Goal: Information Seeking & Learning: Learn about a topic

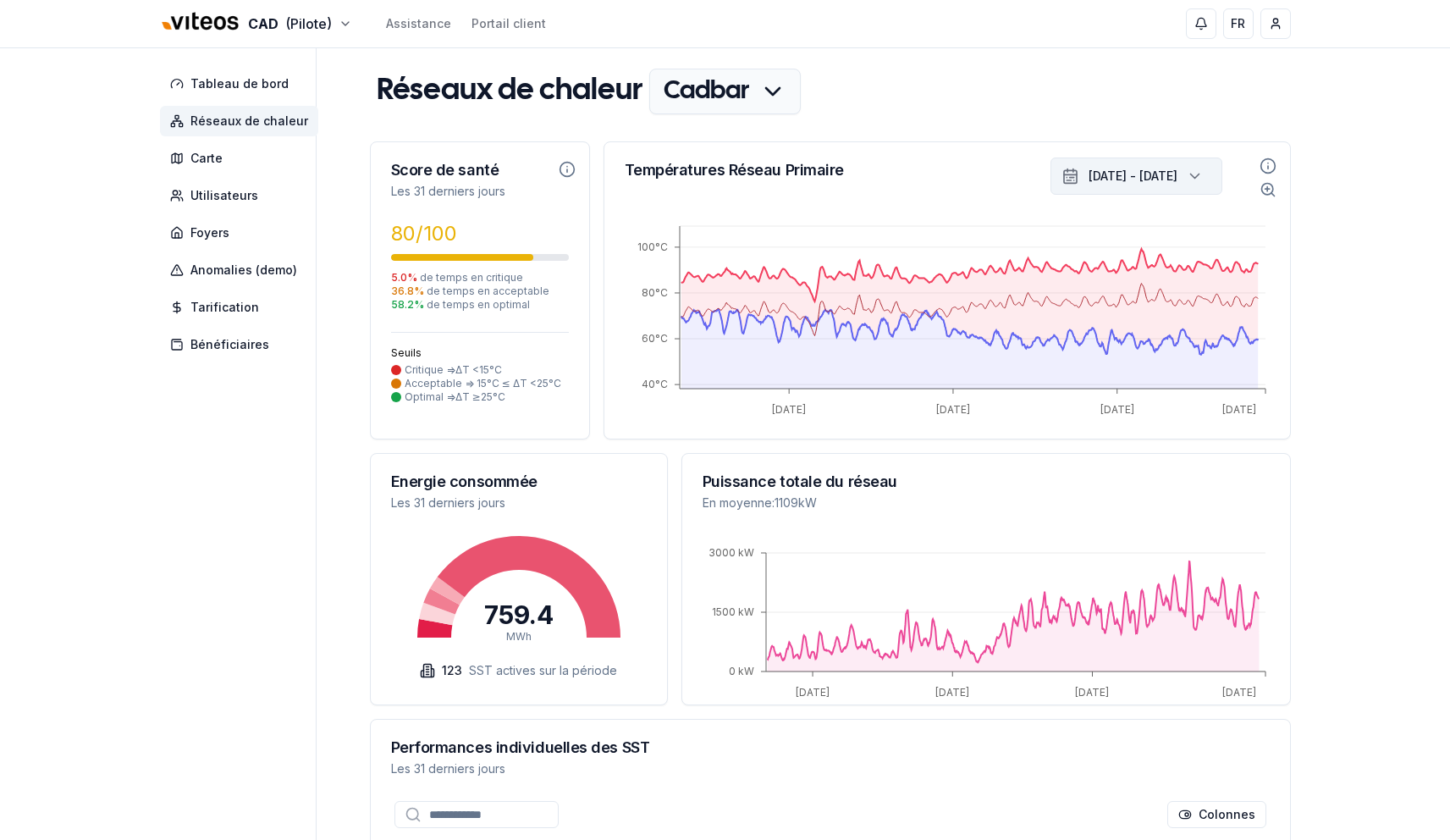
click at [1165, 188] on div "8 sept. 2025 - 8 oct. 2025" at bounding box center [1133, 176] width 89 height 24
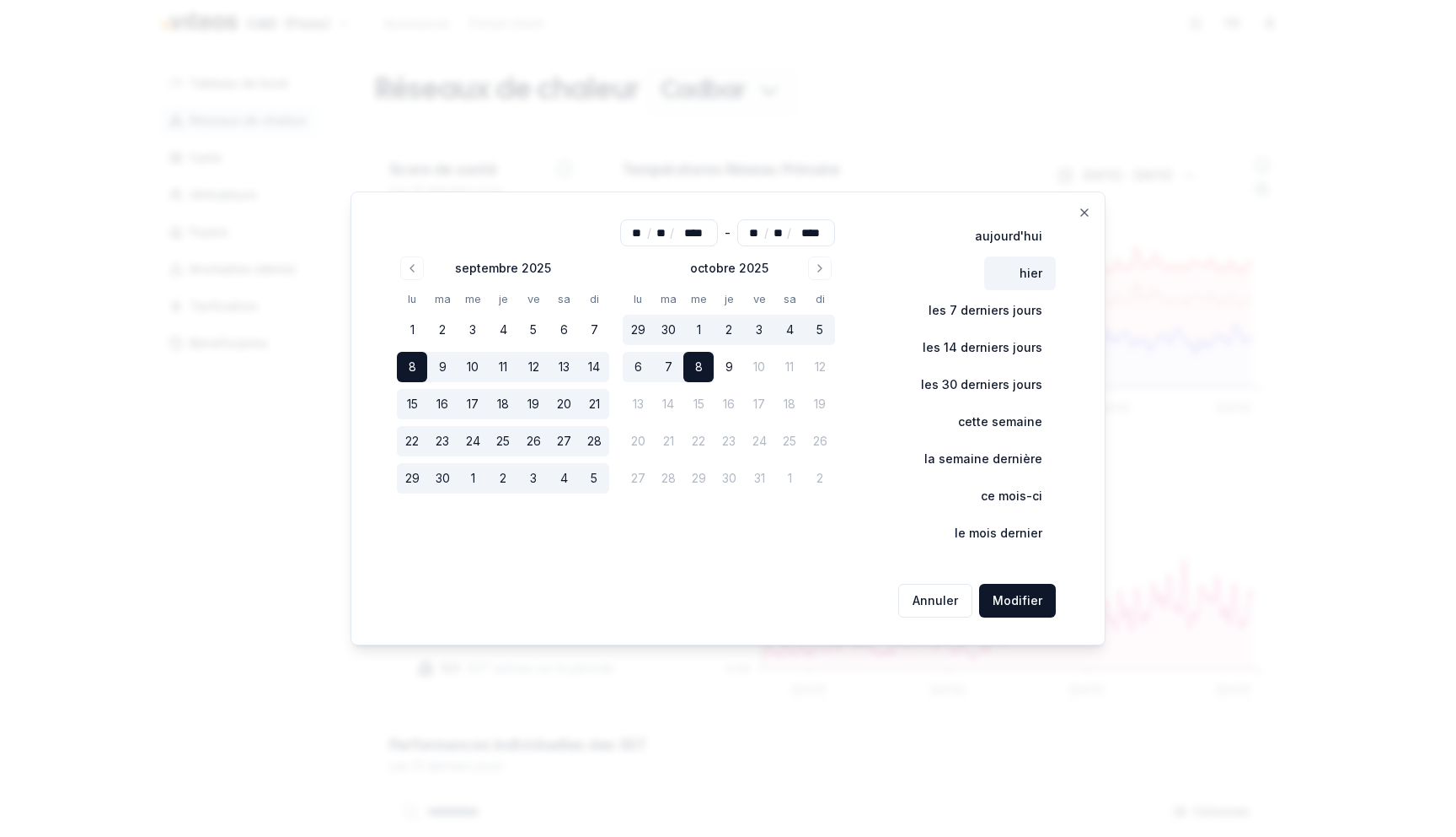
click at [1024, 268] on button "hier" at bounding box center [1020, 273] width 71 height 34
type input "**"
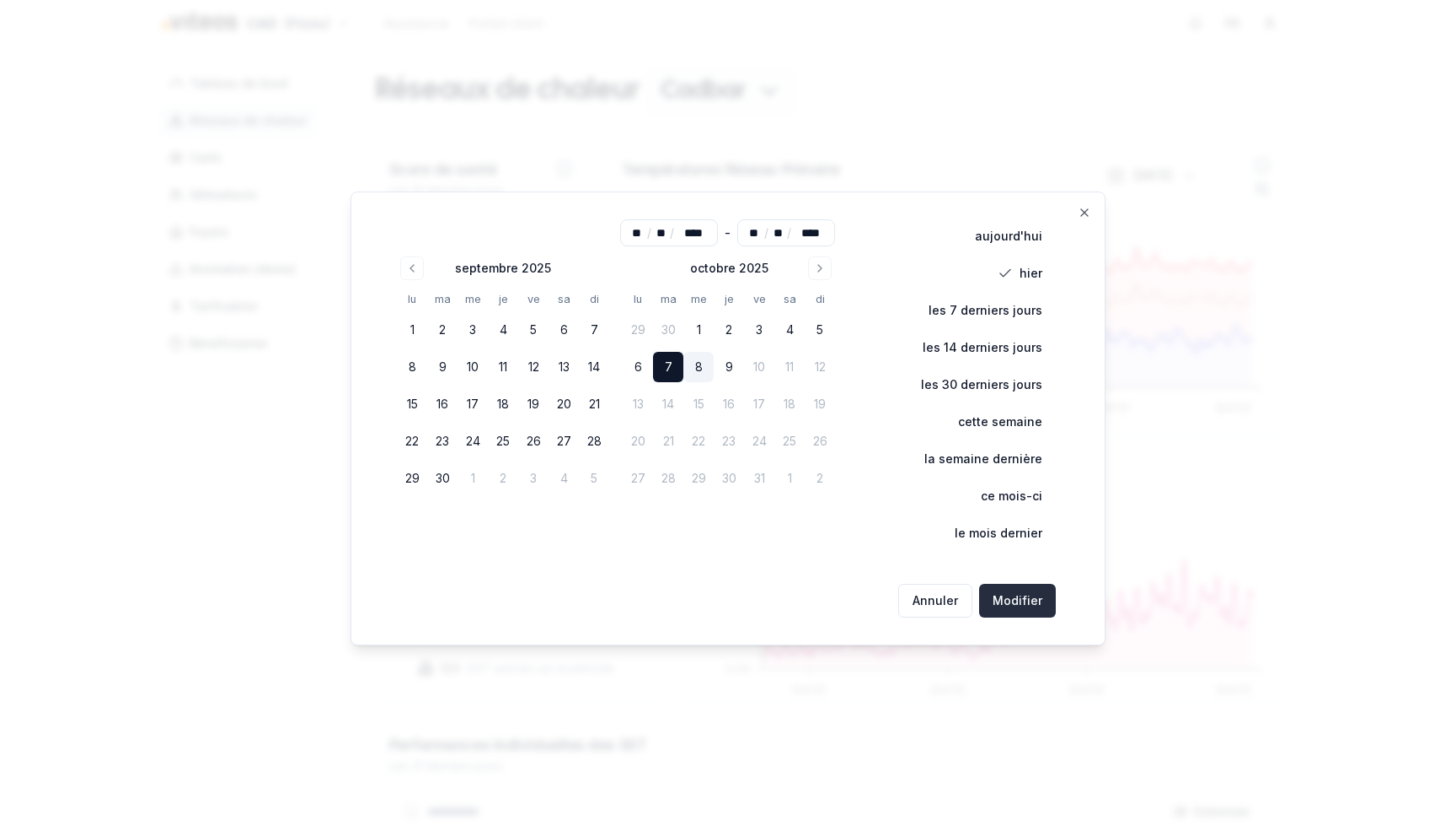
click at [1023, 590] on button "Modifier" at bounding box center [1017, 600] width 76 height 34
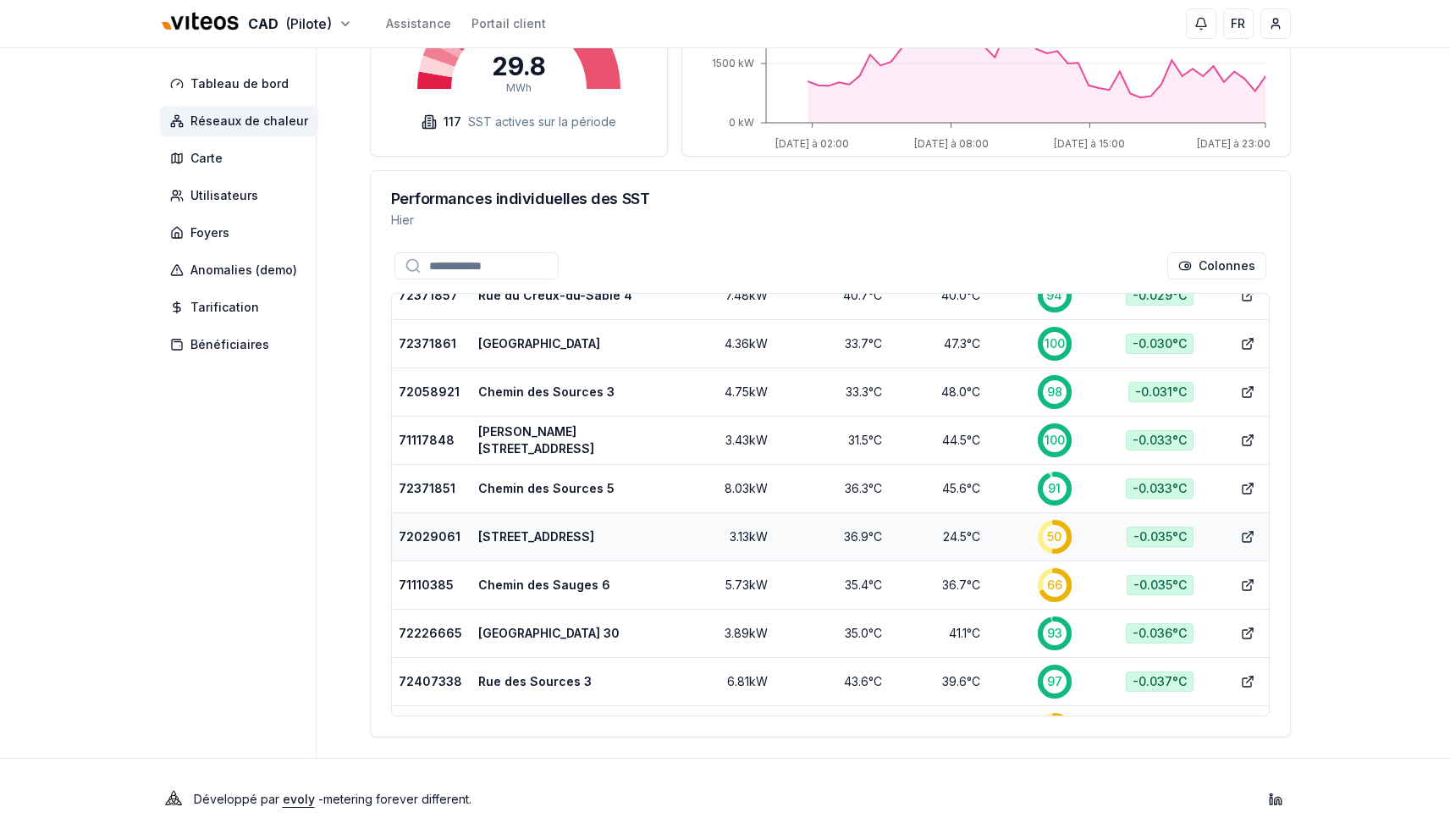
scroll to position [3622, 0]
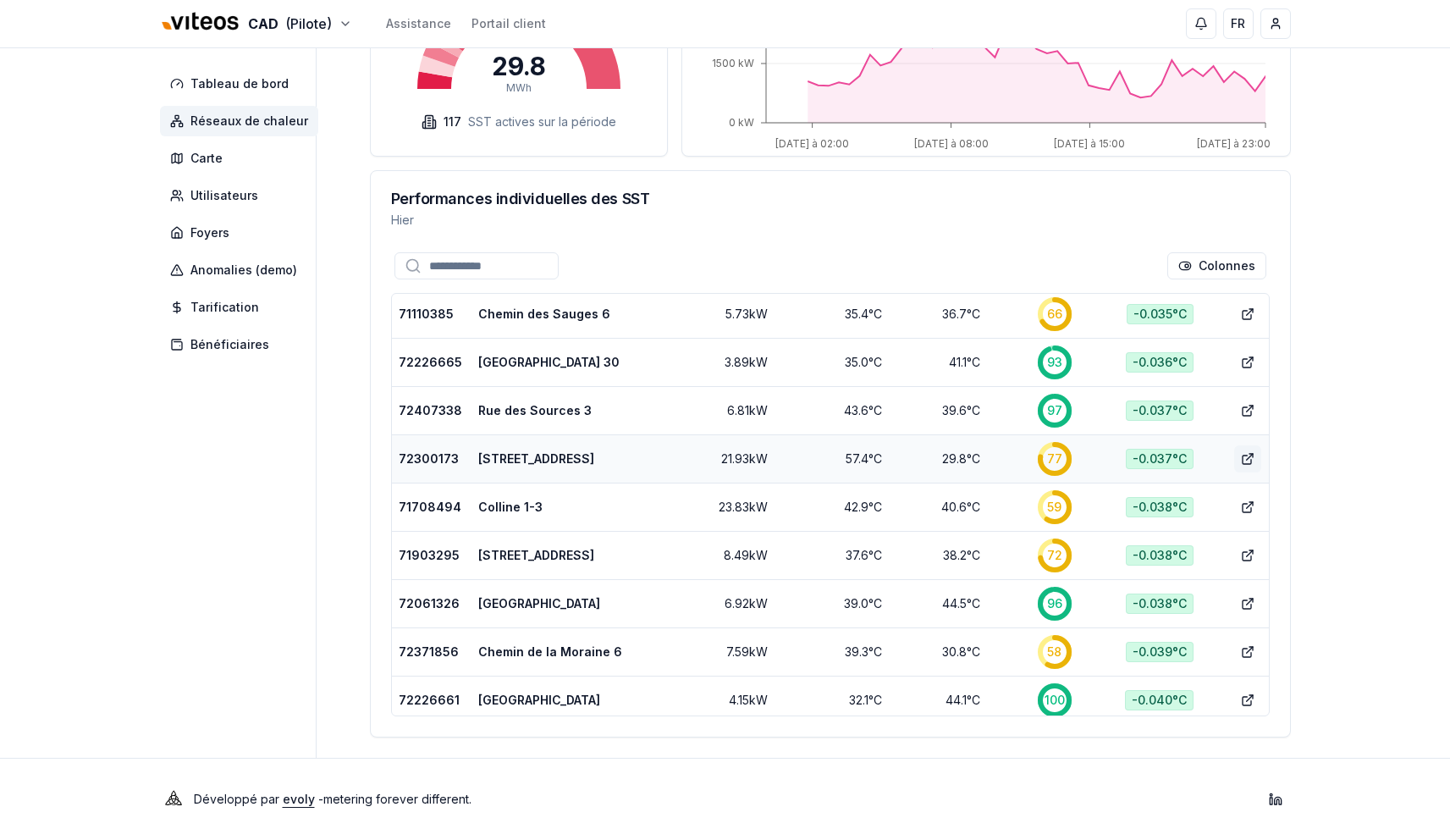
click at [1241, 457] on icon at bounding box center [1248, 459] width 14 height 14
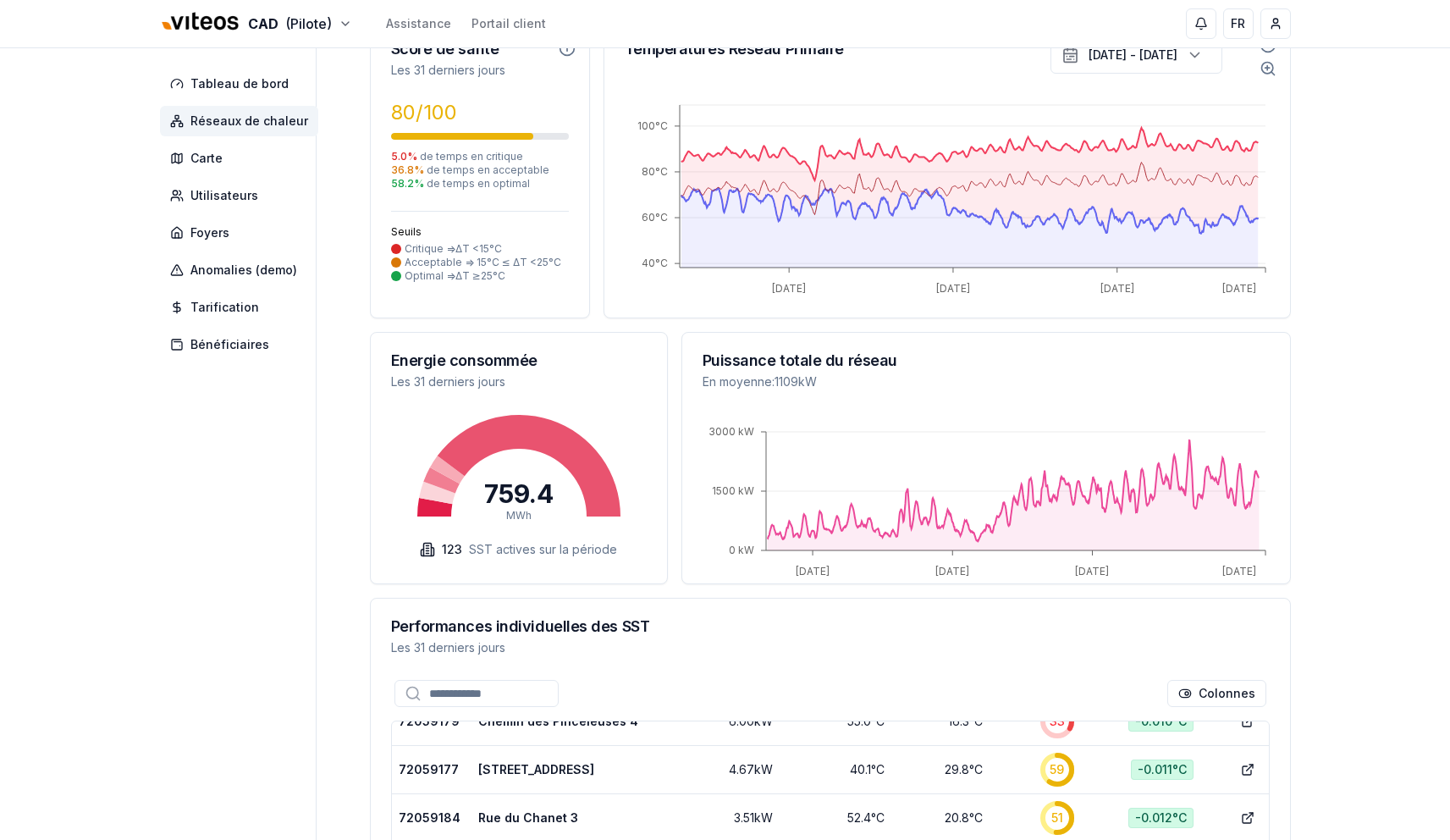
scroll to position [24, 0]
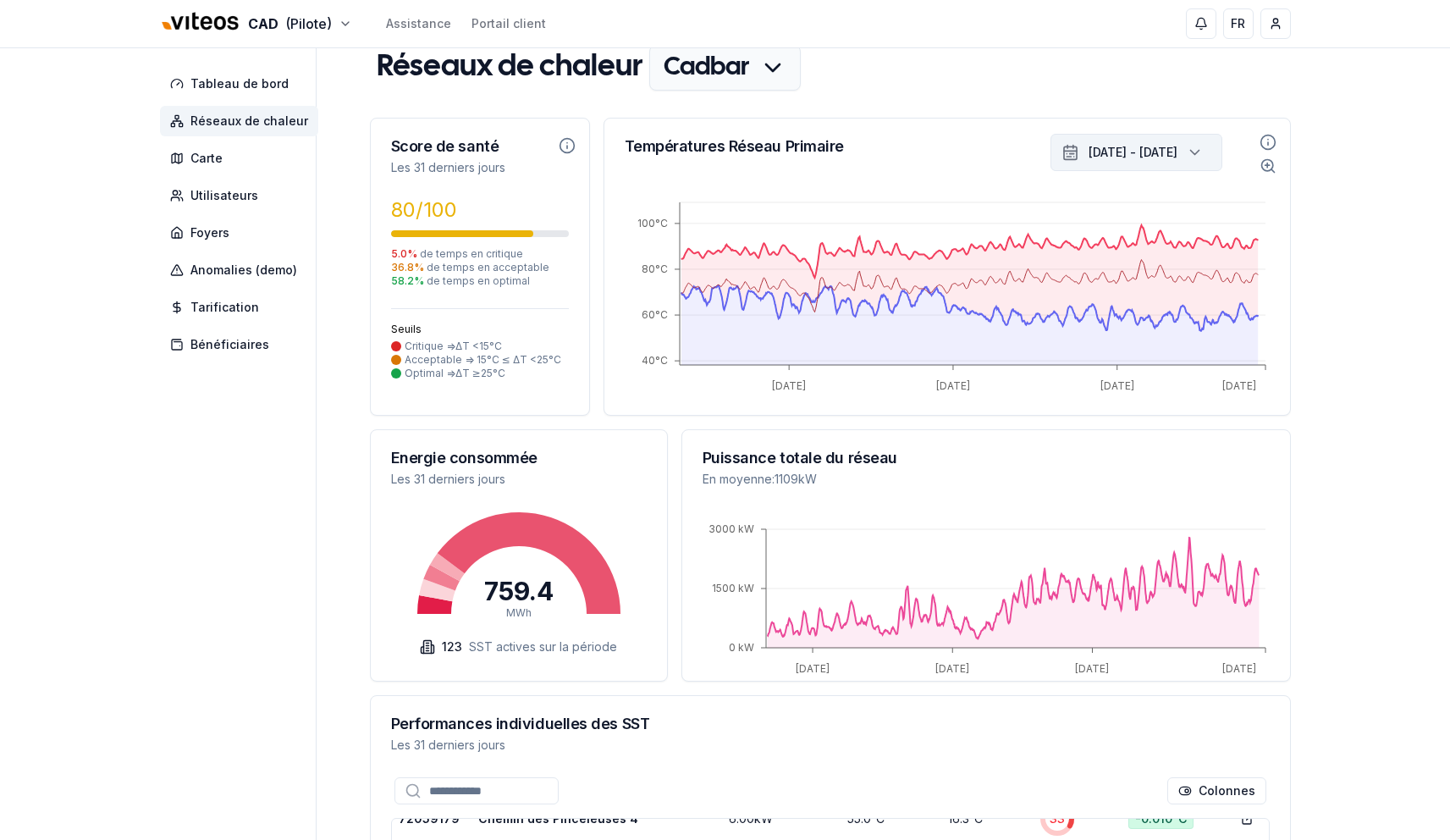
click at [1145, 164] on div "8 sept. 2025 - 8 oct. 2025" at bounding box center [1133, 152] width 89 height 24
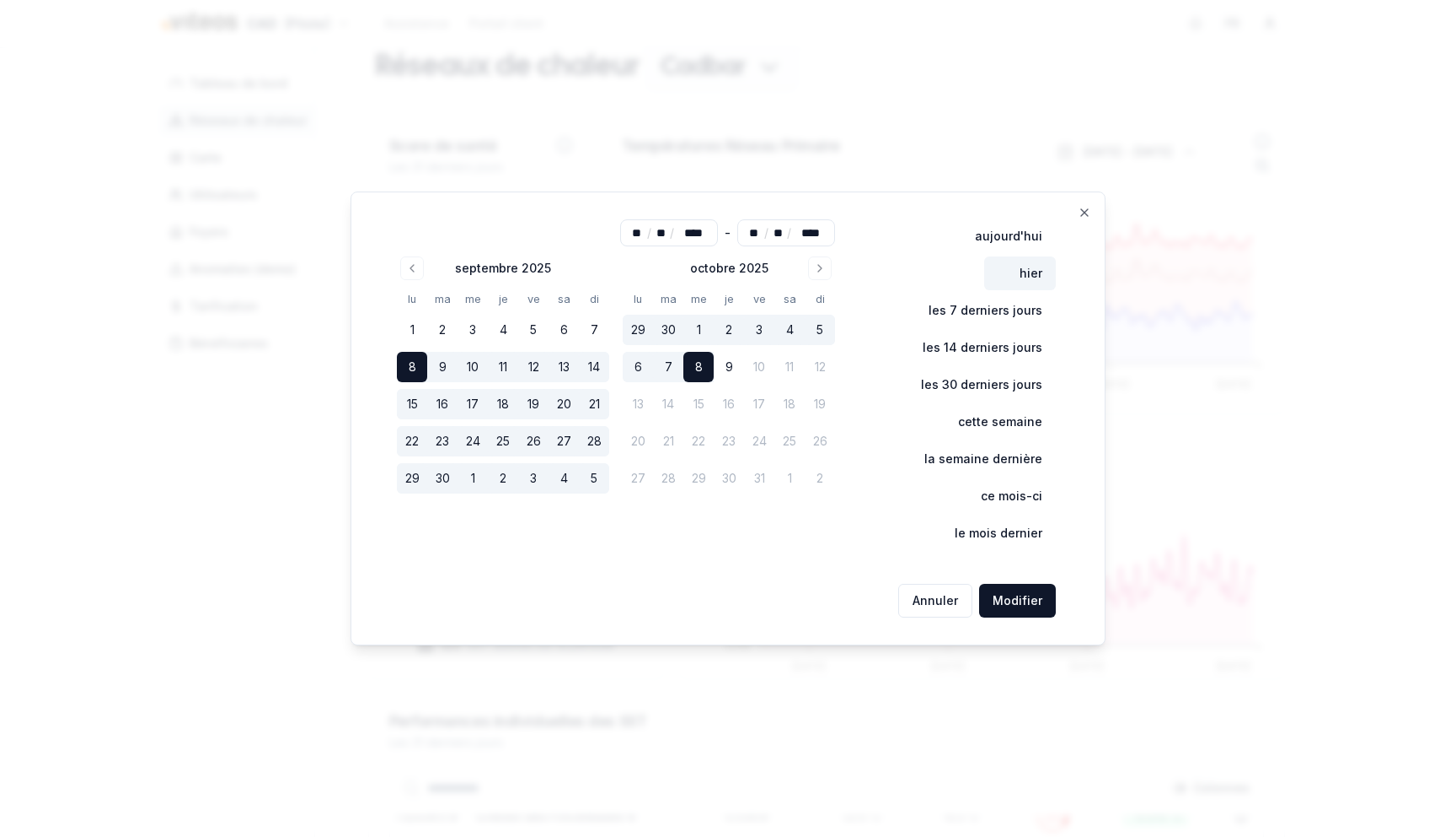
click at [1011, 275] on span at bounding box center [1009, 273] width 22 height 15
type input "**"
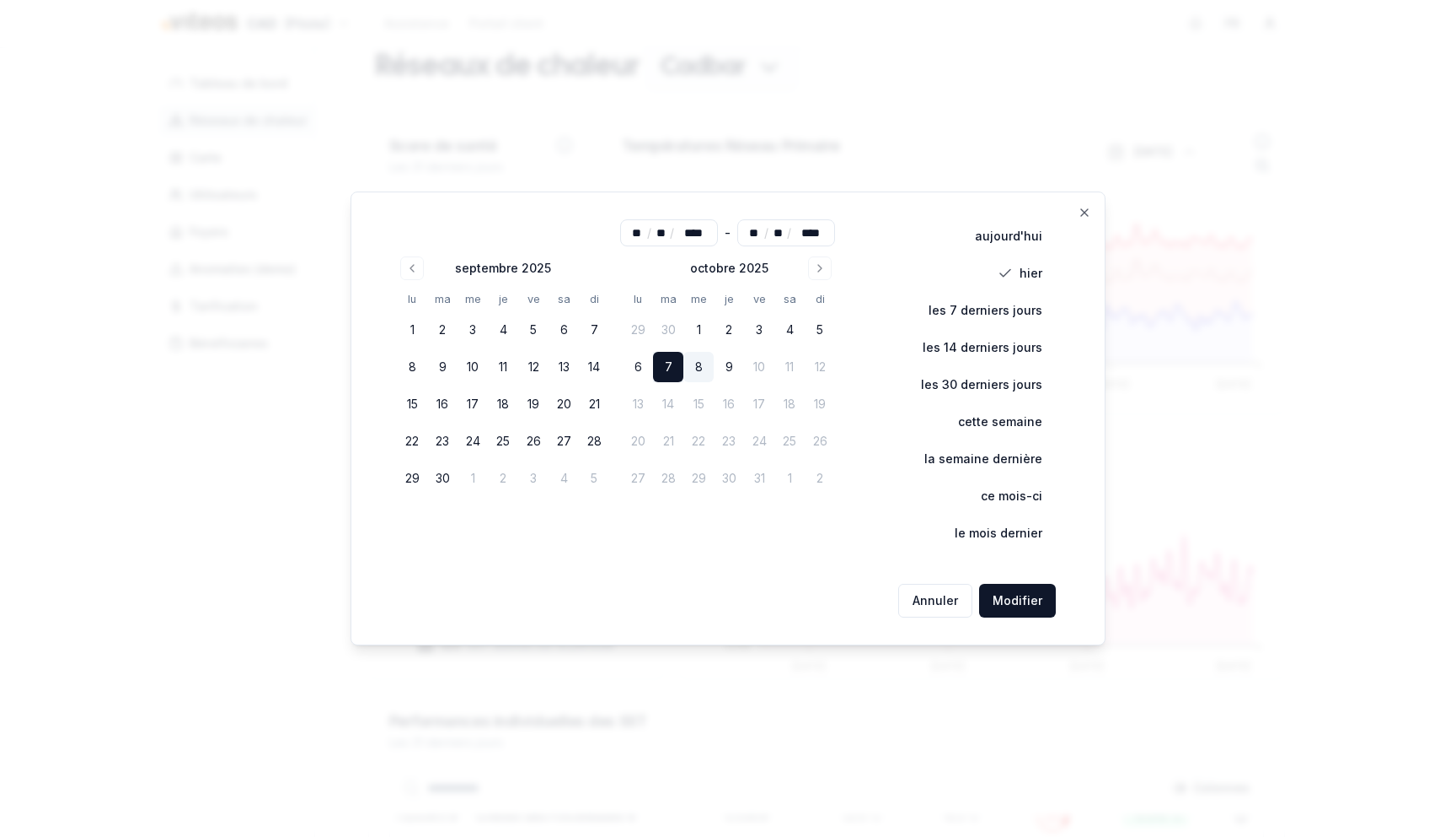
click at [999, 608] on button "Modifier" at bounding box center [1017, 600] width 76 height 34
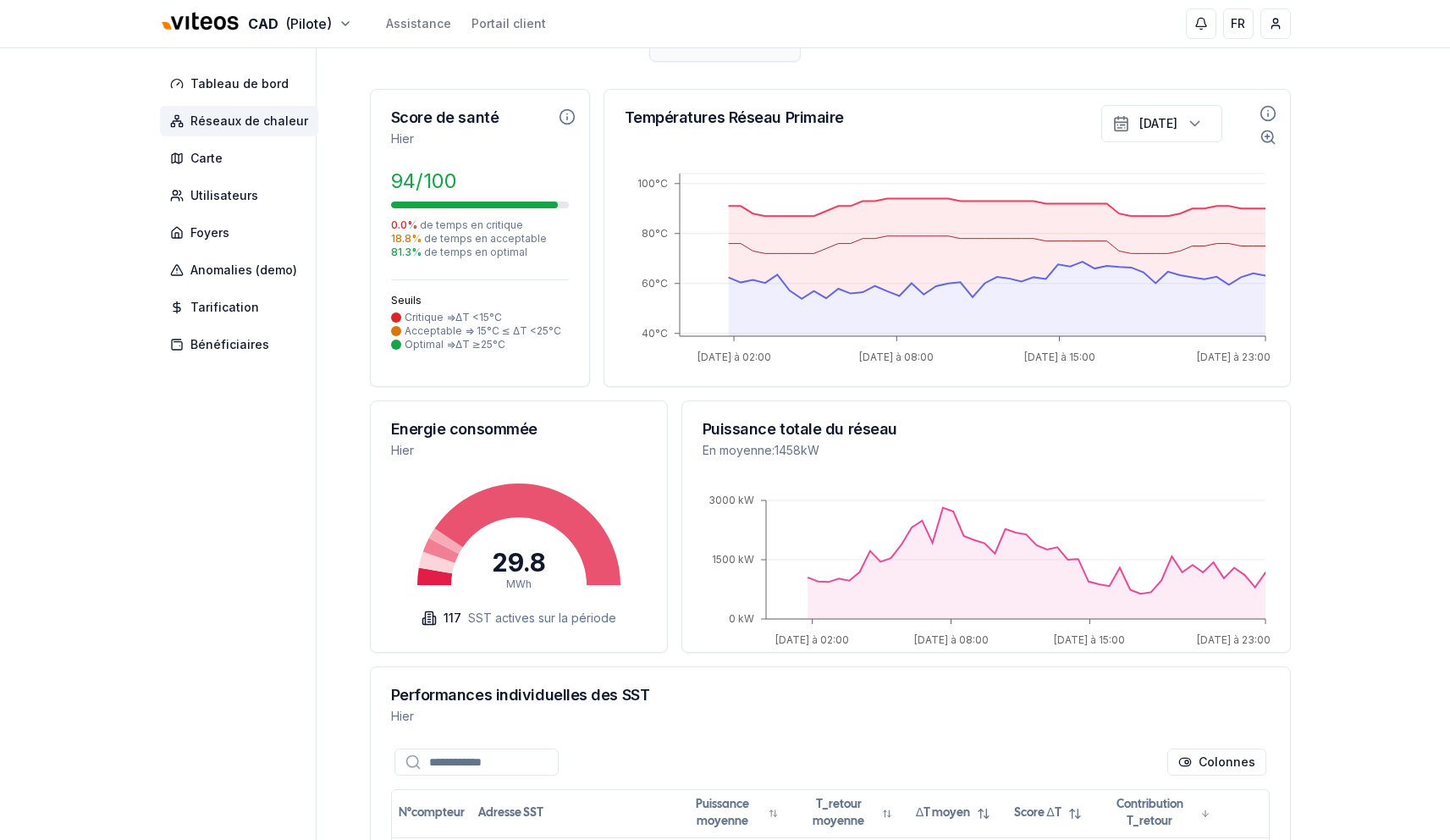
scroll to position [0, 0]
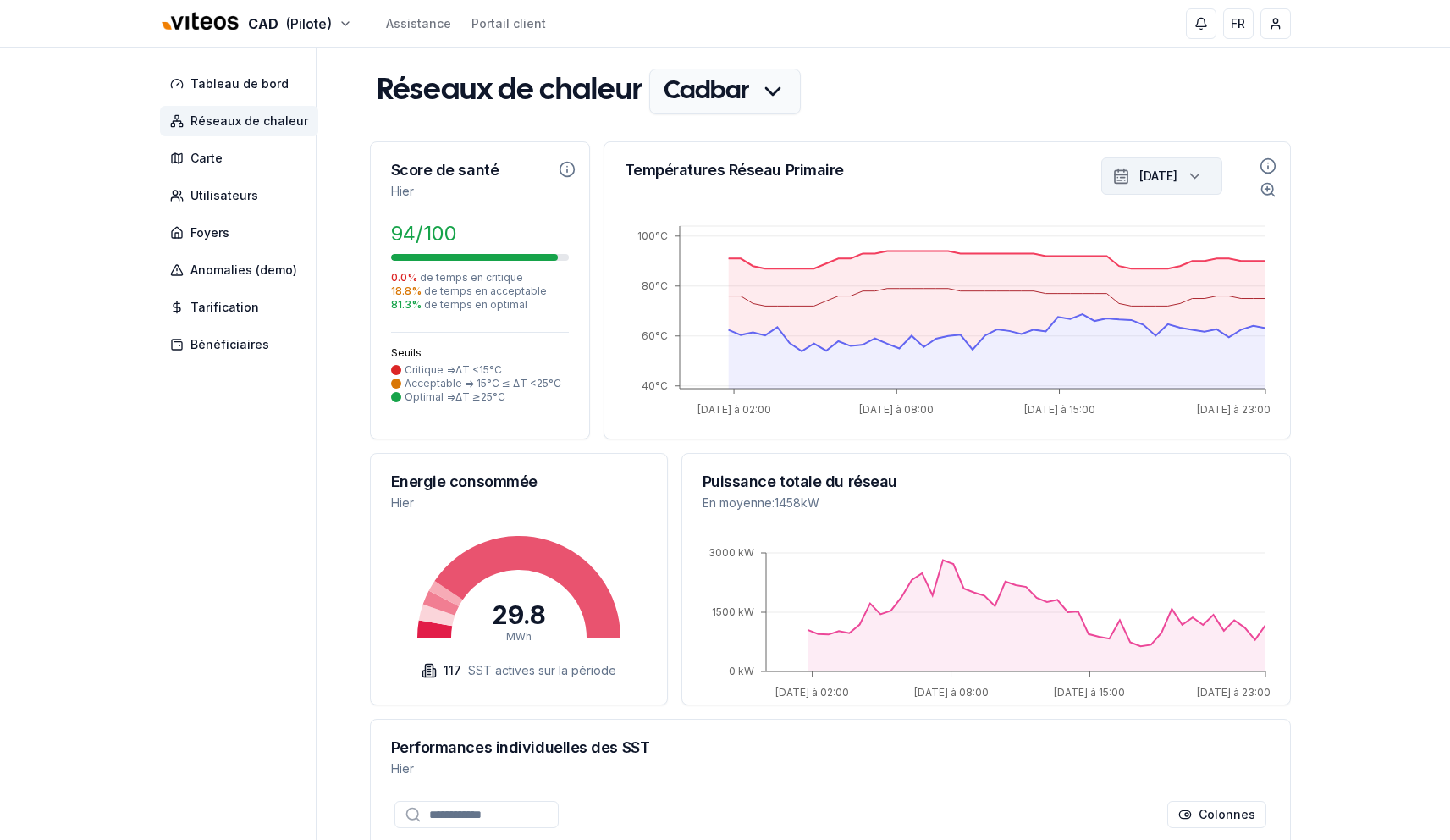
click at [1185, 170] on icon "button" at bounding box center [1193, 176] width 17 height 26
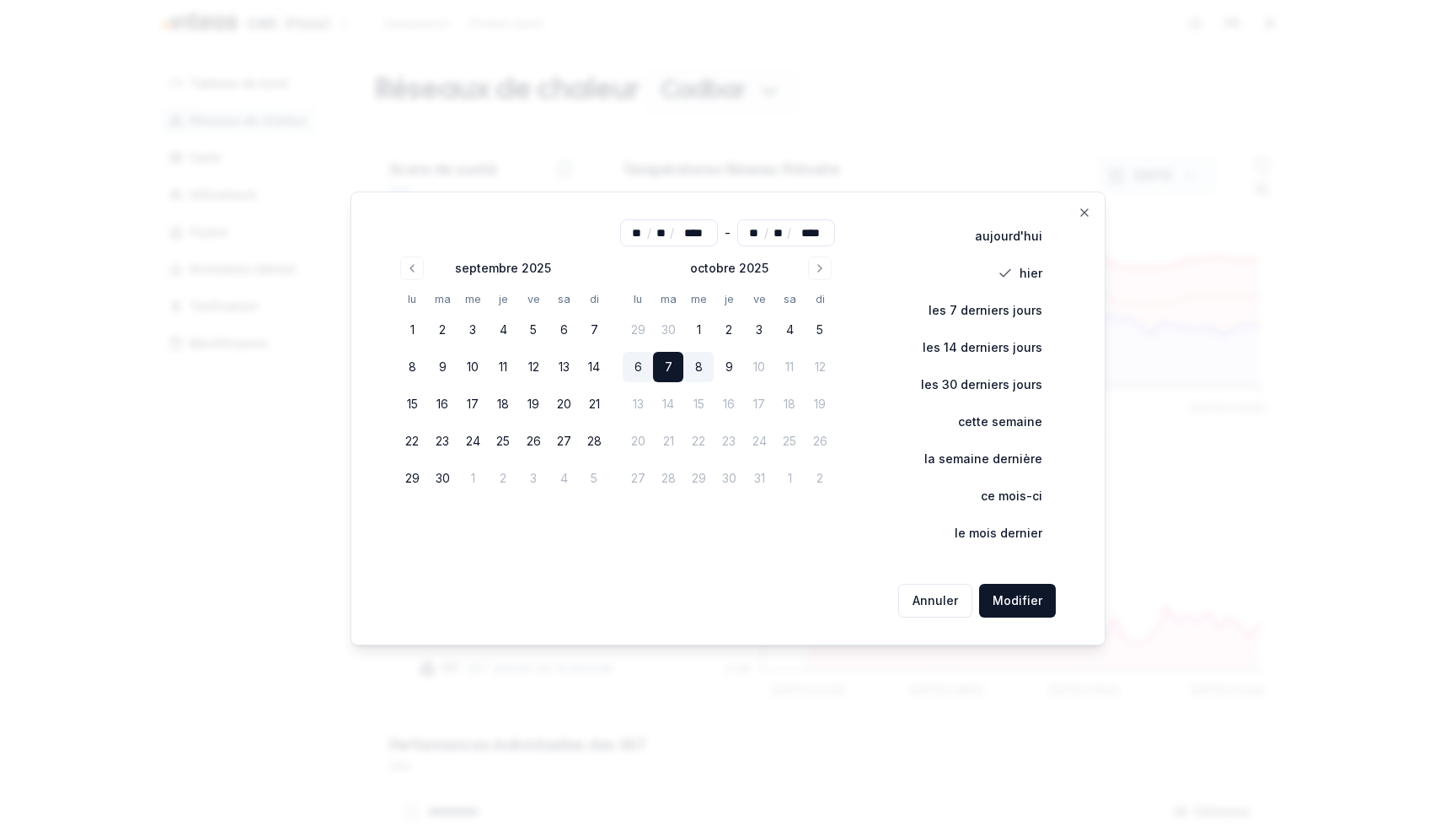
click at [639, 367] on button "6" at bounding box center [637, 367] width 31 height 31
click at [676, 370] on button "7" at bounding box center [668, 367] width 31 height 31
type input "**"
click at [700, 366] on button "8" at bounding box center [699, 367] width 31 height 31
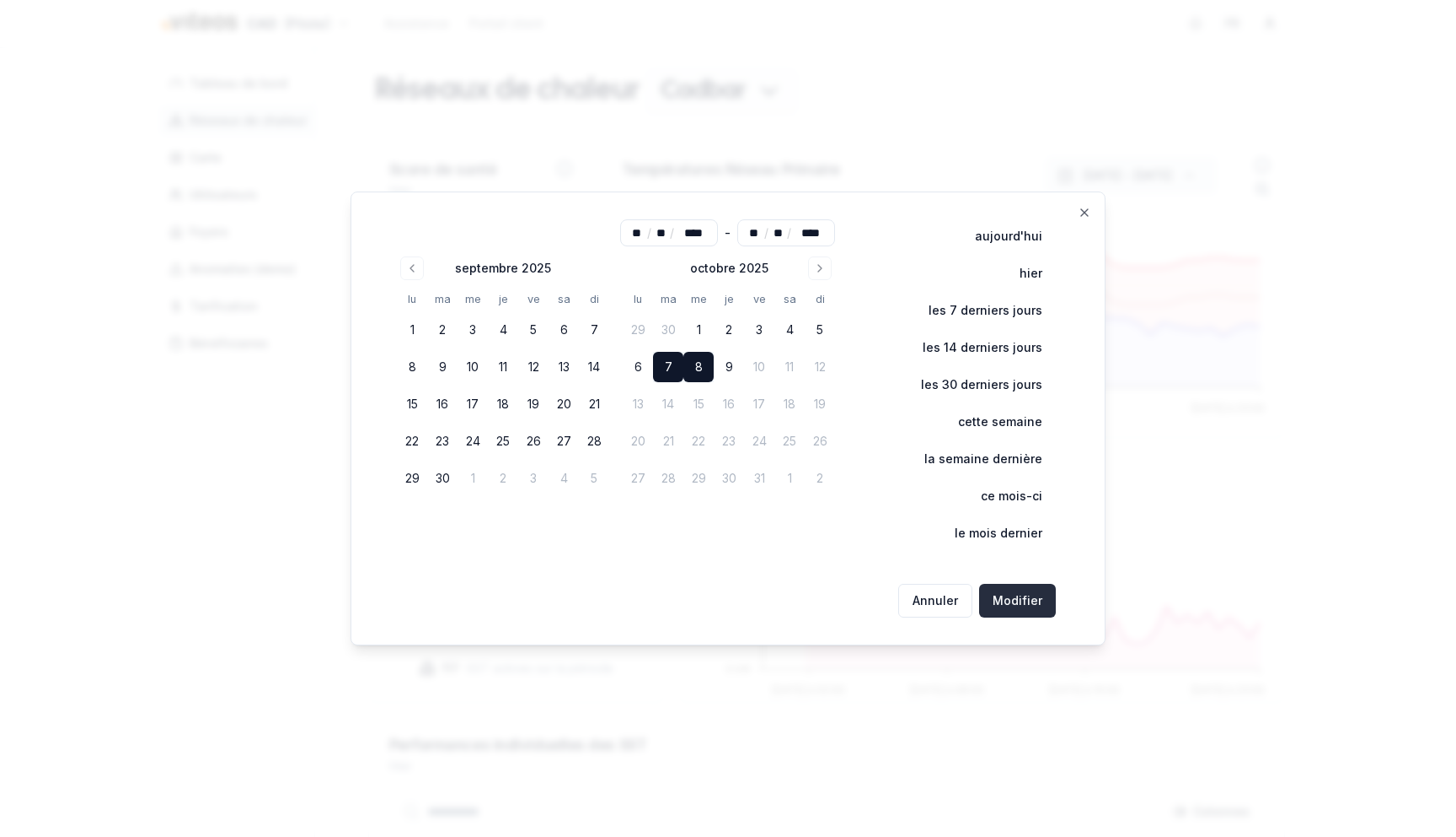
click at [1005, 599] on button "Modifier" at bounding box center [1017, 600] width 76 height 34
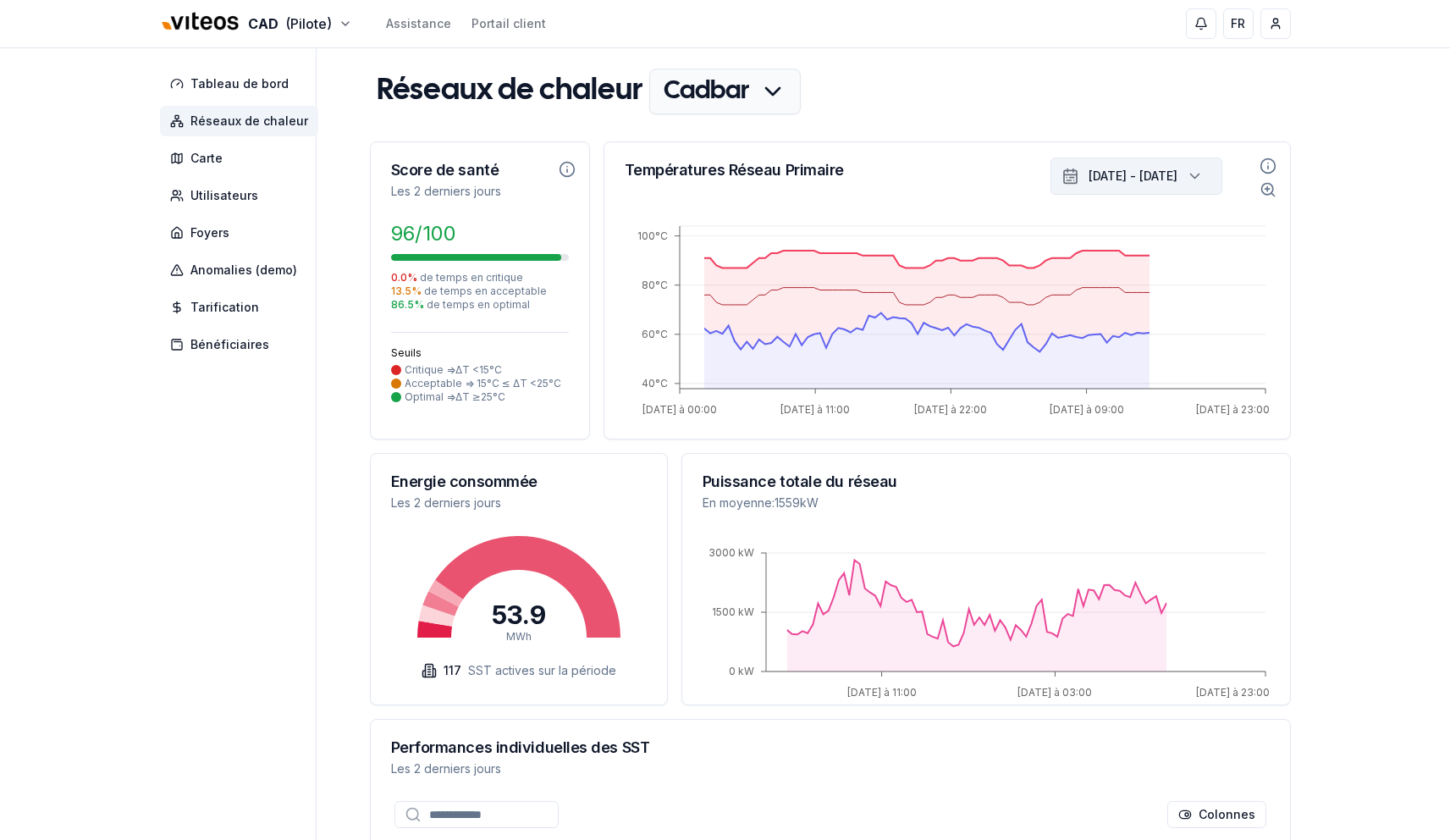
click at [1139, 164] on button "7 oct. 2025 - 8 oct. 2025" at bounding box center [1136, 175] width 172 height 37
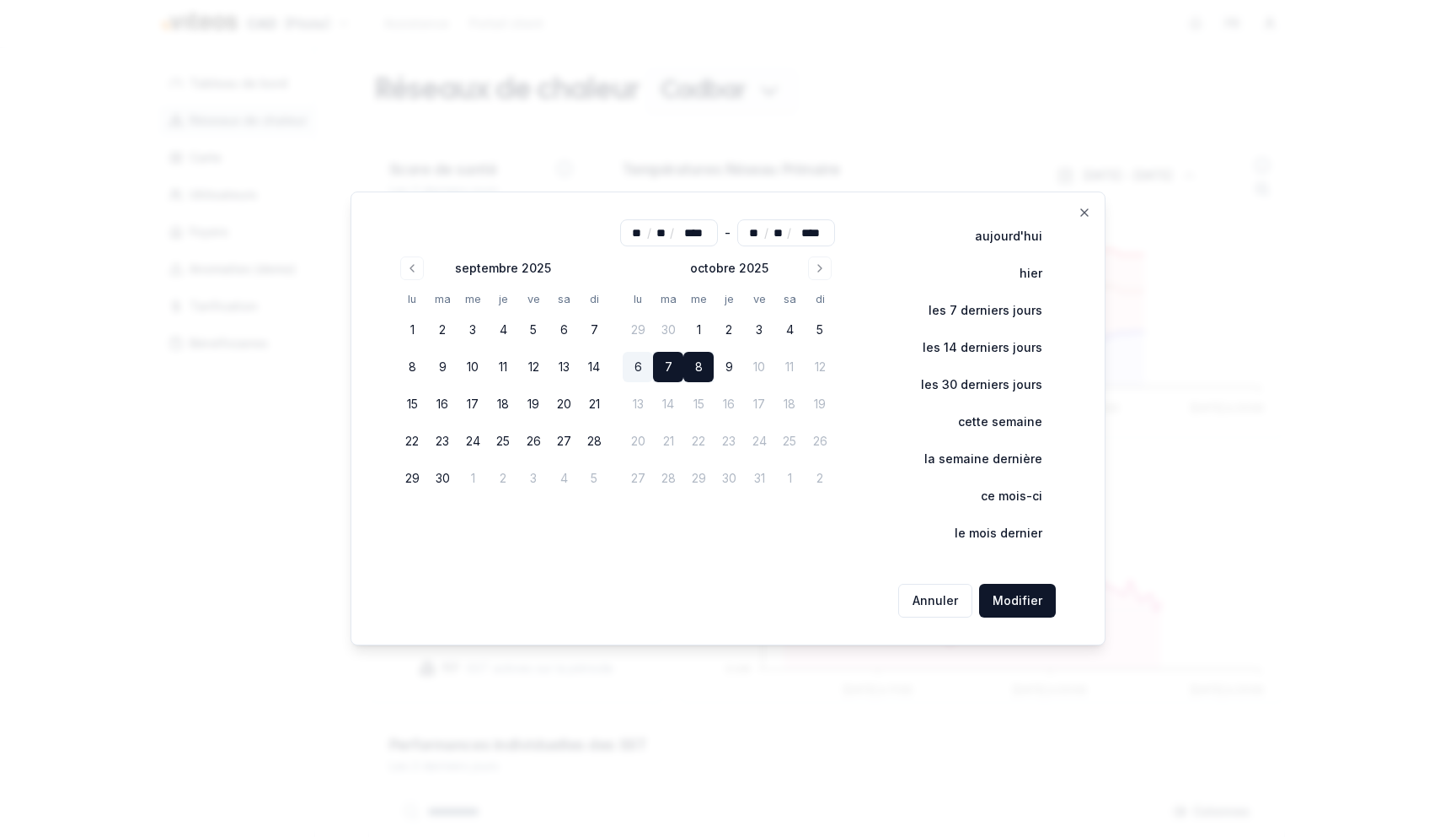
click at [650, 364] on button "6" at bounding box center [637, 367] width 31 height 31
type input "**"
click at [1022, 611] on button "Modifier" at bounding box center [1017, 600] width 76 height 34
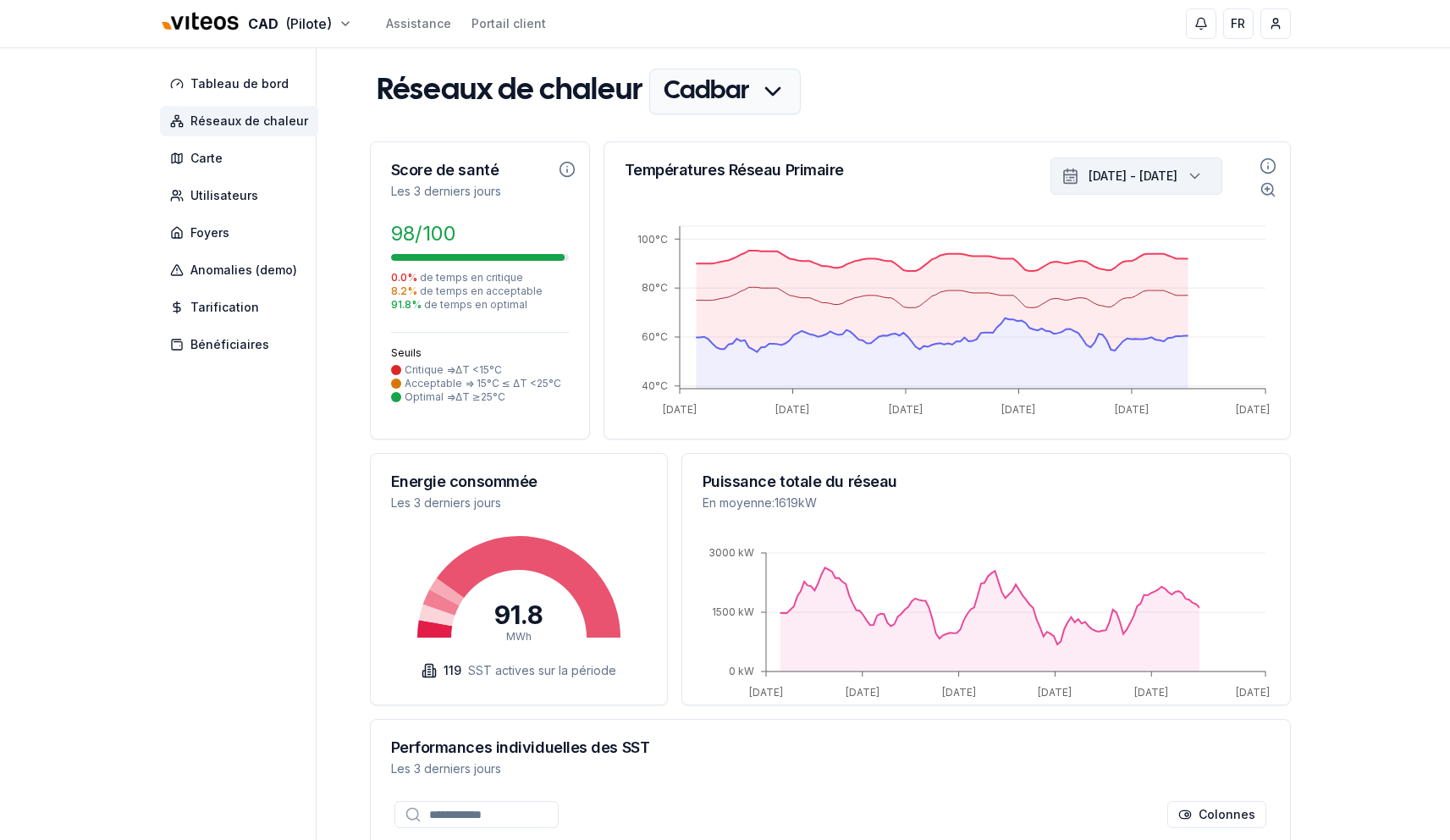
click at [1171, 176] on div "6 oct. 2025 - 8 oct. 2025" at bounding box center [1133, 175] width 89 height 17
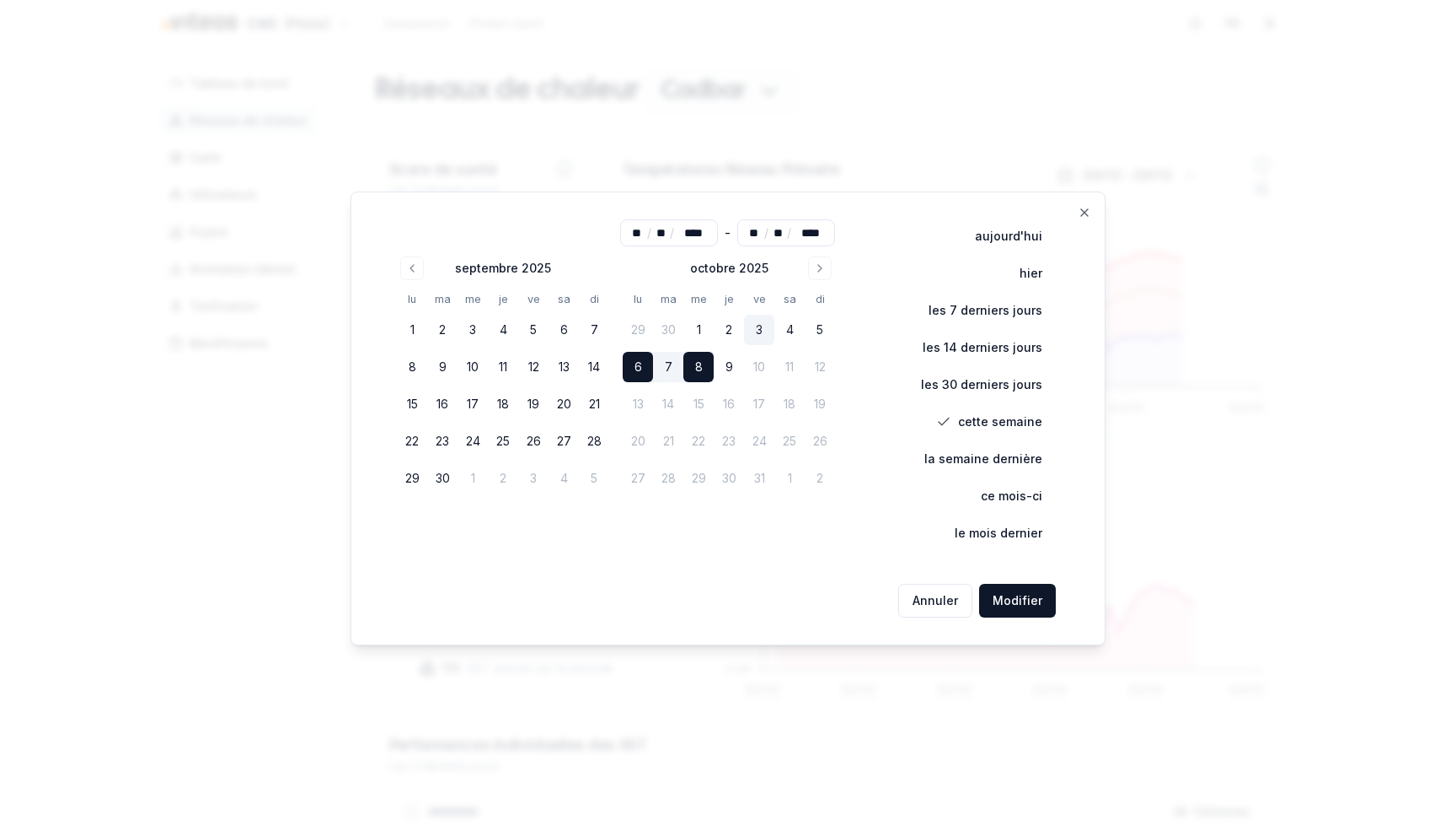
click at [769, 328] on button "3" at bounding box center [759, 329] width 31 height 31
type input "**"
click at [659, 368] on button "7" at bounding box center [668, 367] width 31 height 31
type input "**"
click at [1011, 600] on button "Modifier" at bounding box center [1017, 600] width 76 height 34
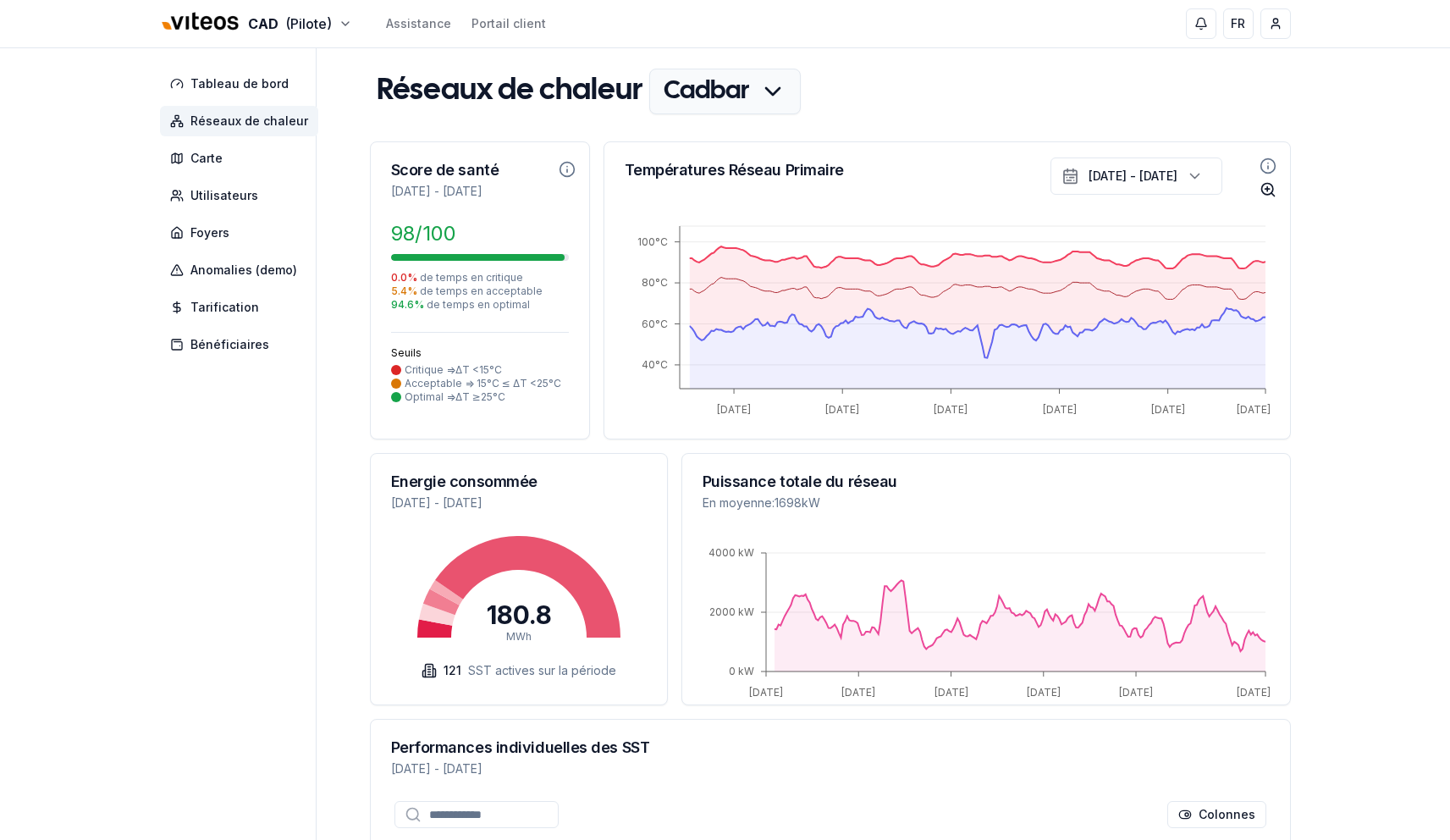
click at [1262, 193] on icon "Informations sur le zoom" at bounding box center [1267, 189] width 17 height 17
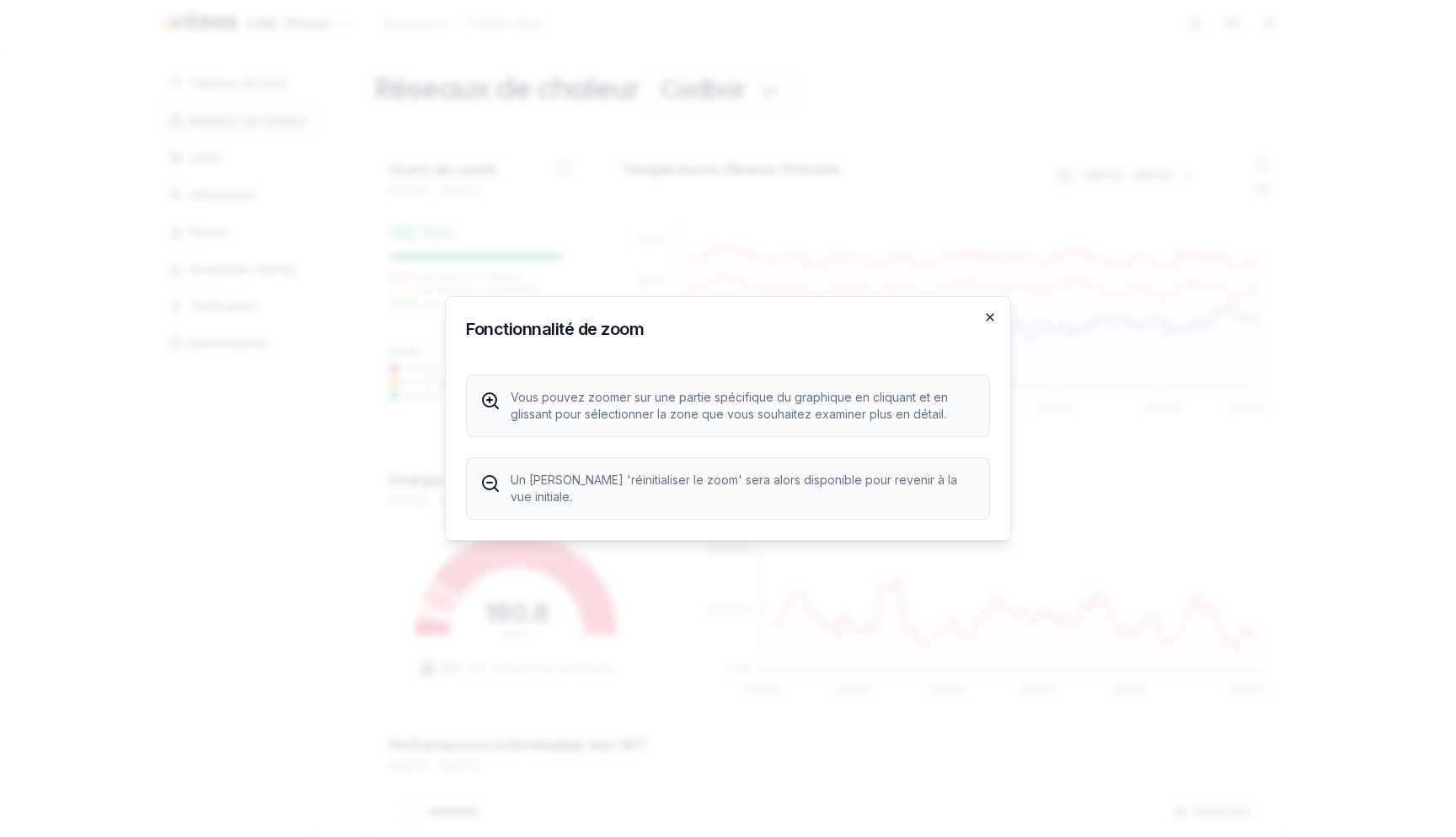
click at [984, 319] on icon "button" at bounding box center [990, 317] width 14 height 14
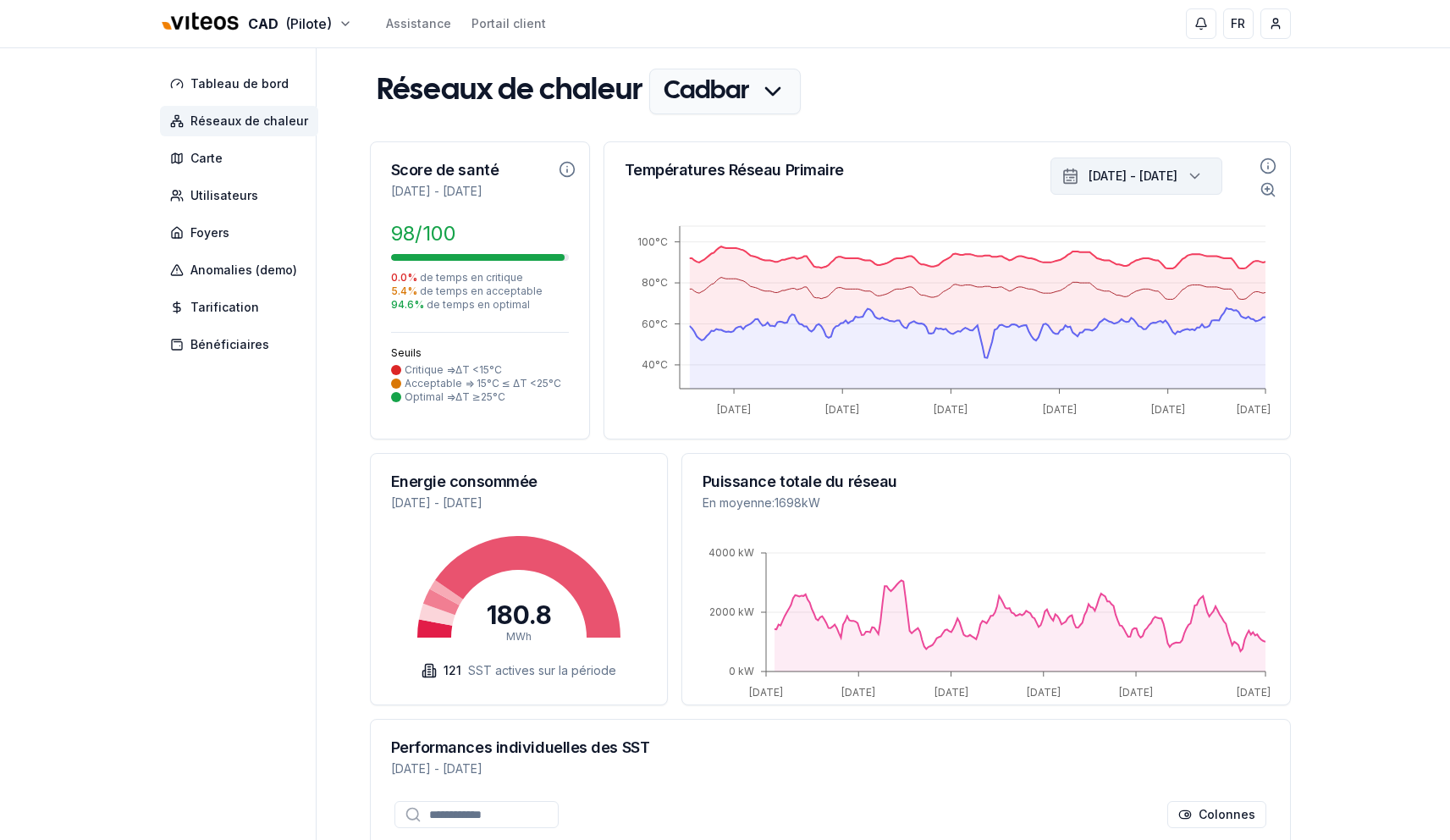
click at [1125, 164] on button "3 oct. 2025 - 7 oct. 2025" at bounding box center [1136, 175] width 172 height 37
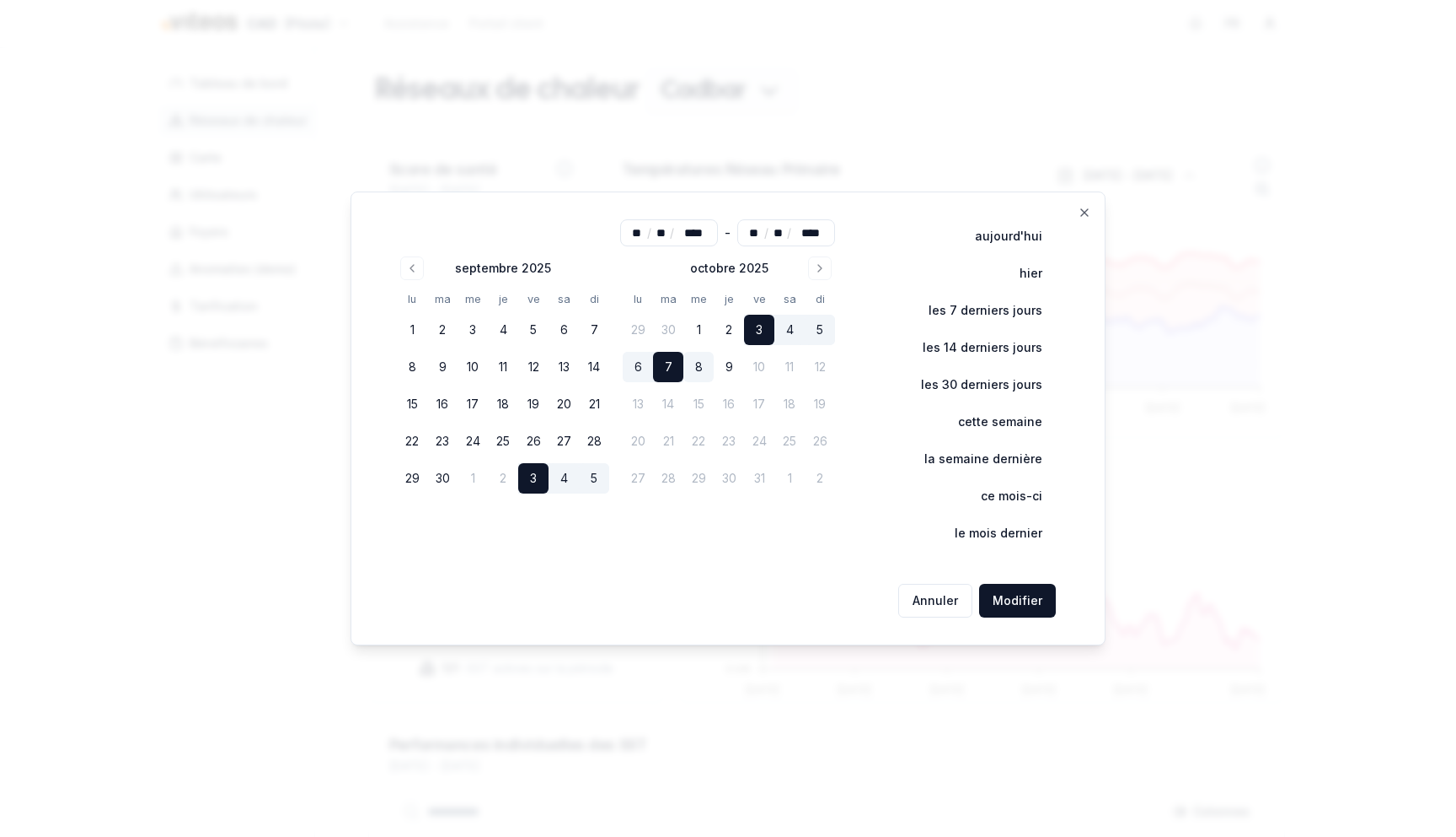
click at [1091, 212] on div "** / ** / **** - ** / ** / **** septembre 2025 lu ma me je ve sa di 1 2 3 4 5 6…" at bounding box center [728, 418] width 755 height 453
click at [1087, 211] on icon "button" at bounding box center [1085, 212] width 14 height 14
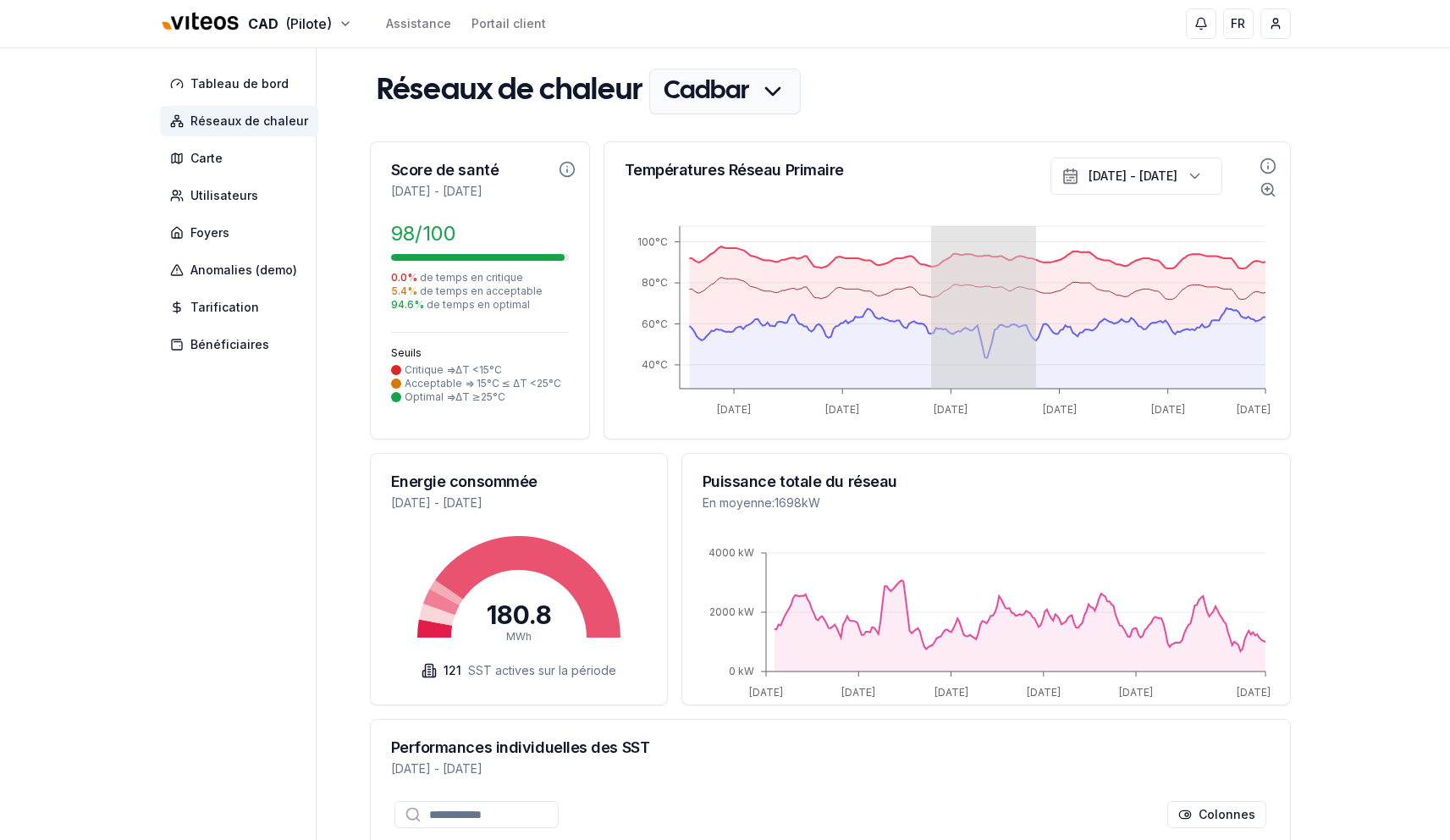
drag, startPoint x: 930, startPoint y: 302, endPoint x: 1034, endPoint y: 304, distance: 104.0
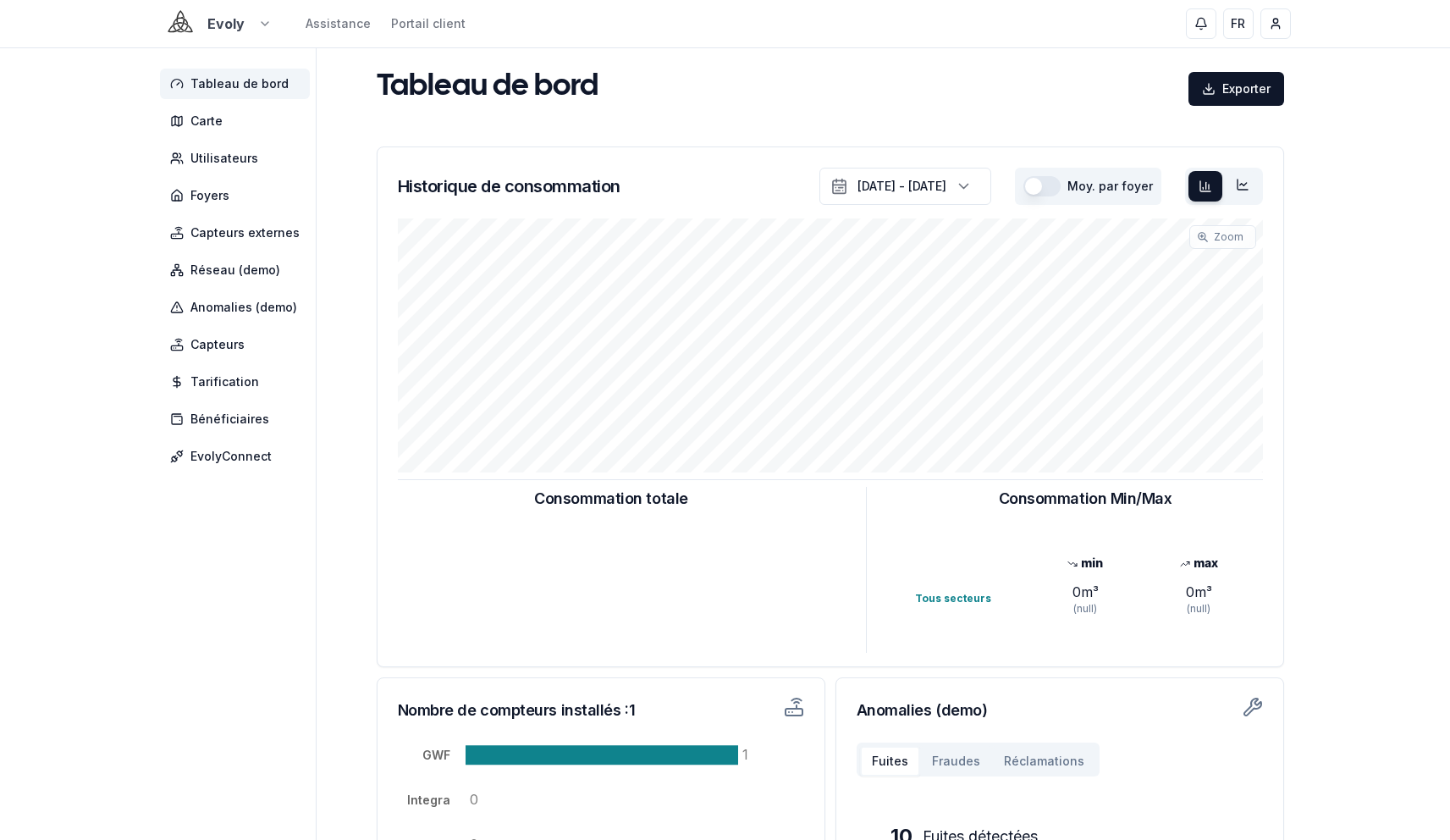
click at [236, 24] on html "Evoly Assistance Portail client FR Yahya Tableau de bord Carte Utilisateurs Foy…" at bounding box center [725, 525] width 1450 height 1049
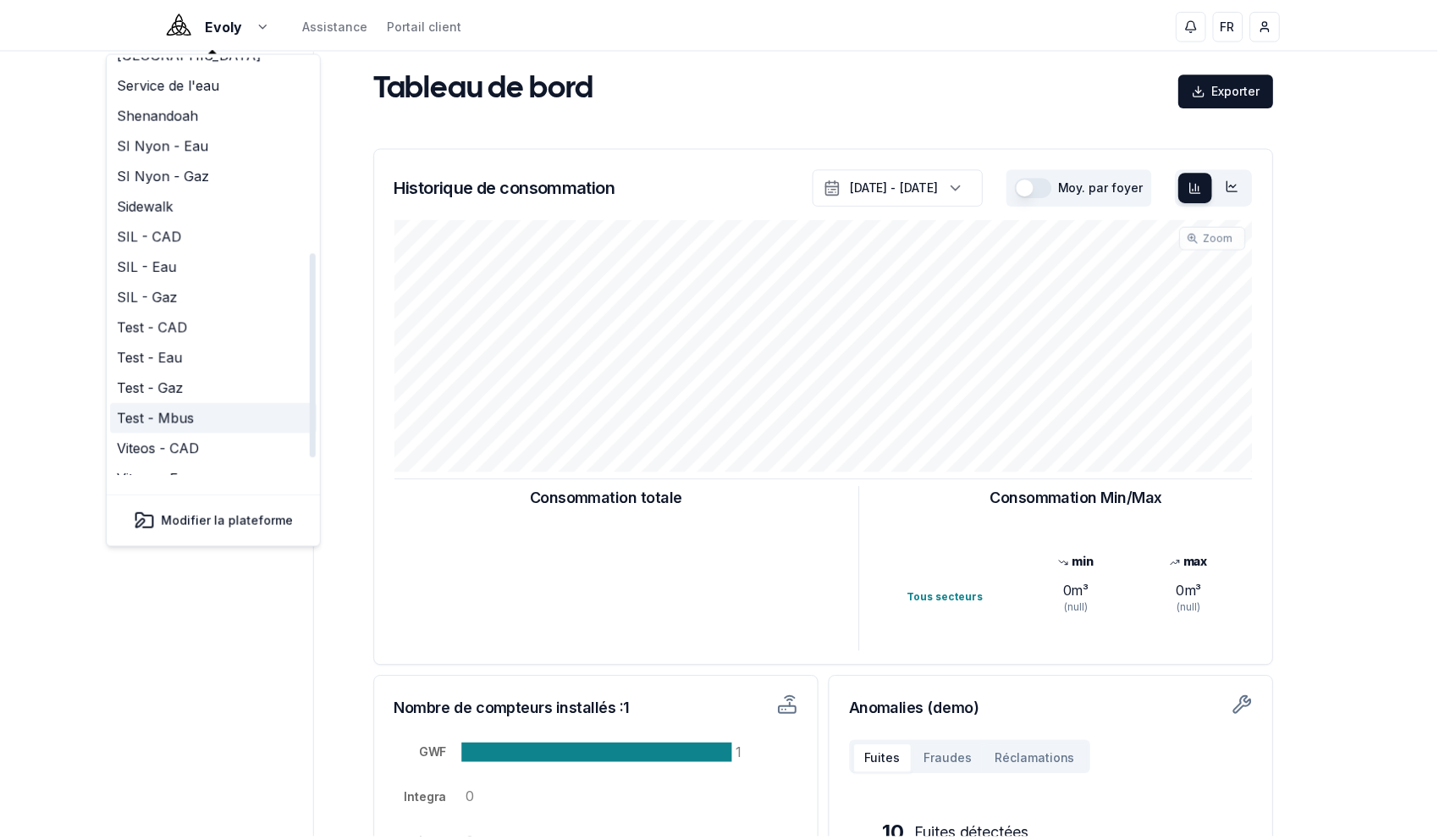
scroll to position [400, 0]
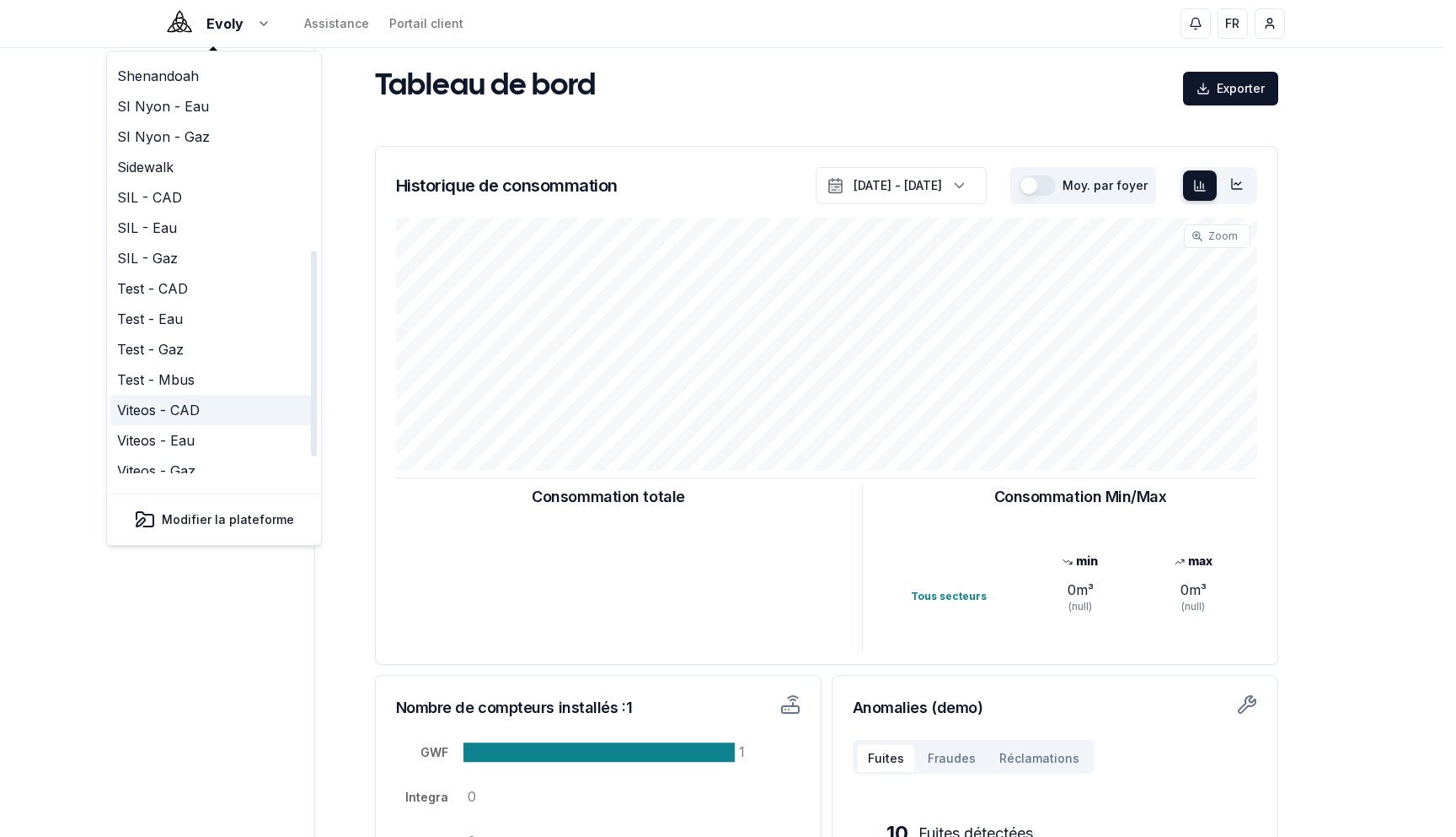
click at [200, 395] on link "Viteos - CAD" at bounding box center [213, 410] width 207 height 31
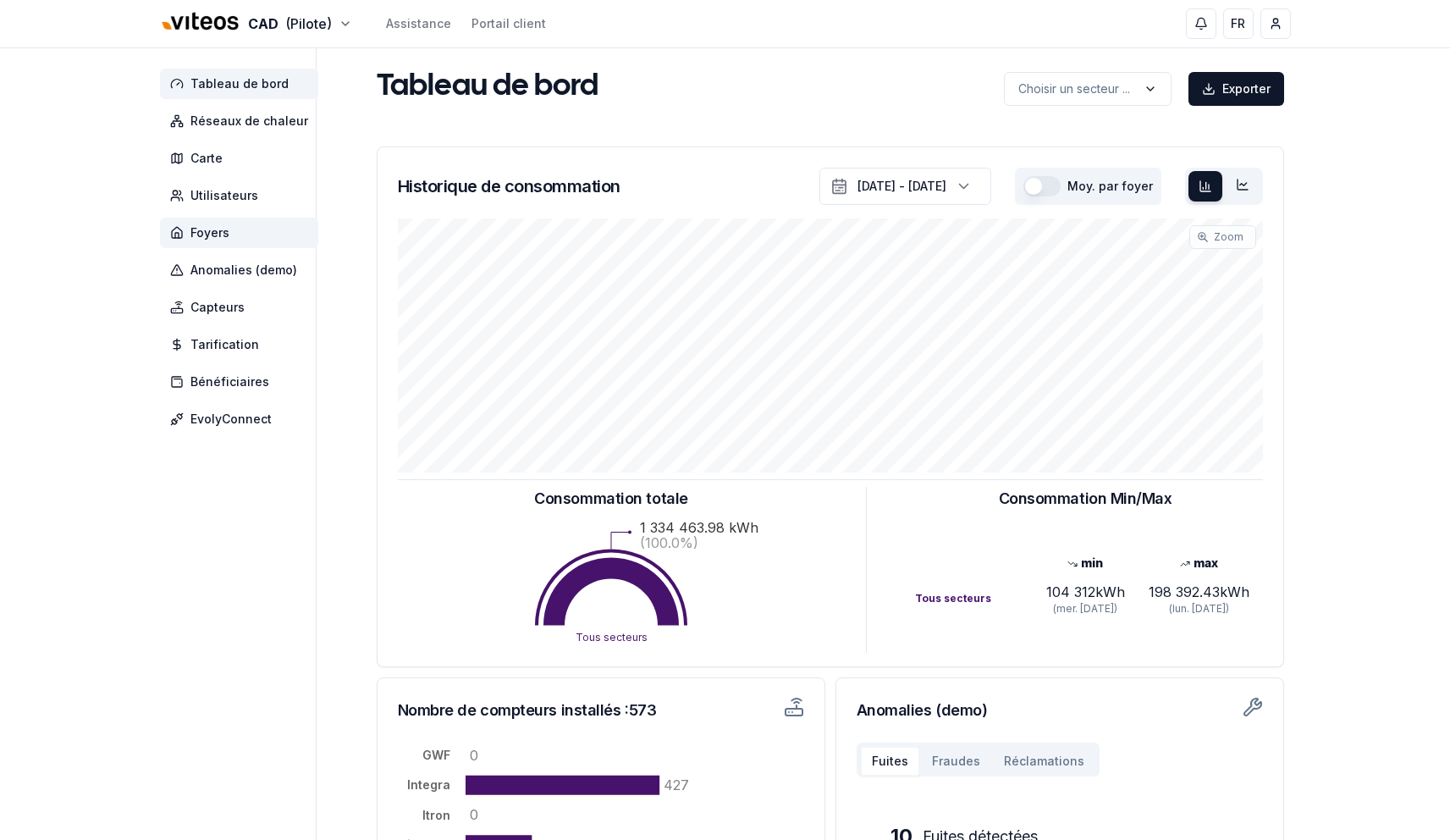
click at [221, 224] on span "Foyers" at bounding box center [209, 232] width 39 height 17
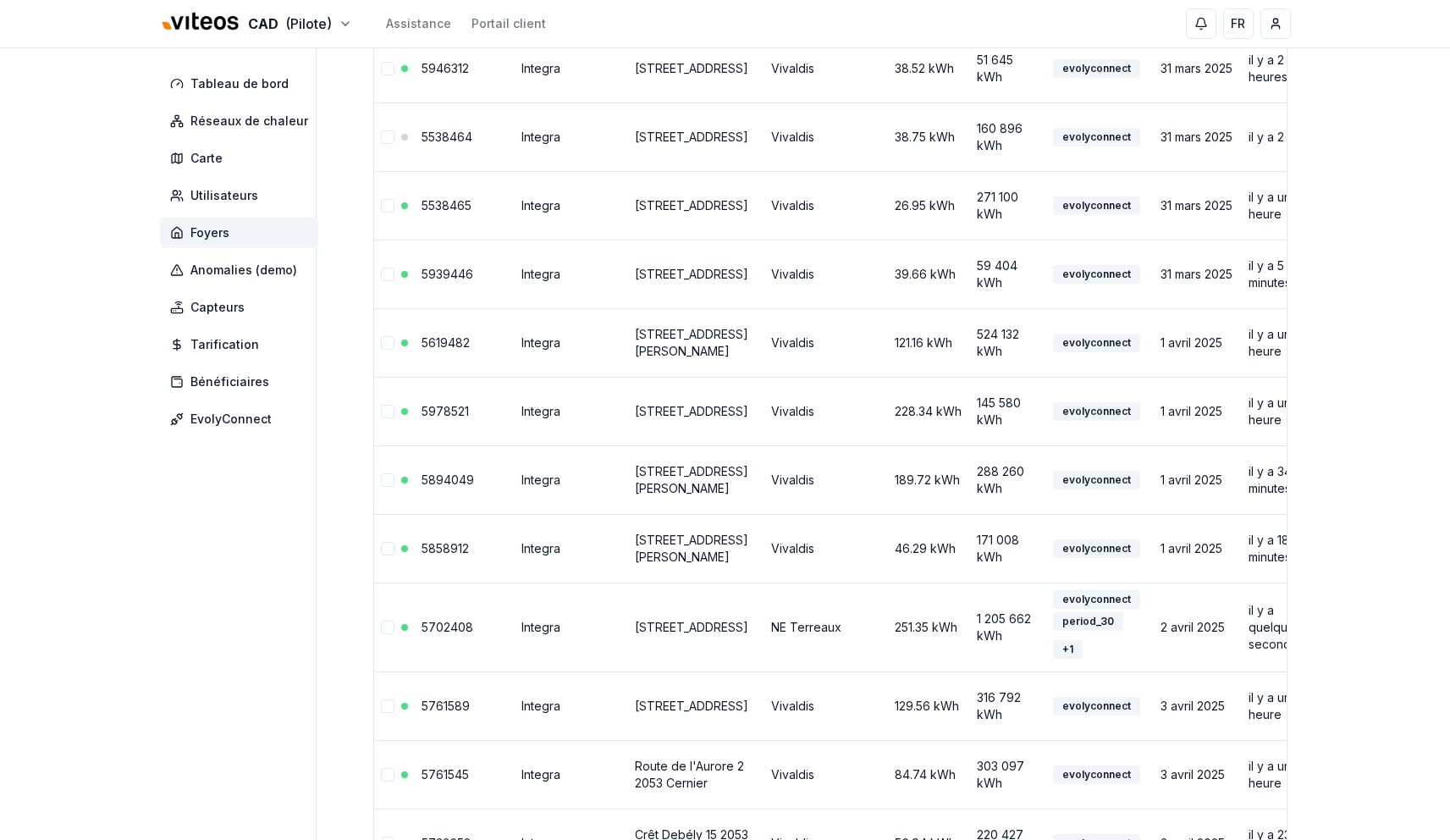
scroll to position [3804, 0]
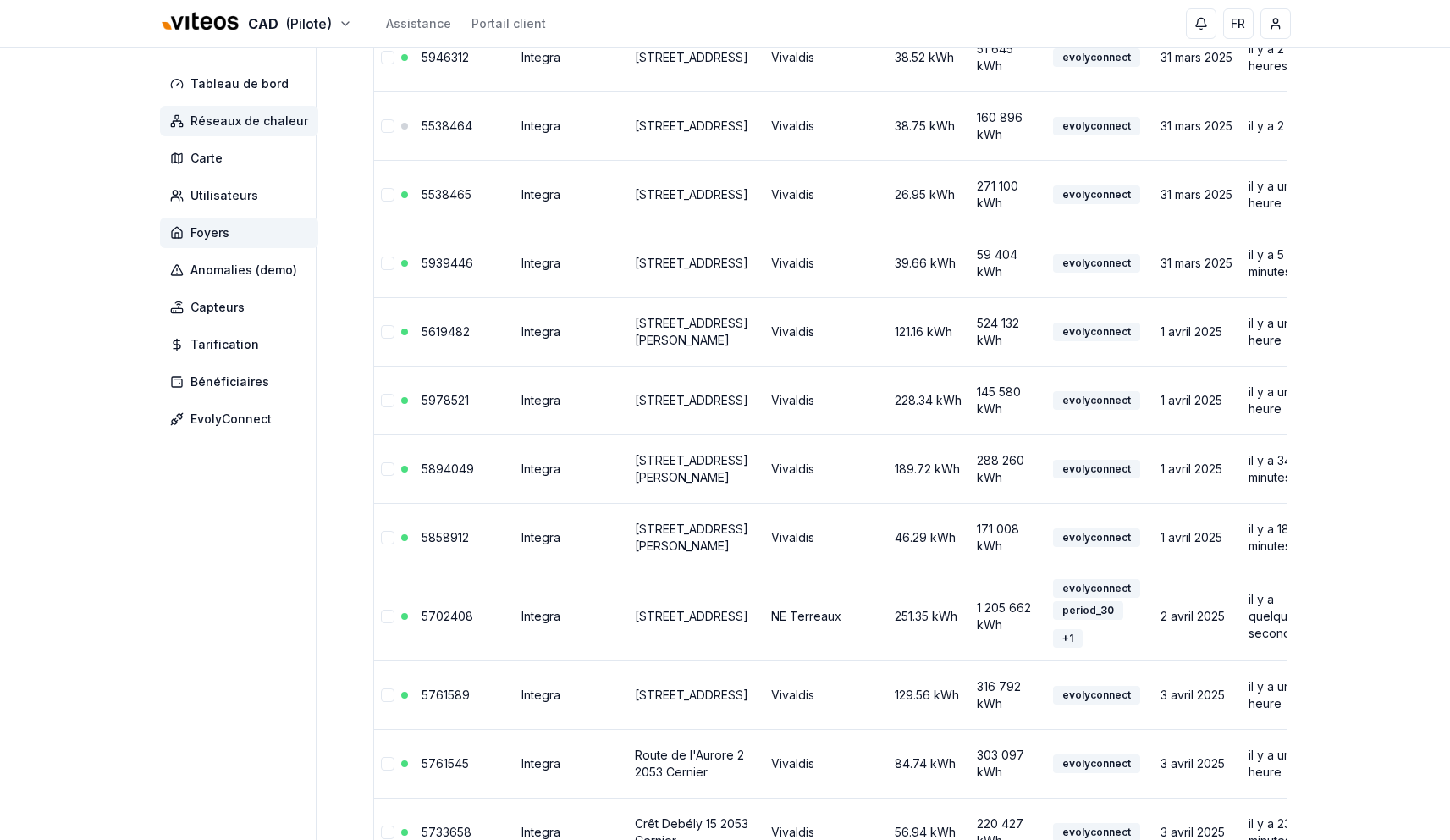
click at [246, 129] on span "Réseaux de chaleur" at bounding box center [239, 120] width 158 height 31
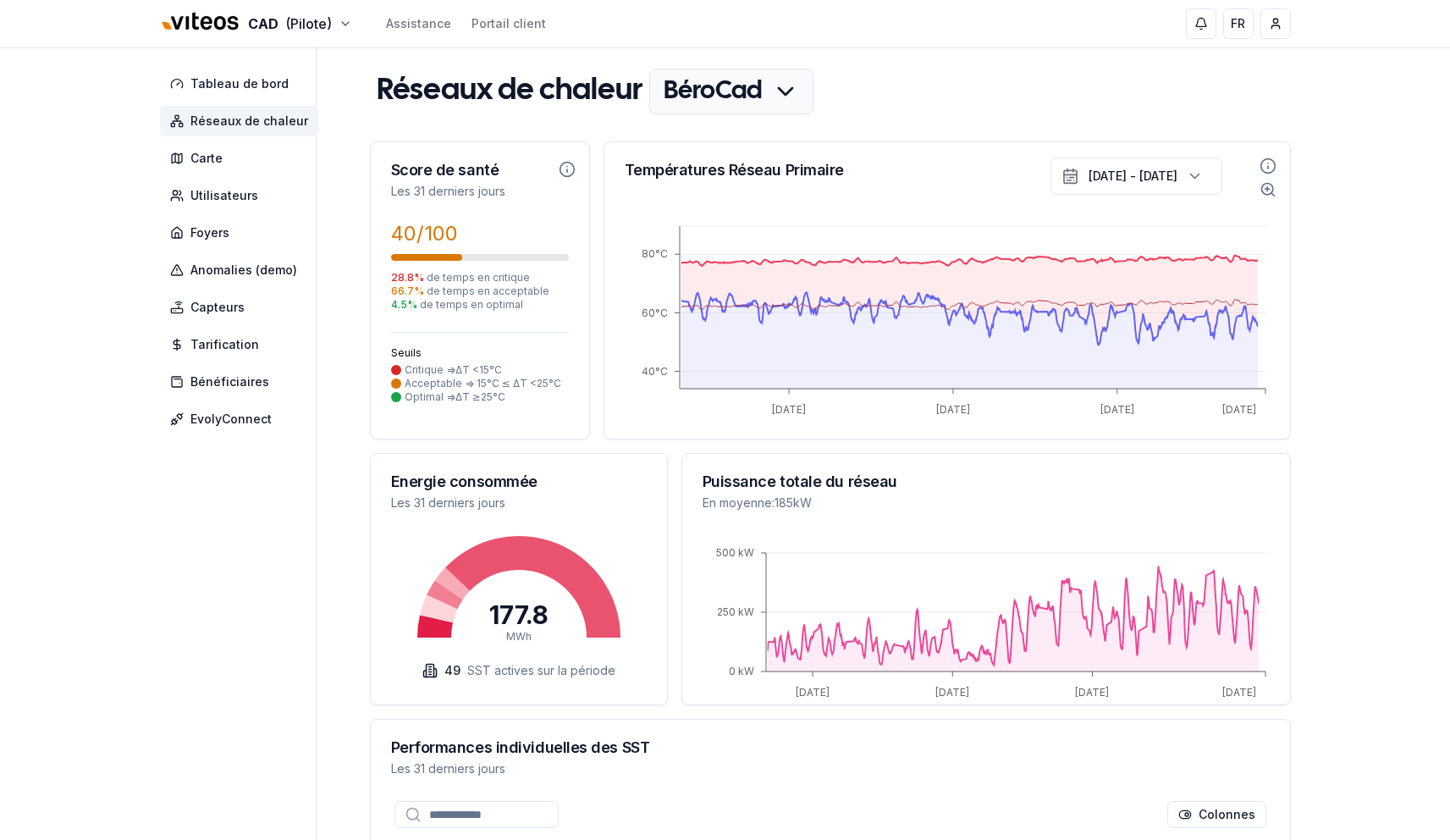
click at [758, 104] on html "CAD (Pilote) Assistance Portail client FR Yahya Tableau de bord Réseaux de chal…" at bounding box center [725, 694] width 1450 height 1388
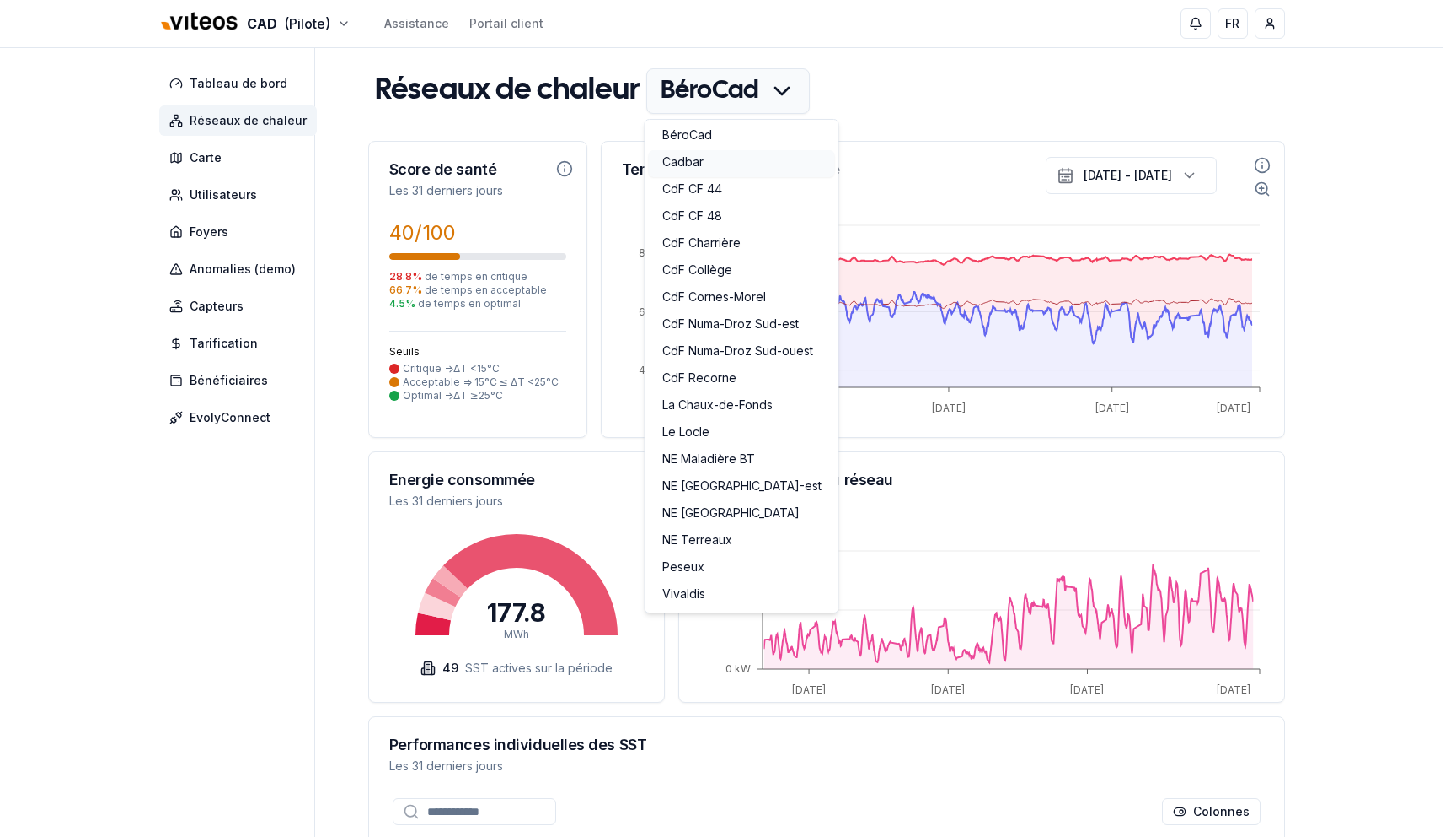
click at [753, 158] on link "Cadbar" at bounding box center [742, 163] width 186 height 27
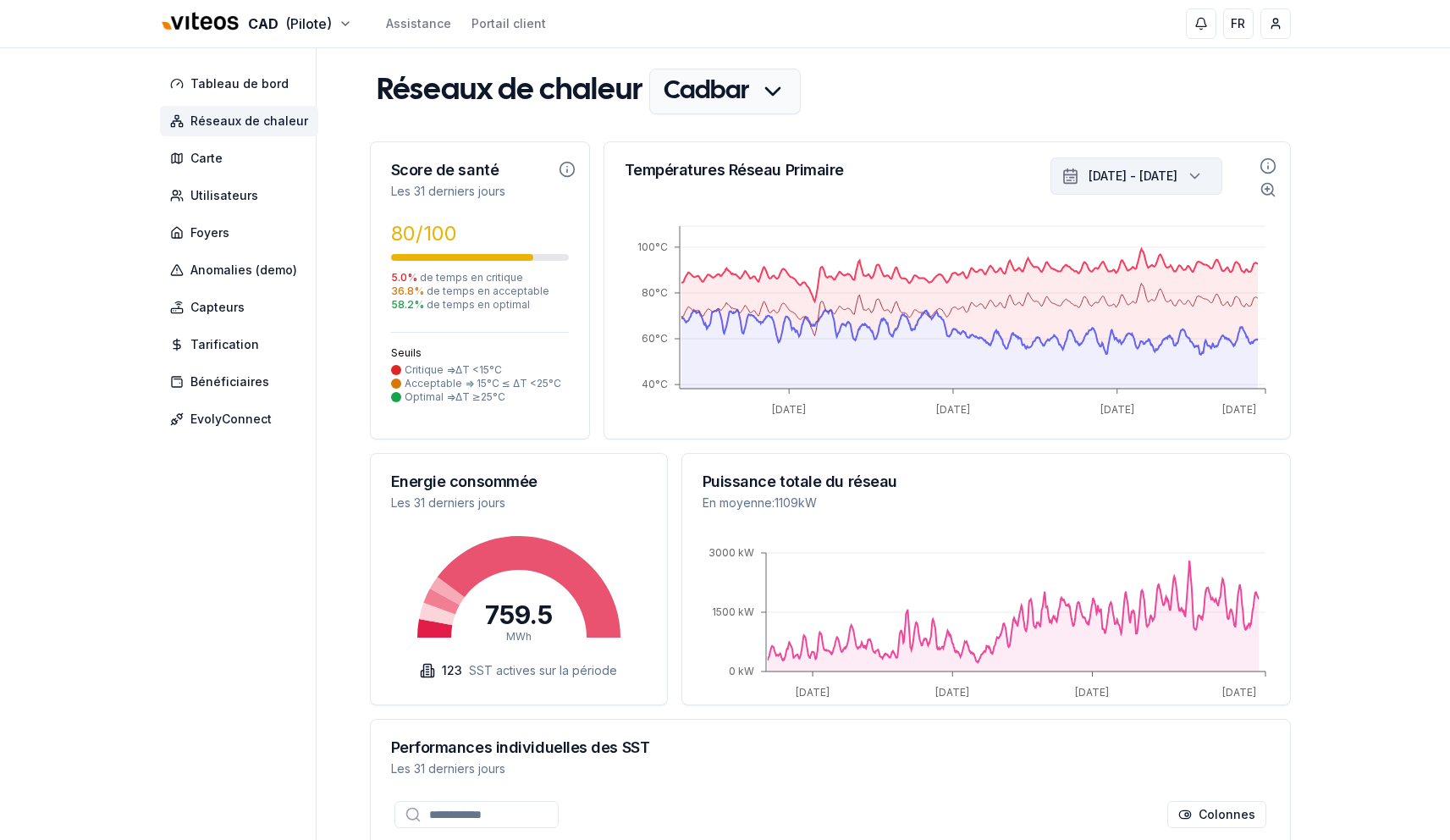
click at [1144, 169] on div "8 sept. 2025 - 8 oct. 2025" at bounding box center [1133, 175] width 89 height 17
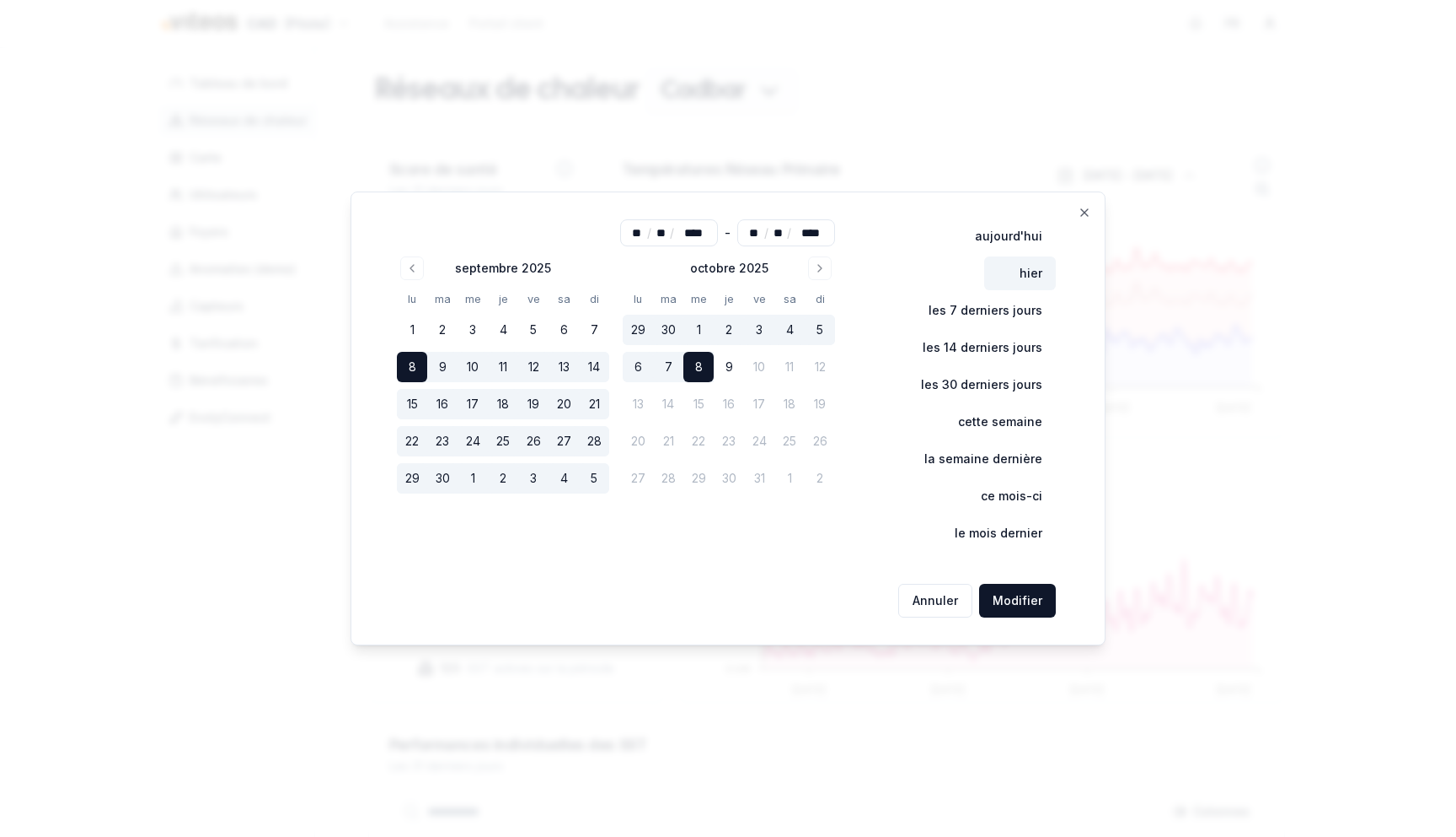
click at [1034, 272] on button "hier" at bounding box center [1020, 273] width 71 height 34
type input "**"
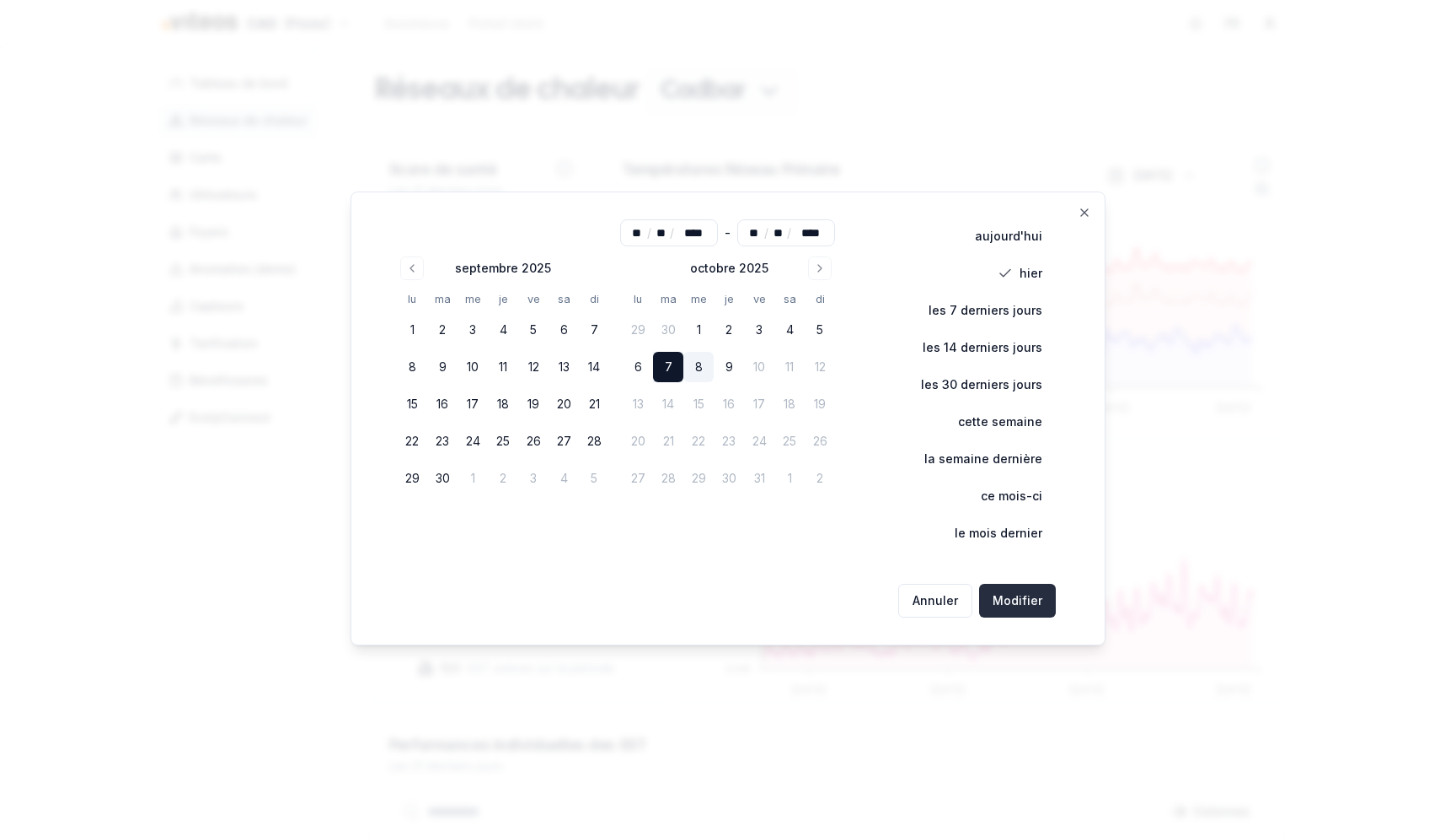
click at [1037, 600] on button "Modifier" at bounding box center [1017, 600] width 76 height 34
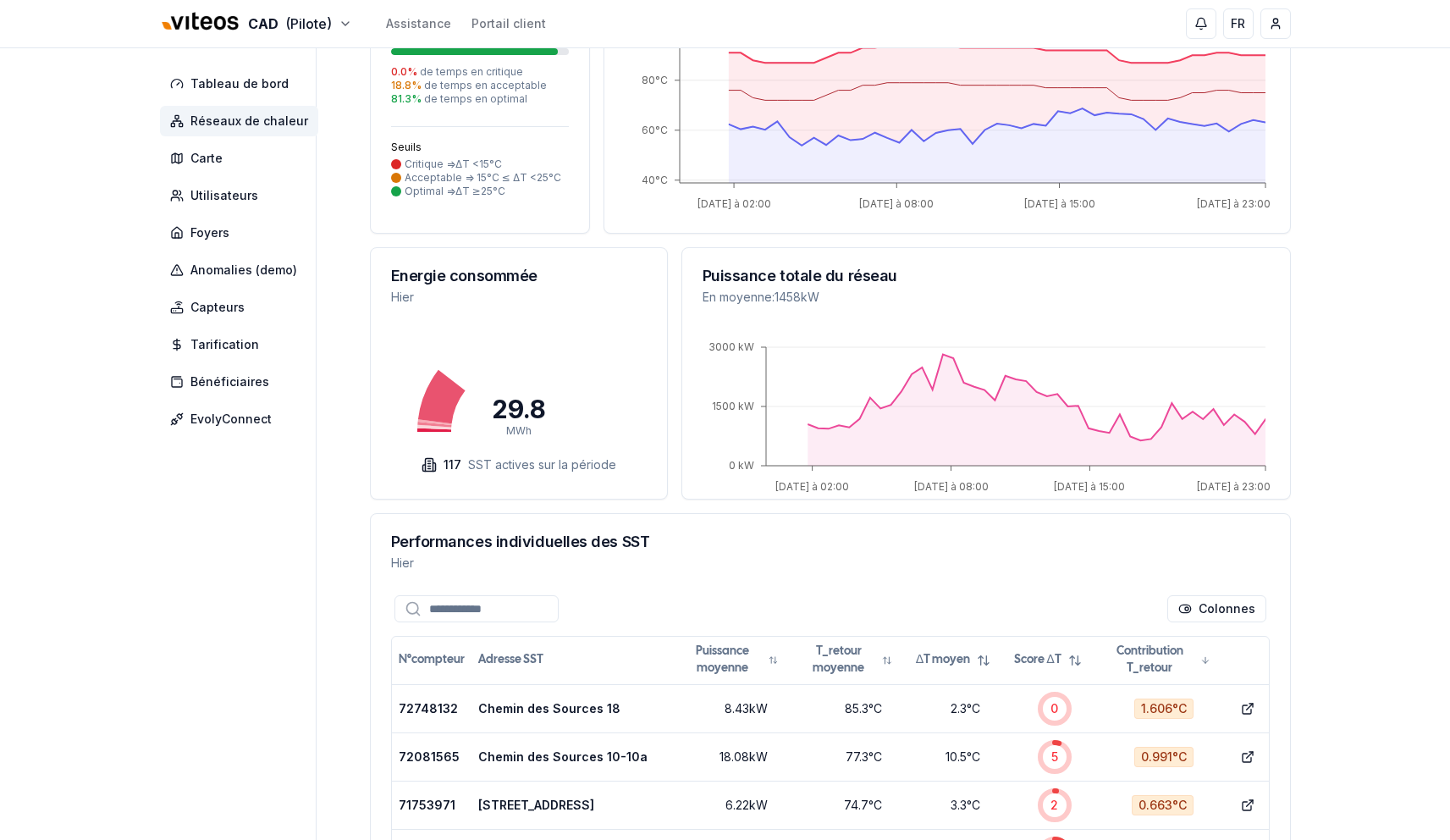
scroll to position [478, 0]
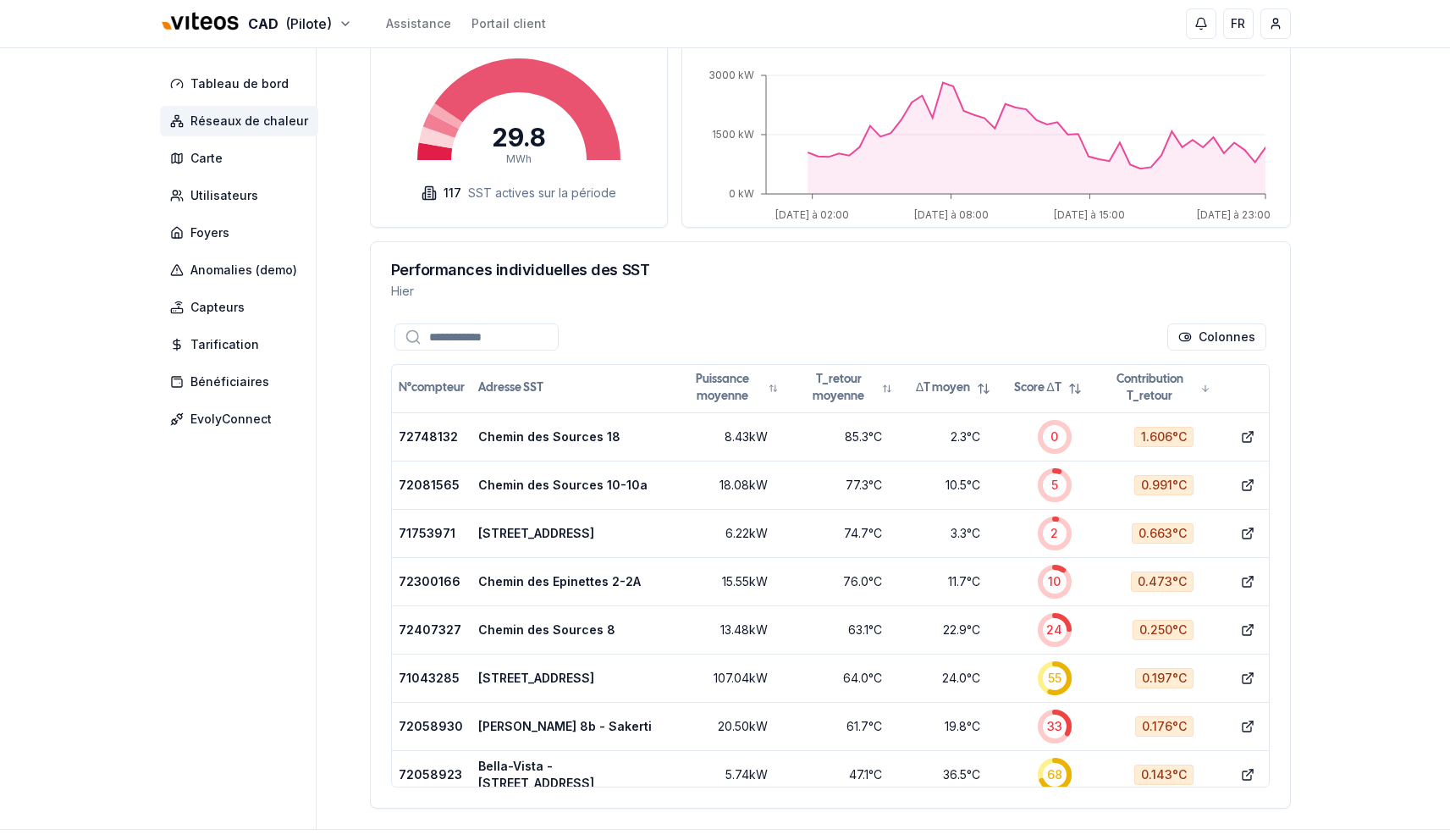
click at [516, 336] on input at bounding box center [476, 336] width 164 height 27
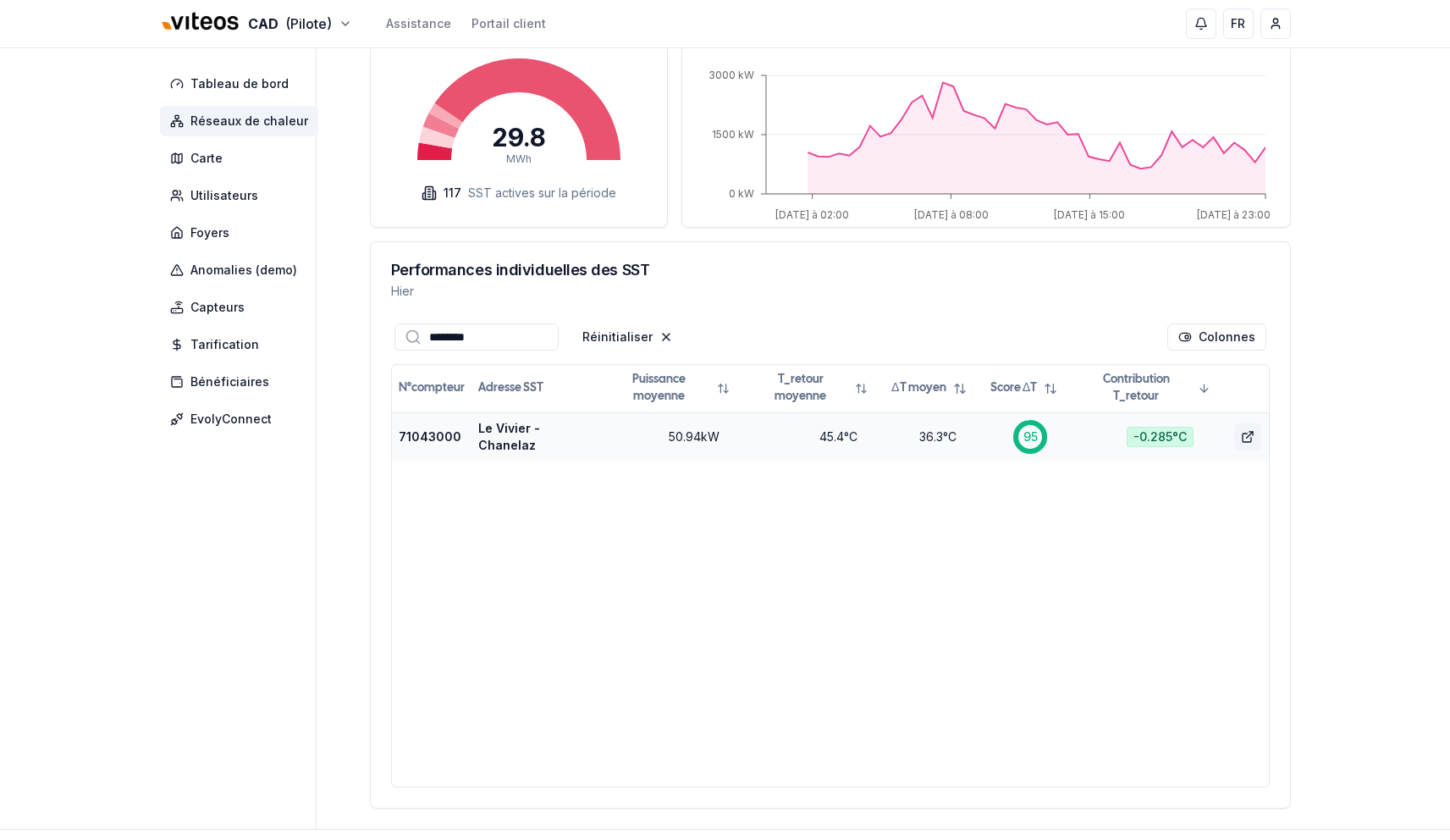
type input "********"
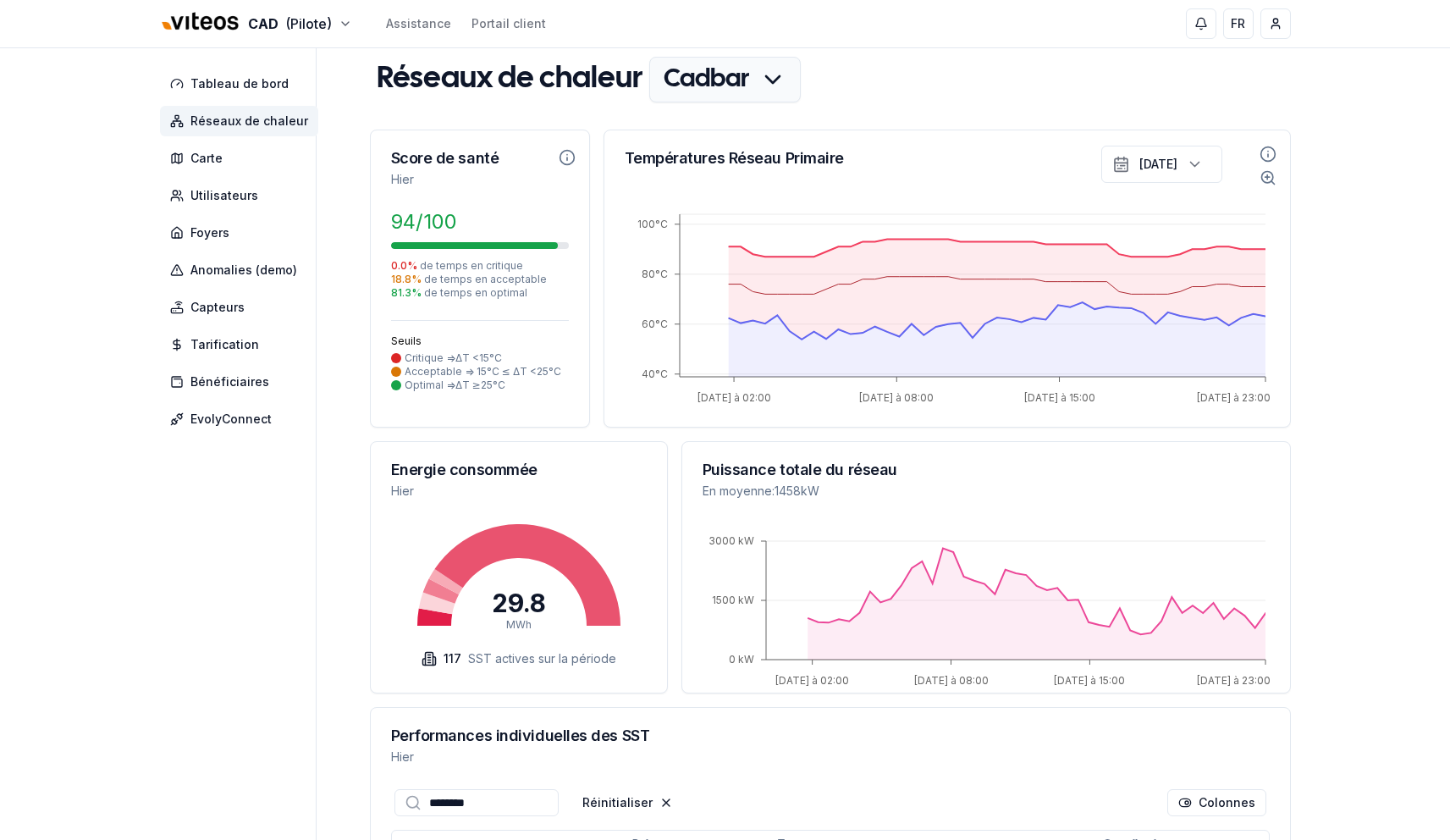
scroll to position [0, 0]
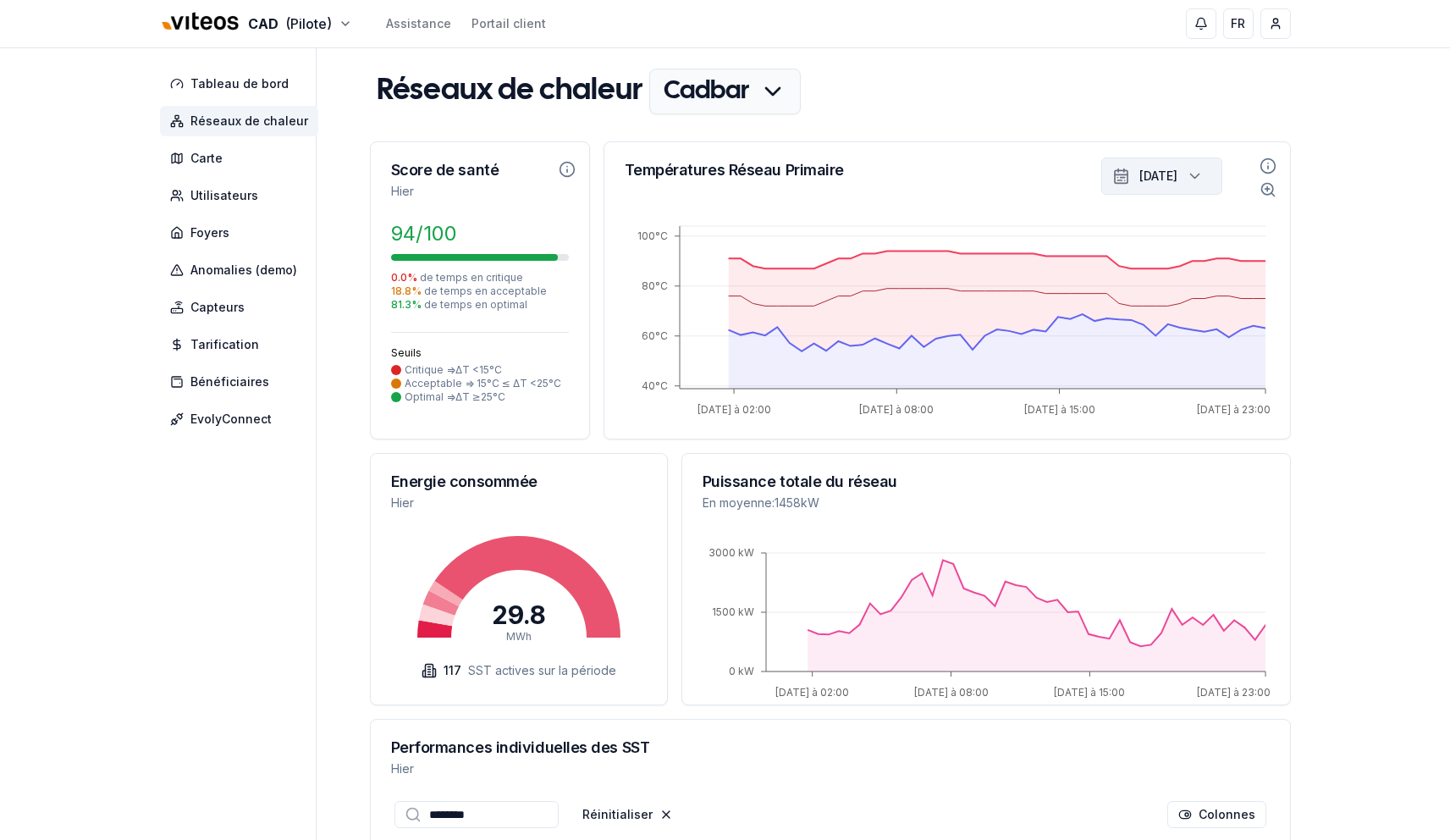
click at [1195, 187] on icon "button" at bounding box center [1193, 176] width 17 height 26
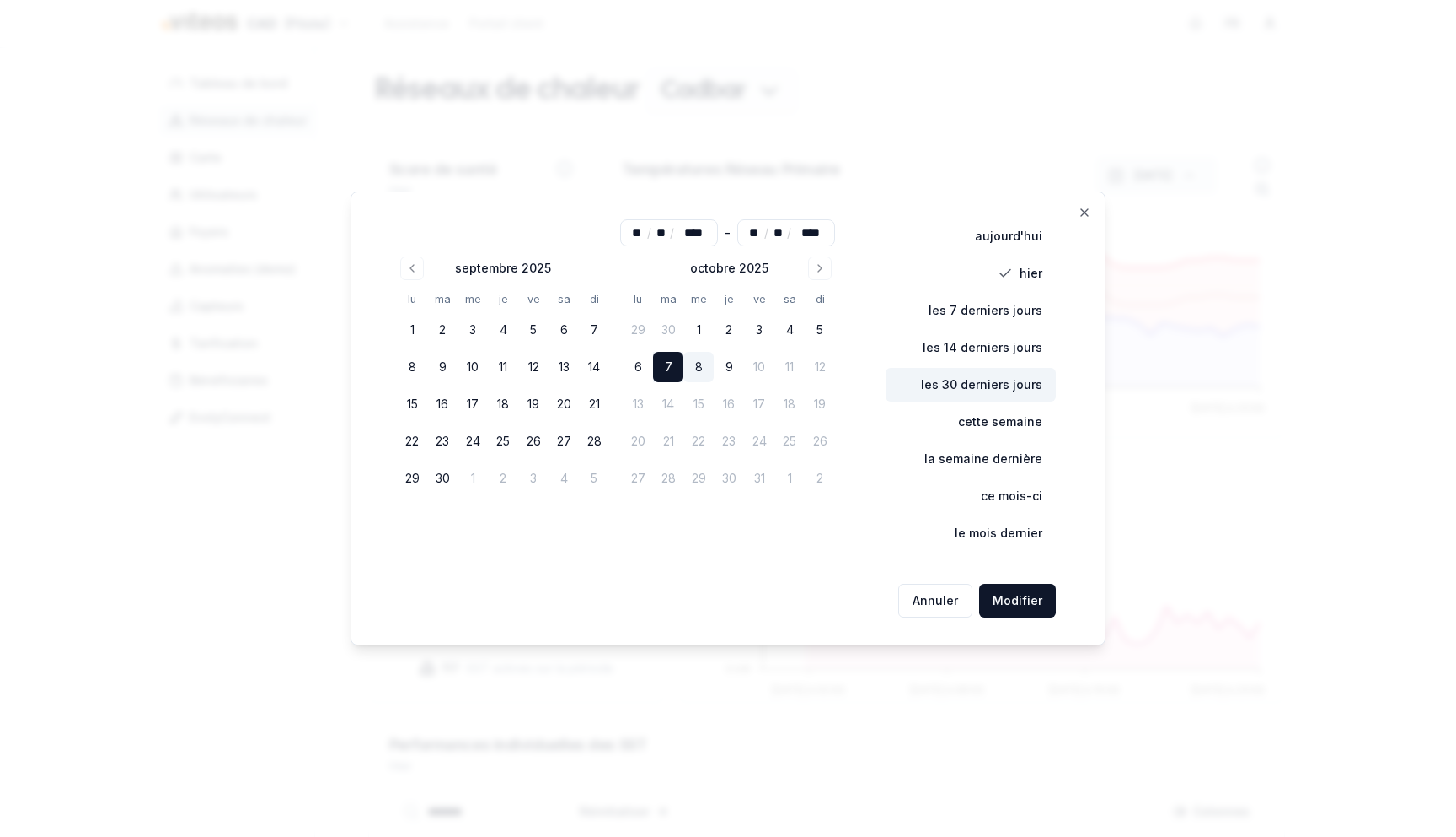
click at [996, 383] on button "les 30 derniers jours" at bounding box center [971, 385] width 170 height 34
type input "**"
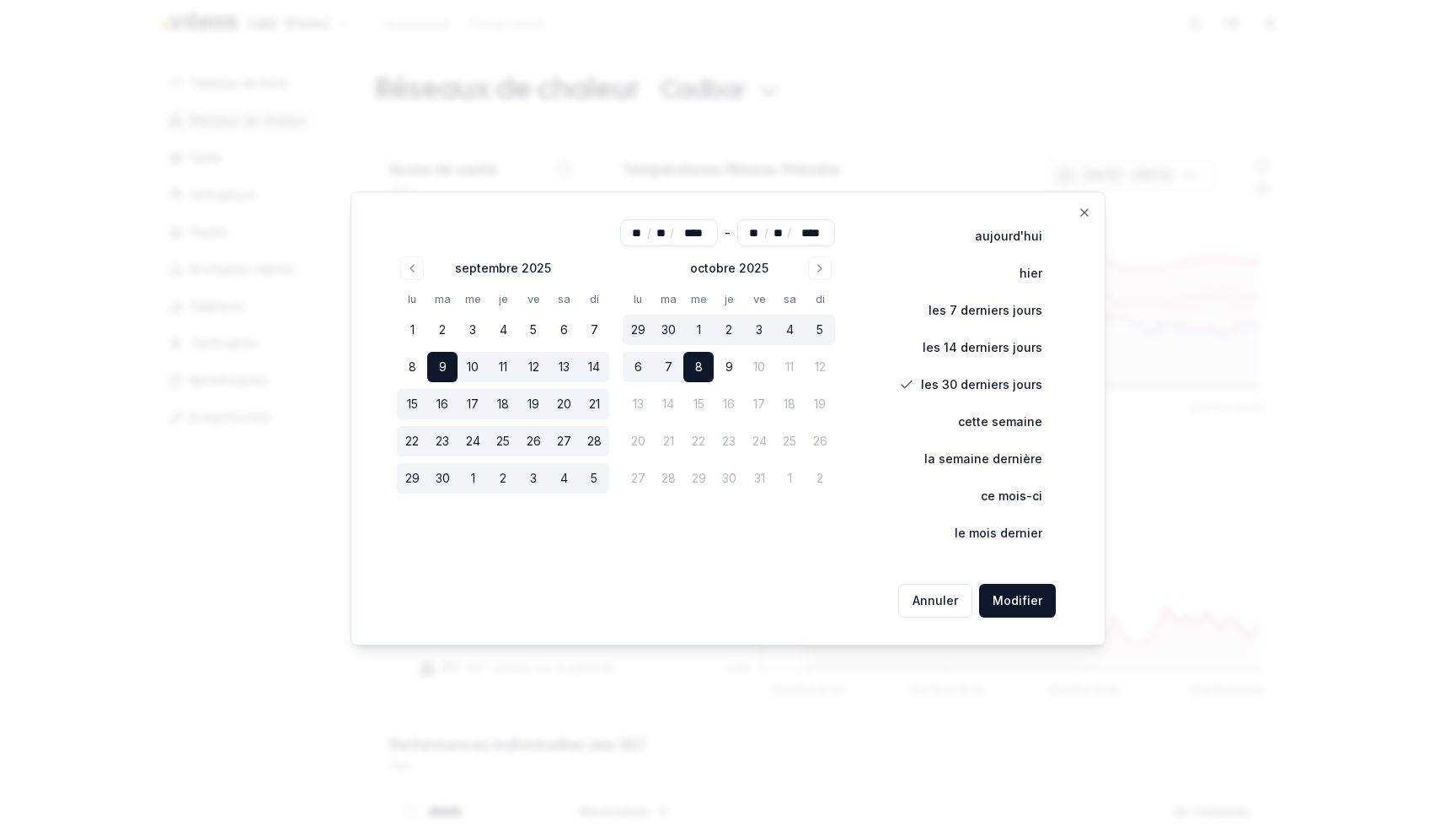
click at [1025, 579] on div "Annuler Modifier" at bounding box center [728, 601] width 683 height 48
click at [1022, 601] on button "Modifier" at bounding box center [1017, 600] width 76 height 34
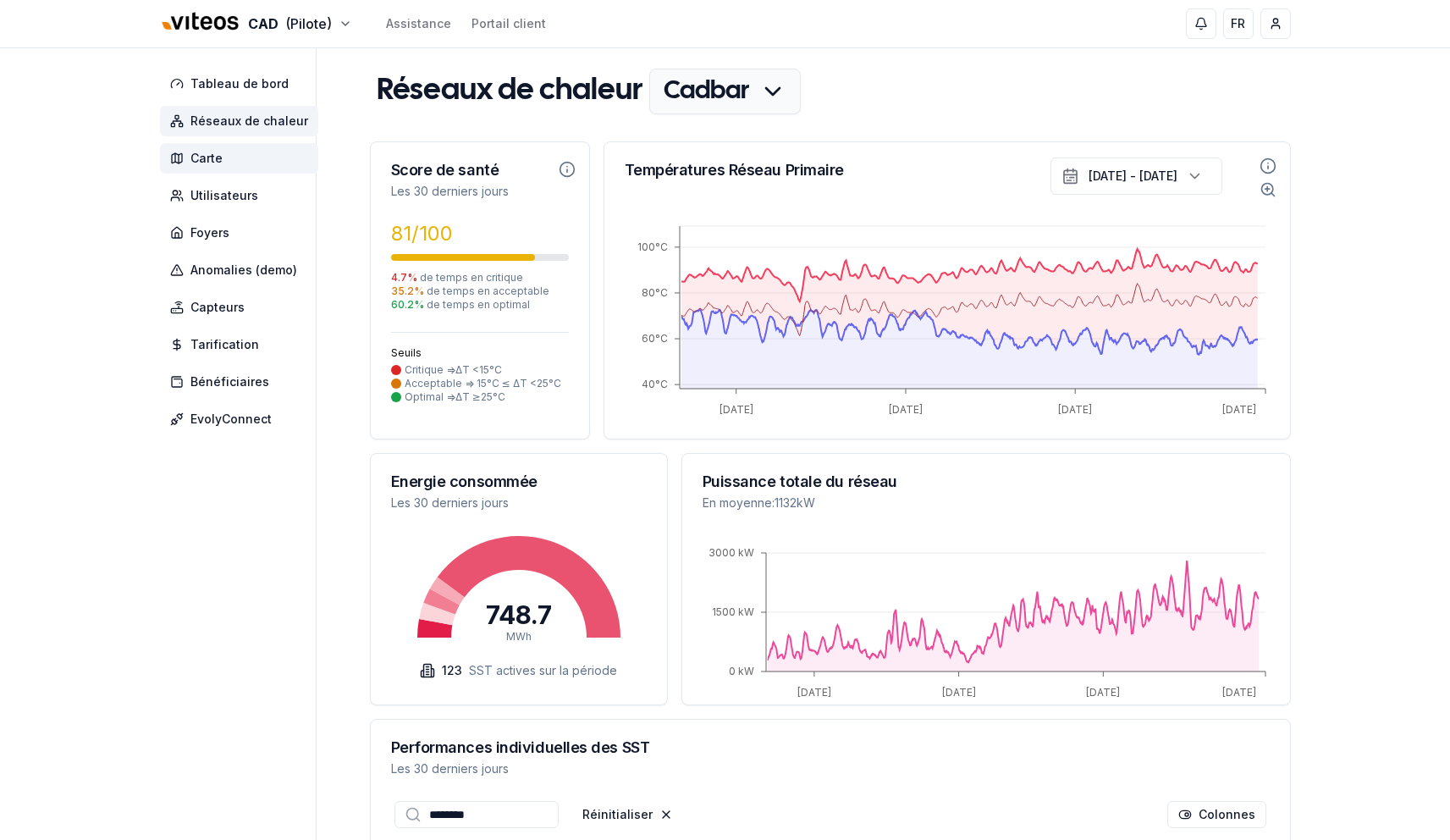
click at [241, 157] on span "Carte" at bounding box center [239, 158] width 158 height 31
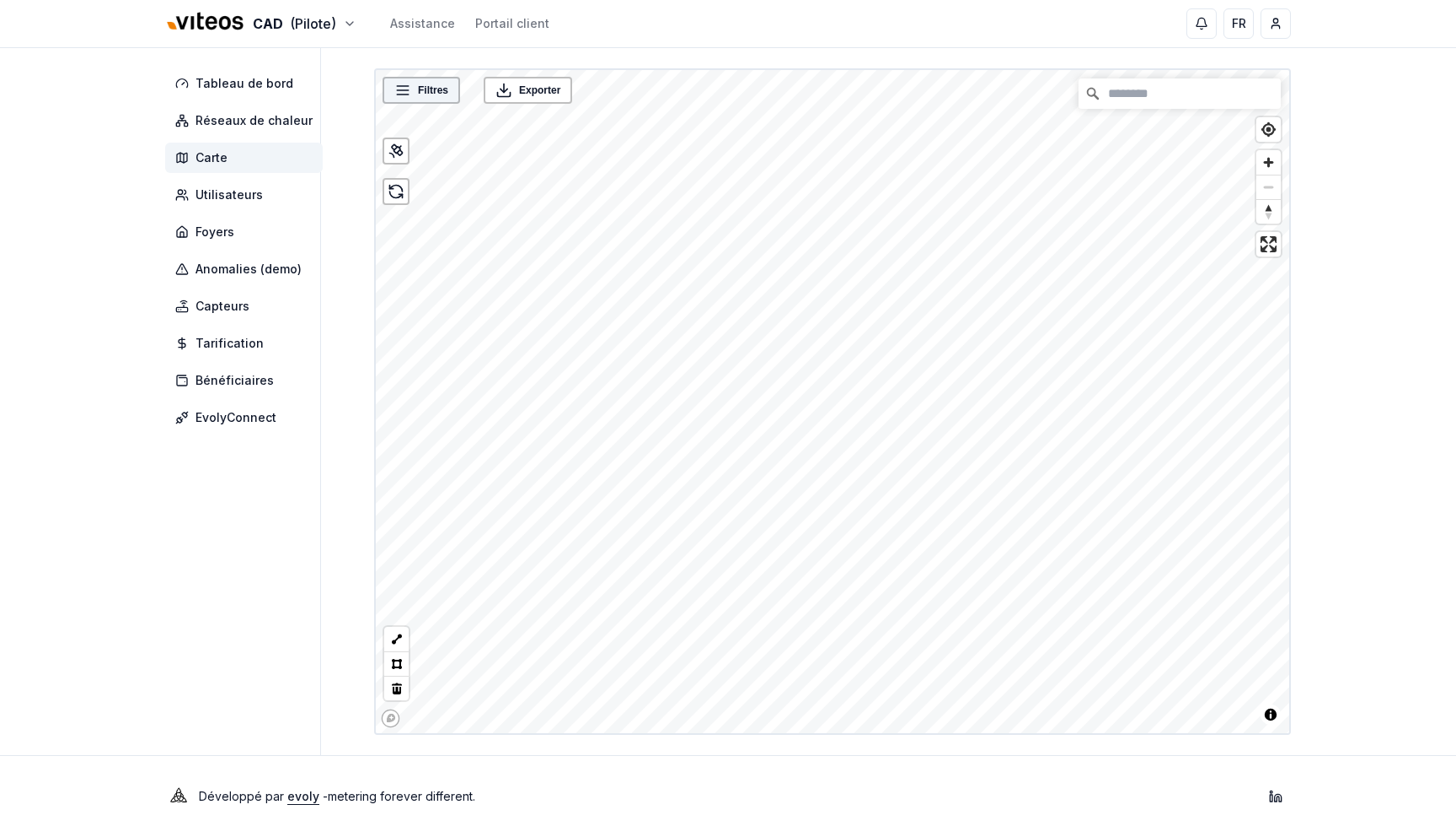
click at [431, 94] on span "Filtres" at bounding box center [433, 89] width 31 height 17
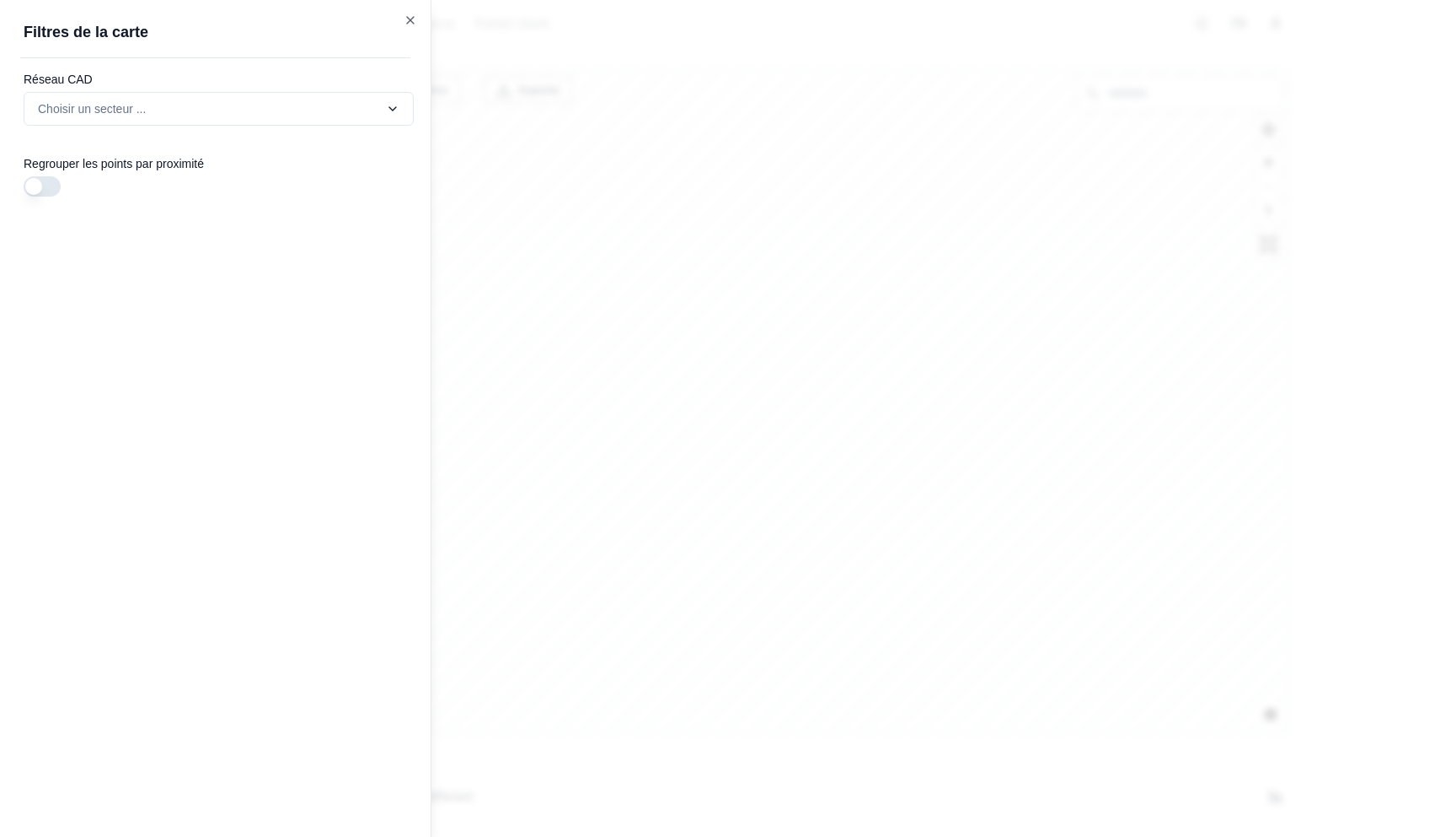
click at [290, 135] on div "Réseau CAD Choisir un secteur ... Regrouper les points par proximité" at bounding box center [225, 182] width 410 height 222
click at [375, 122] on div "Filtres © Mapbox © OpenStreetMap Improve this map Exporter Filtres de la carte …" at bounding box center [833, 402] width 917 height 666
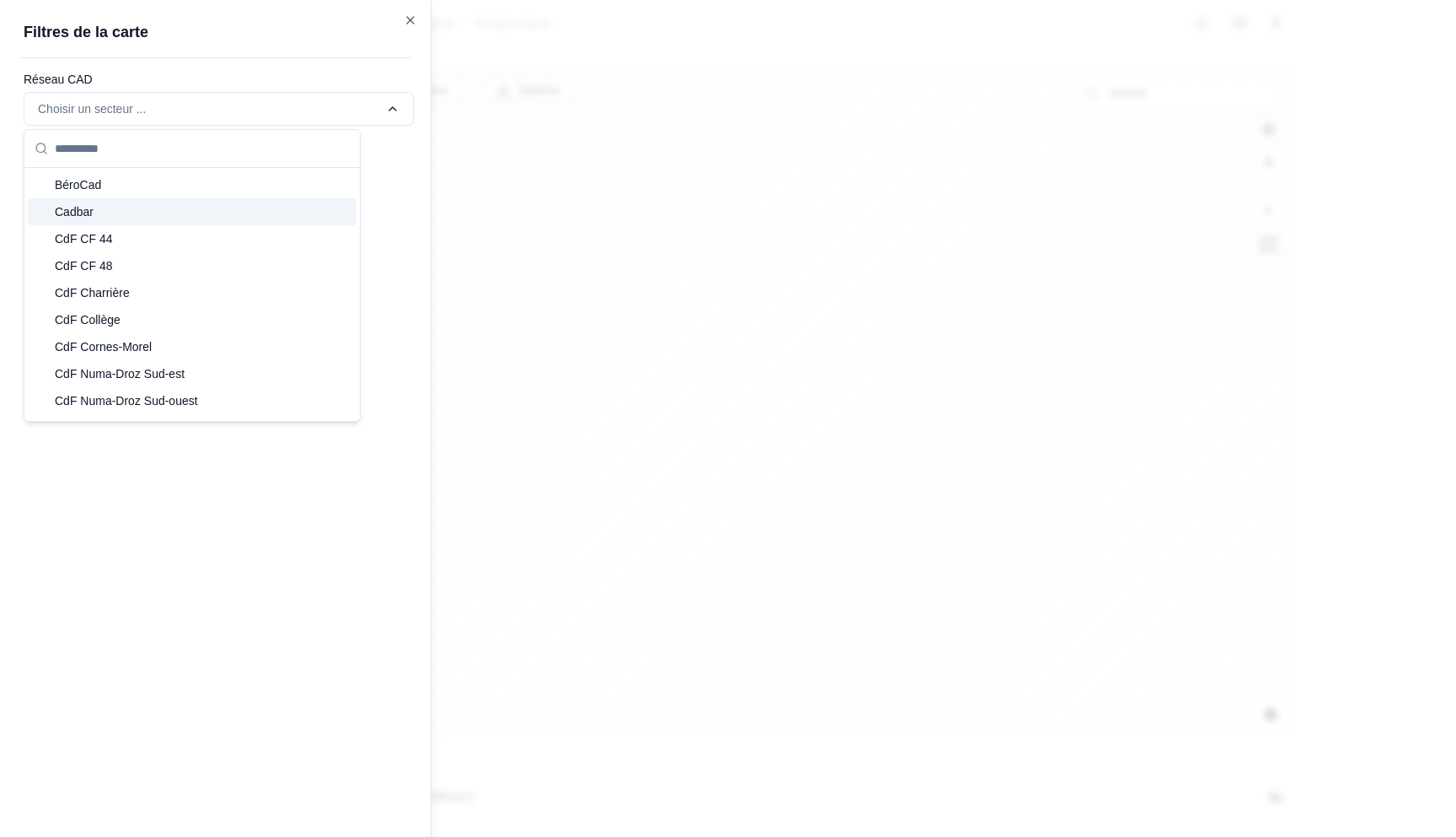
click at [250, 212] on div "Cadbar" at bounding box center [192, 211] width 329 height 27
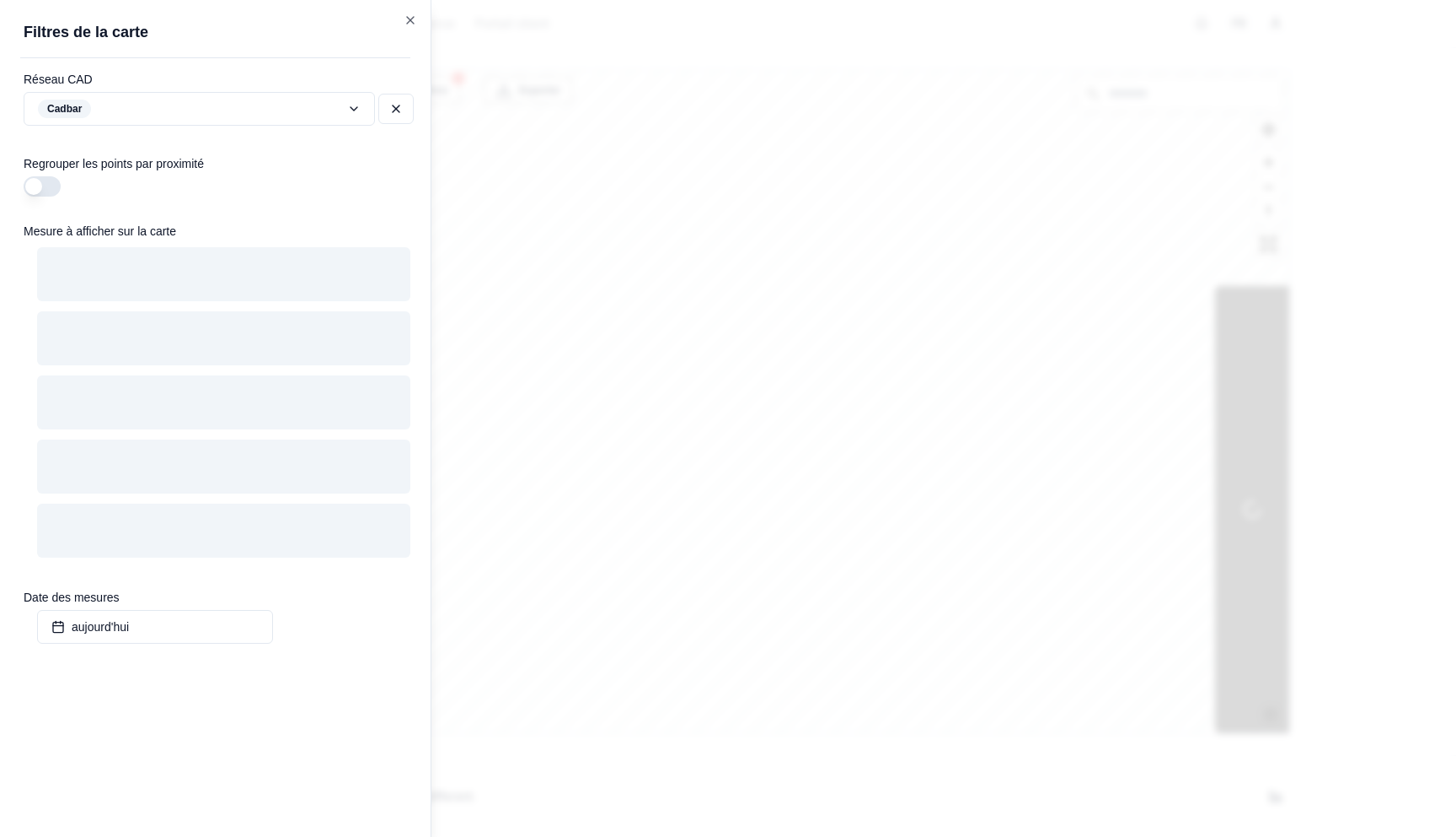
click at [896, 263] on div at bounding box center [728, 418] width 1456 height 837
click at [904, 255] on div at bounding box center [728, 418] width 1456 height 837
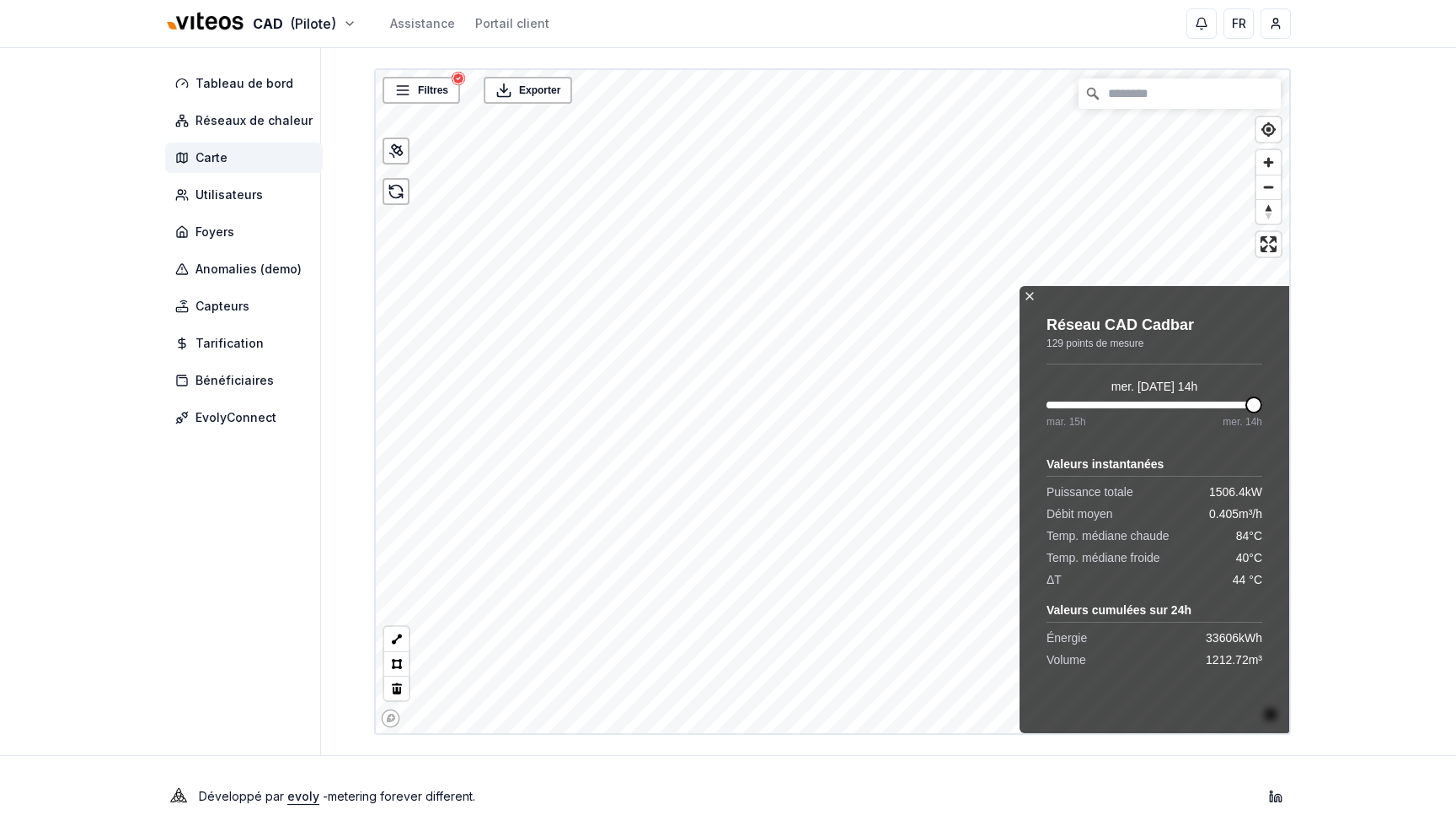
click at [1032, 294] on icon at bounding box center [1030, 296] width 7 height 7
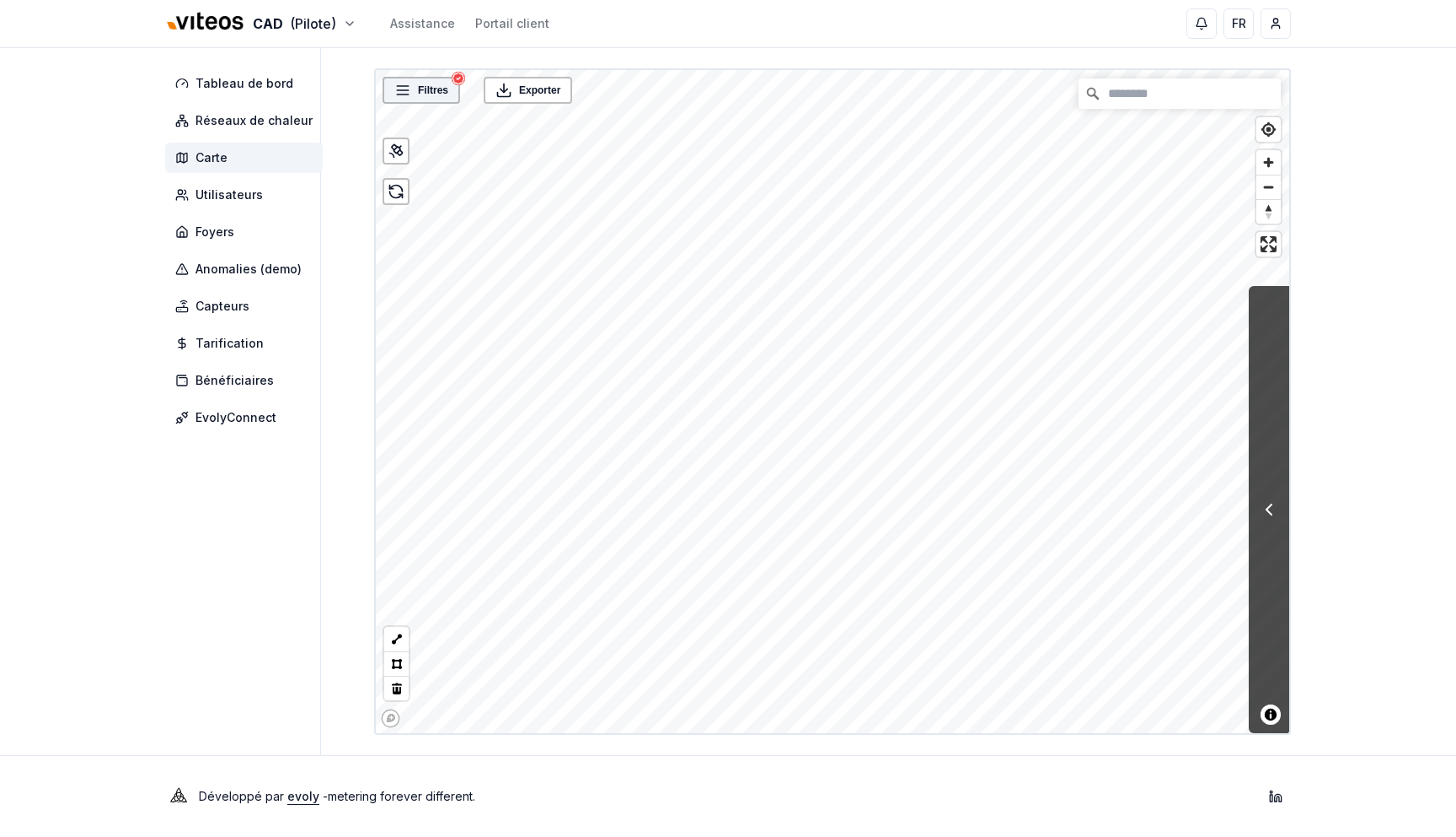
click at [448, 98] on div "Filtres" at bounding box center [421, 89] width 77 height 27
click at [414, 77] on div "Filtres" at bounding box center [421, 89] width 77 height 27
click at [412, 98] on div "Filtres" at bounding box center [421, 89] width 67 height 17
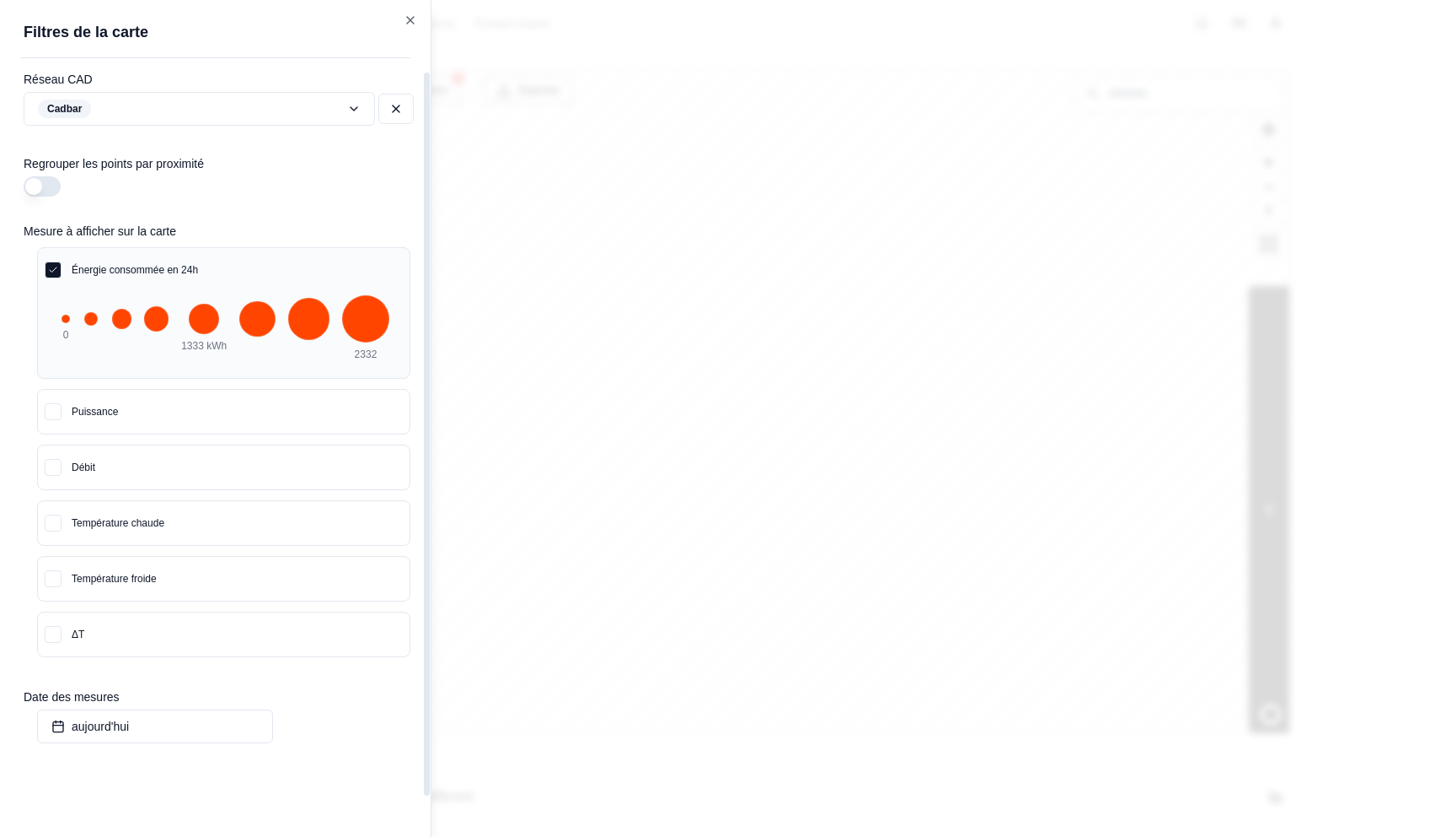
click at [160, 280] on button "Énergie consommée en 24h" at bounding box center [223, 270] width 372 height 44
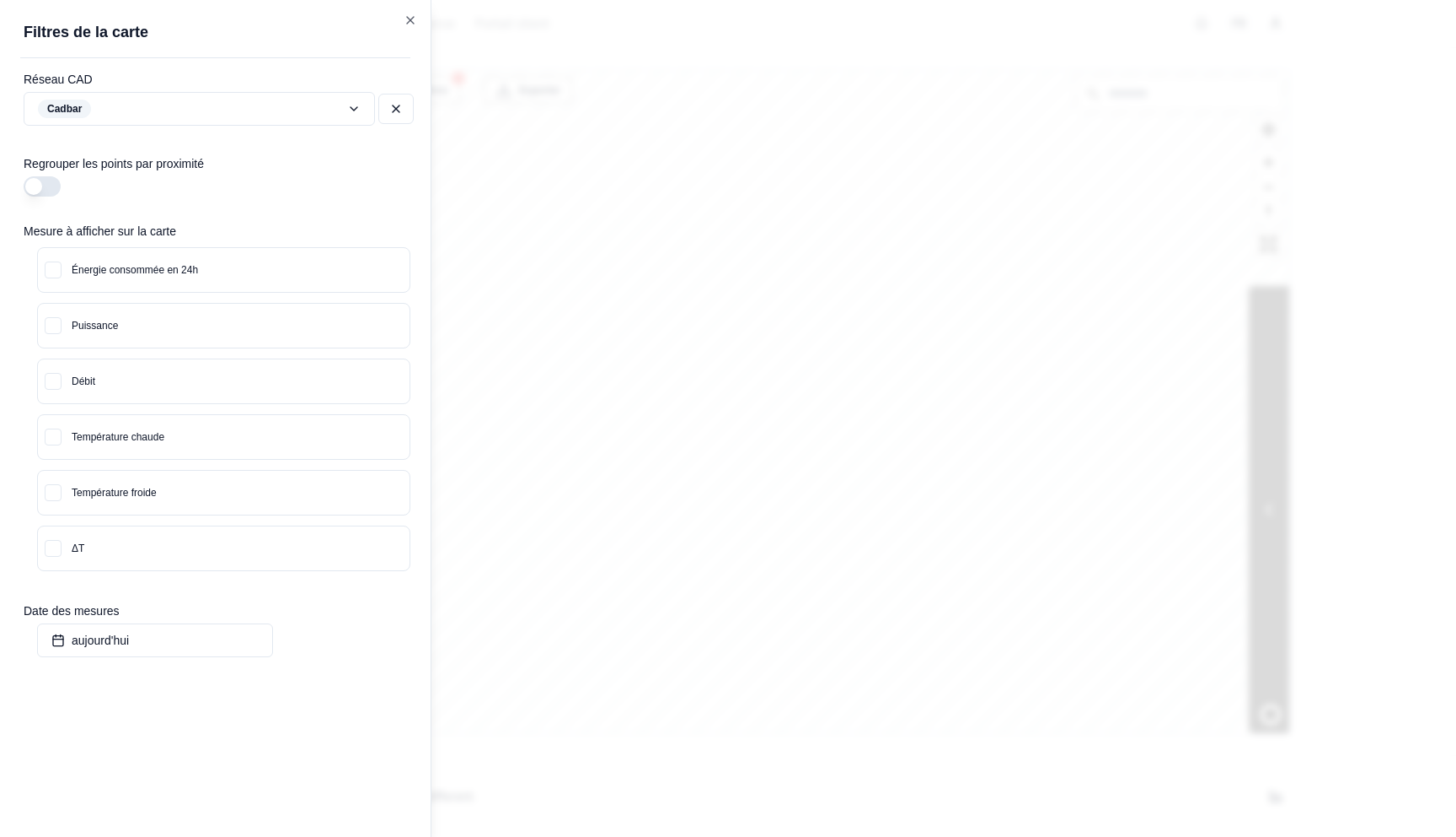
click at [701, 224] on div at bounding box center [728, 418] width 1456 height 837
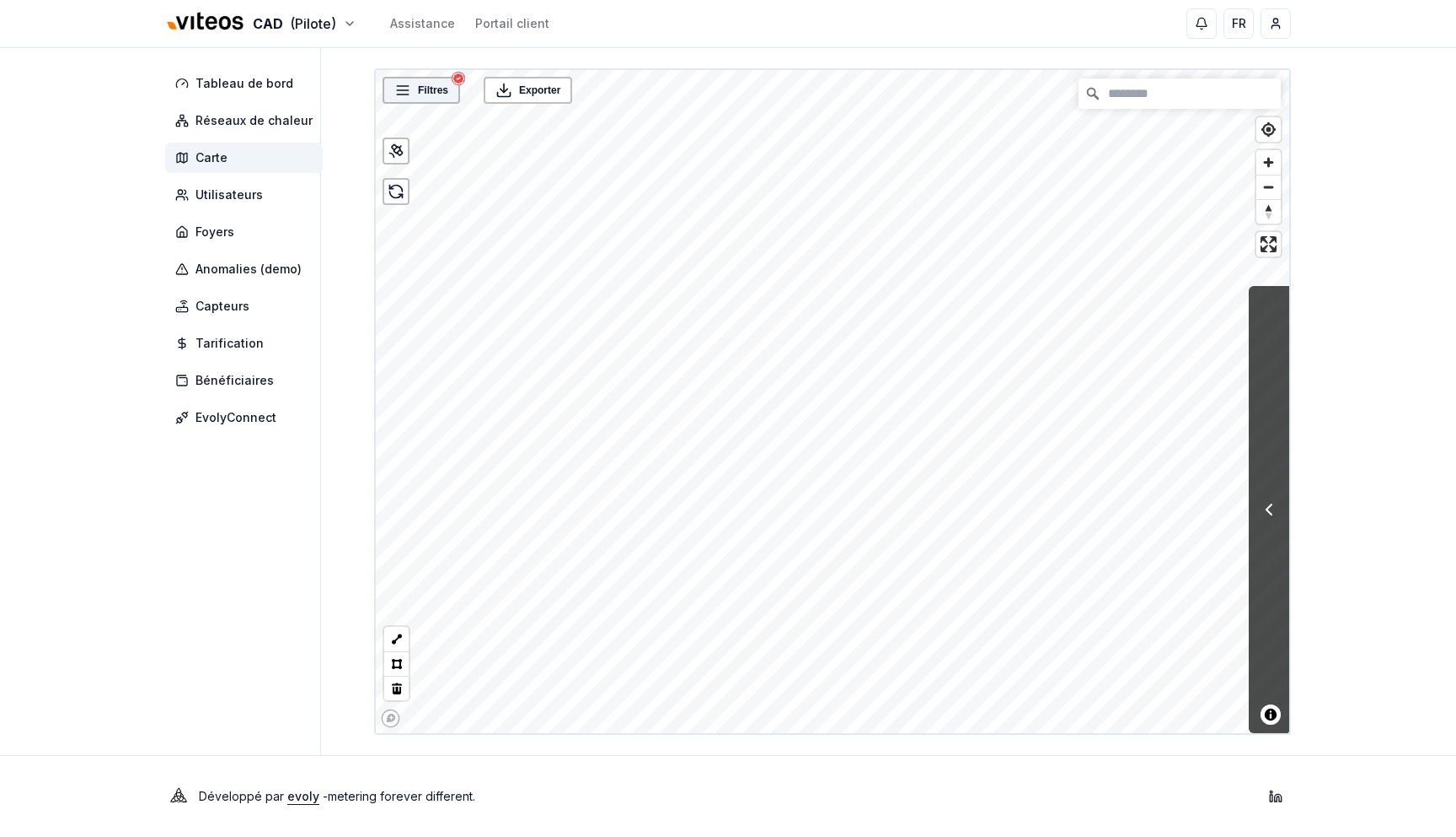
click at [427, 87] on span "Filtres" at bounding box center [433, 89] width 31 height 17
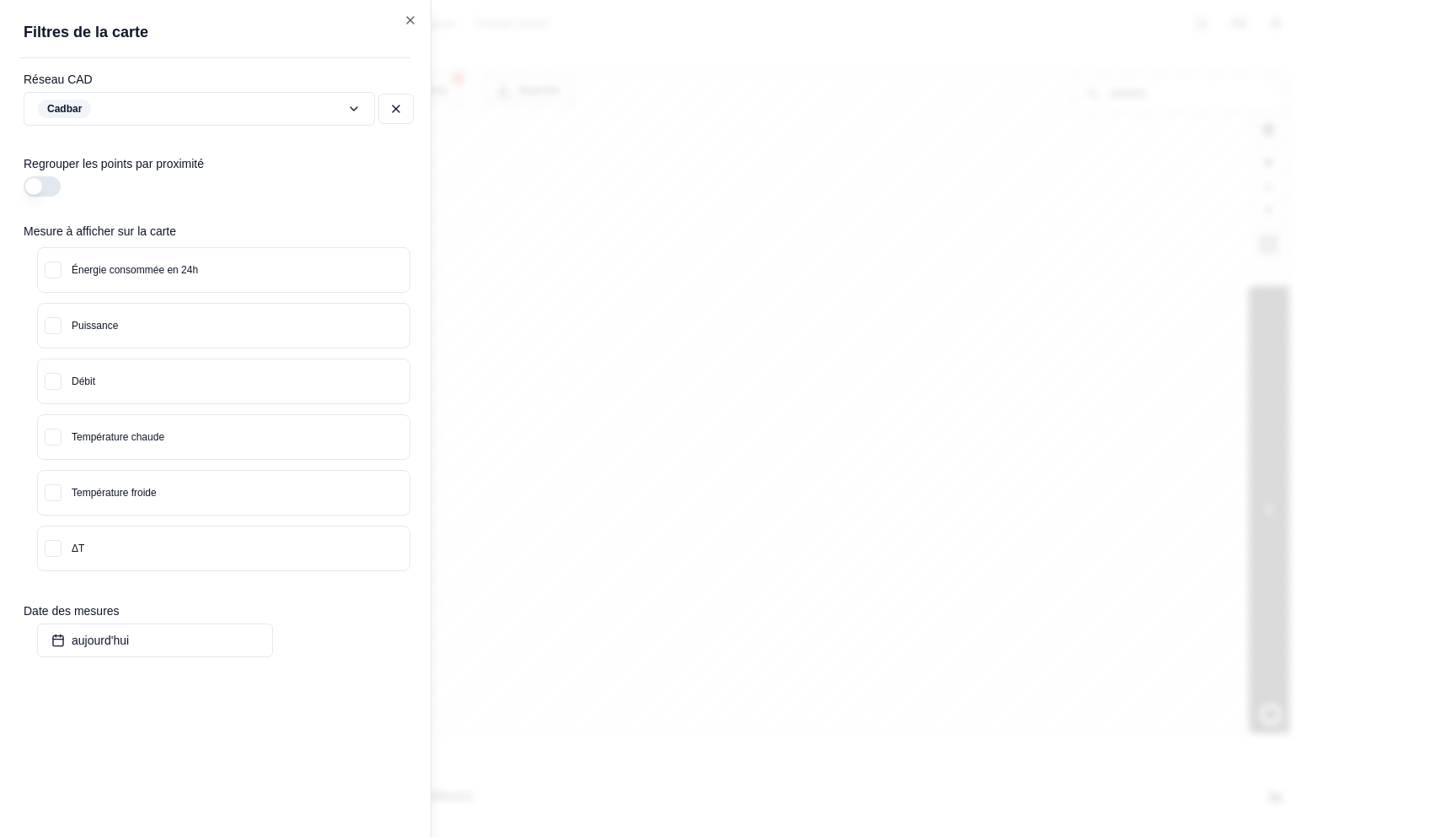
click at [213, 351] on div "Énergie consommée en 24h Puissance Débit Température chaude Température froide …" at bounding box center [227, 405] width 407 height 330
click at [228, 329] on button "Puissance" at bounding box center [223, 325] width 372 height 44
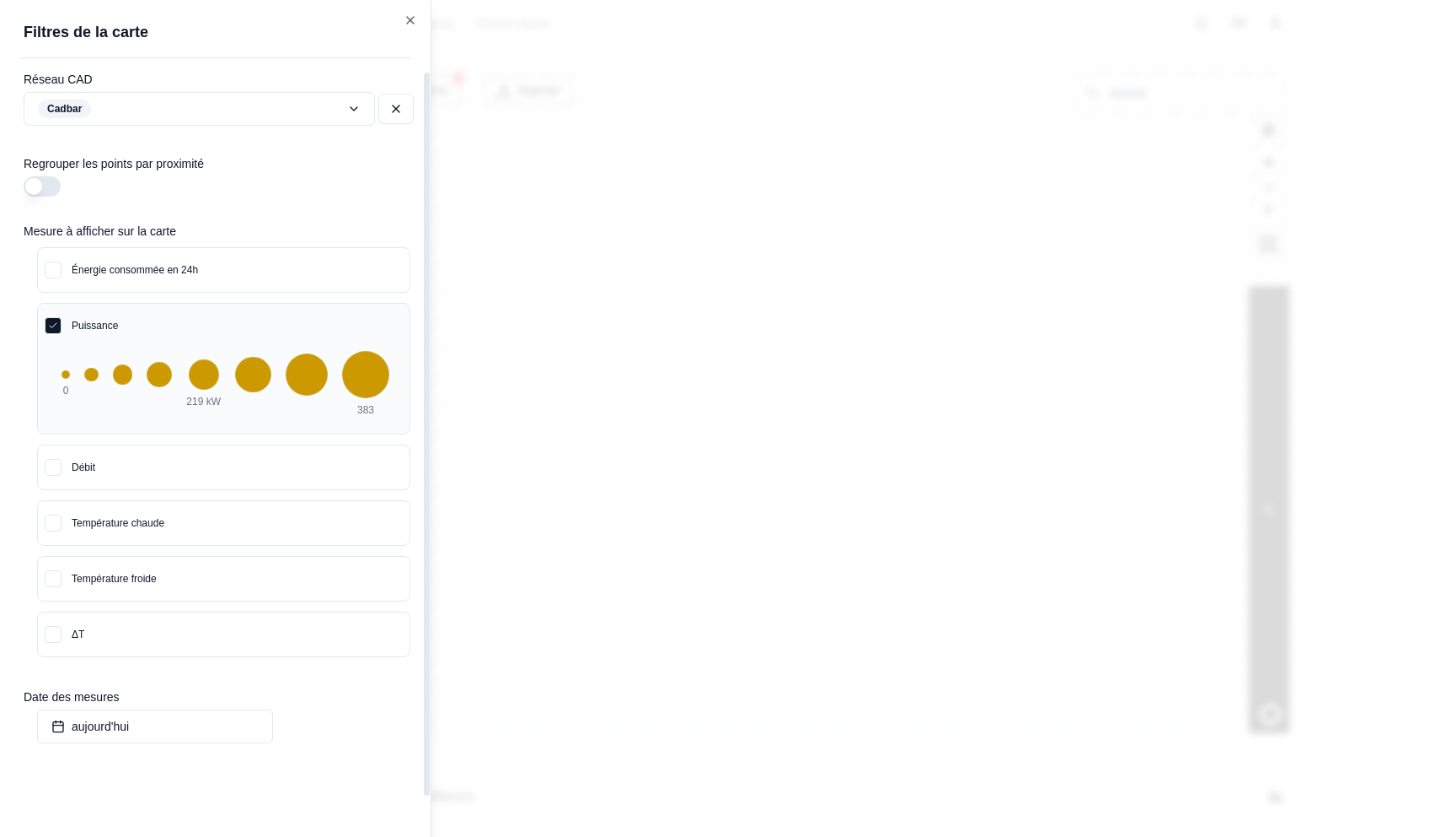
click at [193, 470] on button "Débit" at bounding box center [223, 467] width 372 height 44
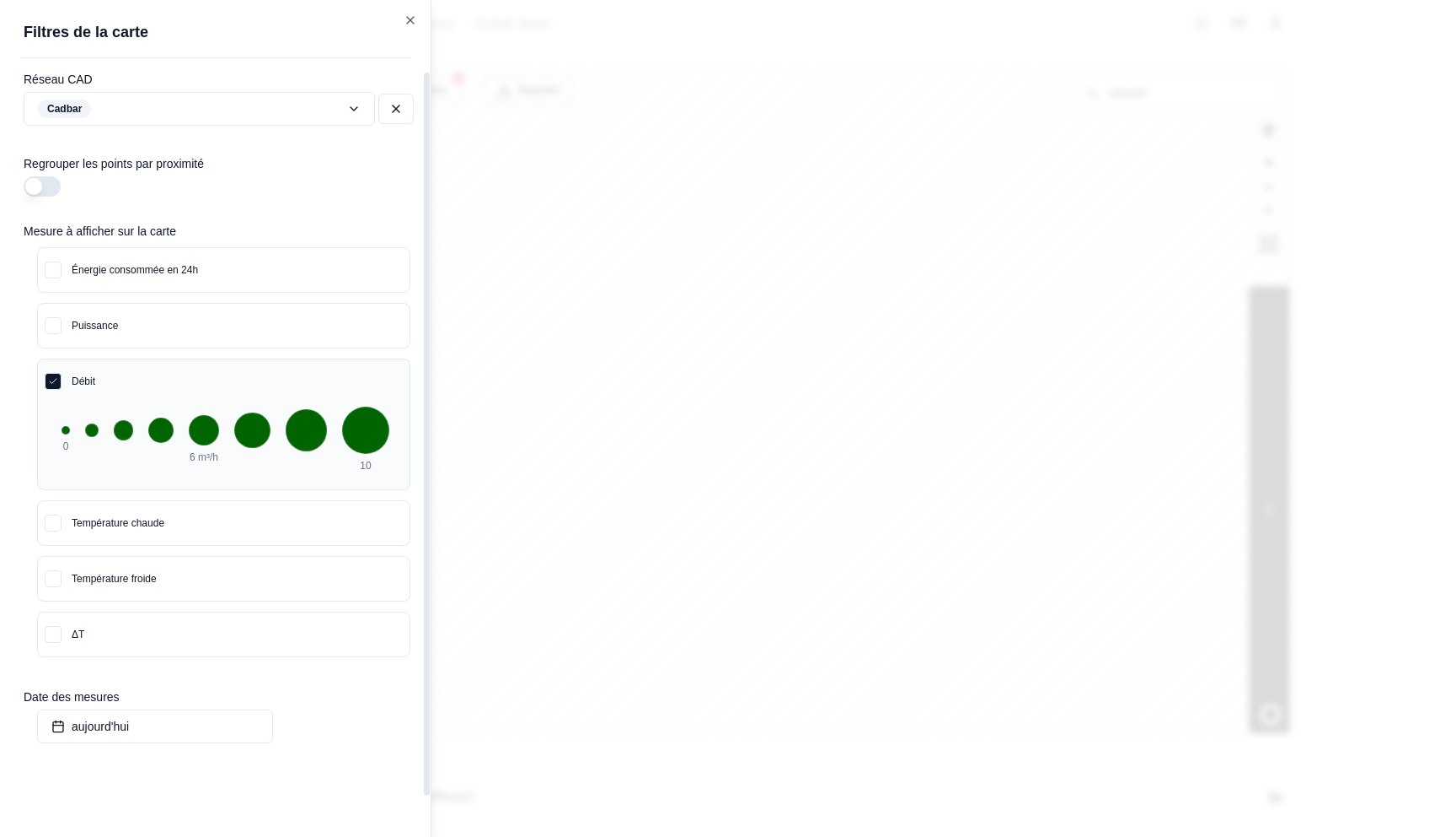
click at [236, 329] on button "Puissance" at bounding box center [223, 325] width 372 height 44
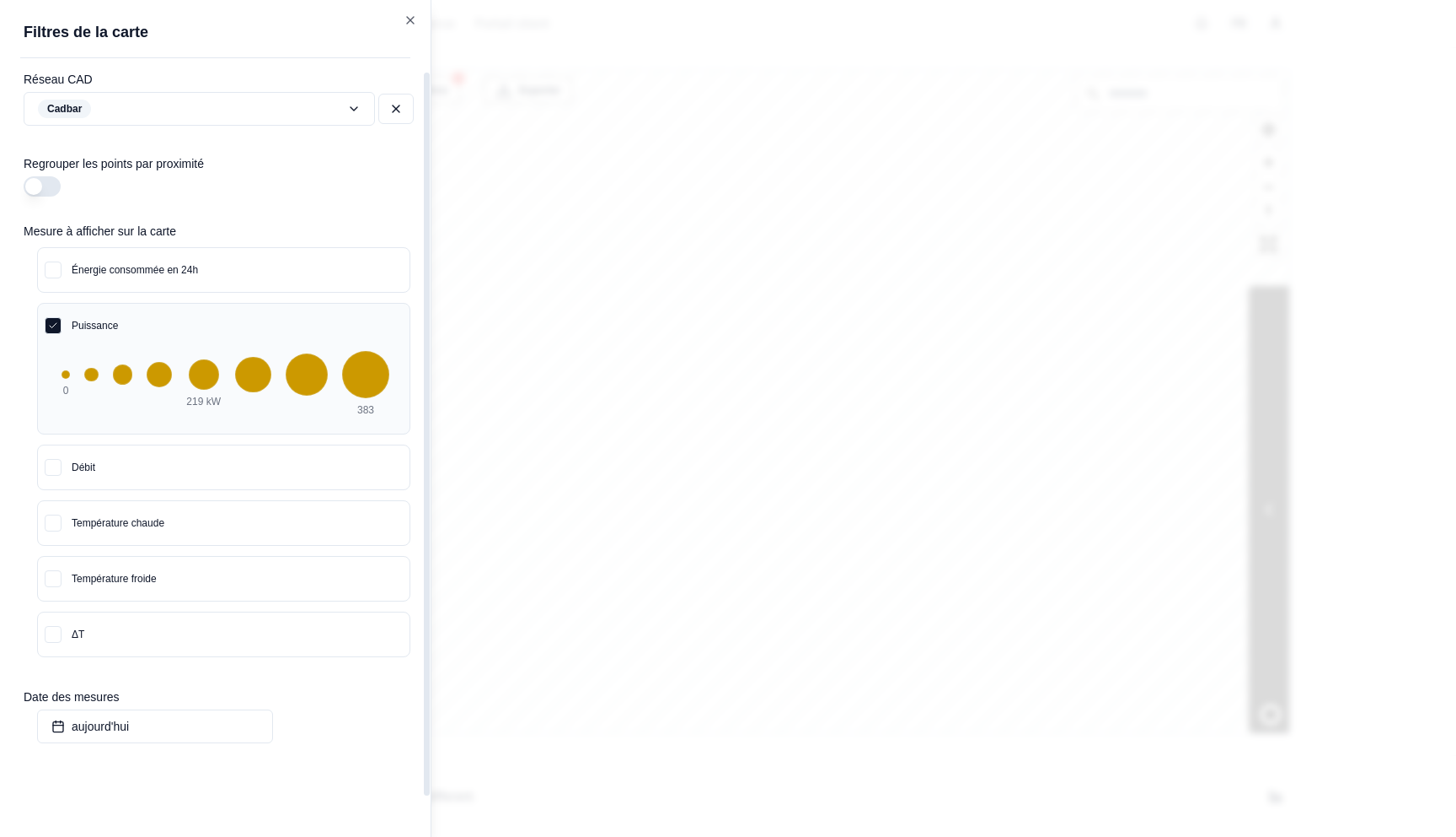
click at [679, 343] on div at bounding box center [728, 418] width 1456 height 837
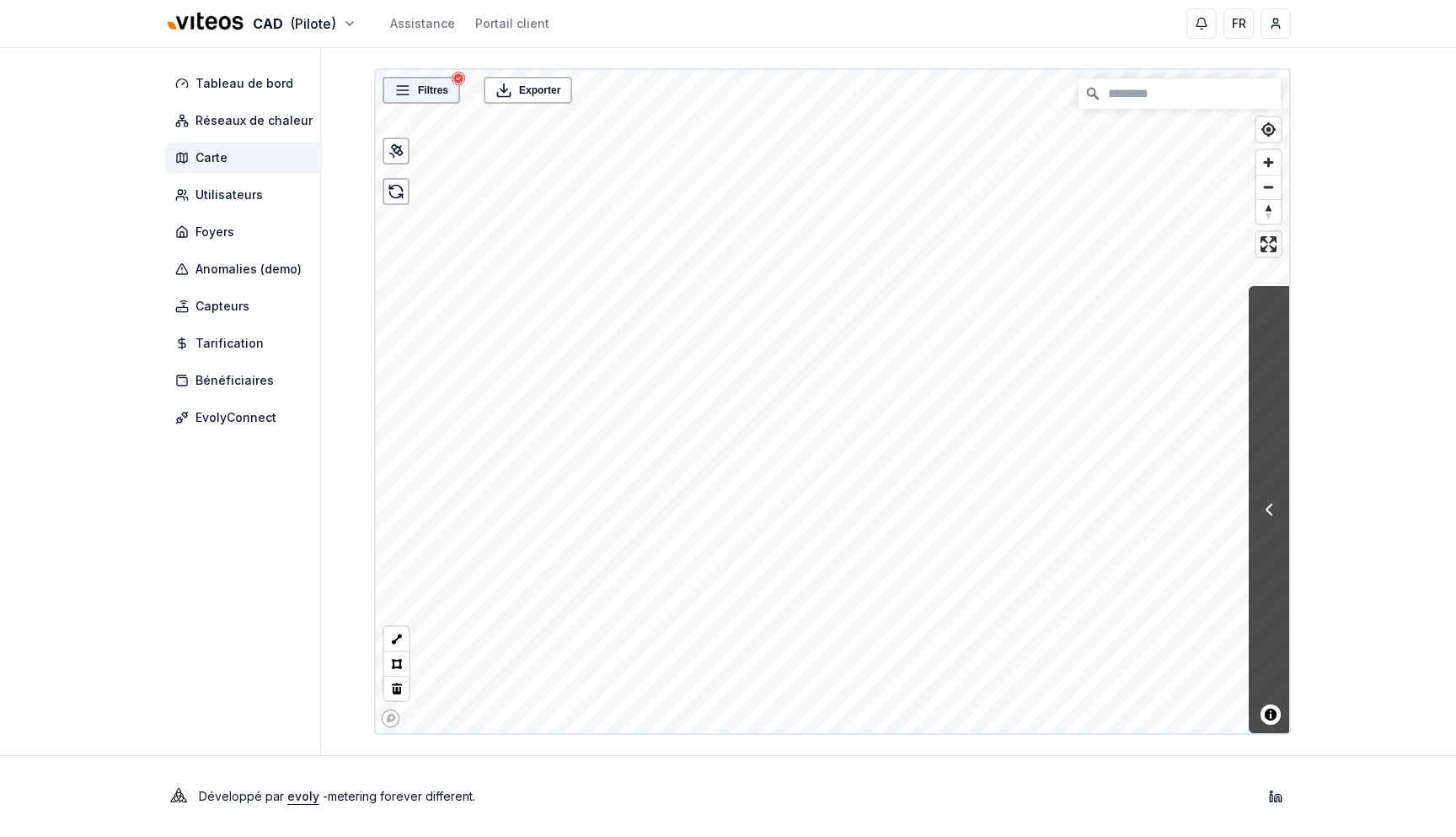
click at [408, 92] on icon at bounding box center [402, 89] width 17 height 17
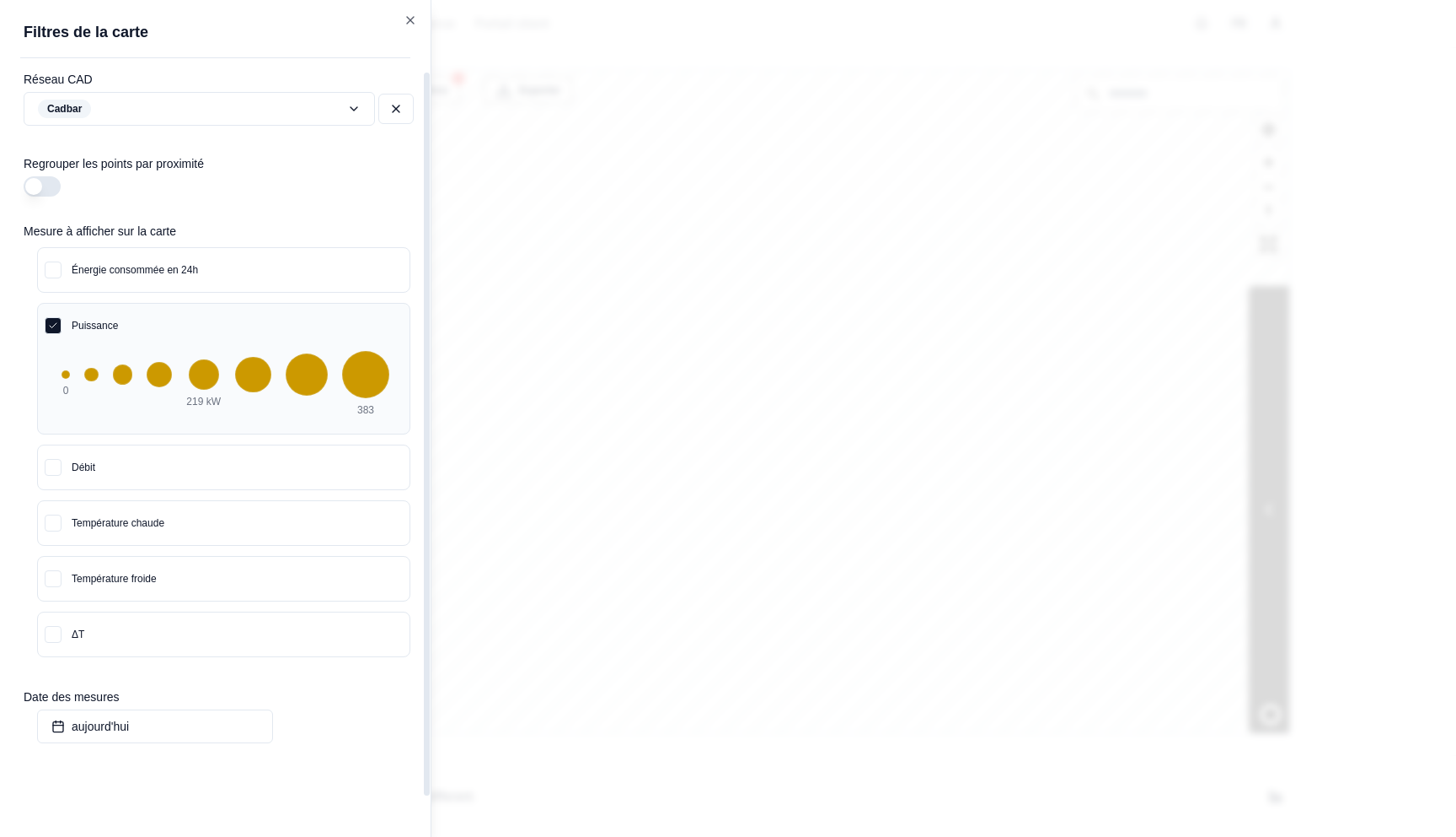
click at [312, 536] on button "Température chaude" at bounding box center [223, 523] width 372 height 44
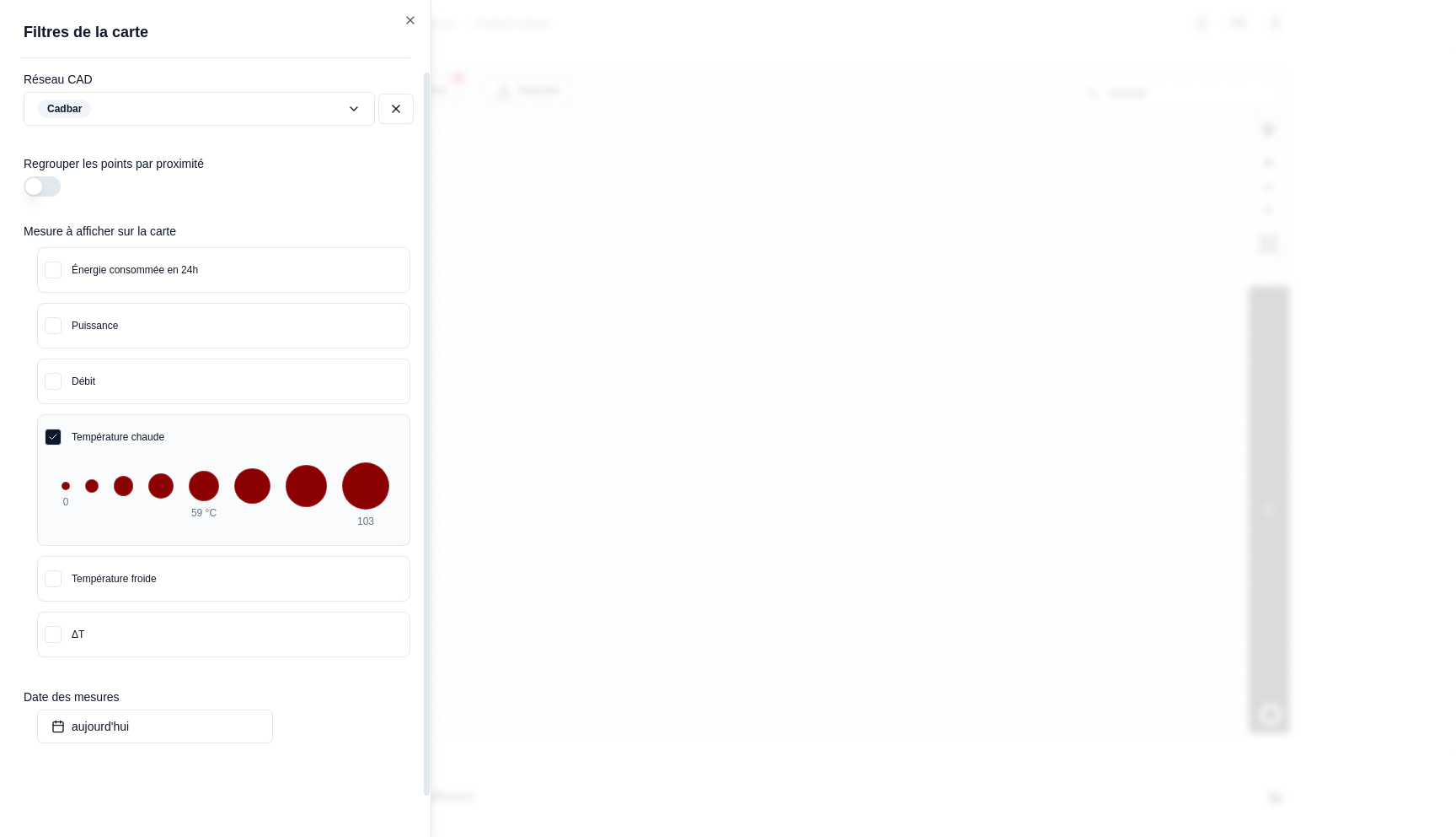
click at [636, 345] on div at bounding box center [728, 418] width 1456 height 837
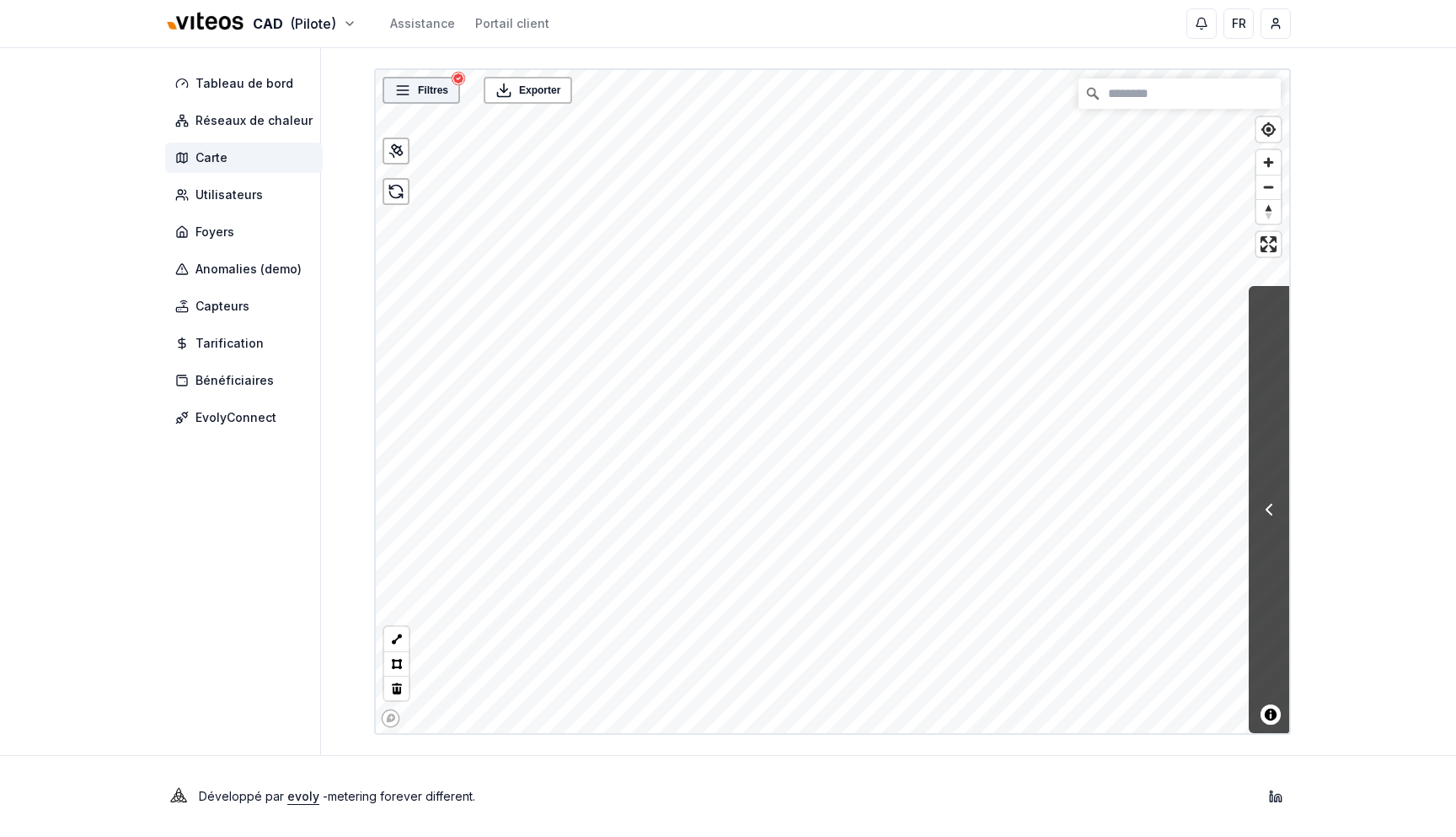
click at [427, 87] on span "Filtres" at bounding box center [433, 89] width 31 height 17
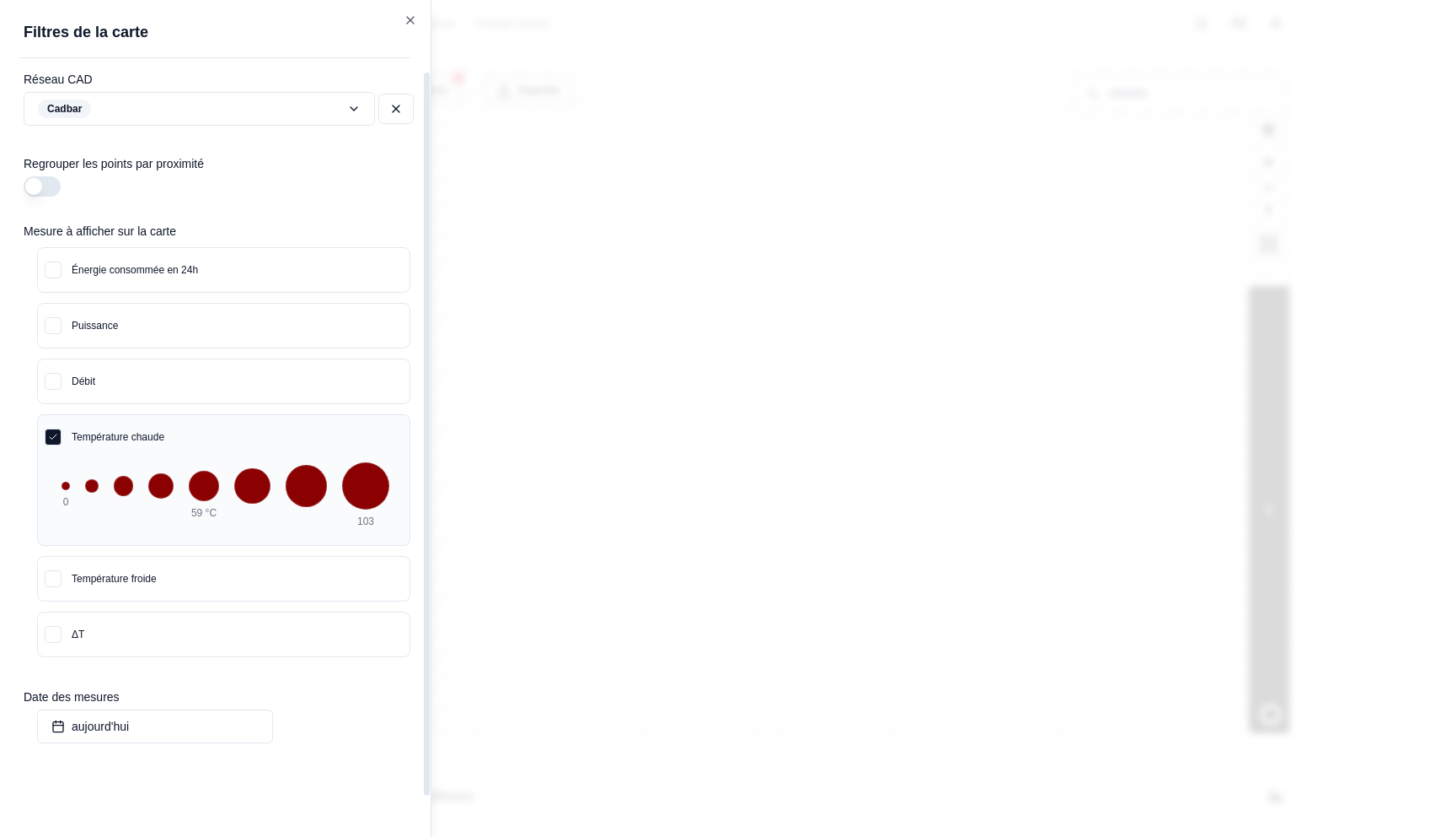
click at [849, 270] on div at bounding box center [728, 418] width 1456 height 837
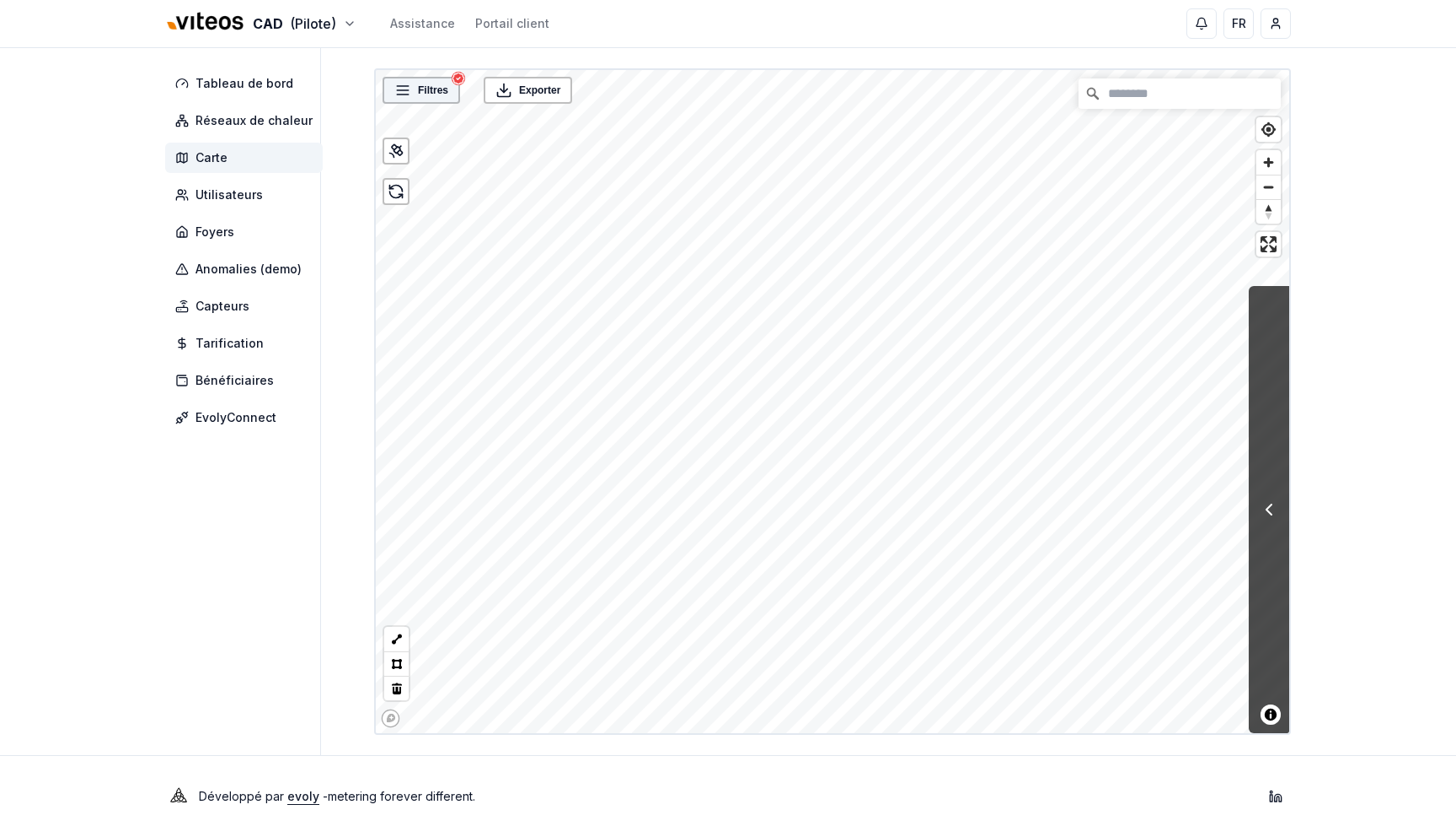
click at [427, 89] on span "Filtres" at bounding box center [433, 89] width 31 height 17
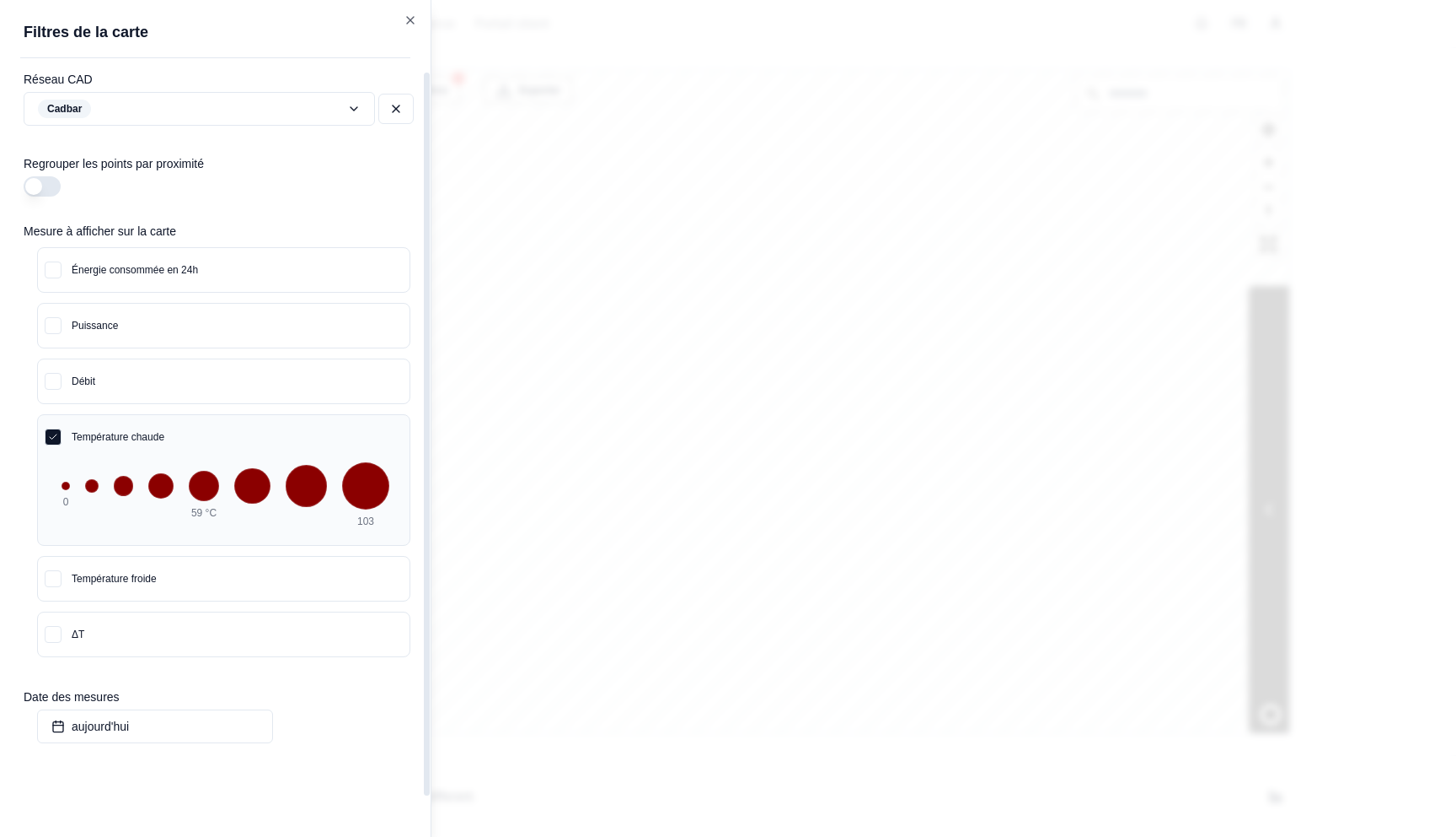
click at [199, 571] on button "Température froide" at bounding box center [223, 578] width 372 height 44
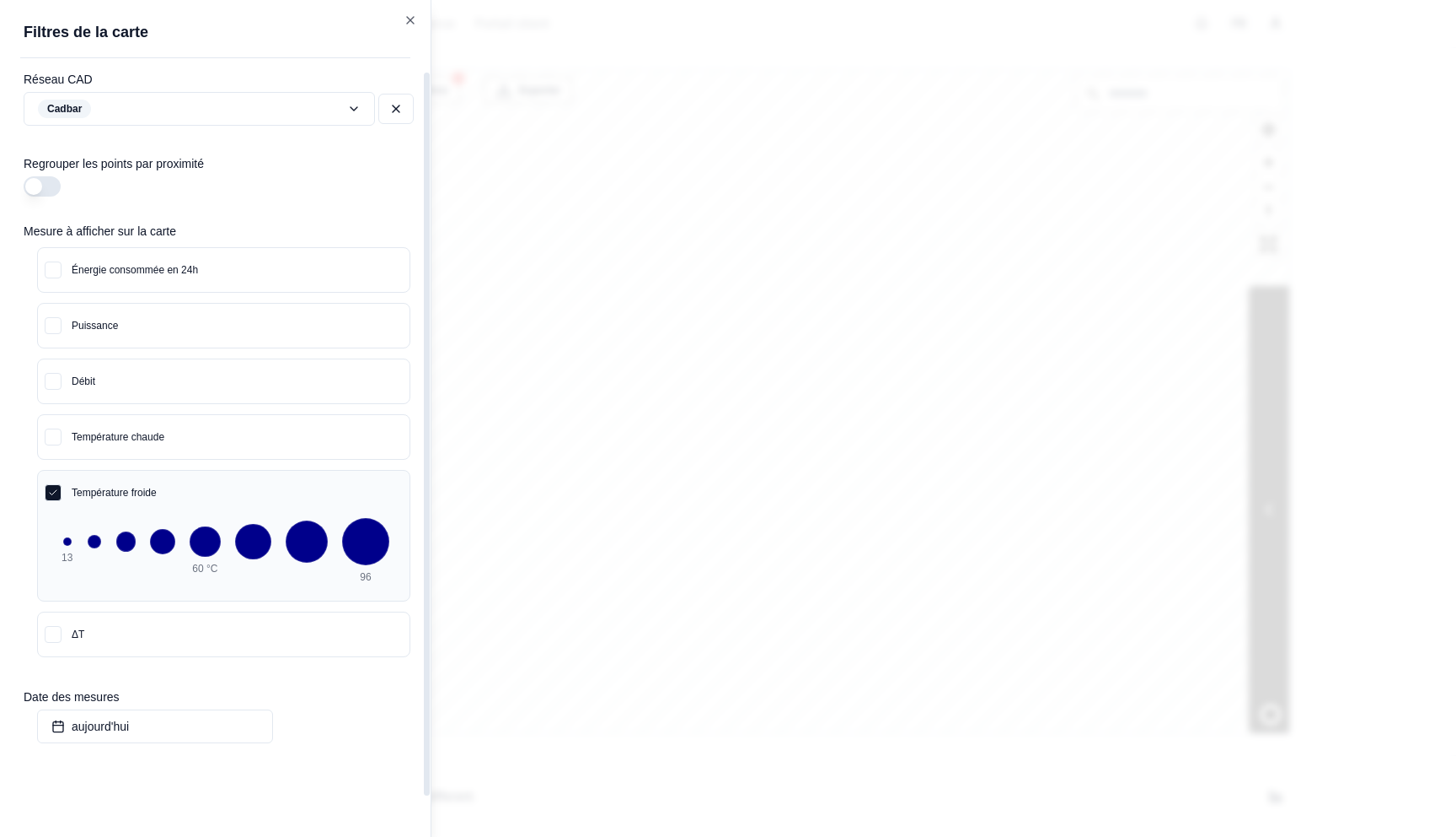
click at [556, 381] on div at bounding box center [728, 418] width 1456 height 837
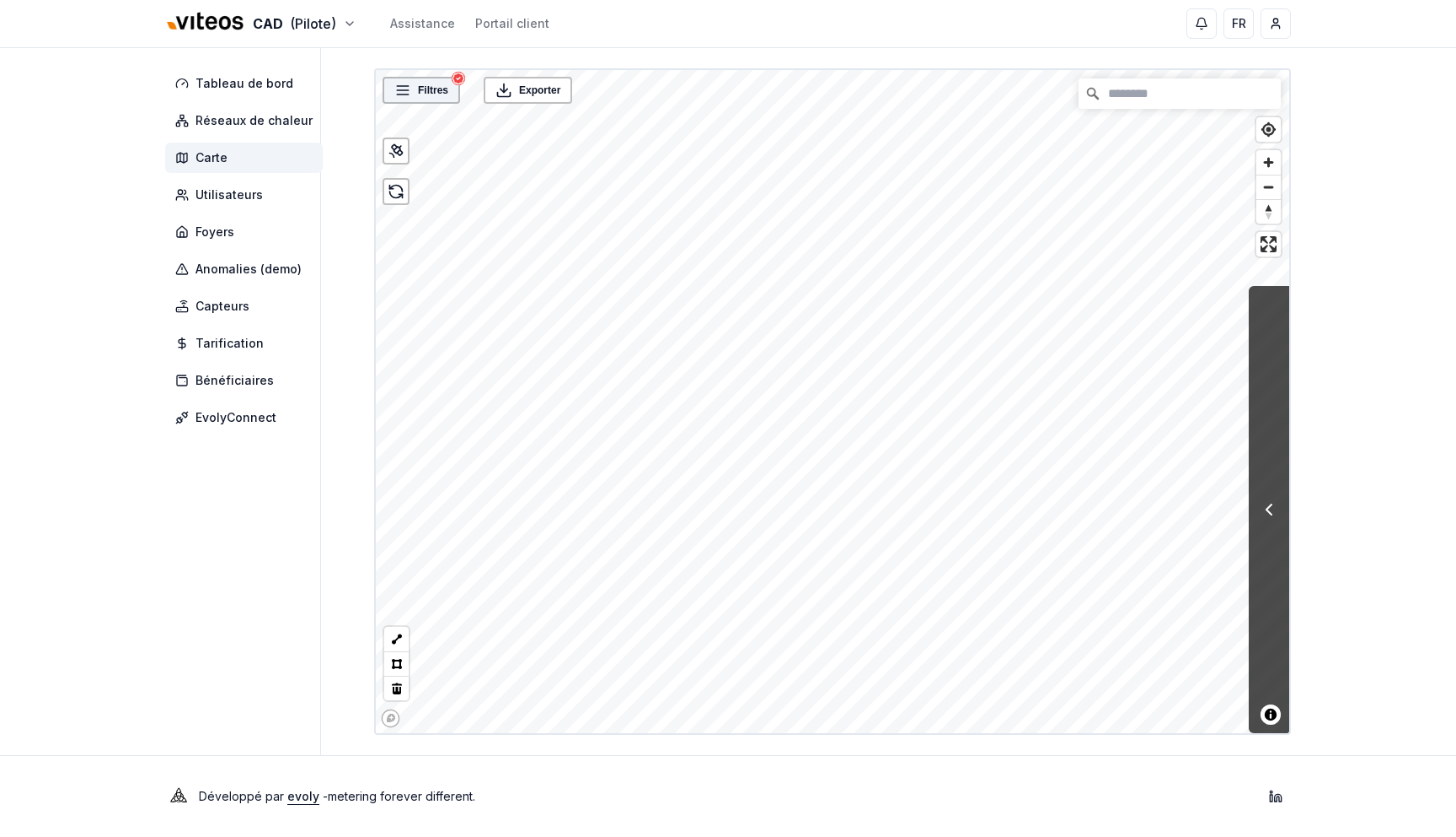
click at [442, 88] on span "Filtres" at bounding box center [433, 89] width 31 height 17
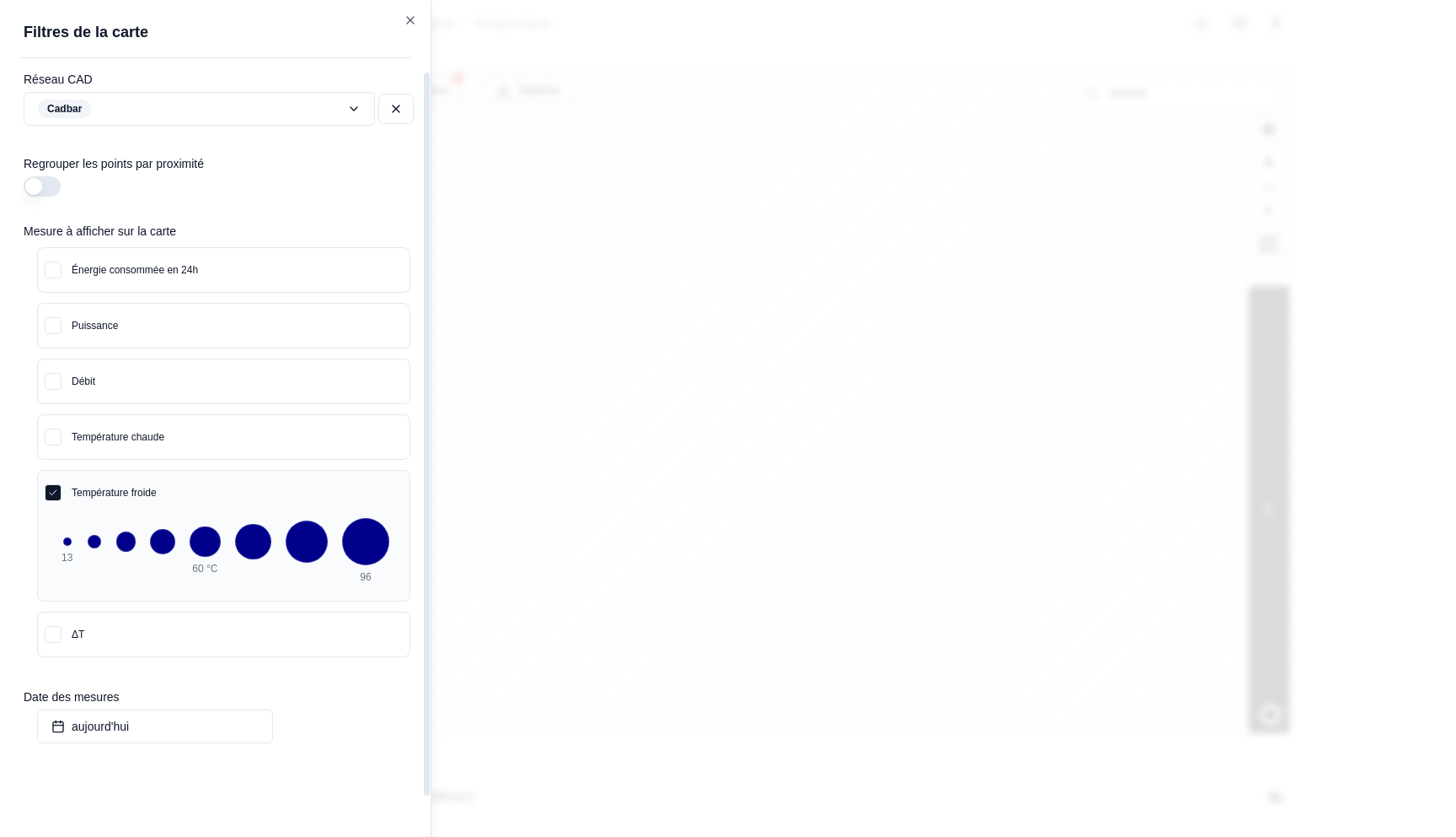
click at [262, 621] on button "ΔT" at bounding box center [223, 634] width 372 height 44
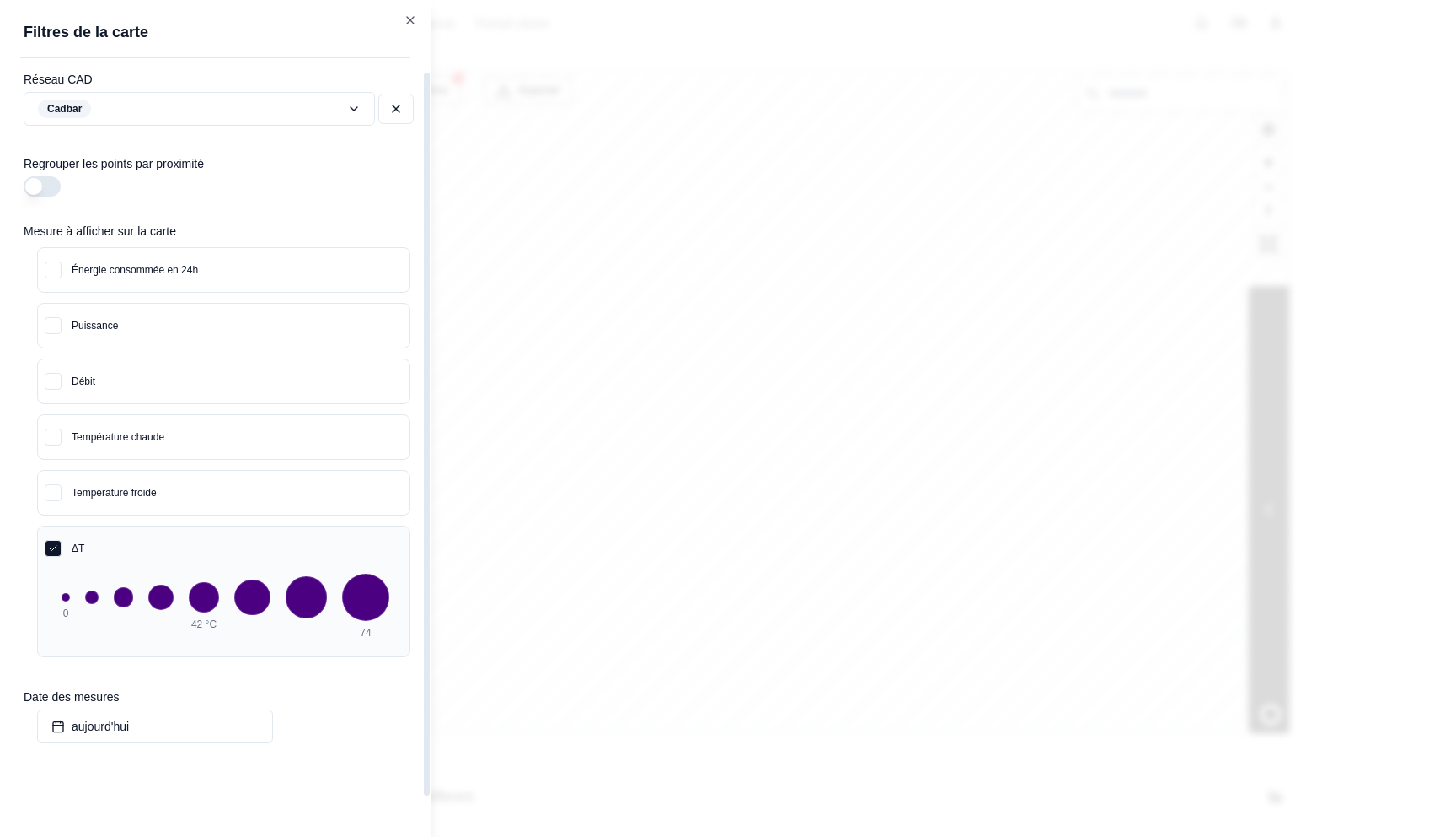
click at [655, 360] on div at bounding box center [728, 418] width 1456 height 837
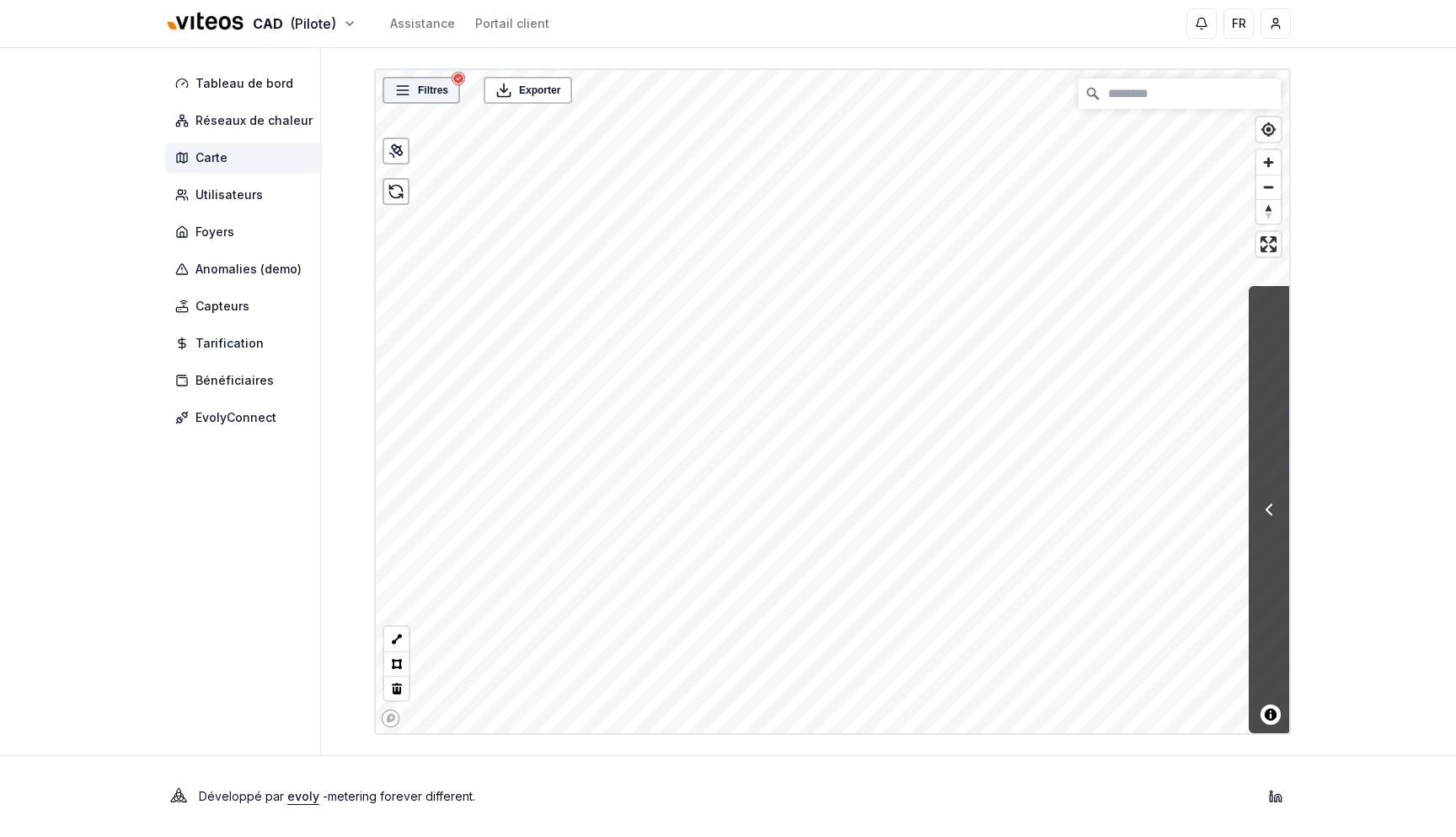
click at [423, 78] on div "Filtres" at bounding box center [421, 89] width 77 height 27
click at [426, 82] on span "Filtres" at bounding box center [433, 89] width 31 height 17
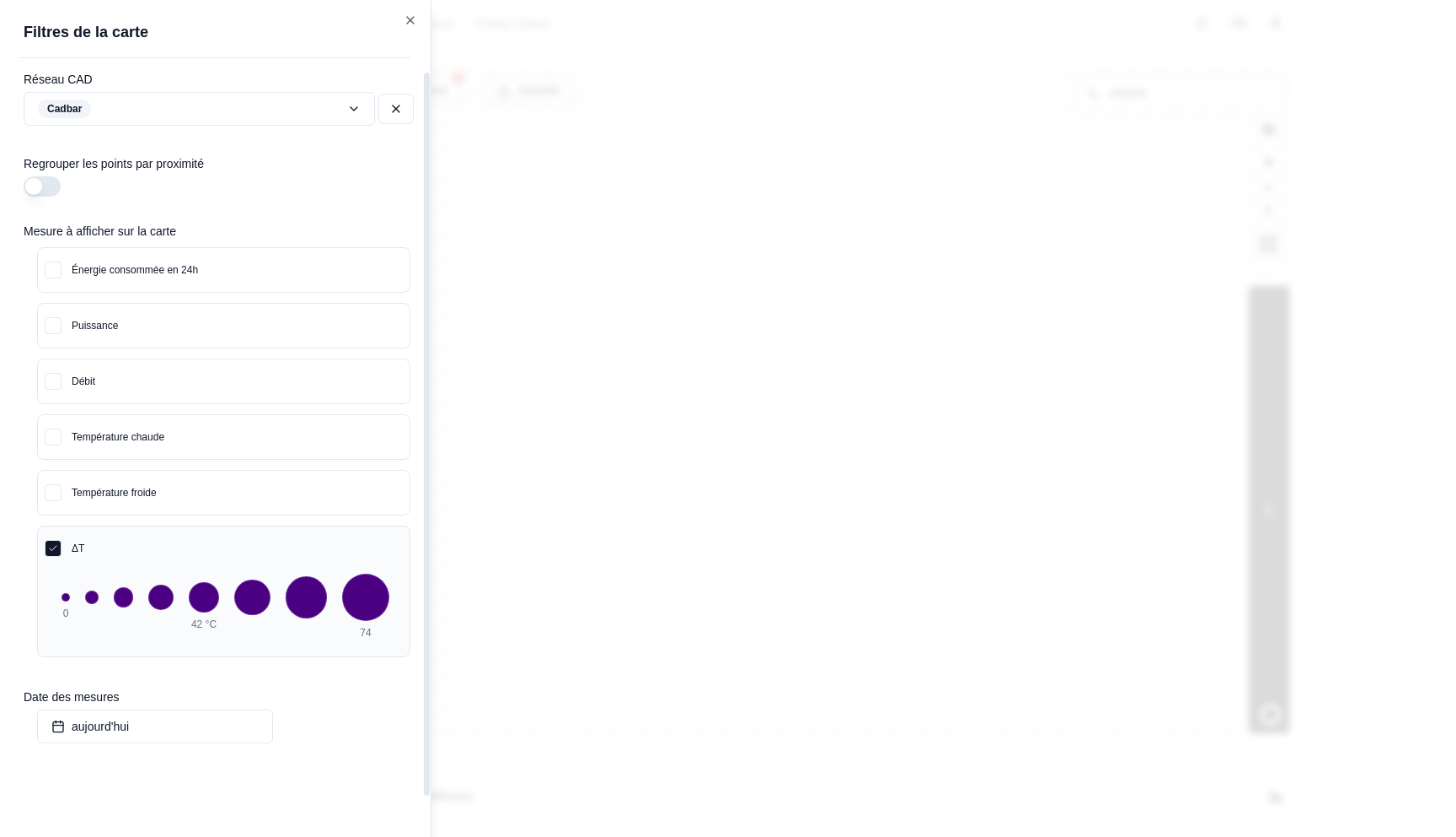
click at [302, 494] on button "Température froide" at bounding box center [223, 492] width 372 height 44
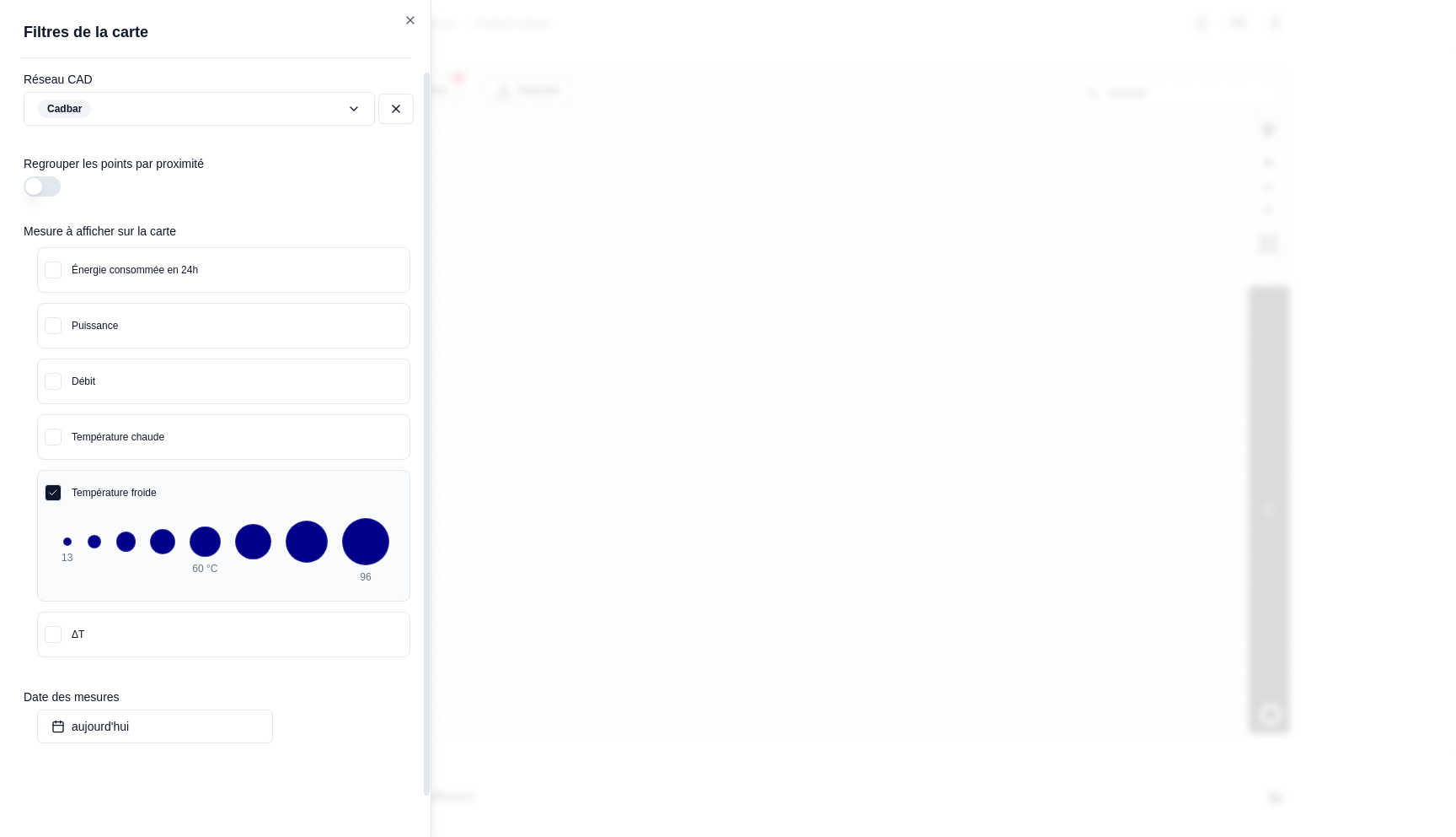
click at [306, 428] on button "Température chaude" at bounding box center [223, 436] width 372 height 44
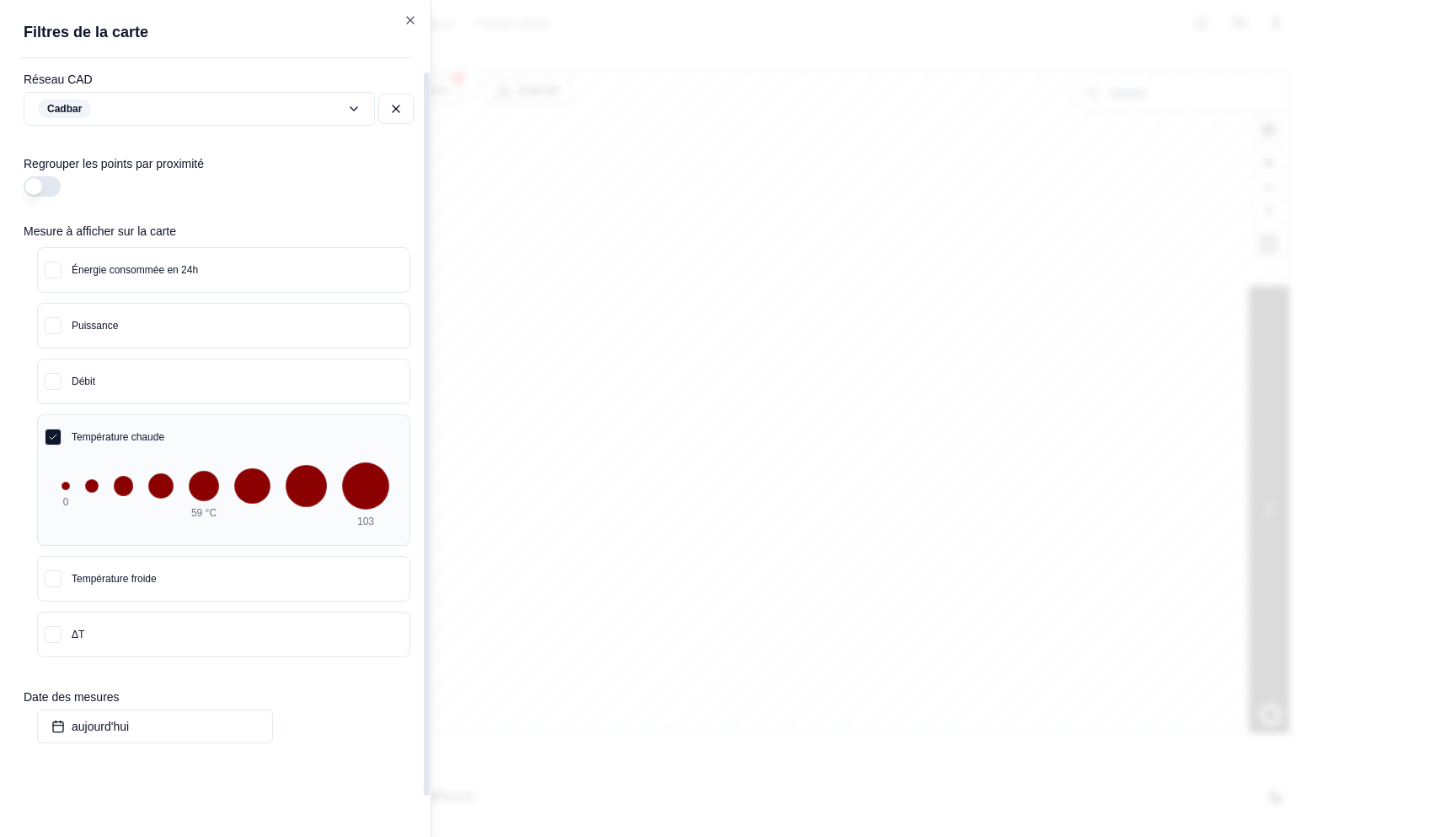
click at [318, 374] on button "Débit" at bounding box center [223, 381] width 372 height 44
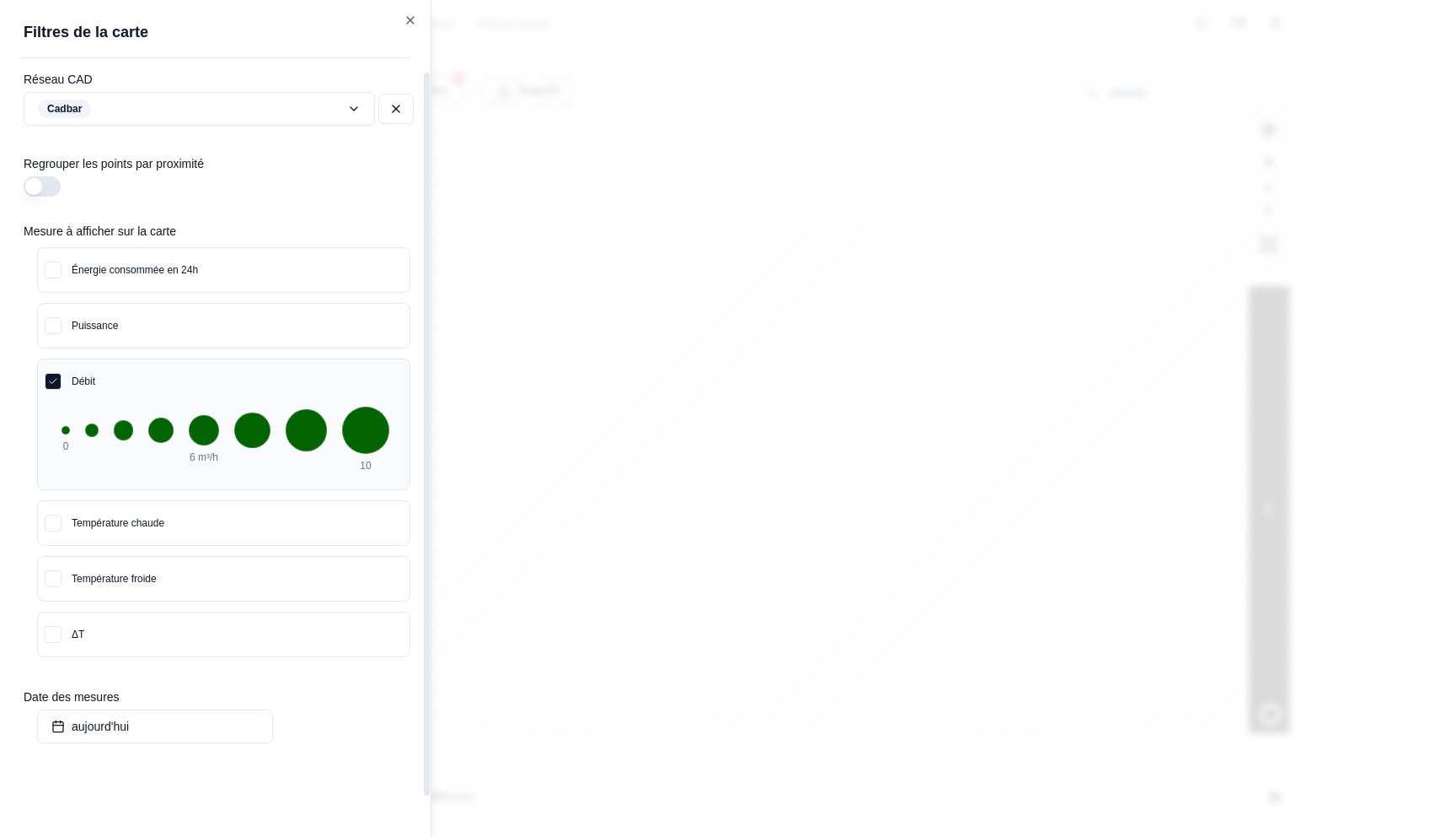
click at [324, 340] on button "Puissance" at bounding box center [223, 325] width 372 height 44
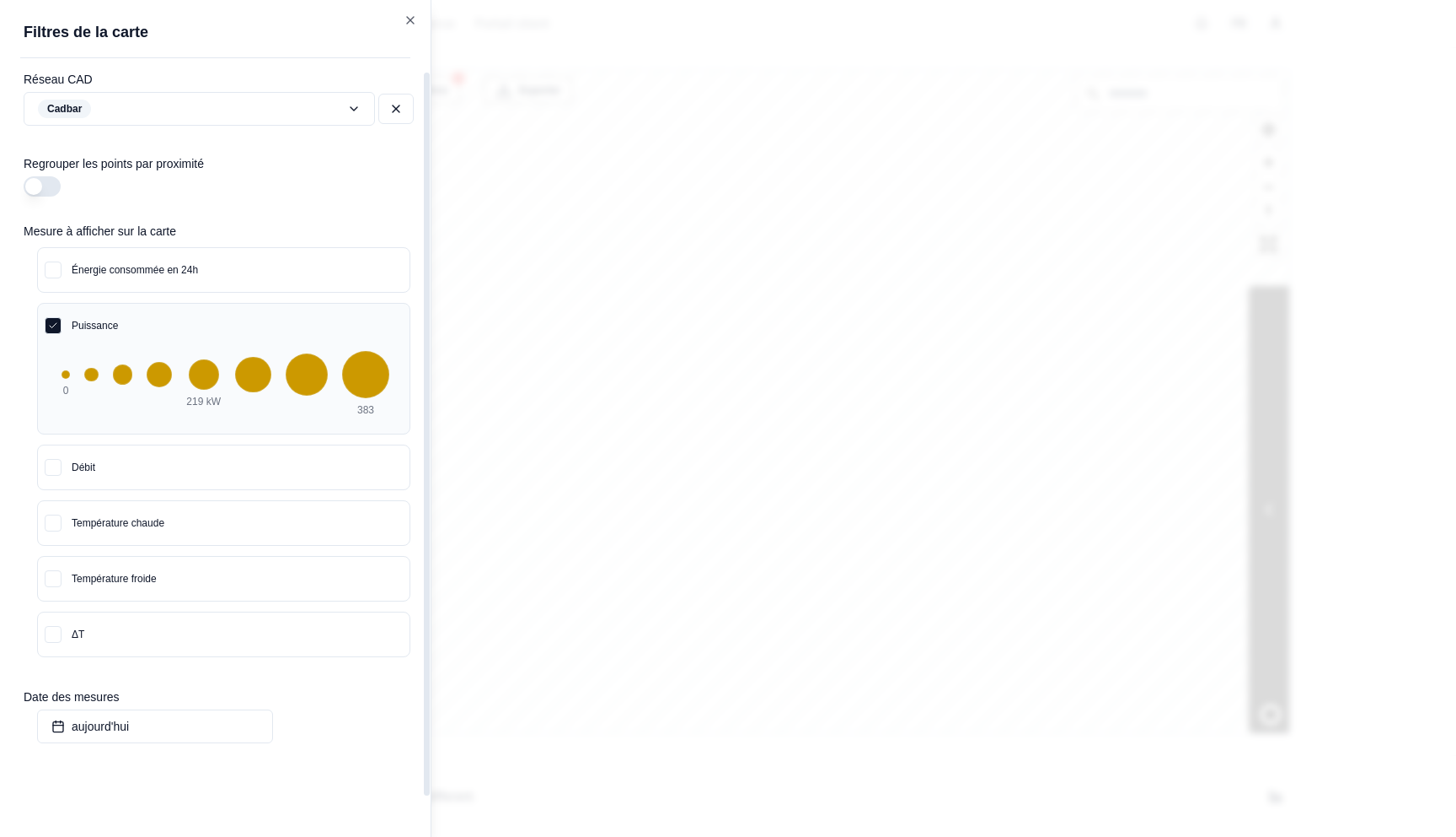
click at [335, 278] on button "Énergie consommée en 24h" at bounding box center [223, 270] width 372 height 44
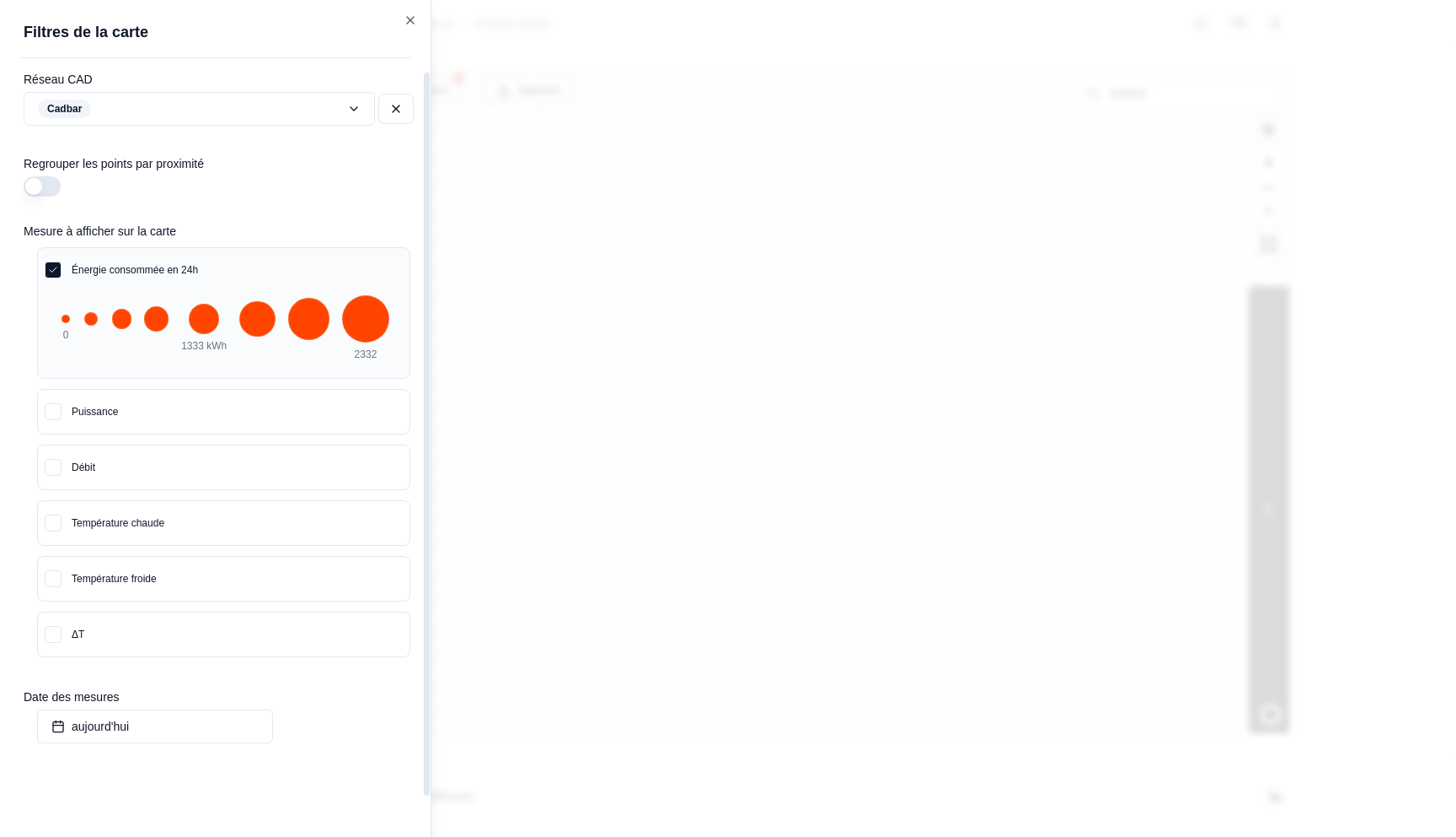
click at [257, 517] on button "Température chaude" at bounding box center [223, 523] width 372 height 44
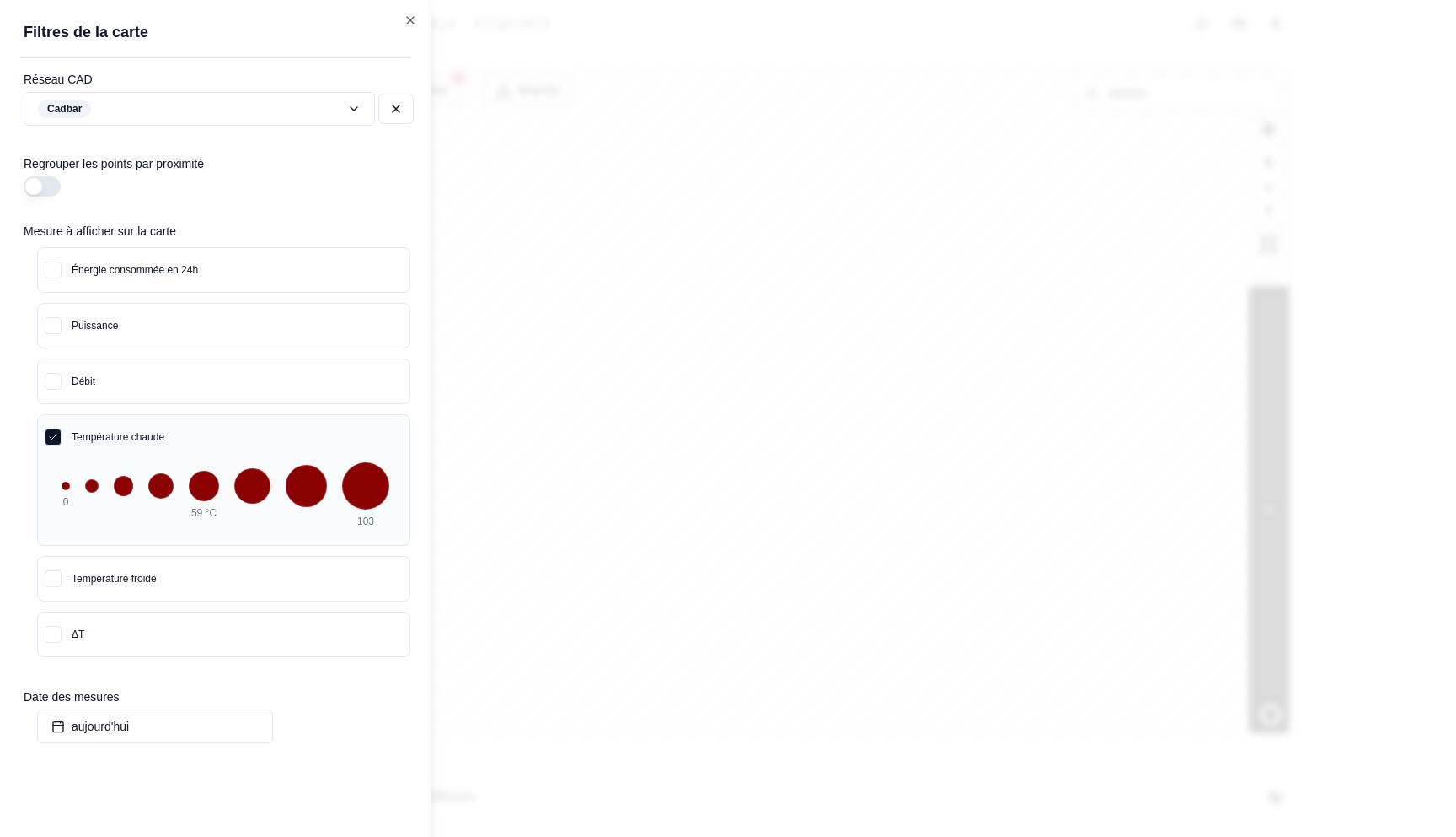
click at [1116, 134] on div at bounding box center [728, 418] width 1456 height 837
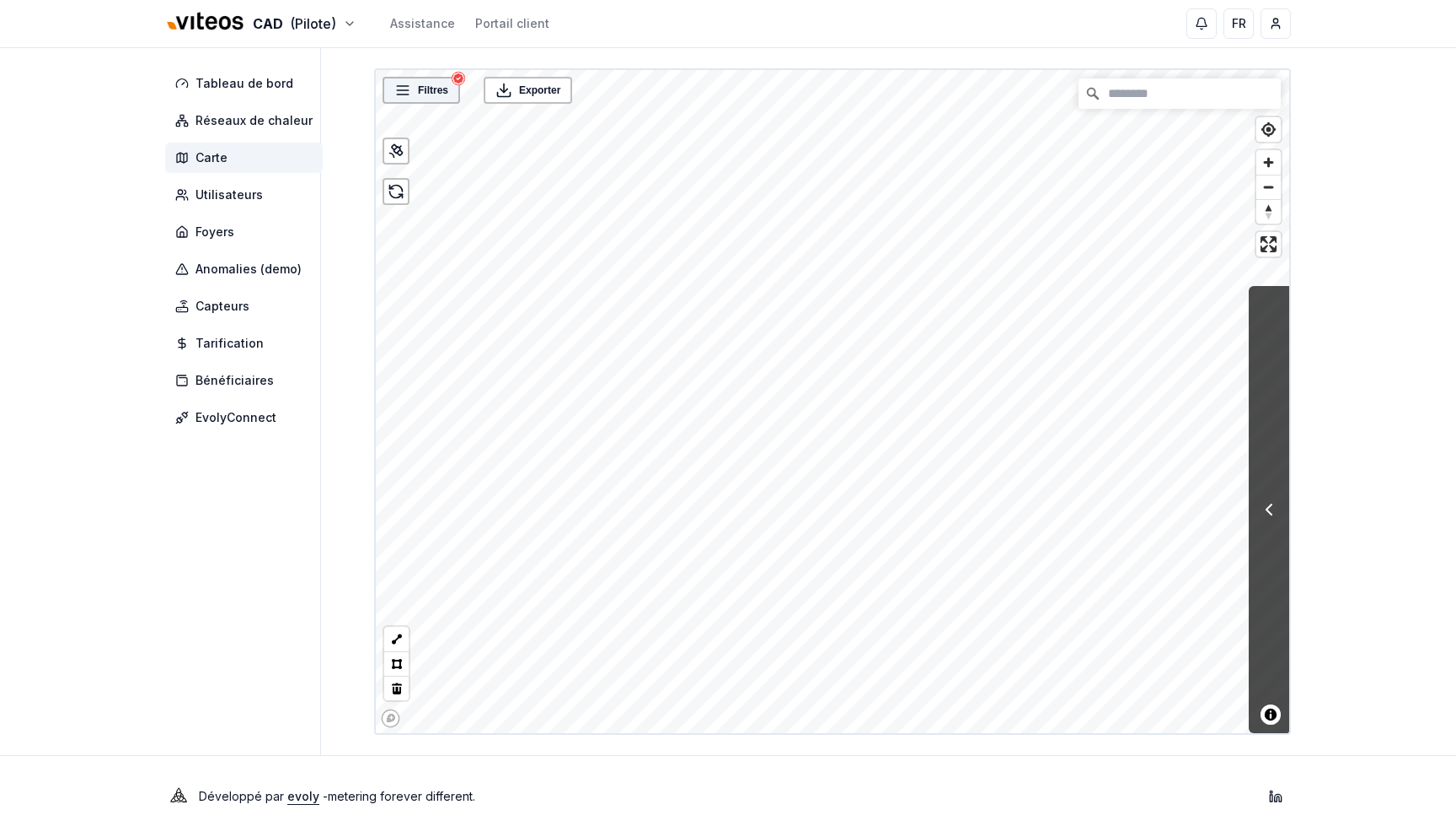
click at [442, 95] on span "Filtres" at bounding box center [433, 89] width 31 height 17
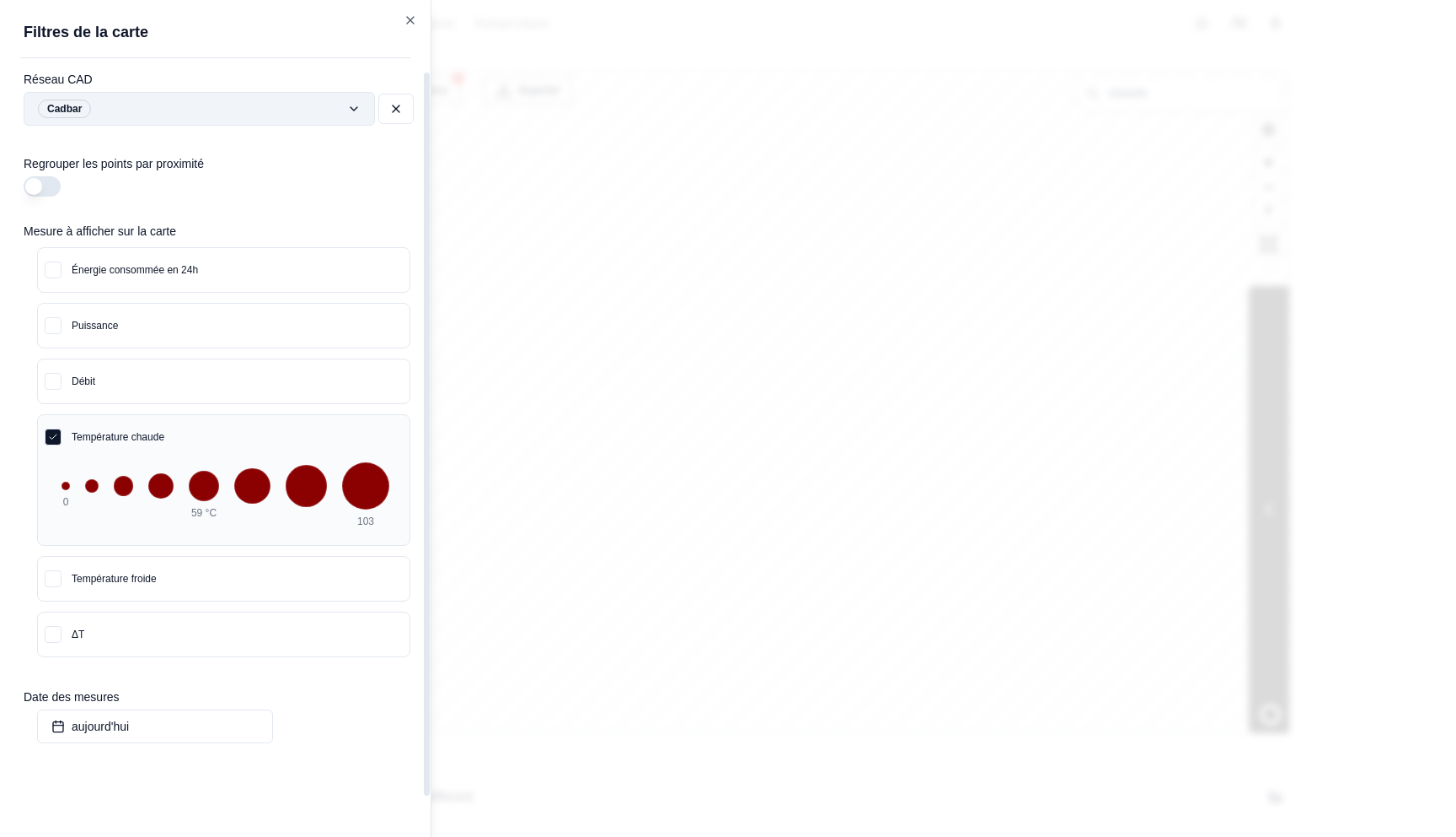
click at [375, 109] on div "Filtres © Mapbox © OpenStreetMap Improve this map Exporter Filtres de la carte …" at bounding box center [833, 402] width 917 height 666
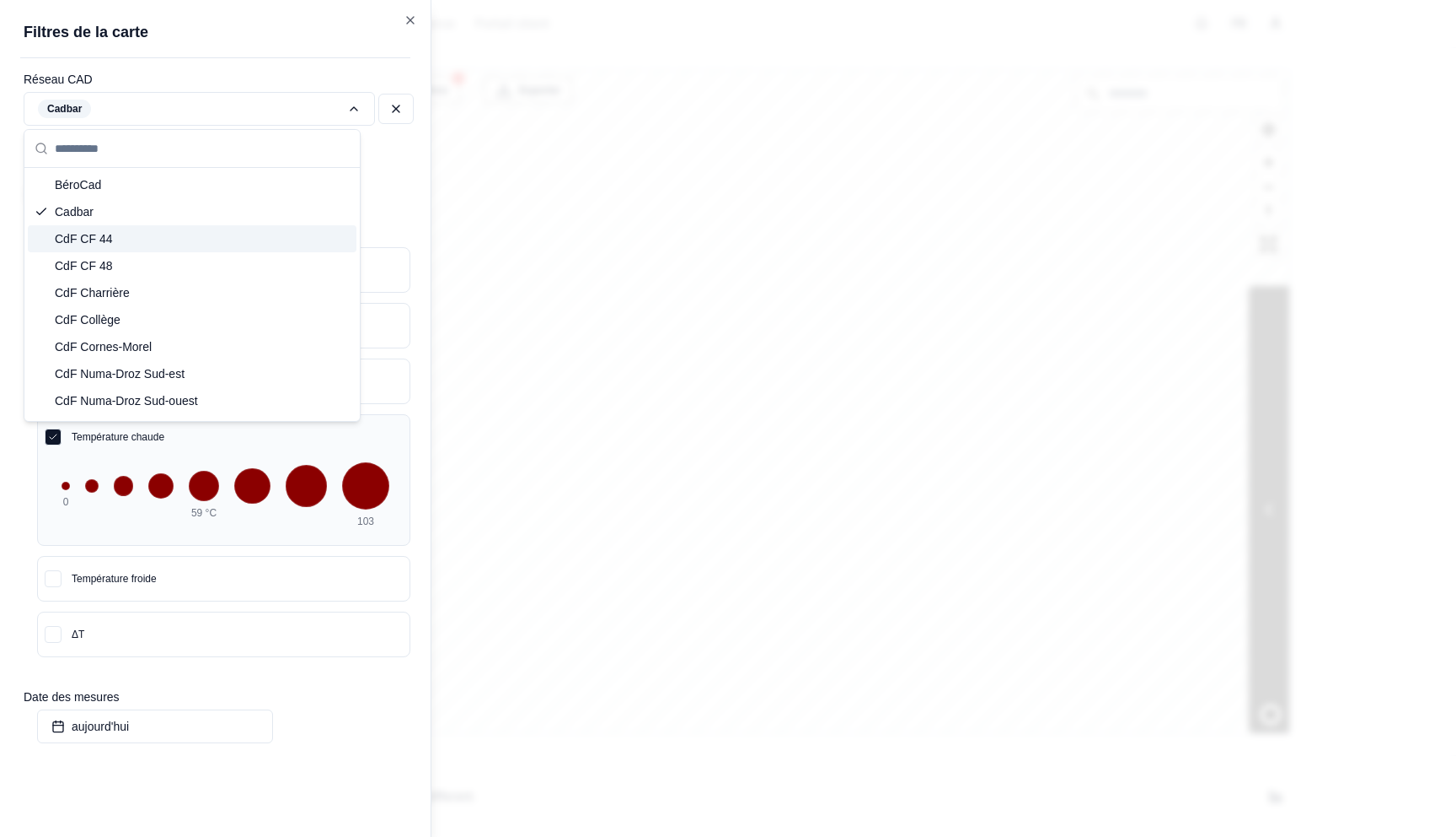
click at [192, 235] on div "CdF CF 44" at bounding box center [192, 238] width 329 height 27
click at [828, 243] on div at bounding box center [728, 418] width 1456 height 837
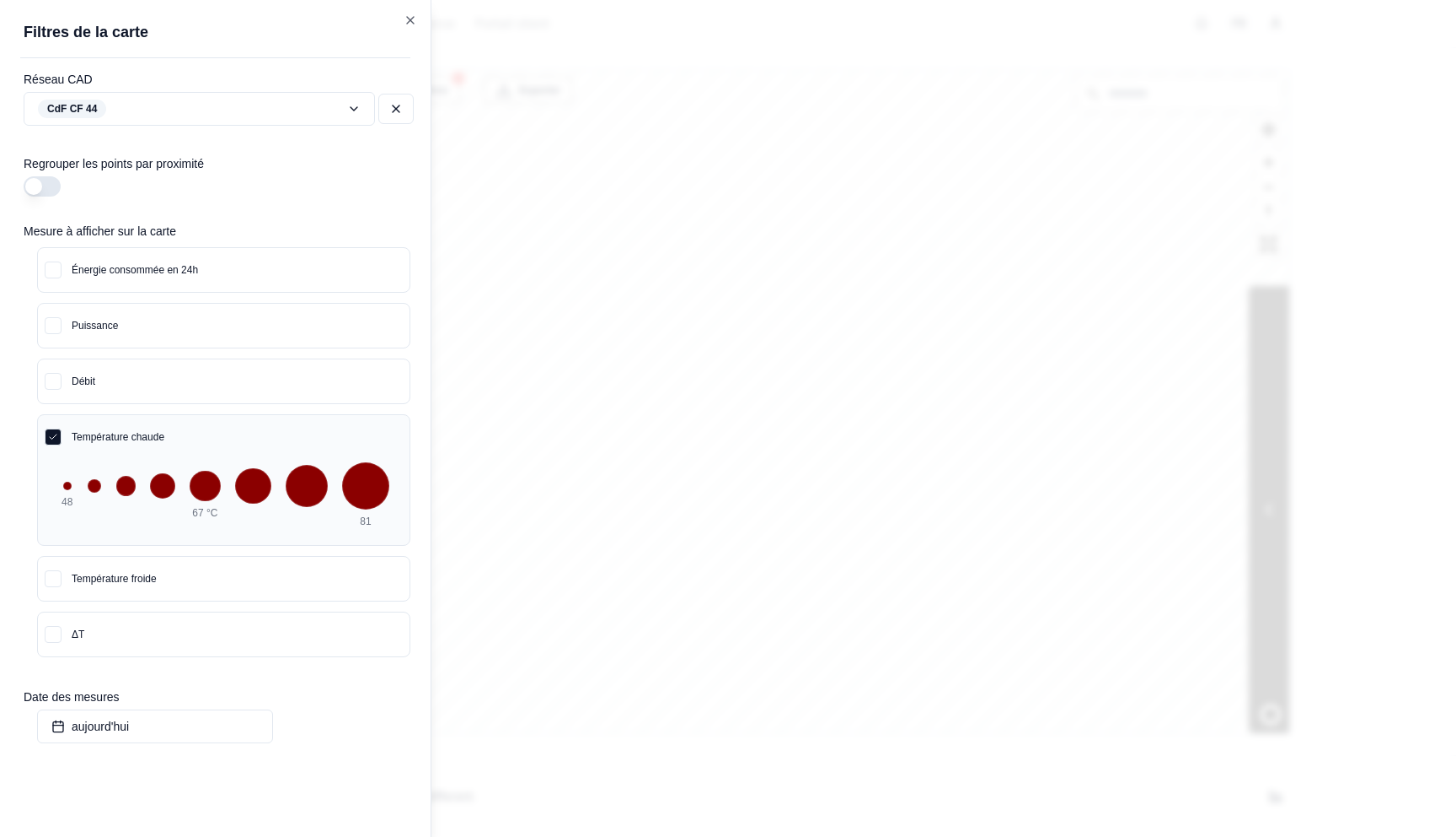
click at [828, 243] on div at bounding box center [728, 418] width 1456 height 837
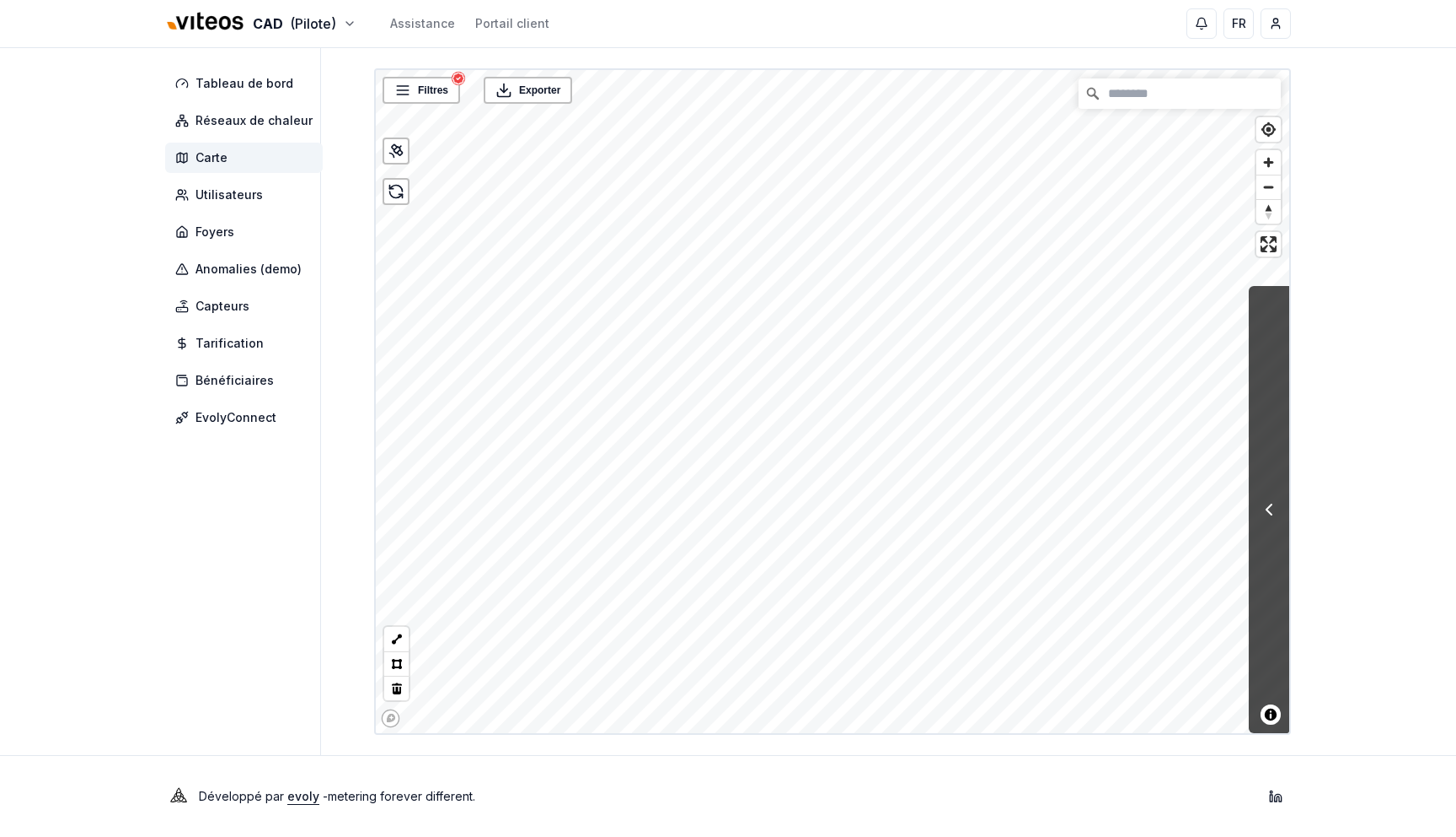
click at [1264, 420] on div at bounding box center [1269, 509] width 41 height 447
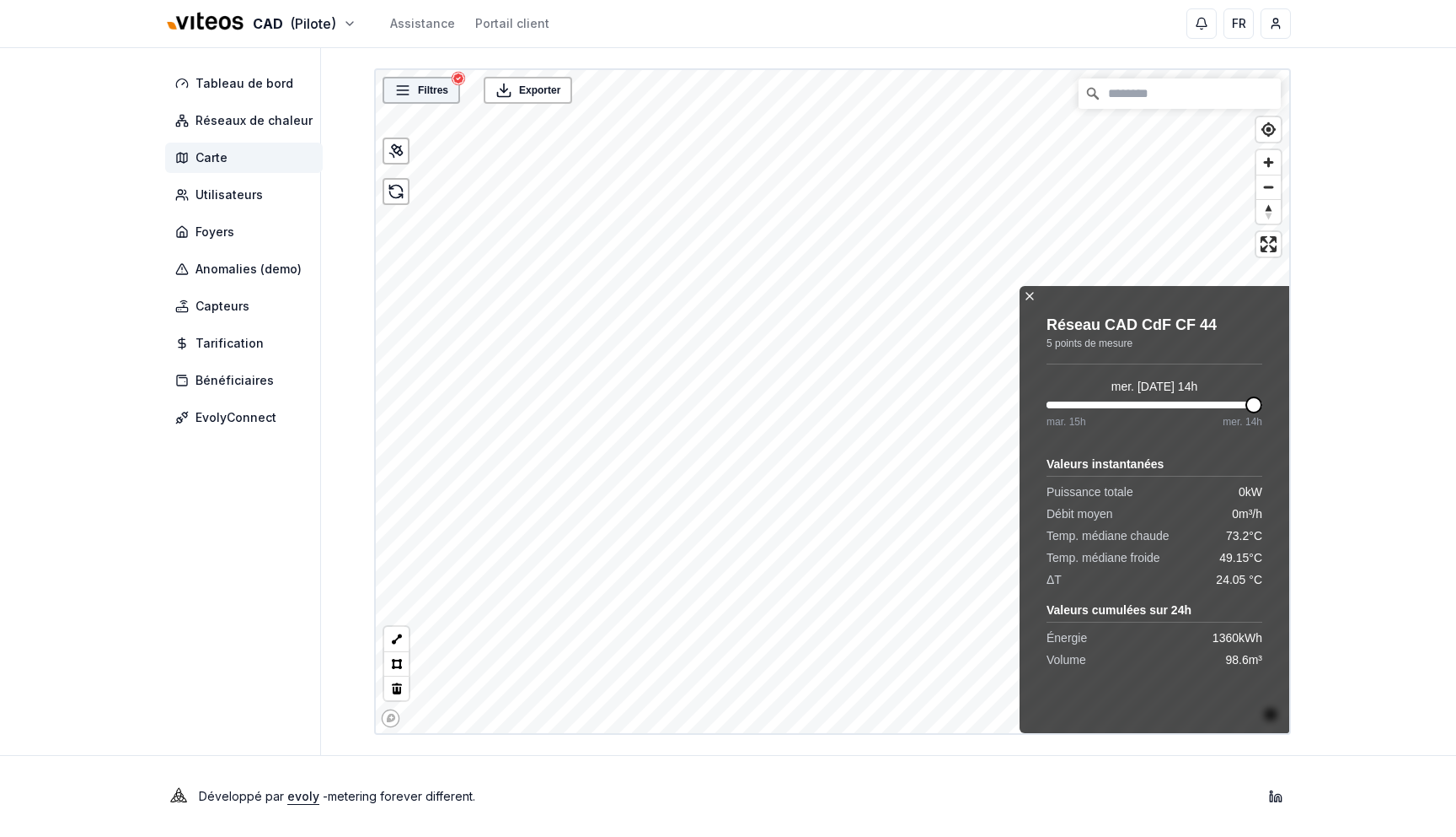
click at [449, 81] on div "Filtres" at bounding box center [421, 89] width 67 height 17
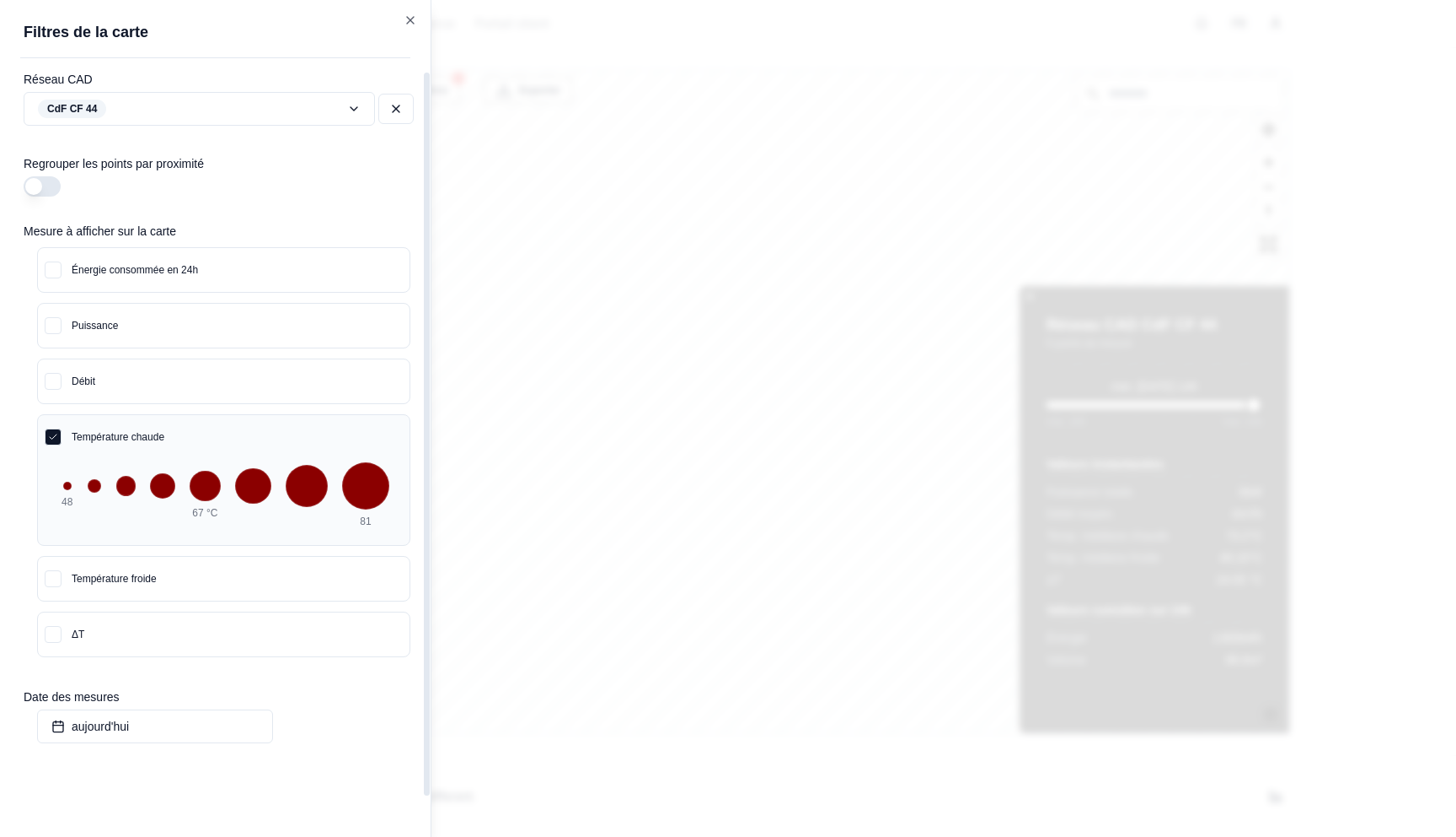
drag, startPoint x: 31, startPoint y: 183, endPoint x: 47, endPoint y: 183, distance: 16.0
click at [31, 183] on button "button" at bounding box center [42, 186] width 37 height 20
click at [575, 177] on div at bounding box center [728, 418] width 1456 height 837
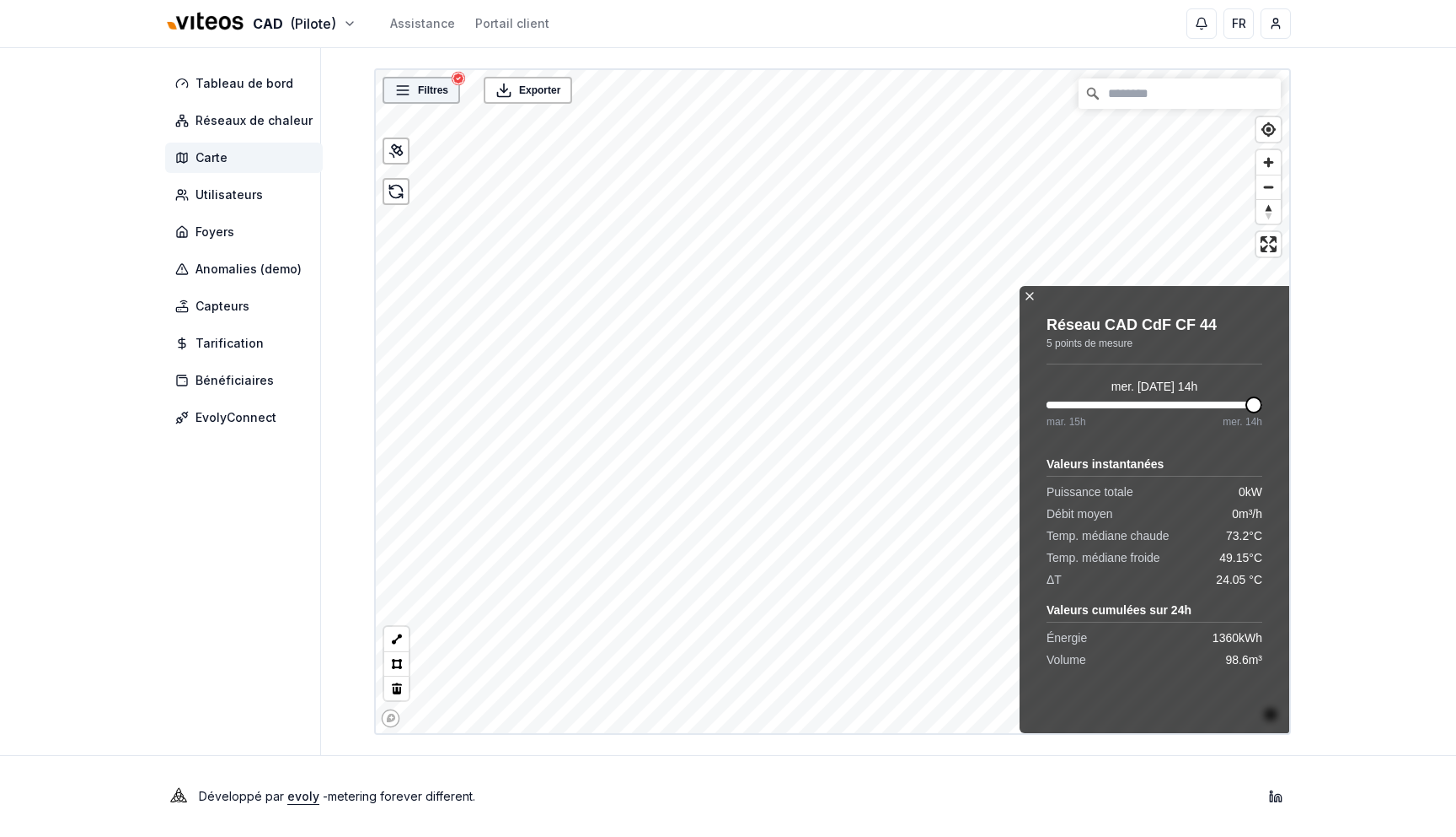
click at [431, 99] on div "Filtres" at bounding box center [421, 89] width 77 height 27
click at [431, 91] on span "Filtres" at bounding box center [433, 89] width 31 height 17
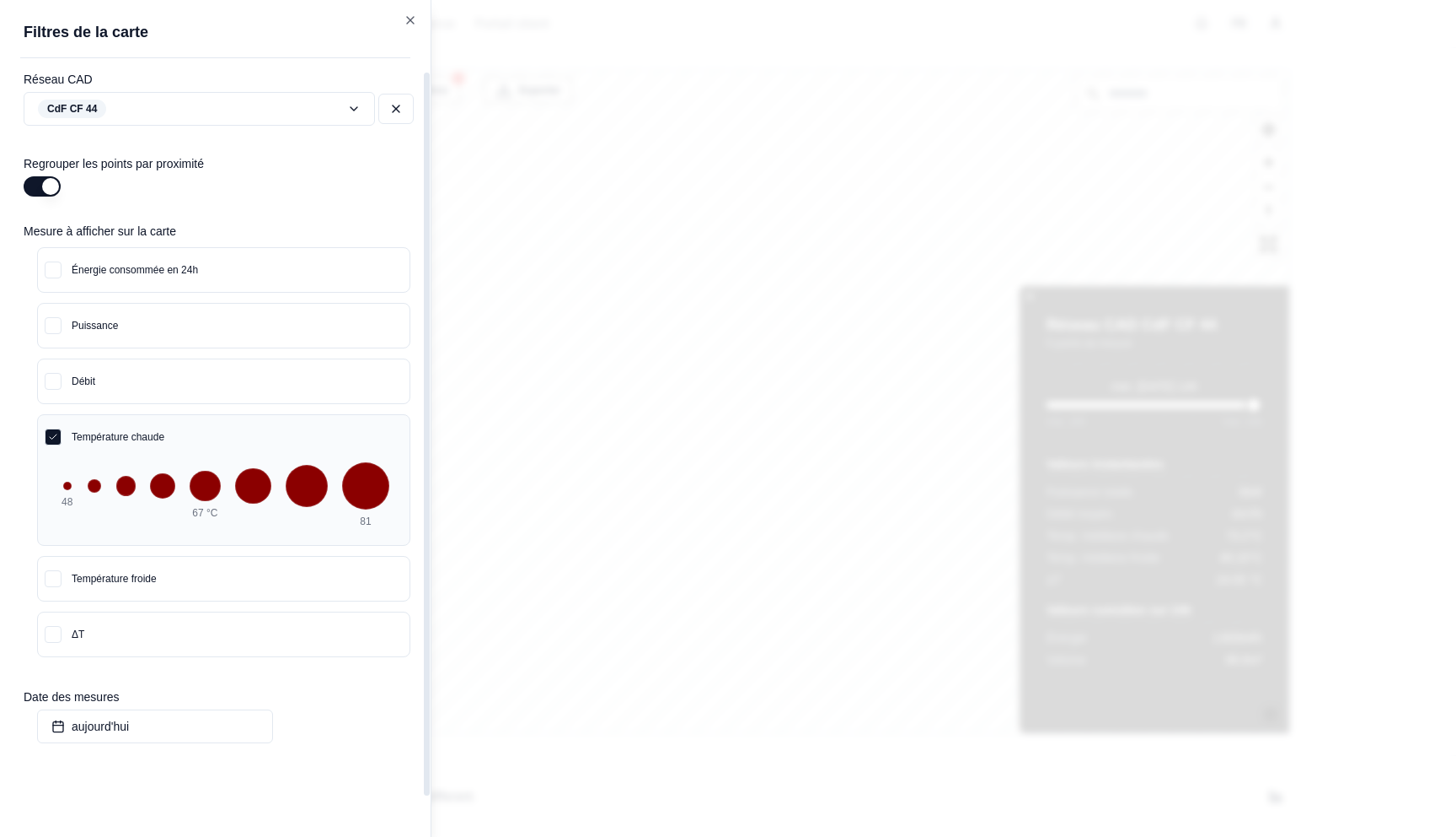
click at [61, 434] on button "Température chaude" at bounding box center [223, 436] width 372 height 44
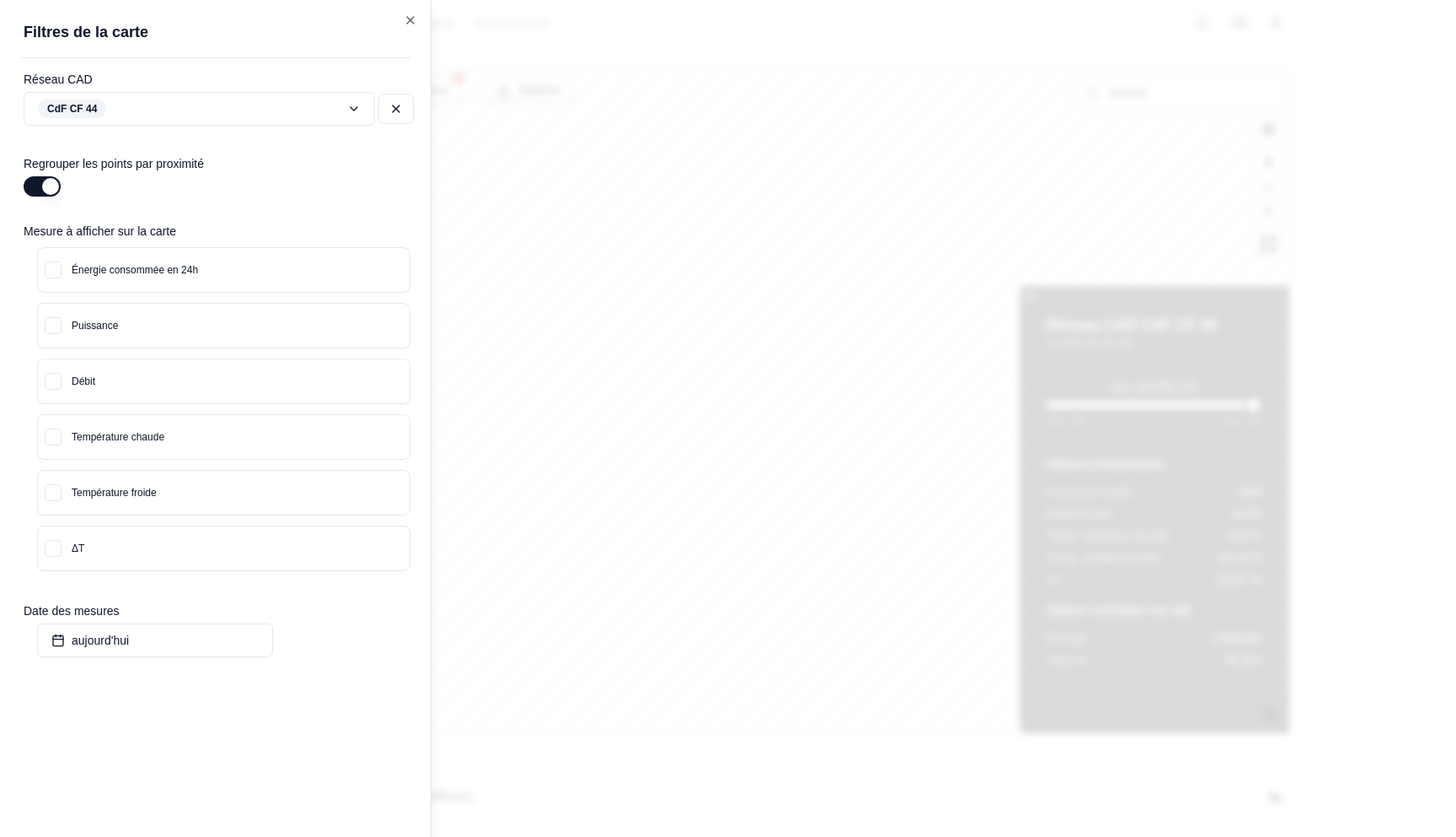
click at [744, 244] on div at bounding box center [728, 418] width 1456 height 837
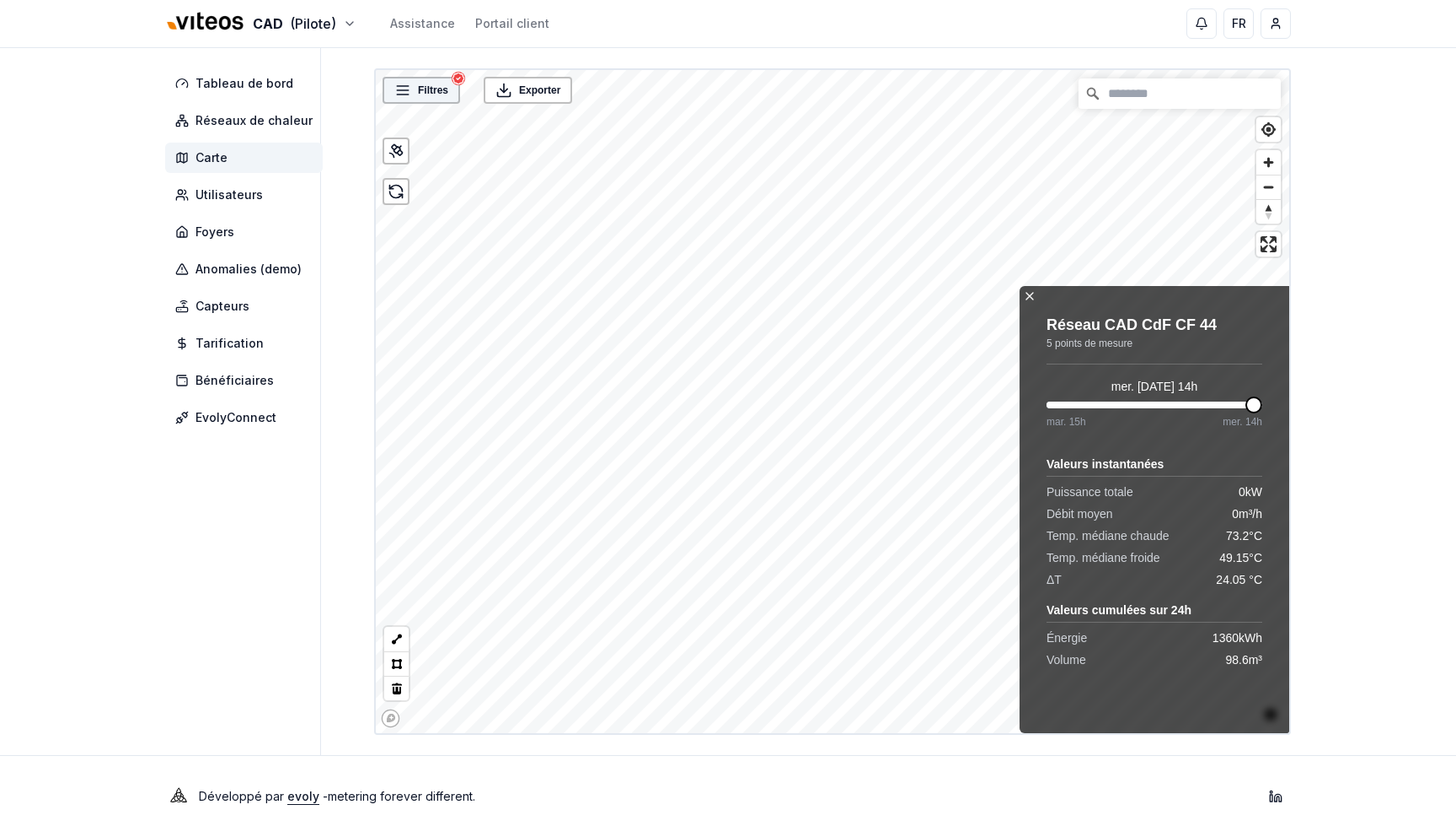
click at [436, 97] on span "Filtres" at bounding box center [433, 89] width 31 height 17
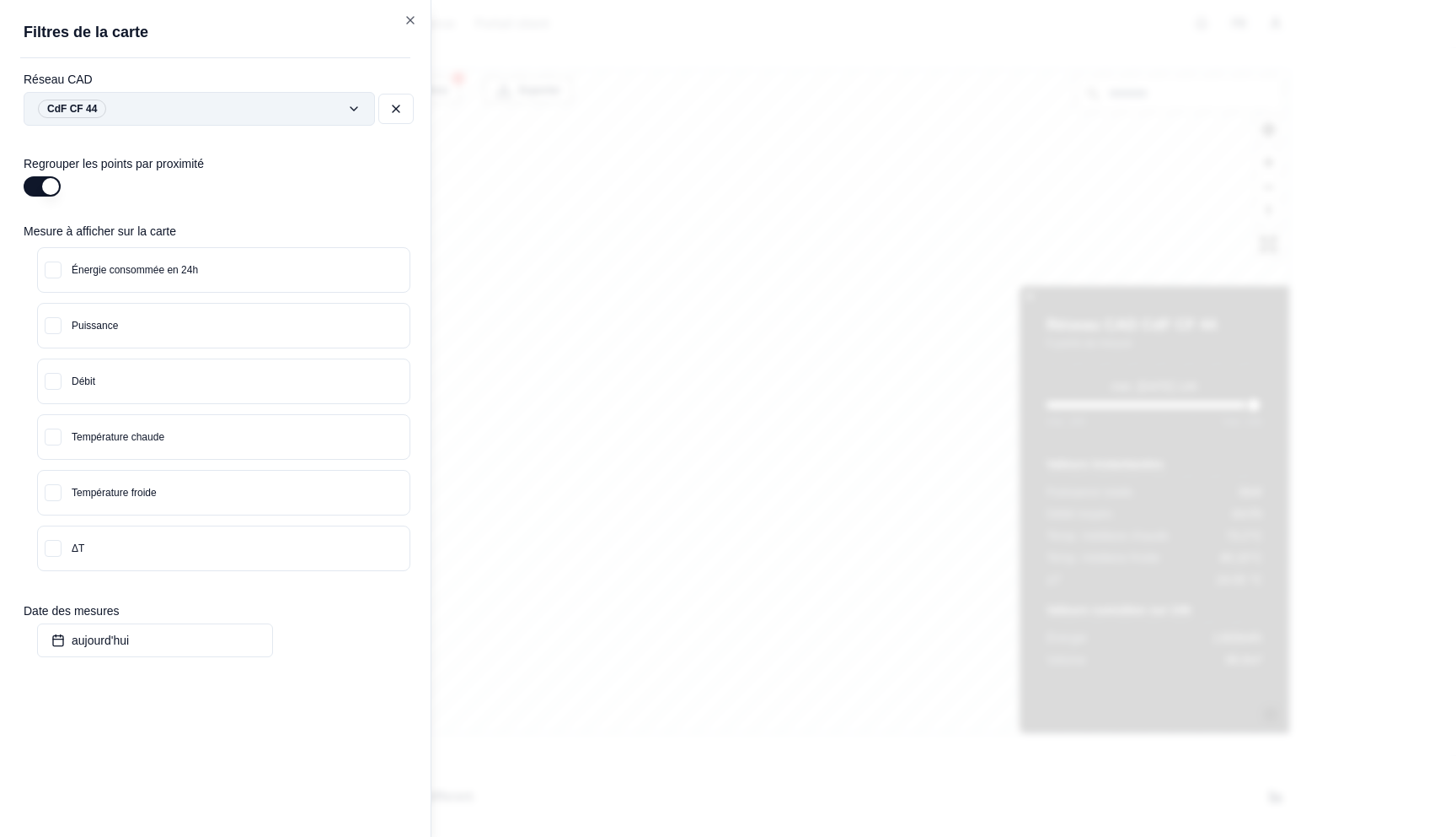
click at [375, 102] on div "Filtres © Mapbox © OpenStreetMap Improve this map Exporter Réseau CAD CdF CF 44…" at bounding box center [833, 402] width 917 height 666
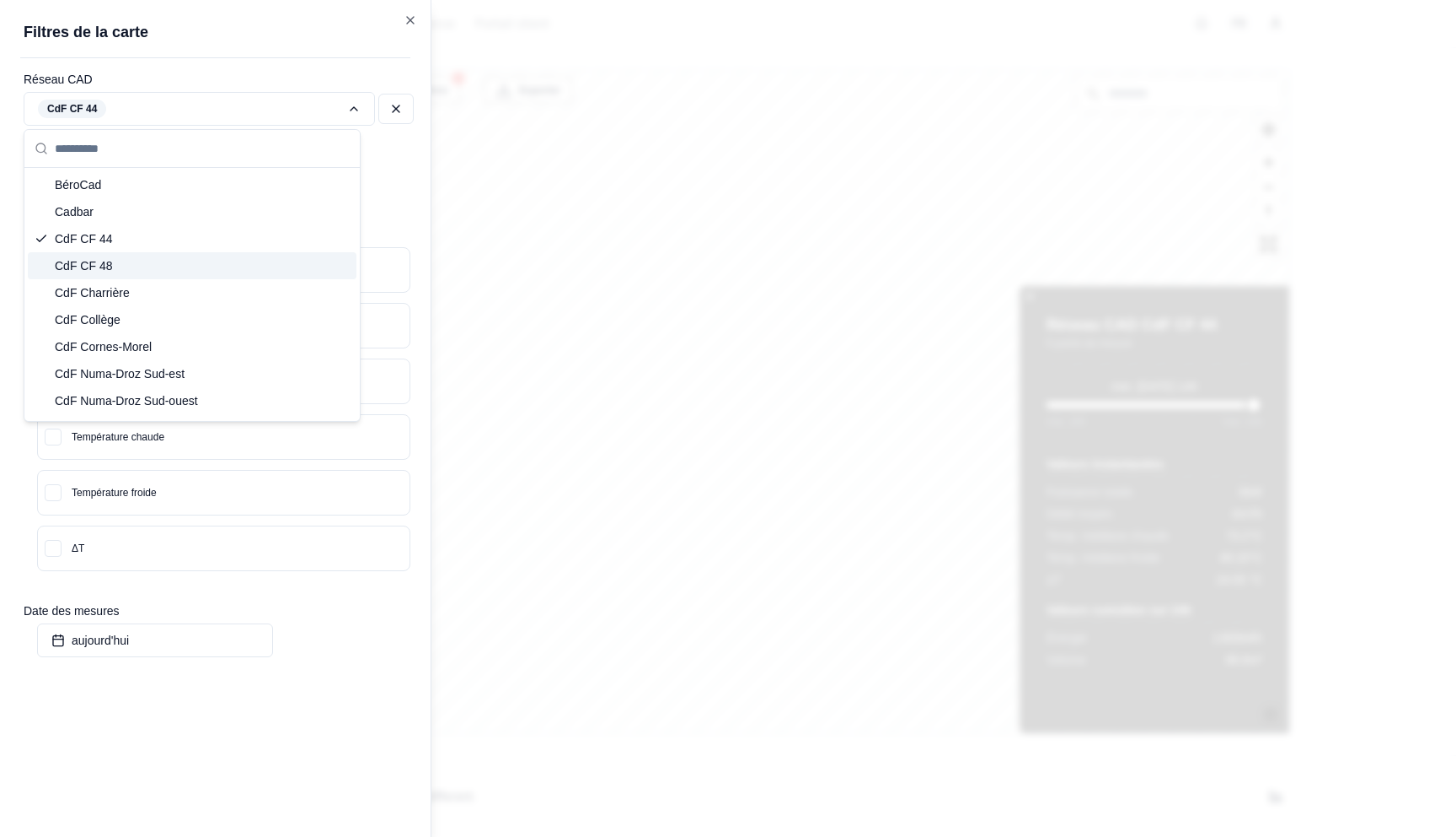
drag, startPoint x: 195, startPoint y: 257, endPoint x: 235, endPoint y: 258, distance: 40.0
click at [194, 257] on div "CdF CF 48" at bounding box center [192, 265] width 329 height 27
click at [763, 254] on div at bounding box center [728, 418] width 1456 height 837
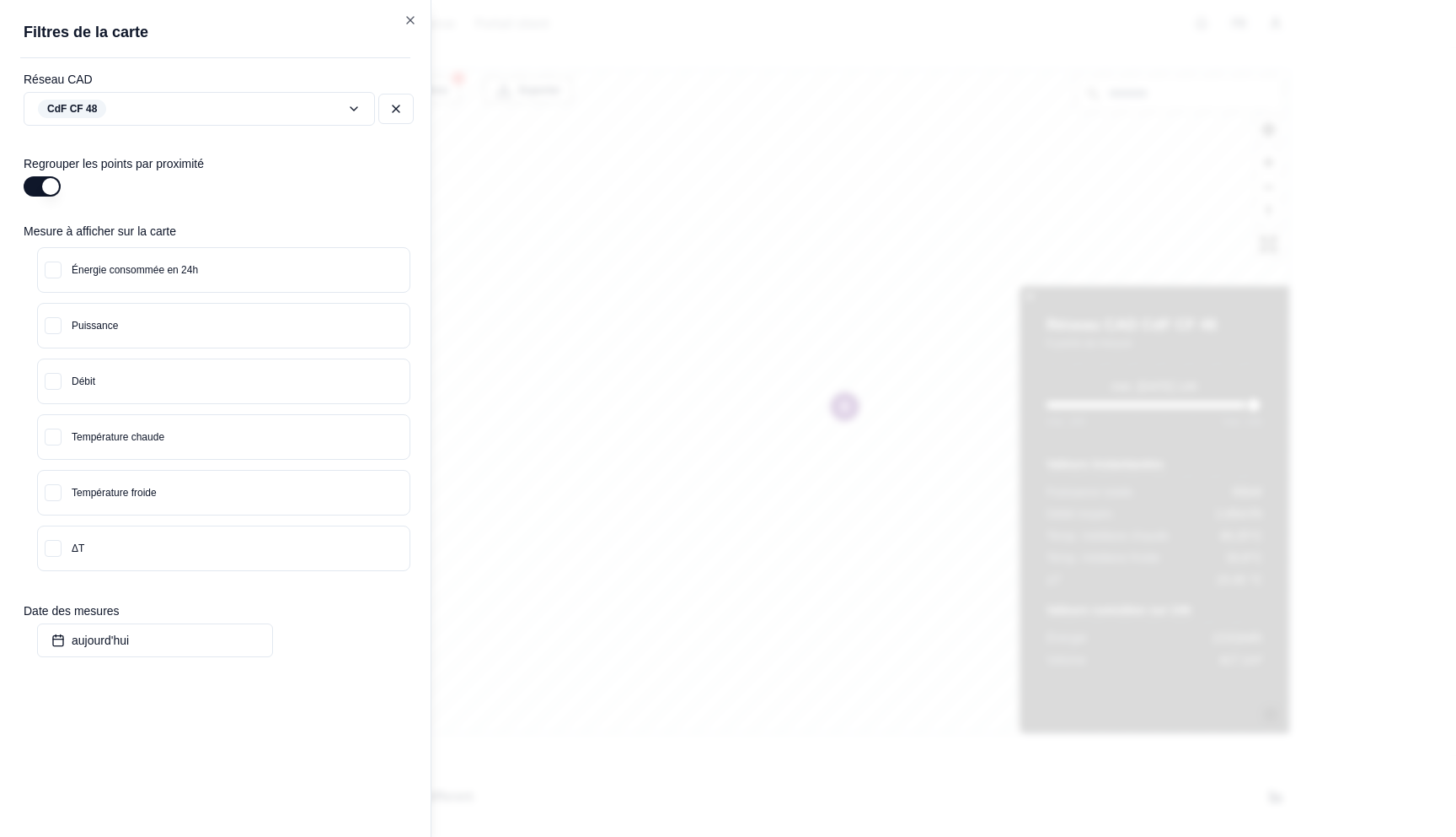
click at [850, 410] on div at bounding box center [728, 418] width 1456 height 837
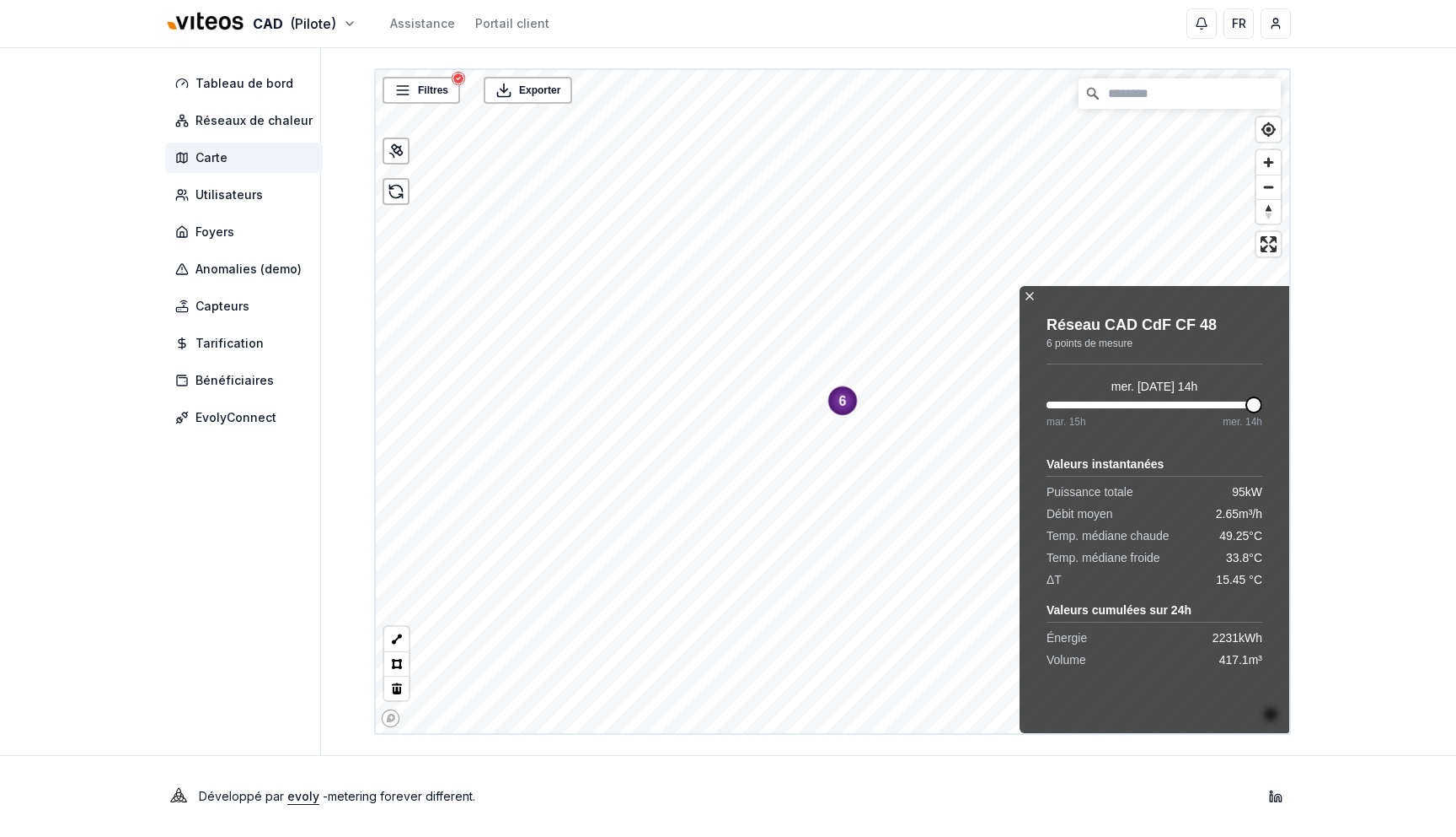
click at [843, 401] on text "6" at bounding box center [843, 401] width 8 height 14
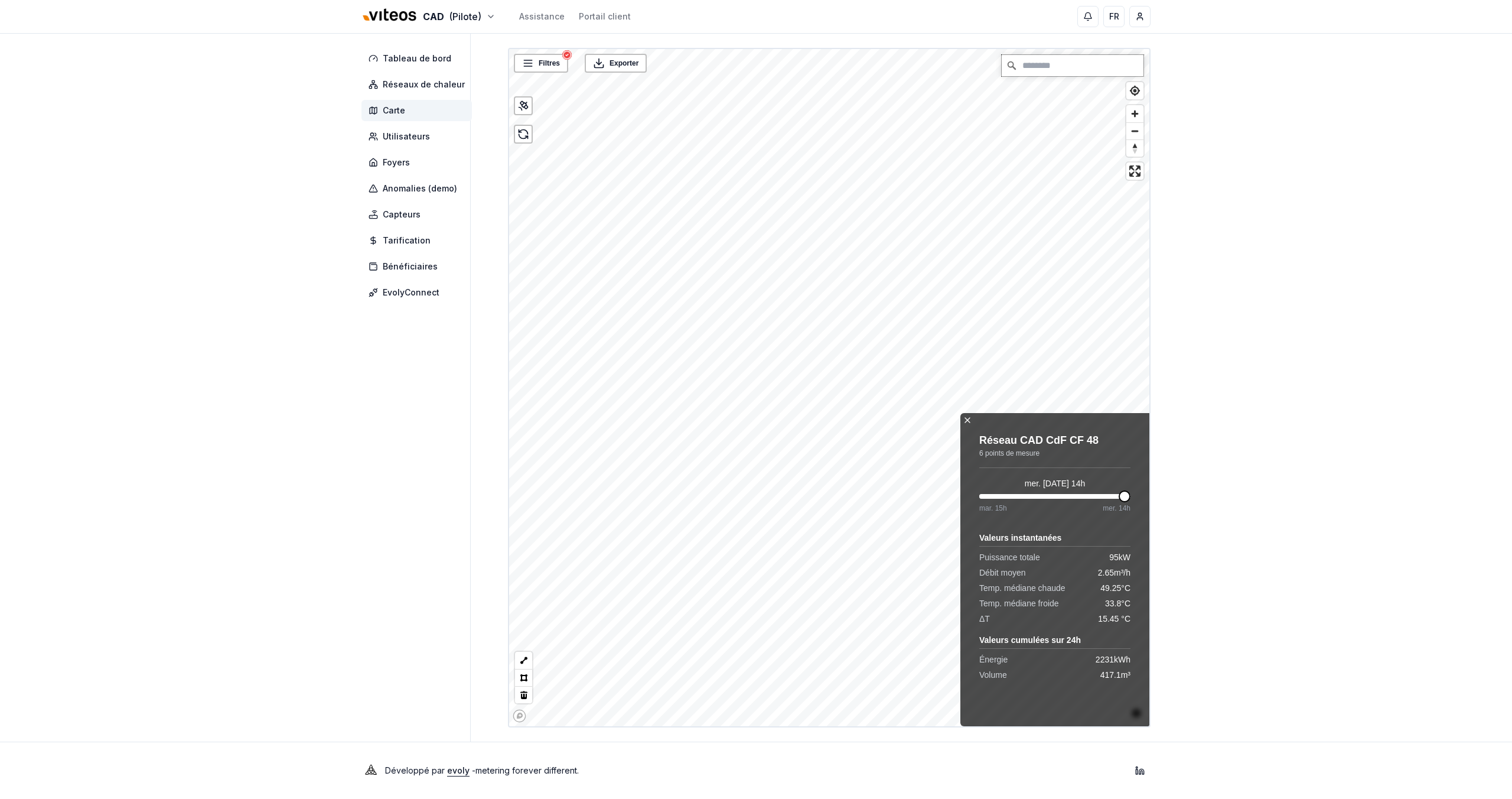
click at [1011, 67] on input "Chercher" at bounding box center [1072, 65] width 142 height 22
paste input "********"
type input "**********"
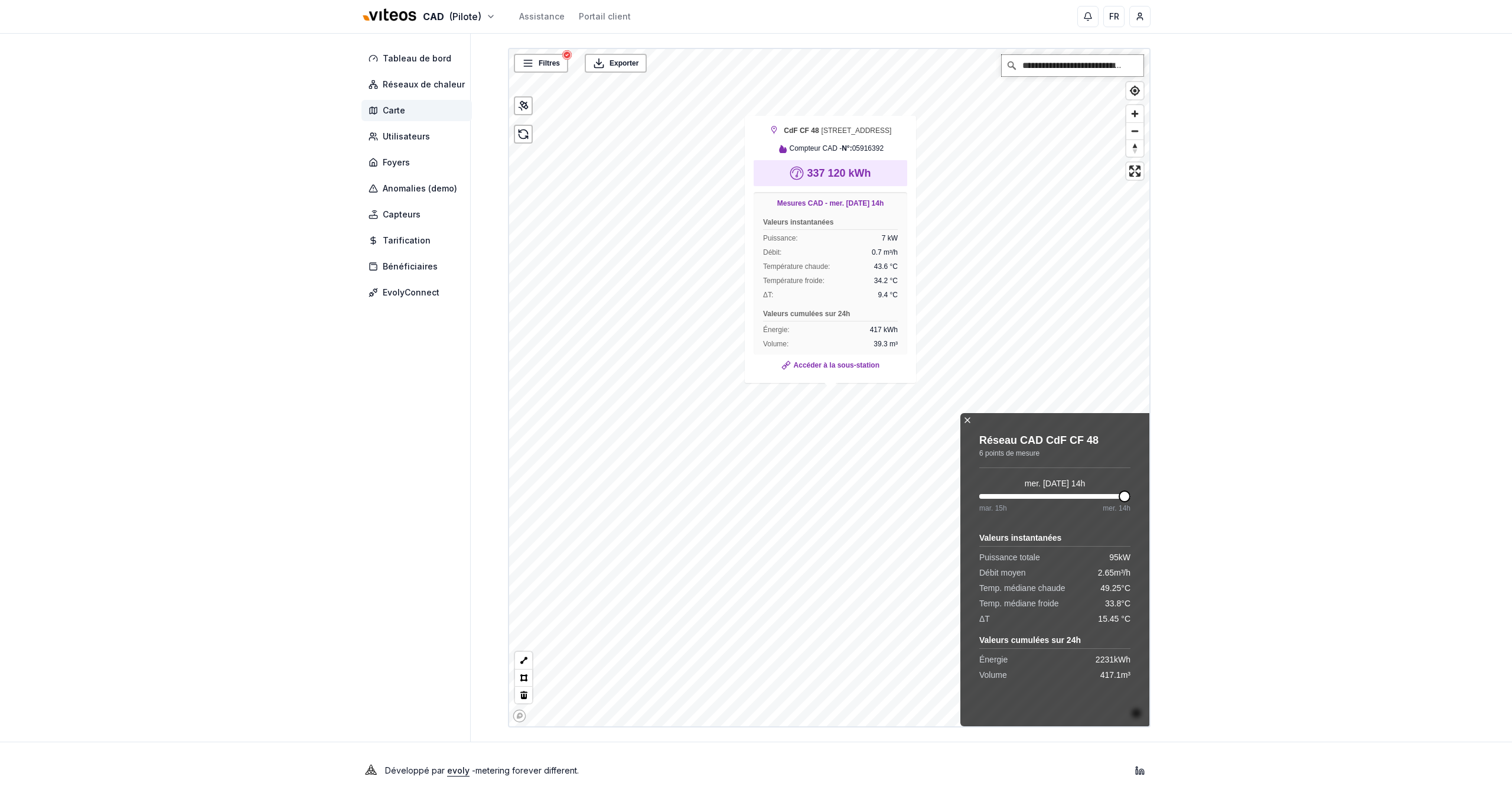
click at [1011, 60] on input "**********" at bounding box center [1072, 65] width 142 height 22
click at [1011, 65] on icon "Clear" at bounding box center [1134, 65] width 7 height 7
click at [1011, 67] on input "Chercher" at bounding box center [1072, 65] width 142 height 22
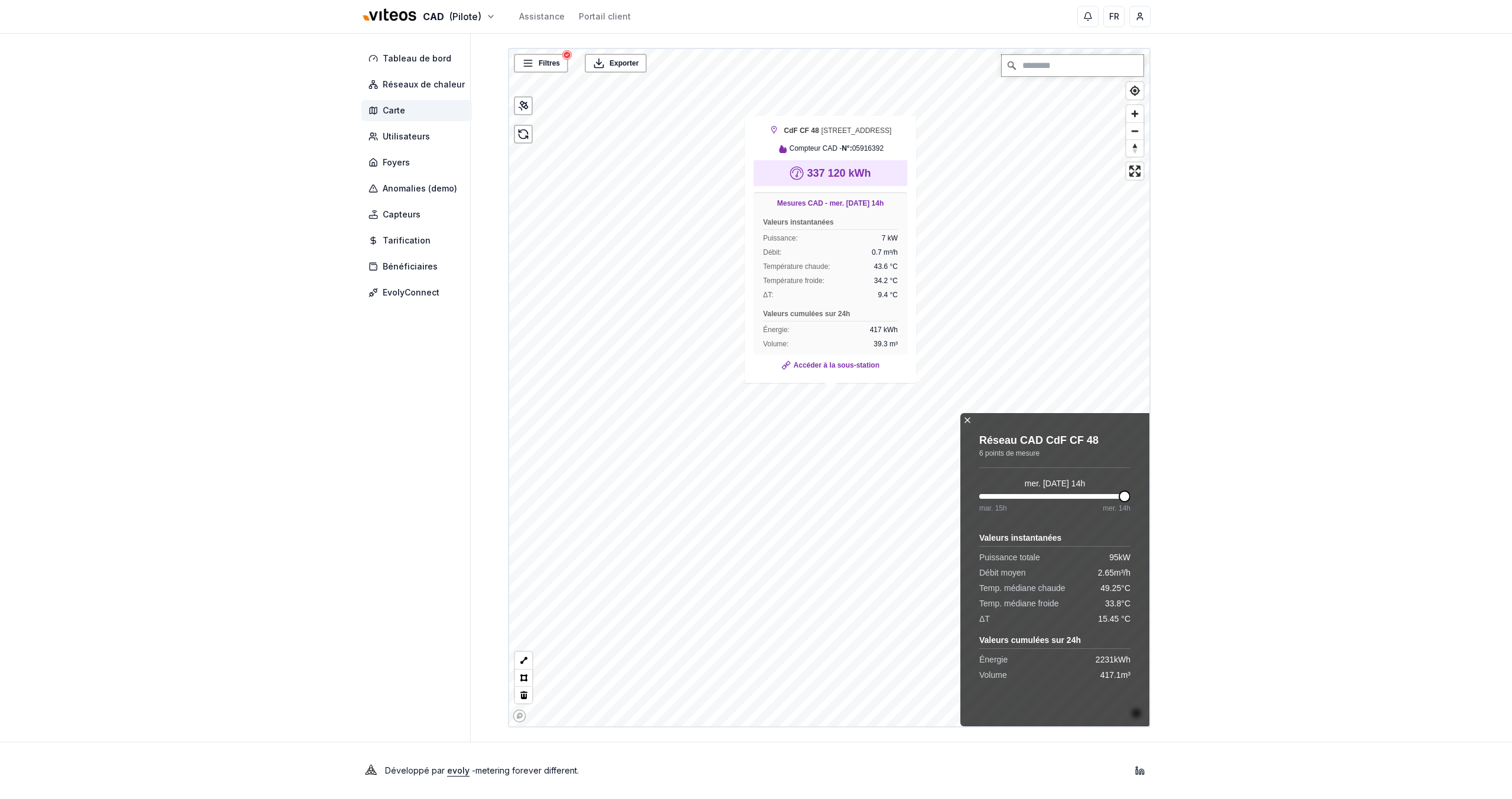
paste input "*******"
type input "**********"
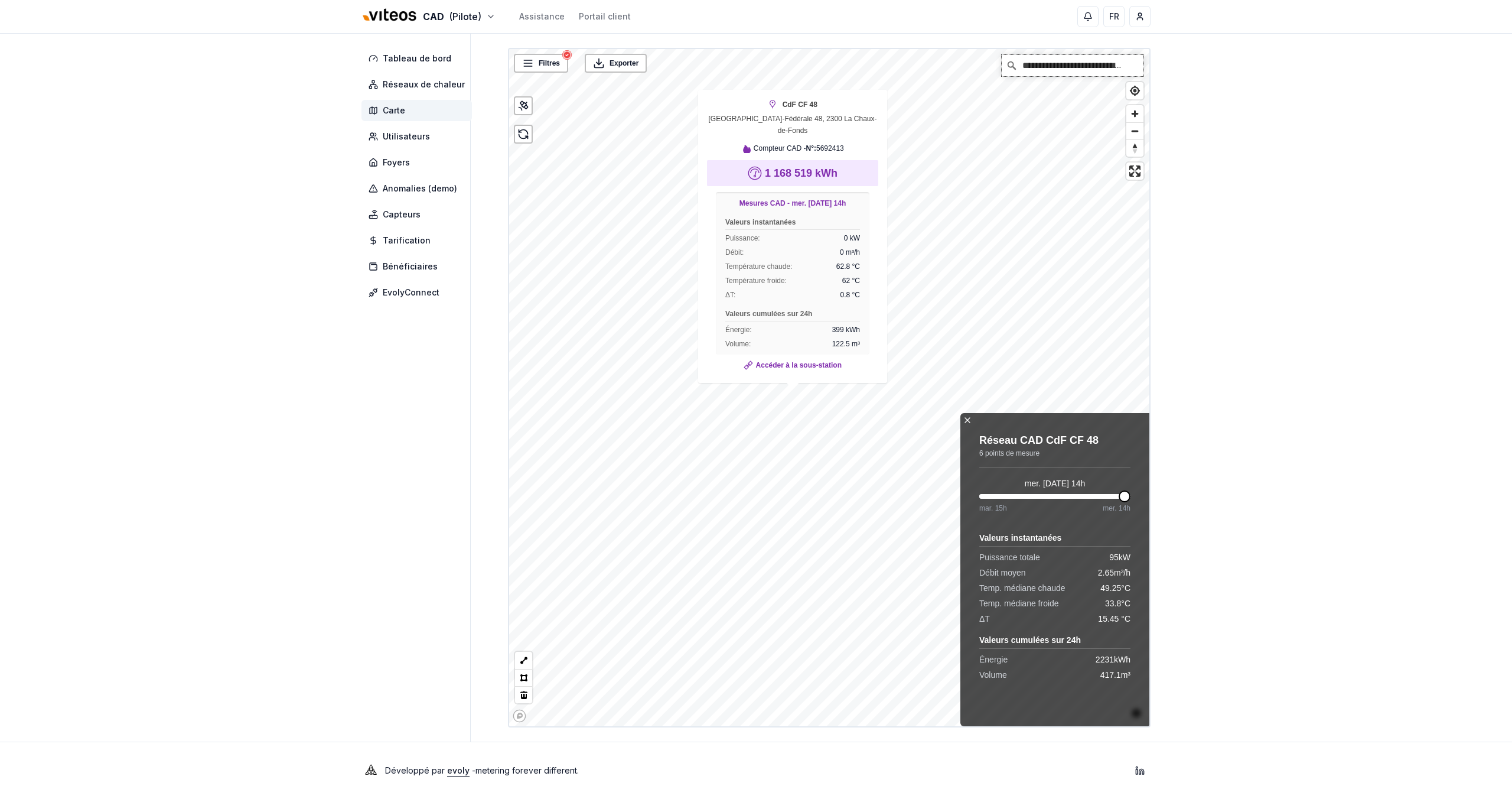
click at [1011, 63] on input "**********" at bounding box center [1072, 65] width 142 height 22
click at [1011, 64] on input "**********" at bounding box center [1072, 65] width 142 height 22
click at [1011, 64] on icon "Clear" at bounding box center [1134, 66] width 10 height 10
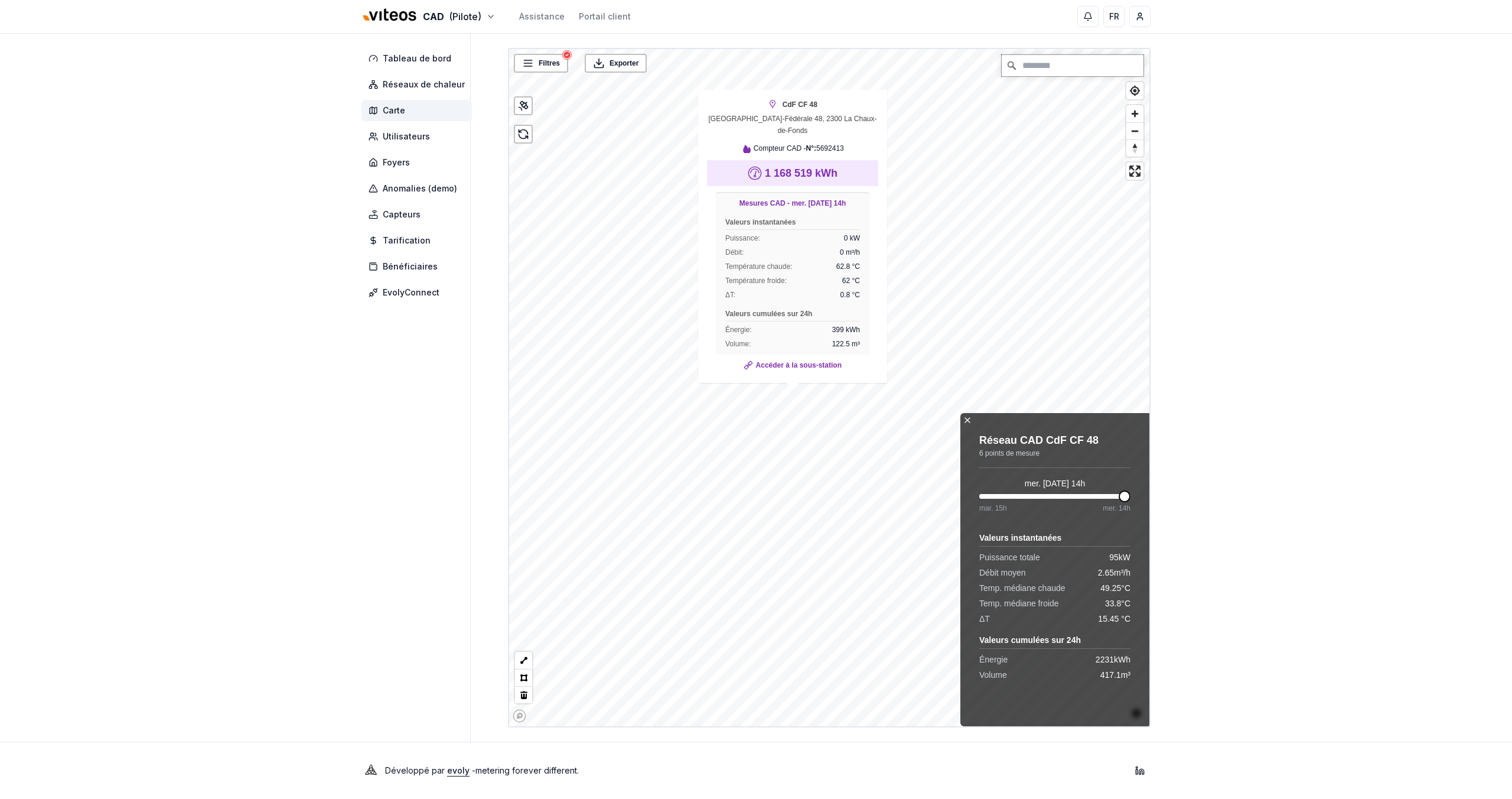
click at [1011, 72] on input "Chercher" at bounding box center [1072, 65] width 142 height 22
paste input "*******"
type input "**********"
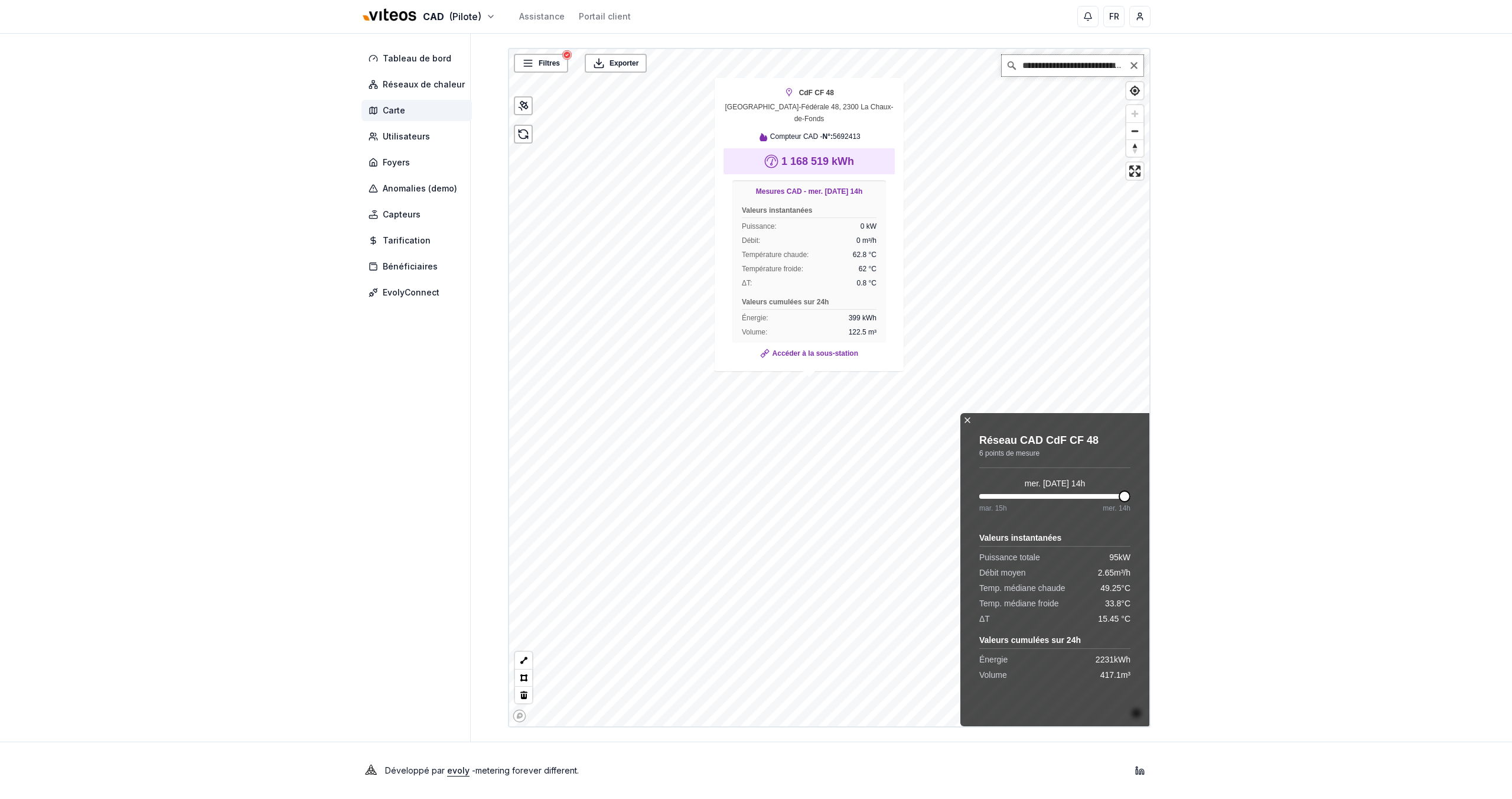
click at [1011, 71] on input "**********" at bounding box center [1072, 65] width 142 height 22
click at [1011, 64] on icon "Clear" at bounding box center [1134, 66] width 10 height 10
click at [1011, 69] on input "Chercher" at bounding box center [1072, 65] width 142 height 22
paste input "*******"
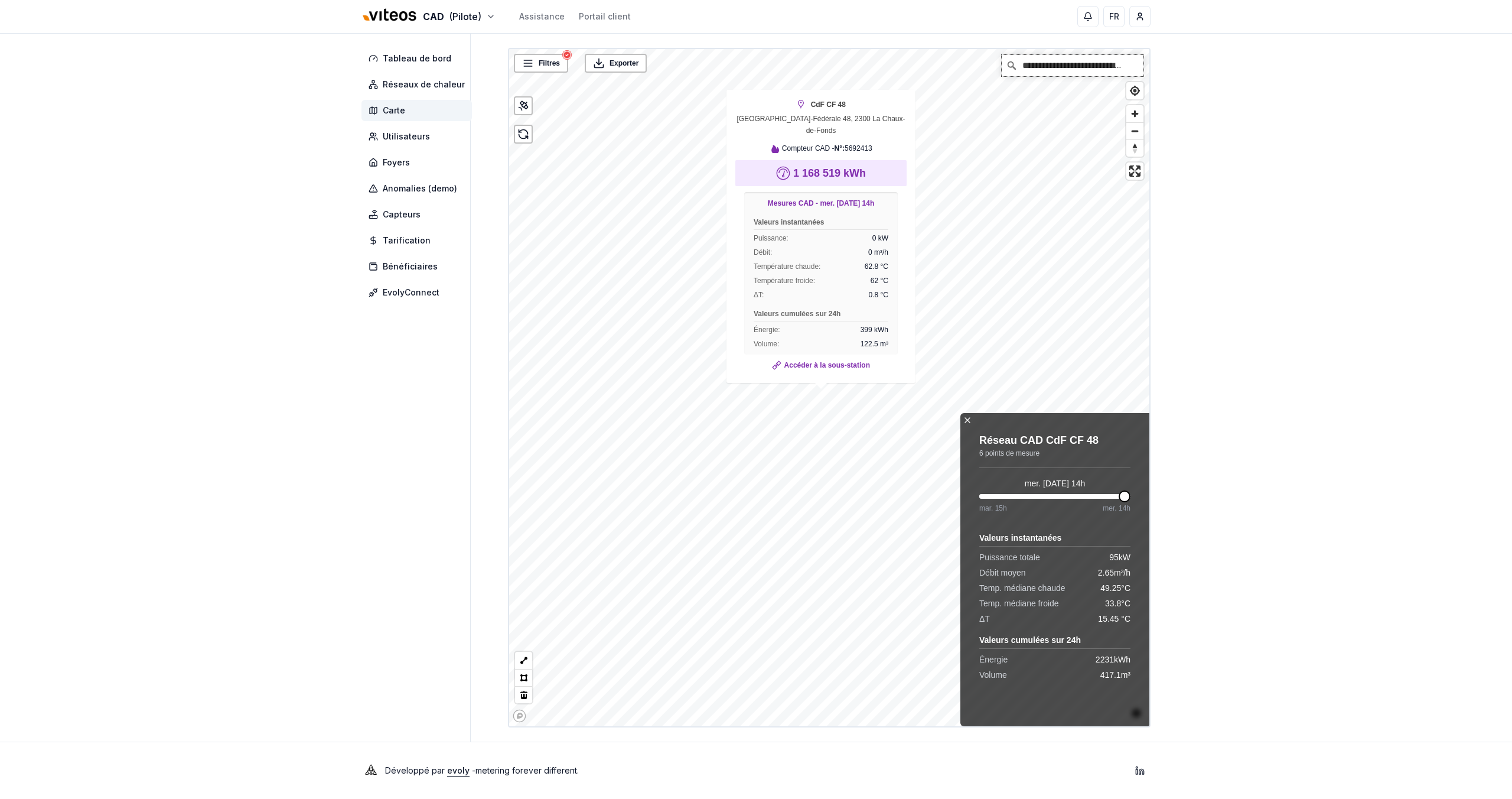
type input "**********"
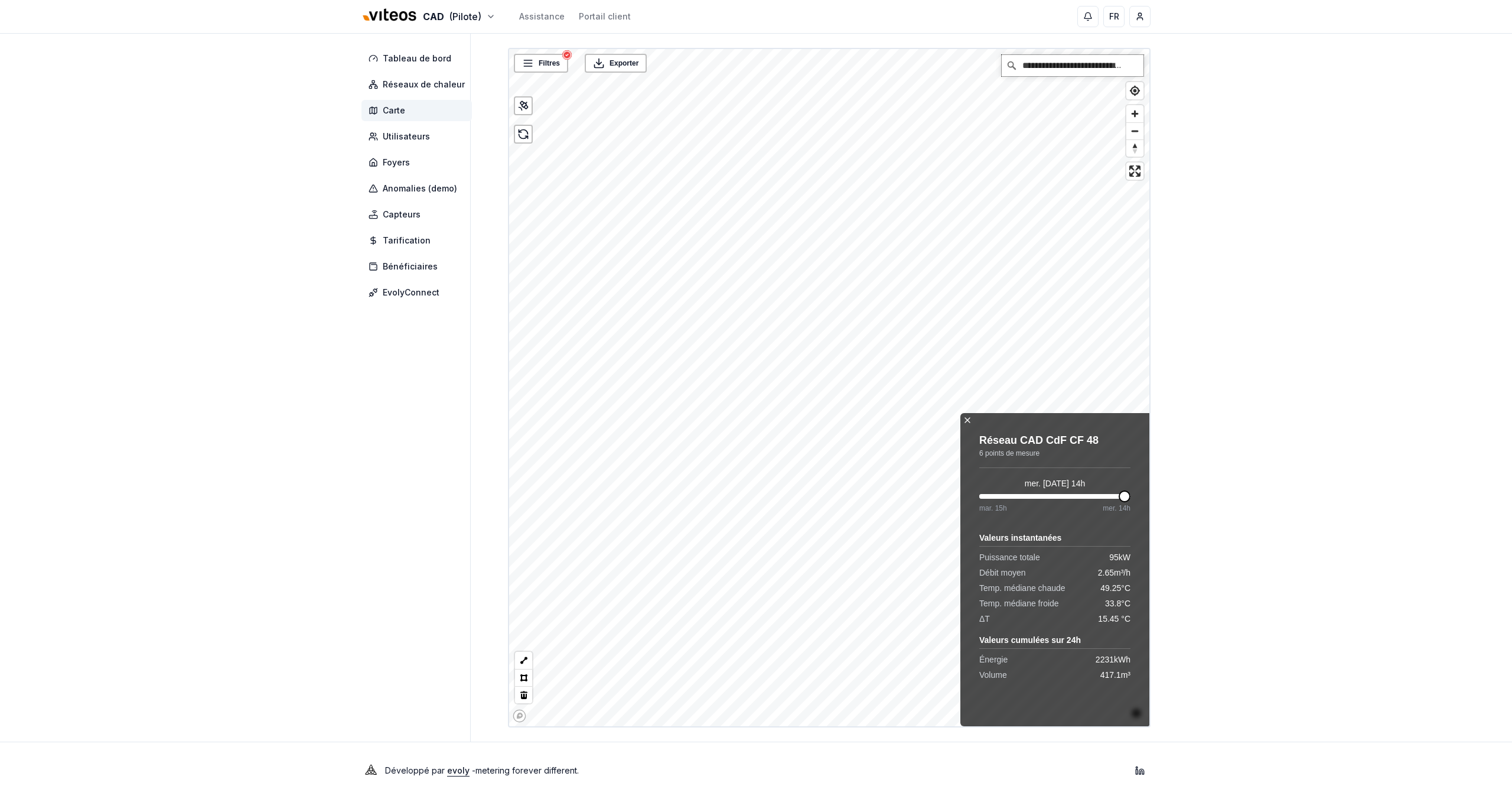
click at [1011, 67] on input "**********" at bounding box center [1072, 65] width 142 height 22
click at [1011, 64] on icon "Clear" at bounding box center [1134, 66] width 10 height 10
paste input "*******"
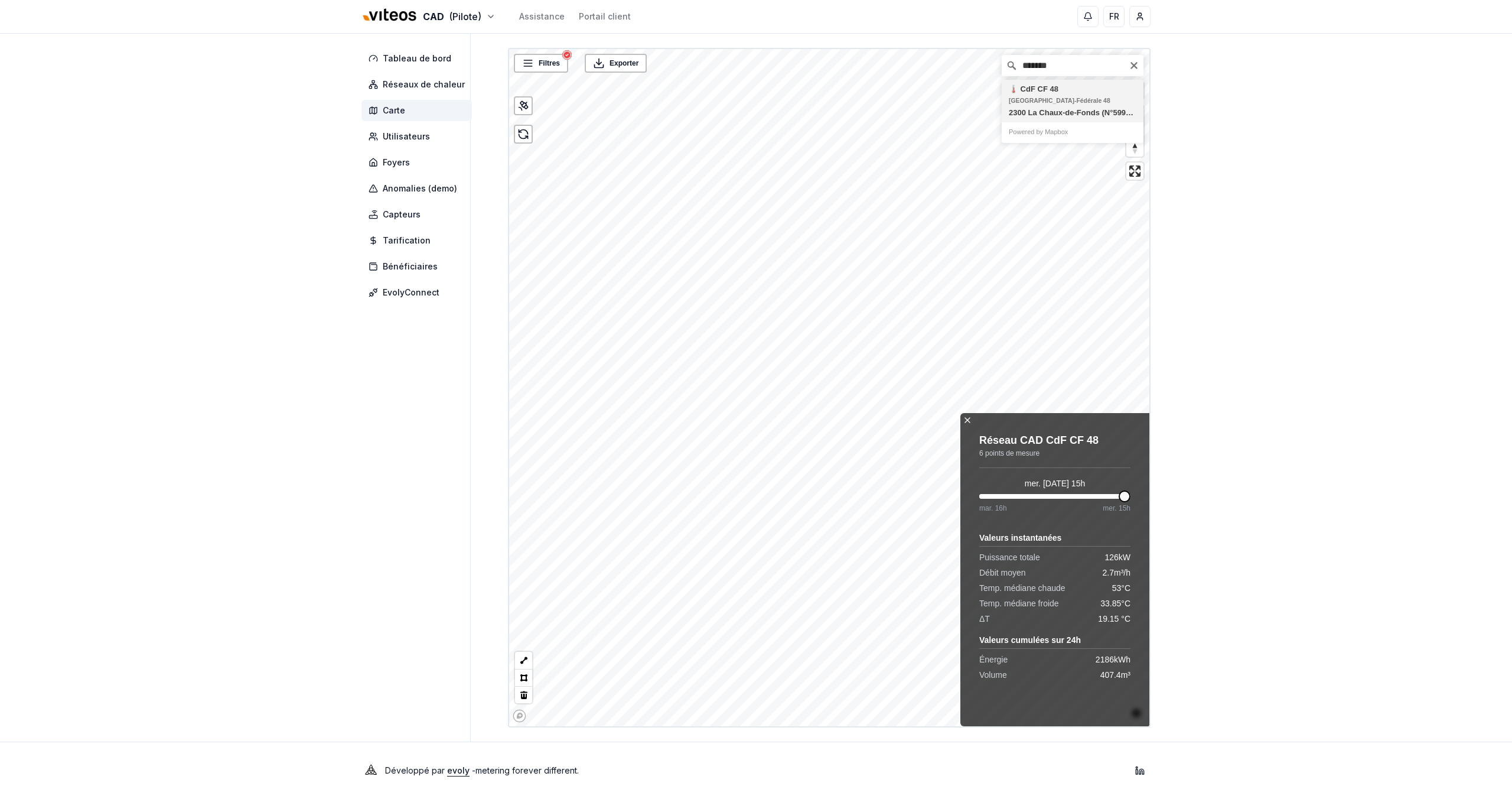
type input "**********"
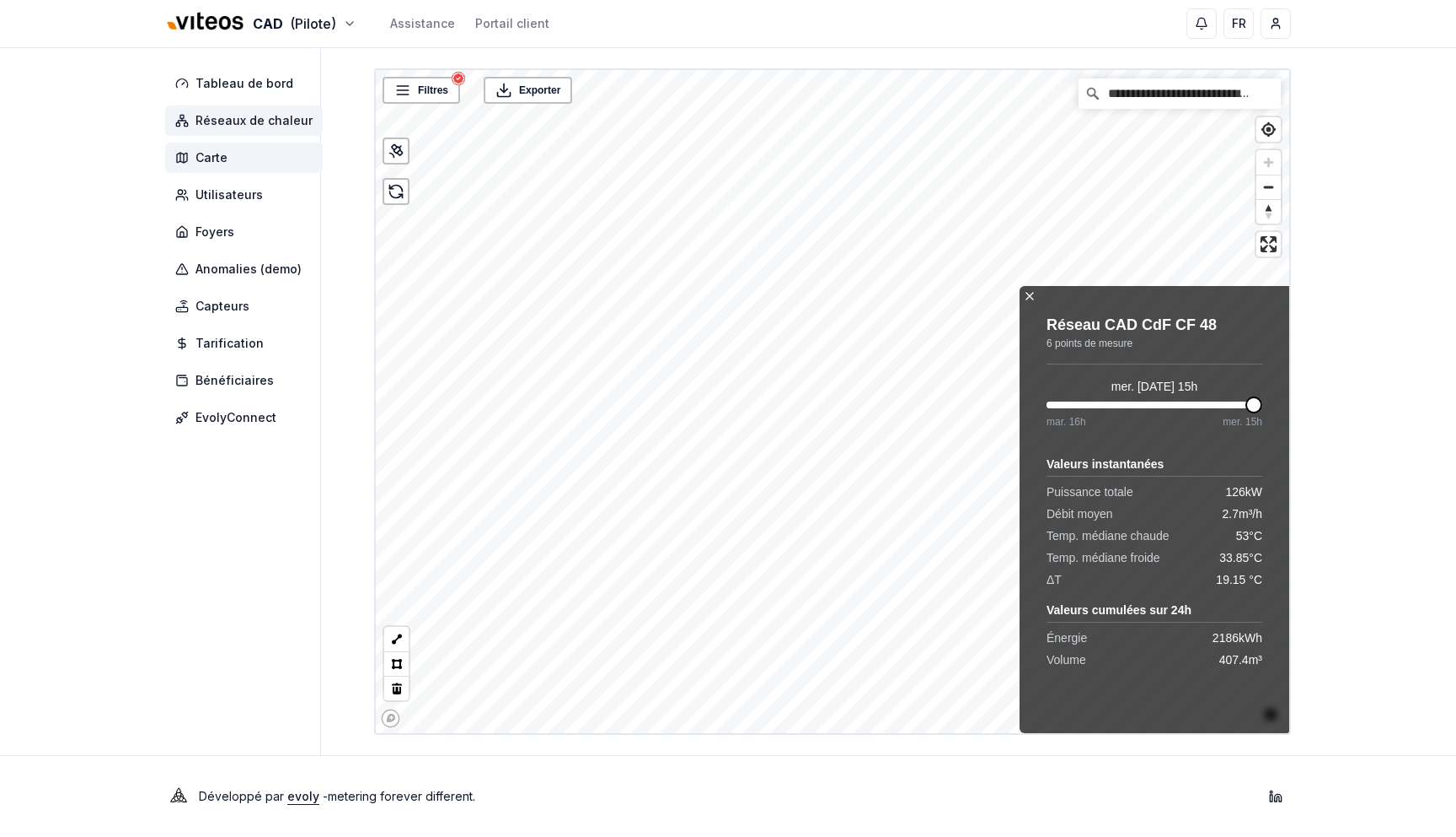
click at [227, 121] on span "Réseaux de chaleur" at bounding box center [254, 120] width 117 height 17
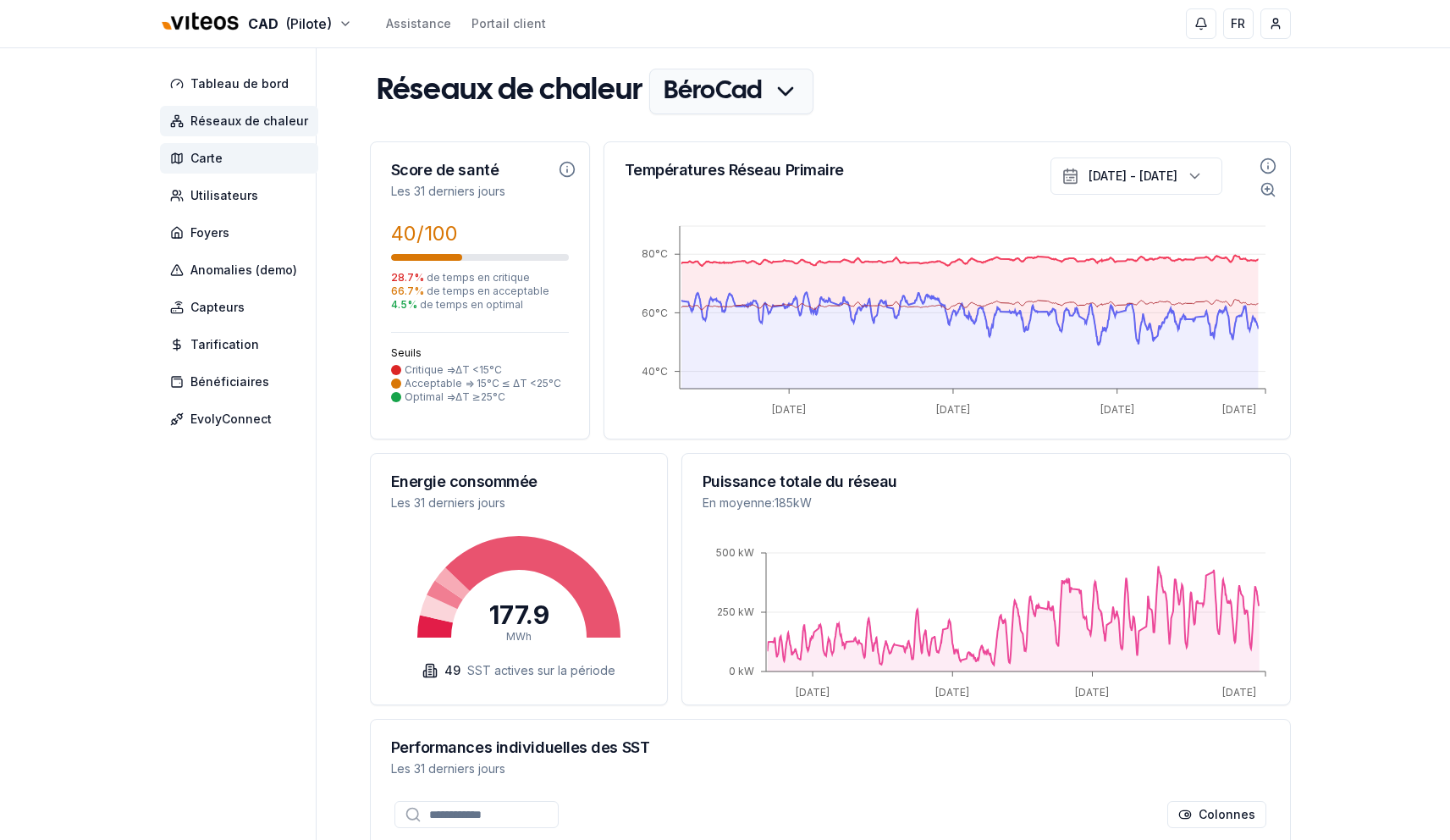
click at [229, 165] on span "Carte" at bounding box center [239, 158] width 158 height 31
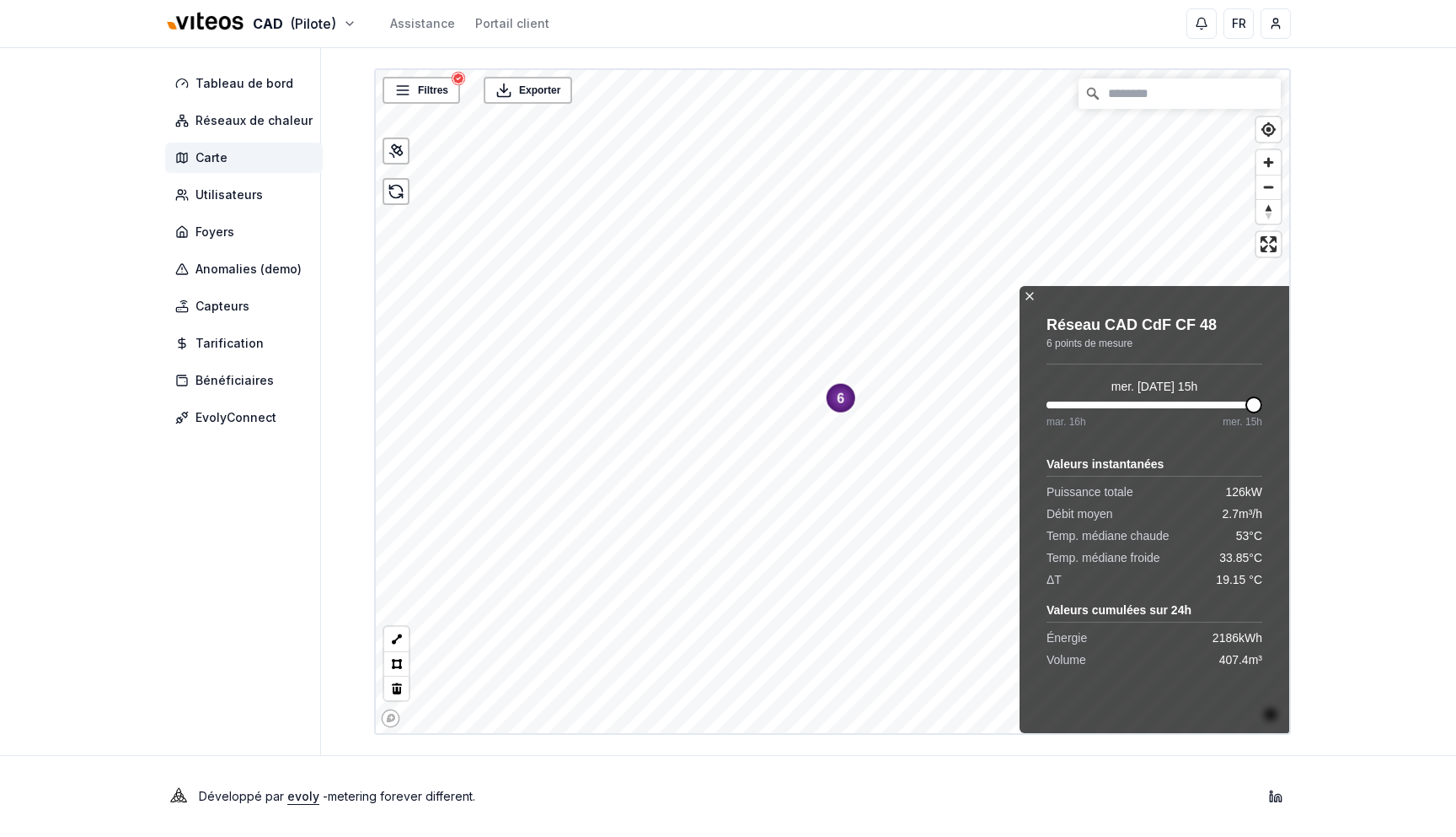
click at [842, 403] on text "6" at bounding box center [840, 398] width 8 height 14
click at [463, 72] on icon at bounding box center [459, 78] width 14 height 14
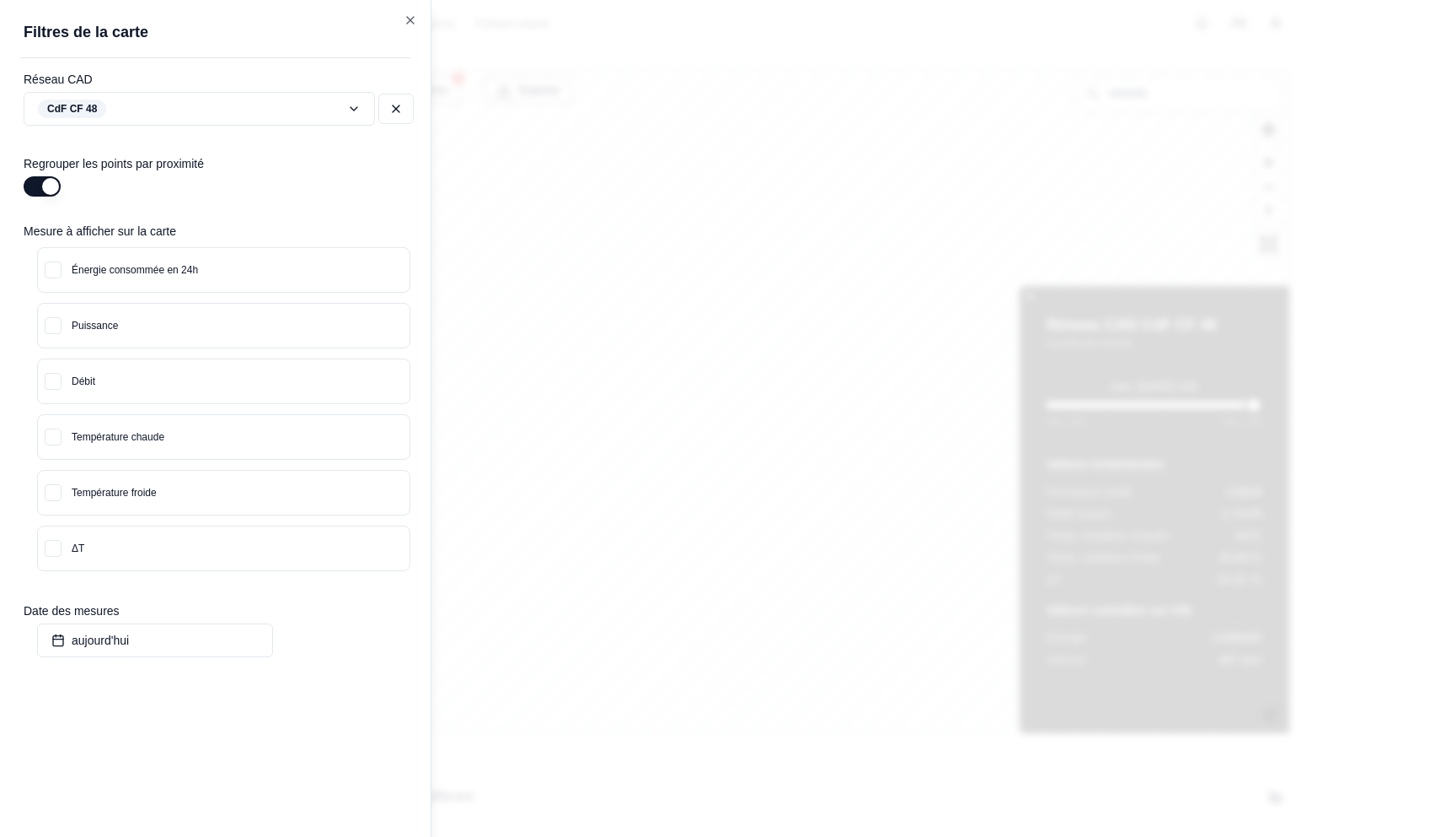
click at [138, 430] on button "Température chaude" at bounding box center [223, 436] width 372 height 44
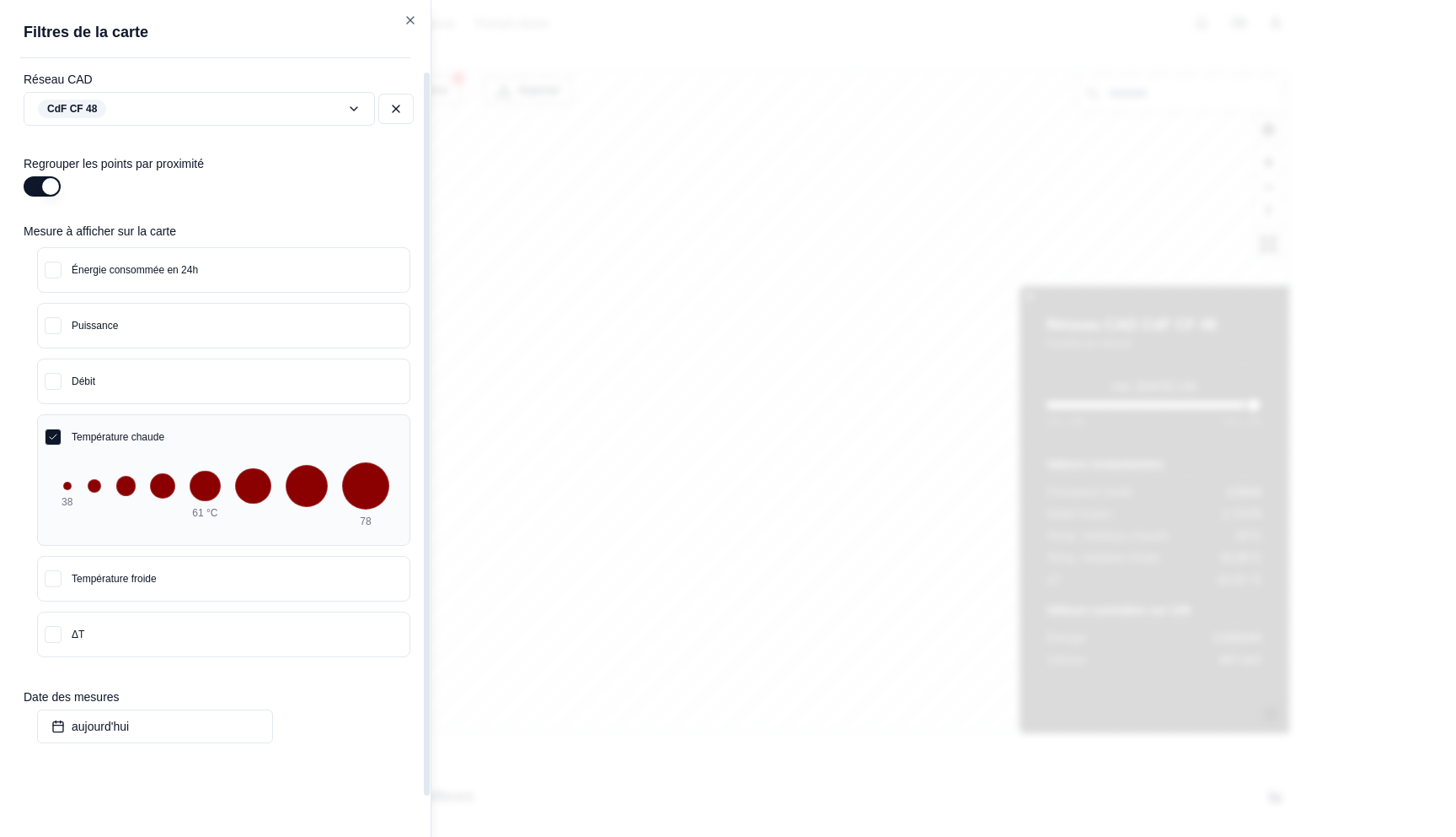
click at [635, 239] on div at bounding box center [728, 418] width 1456 height 837
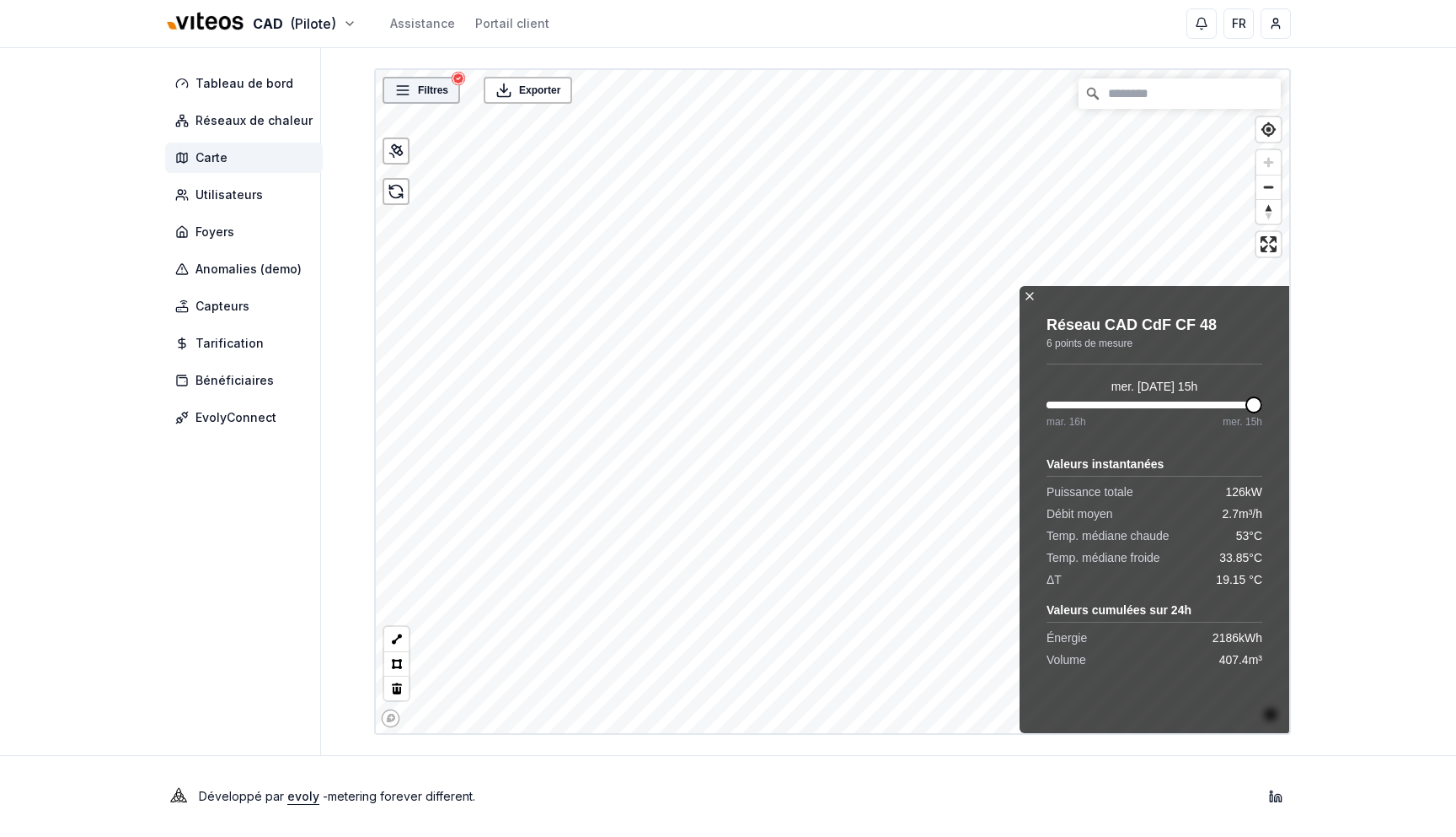
click at [441, 82] on span "Filtres" at bounding box center [433, 89] width 31 height 17
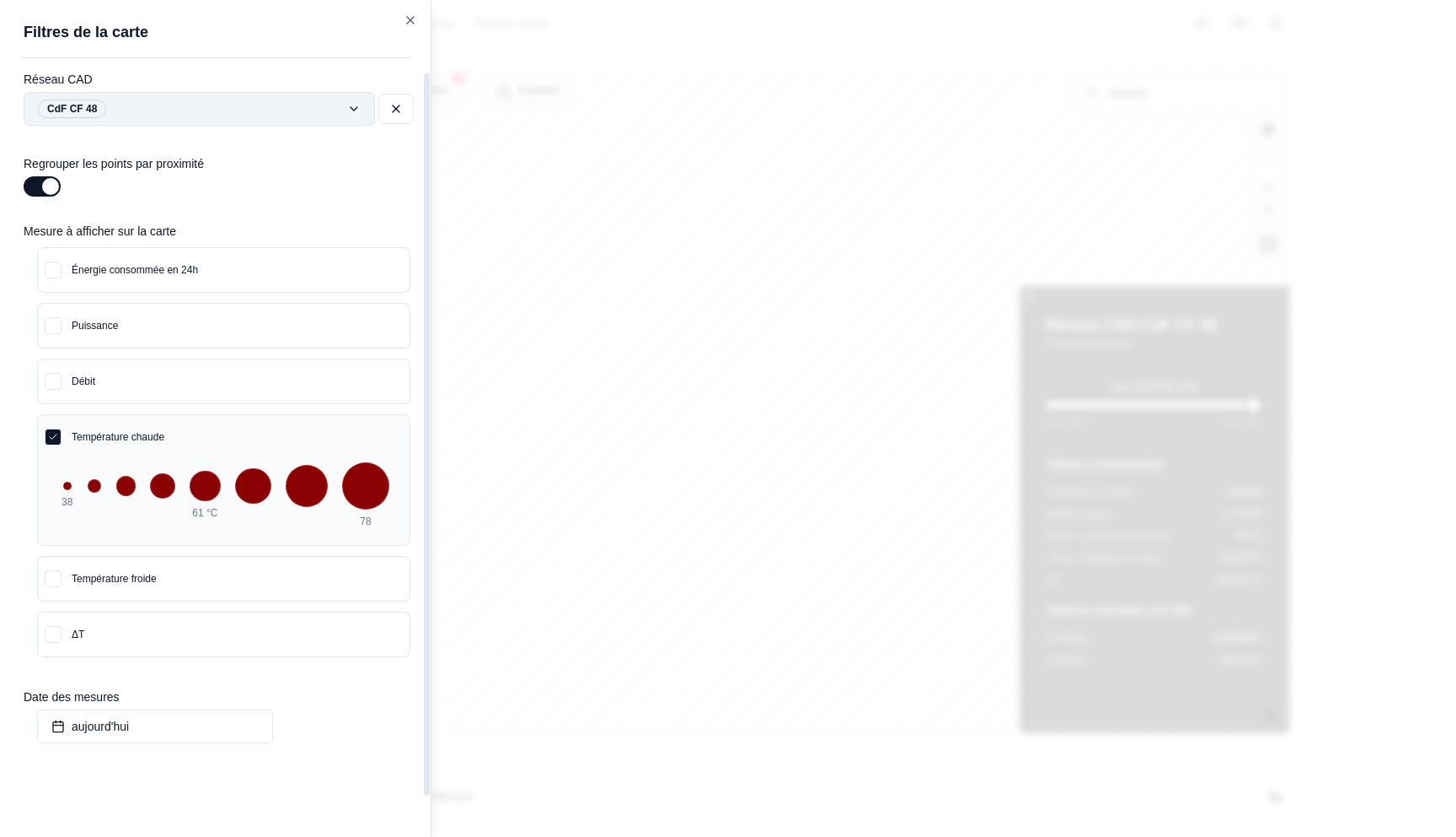
click at [375, 112] on div "Filtres © Mapbox © OpenStreetMap Improve this map Exporter Réseau CAD CdF CF 48…" at bounding box center [833, 402] width 917 height 666
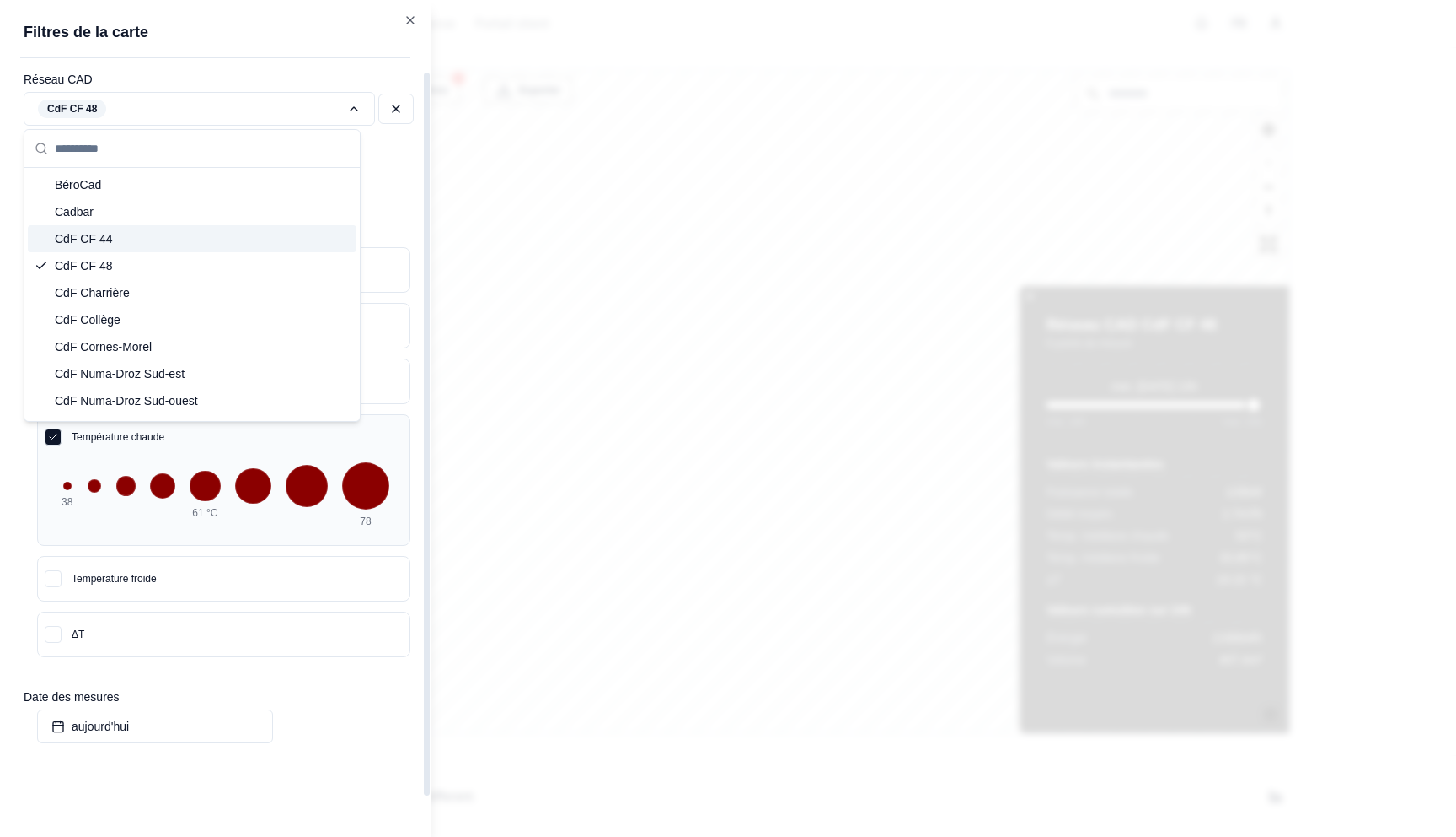
click at [153, 239] on div "CdF CF 44" at bounding box center [192, 238] width 329 height 27
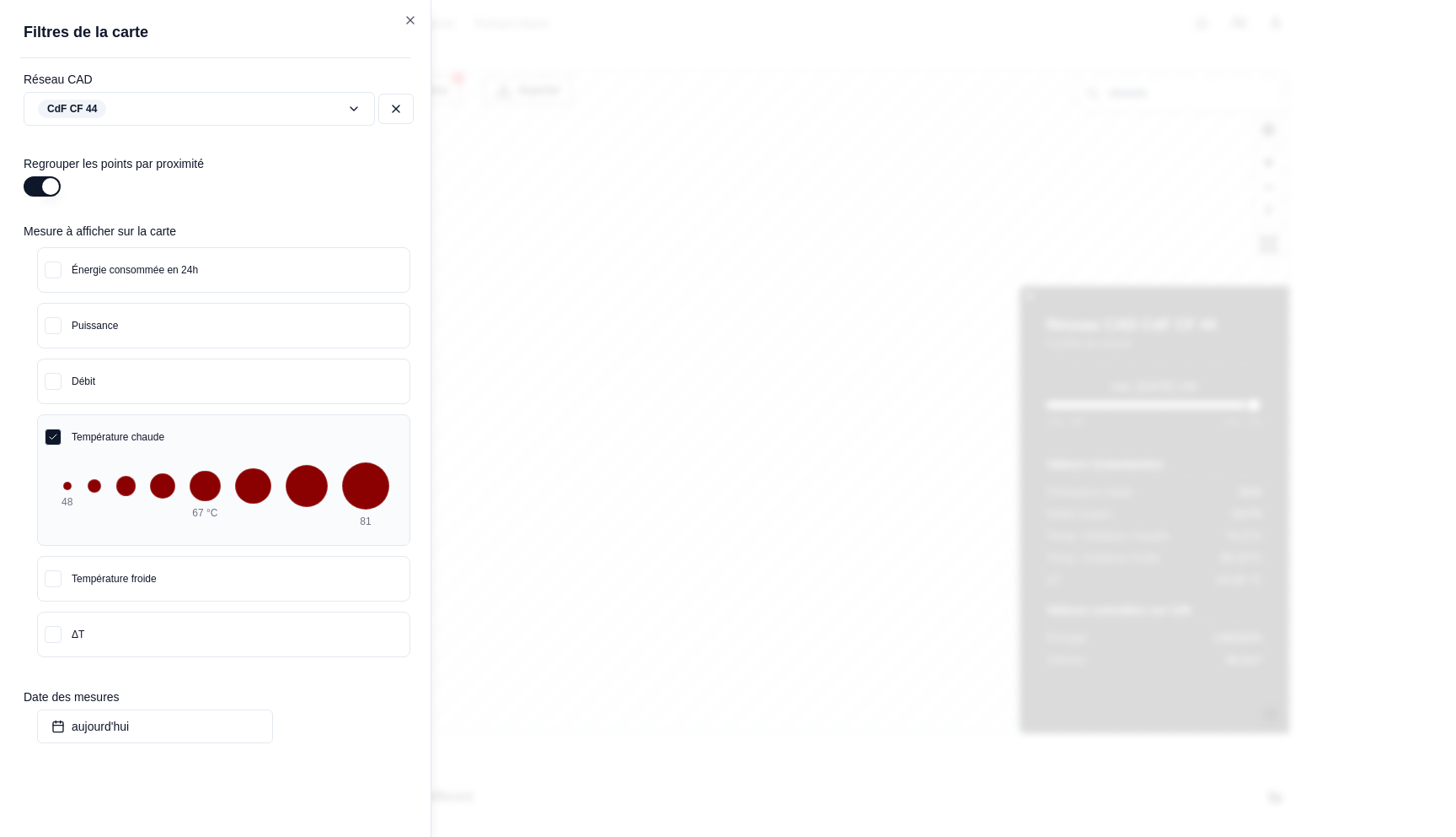
click at [844, 196] on div at bounding box center [728, 418] width 1456 height 837
drag, startPoint x: 817, startPoint y: 342, endPoint x: 879, endPoint y: 354, distance: 63.2
click at [817, 342] on div at bounding box center [728, 418] width 1456 height 837
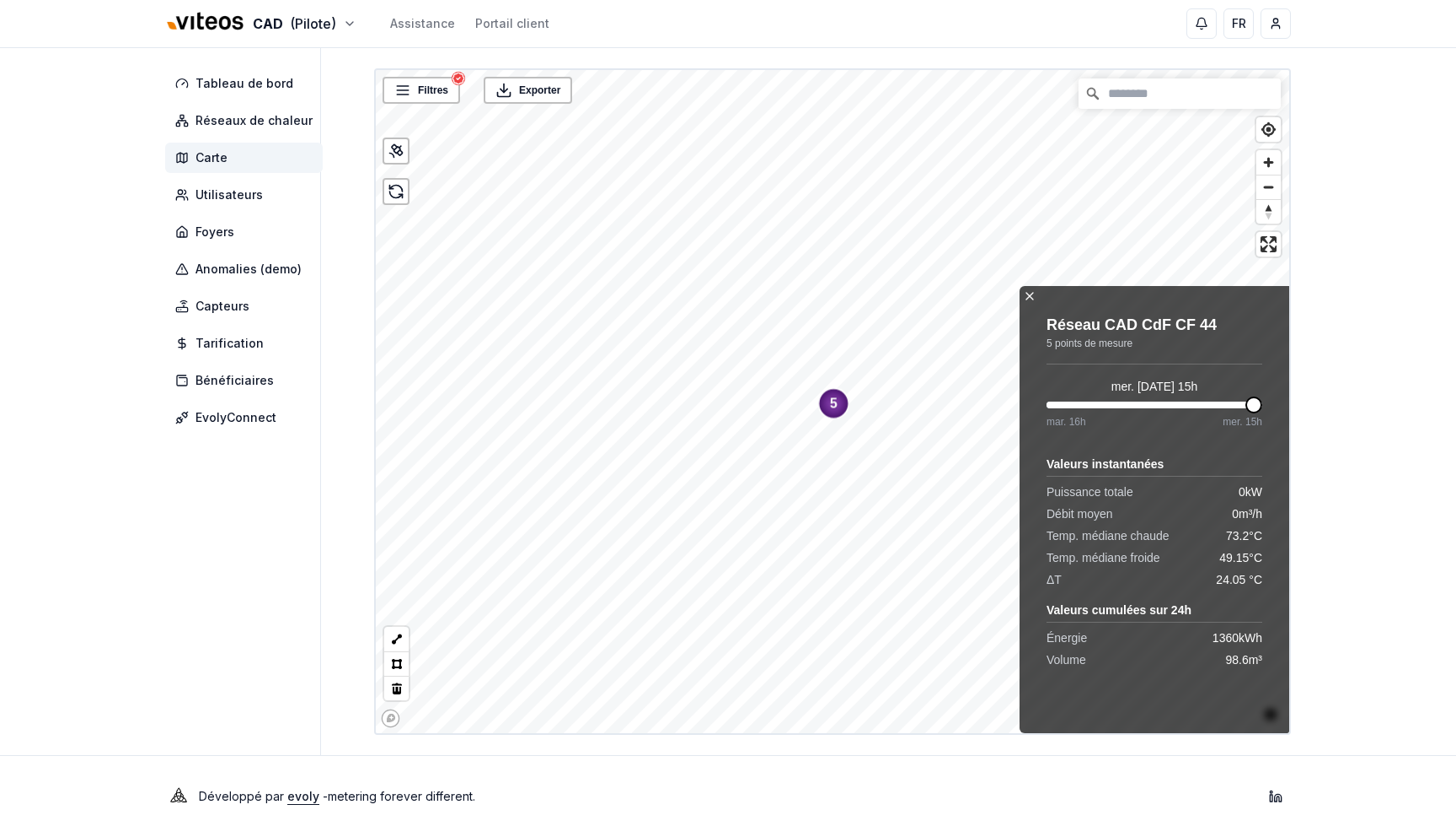
click at [833, 402] on text "5" at bounding box center [835, 404] width 8 height 14
click at [428, 87] on span "Filtres" at bounding box center [433, 89] width 31 height 17
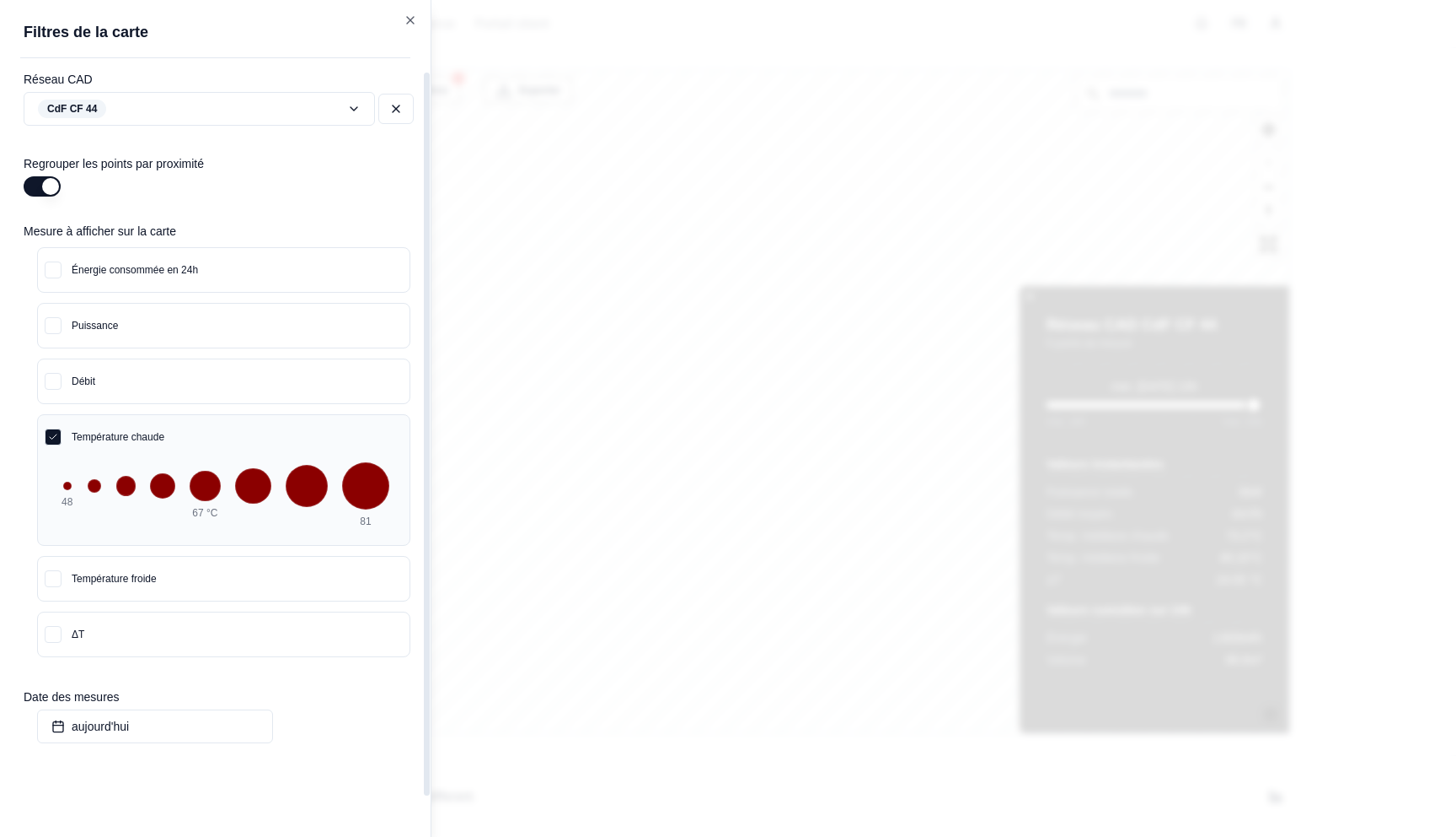
click at [150, 426] on button "Température chaude" at bounding box center [223, 436] width 372 height 44
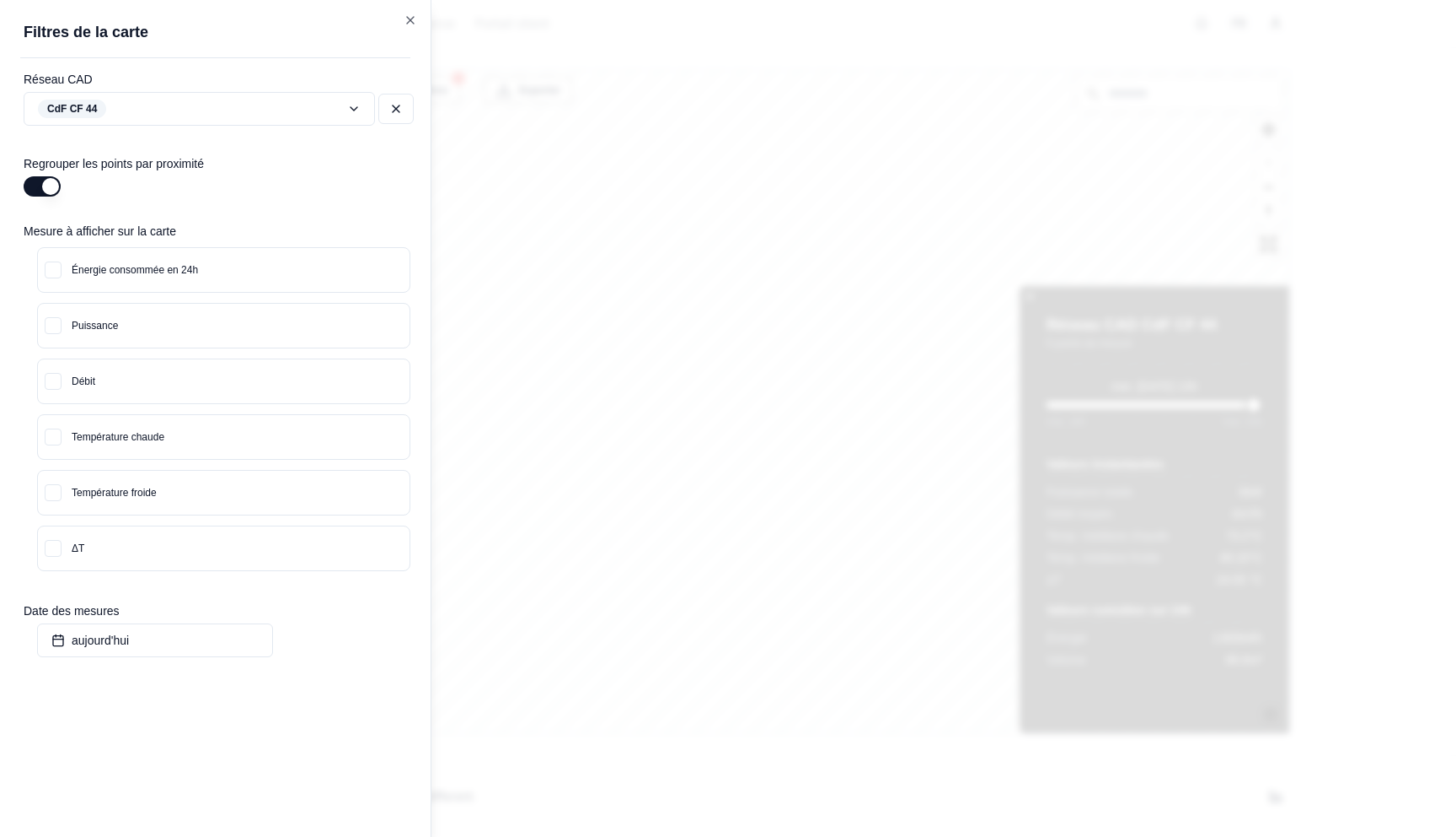
click at [734, 279] on div at bounding box center [728, 418] width 1456 height 837
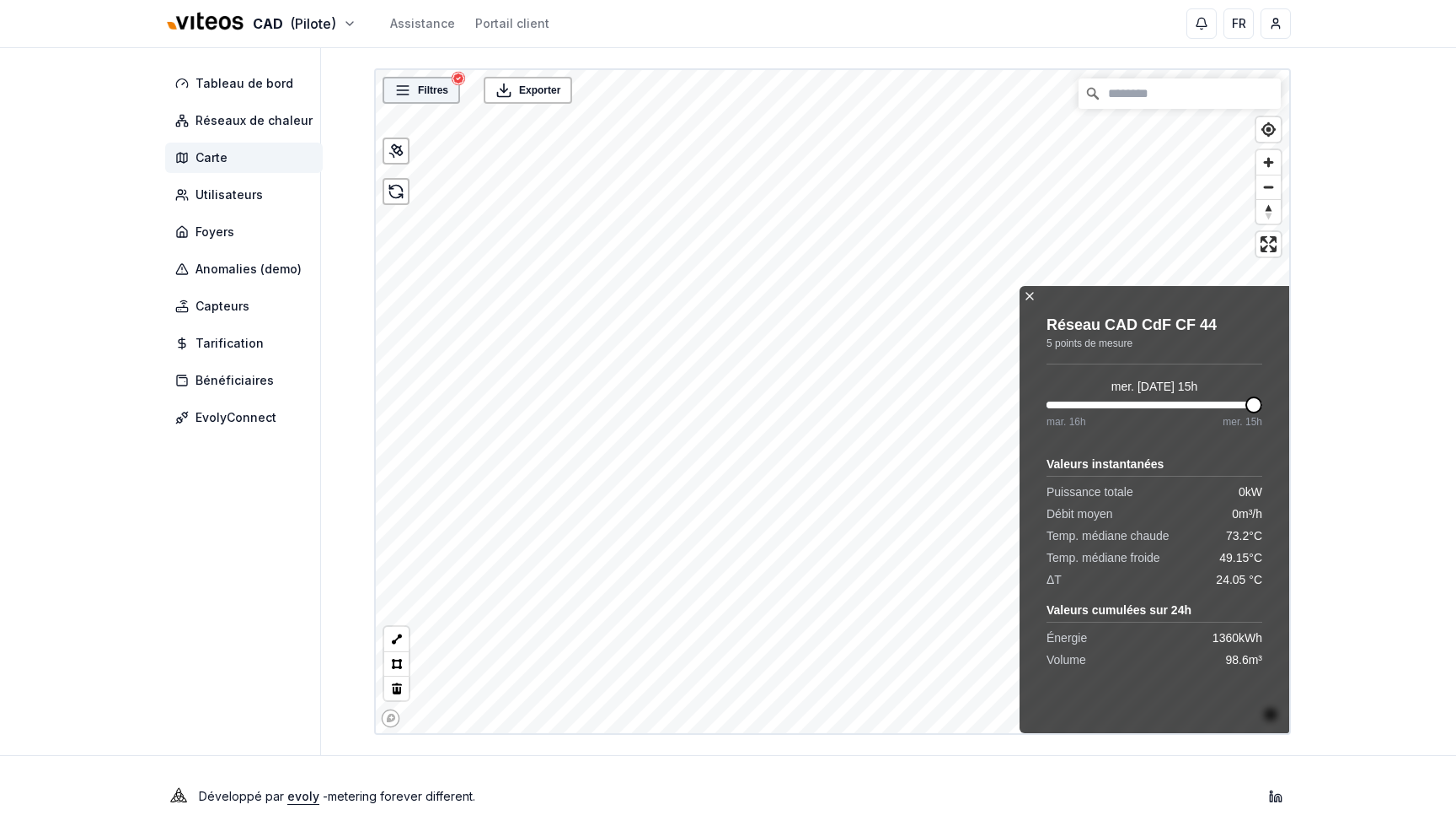
click at [431, 101] on div "Filtres" at bounding box center [421, 89] width 77 height 27
click at [401, 99] on div "Filtres" at bounding box center [421, 89] width 77 height 27
click at [406, 92] on icon at bounding box center [402, 89] width 17 height 17
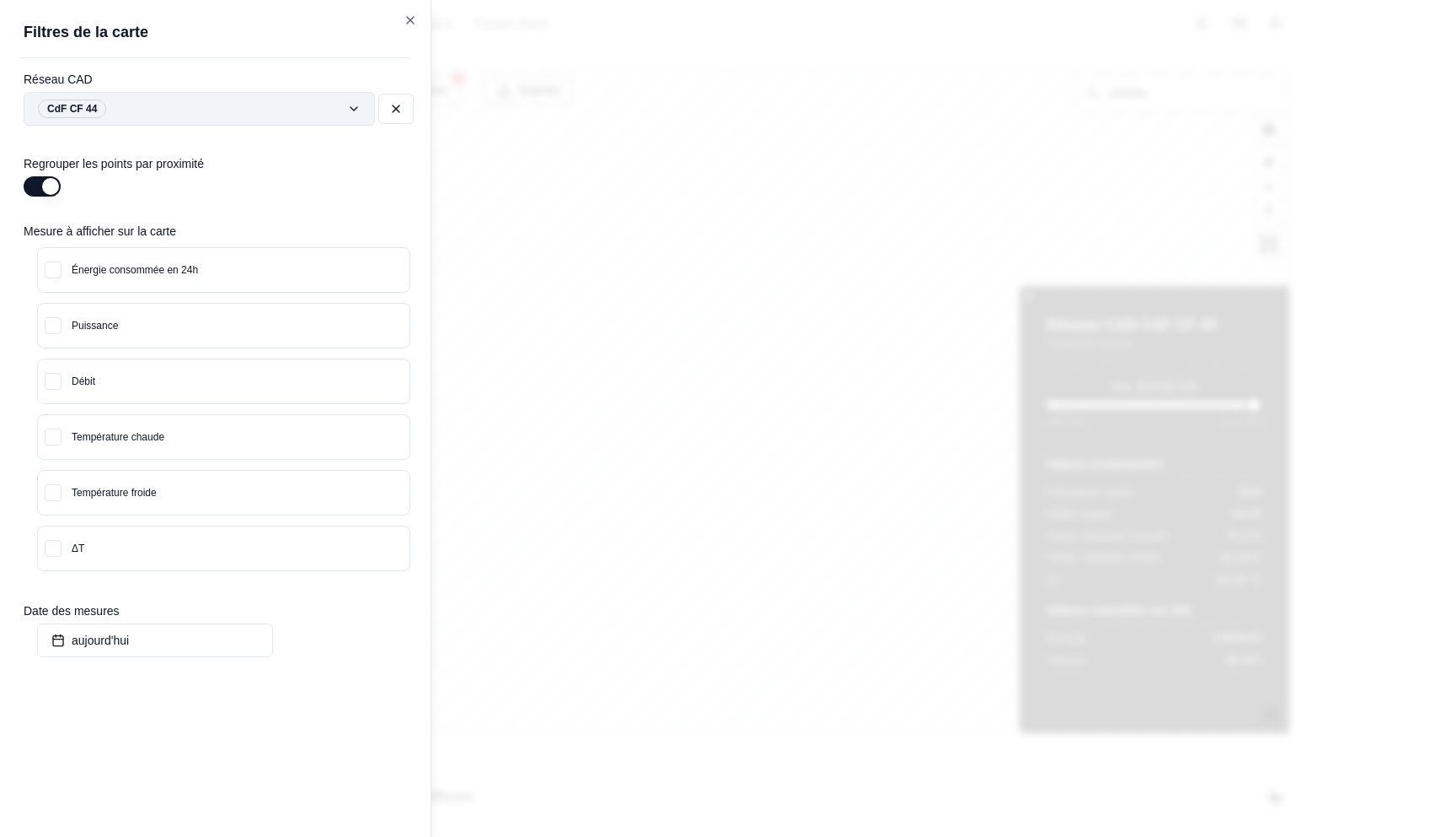
click at [375, 109] on div "Filtres © Mapbox © OpenStreetMap Improve this map Exporter Réseau CAD CdF CF 44…" at bounding box center [833, 402] width 917 height 666
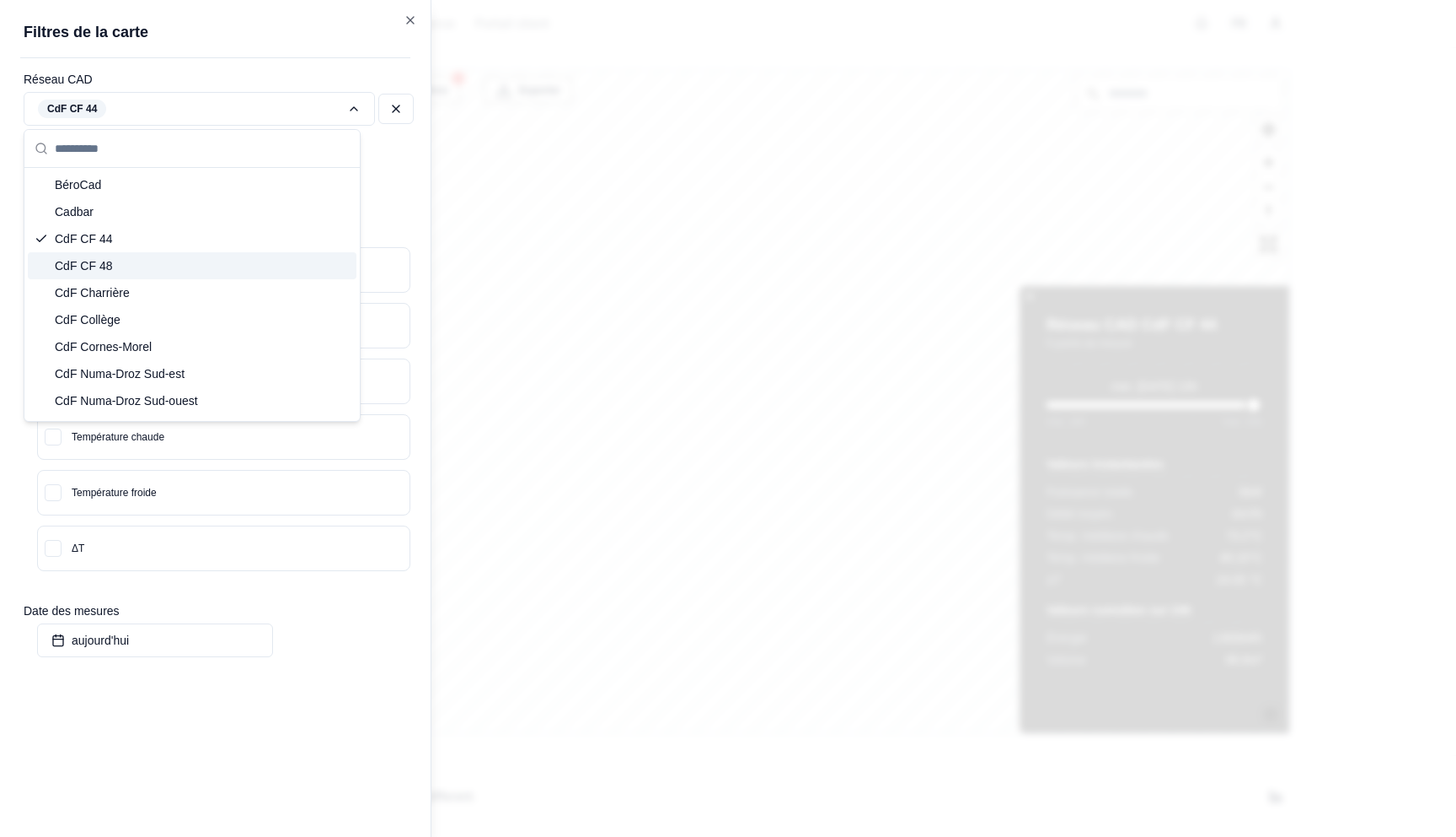
click at [134, 269] on div "CdF CF 48" at bounding box center [192, 265] width 329 height 27
click at [875, 450] on div at bounding box center [728, 418] width 1456 height 837
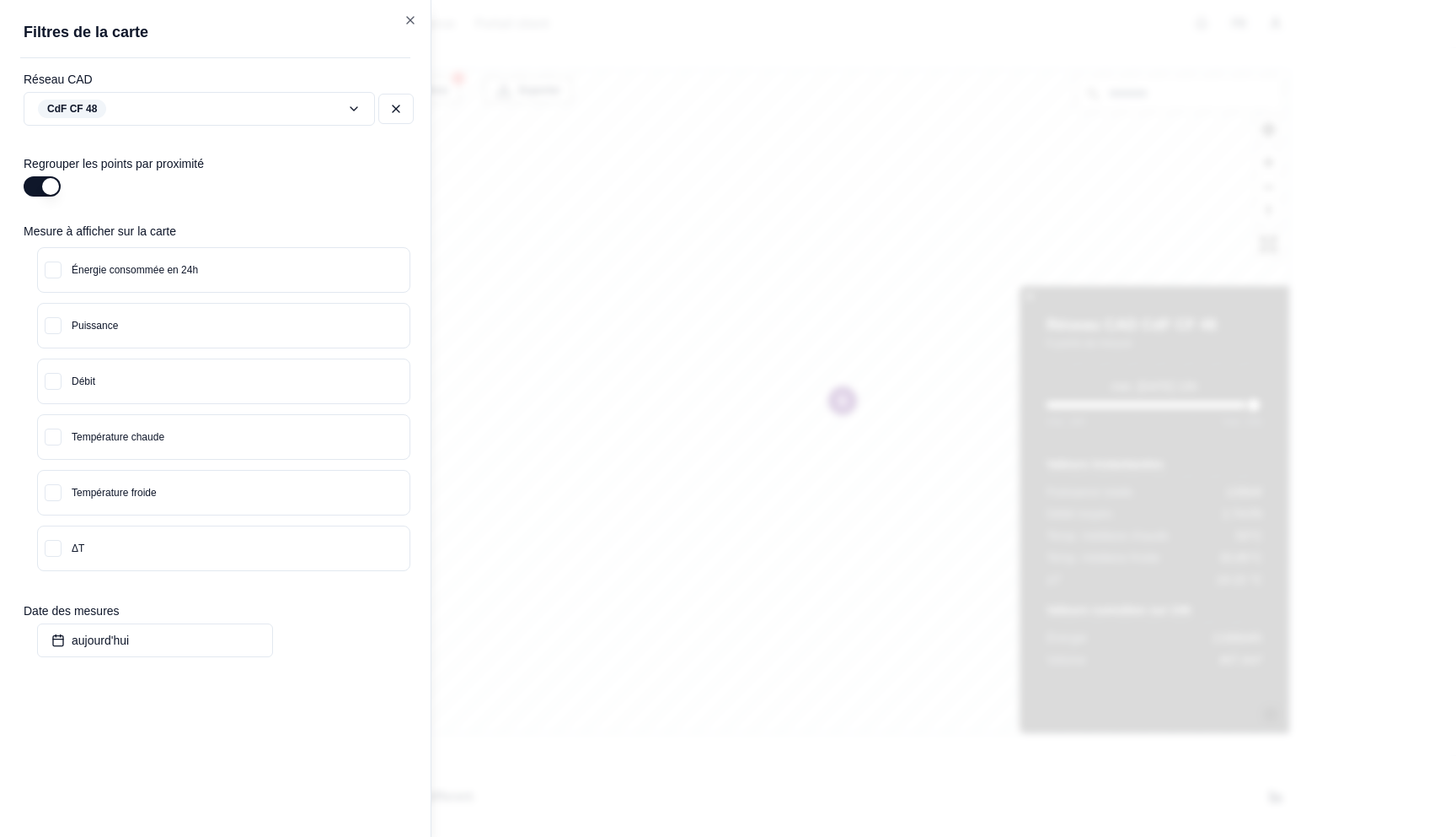
click at [846, 403] on div at bounding box center [728, 418] width 1456 height 837
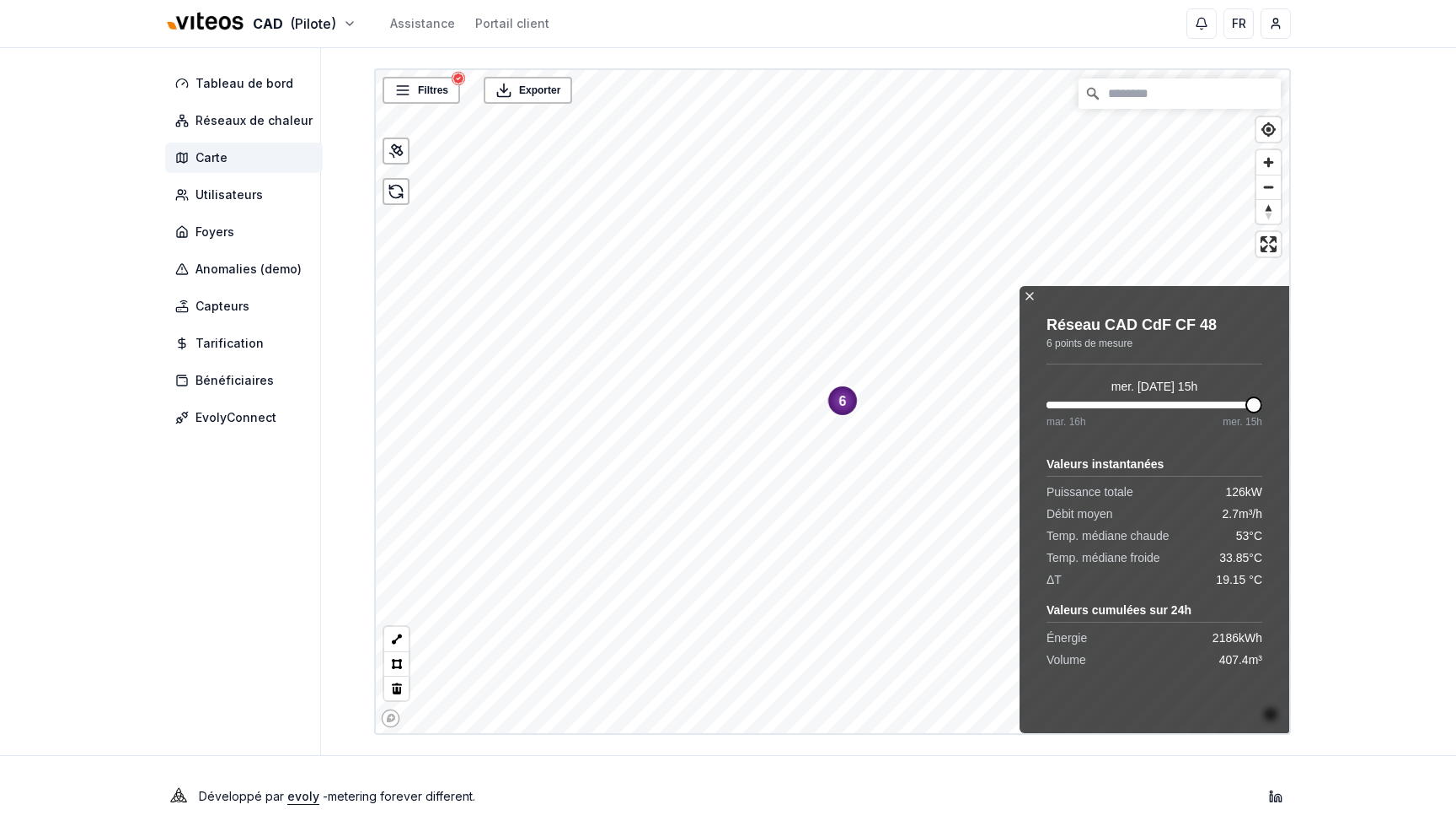
click at [846, 402] on circle "Map marker" at bounding box center [842, 401] width 31 height 31
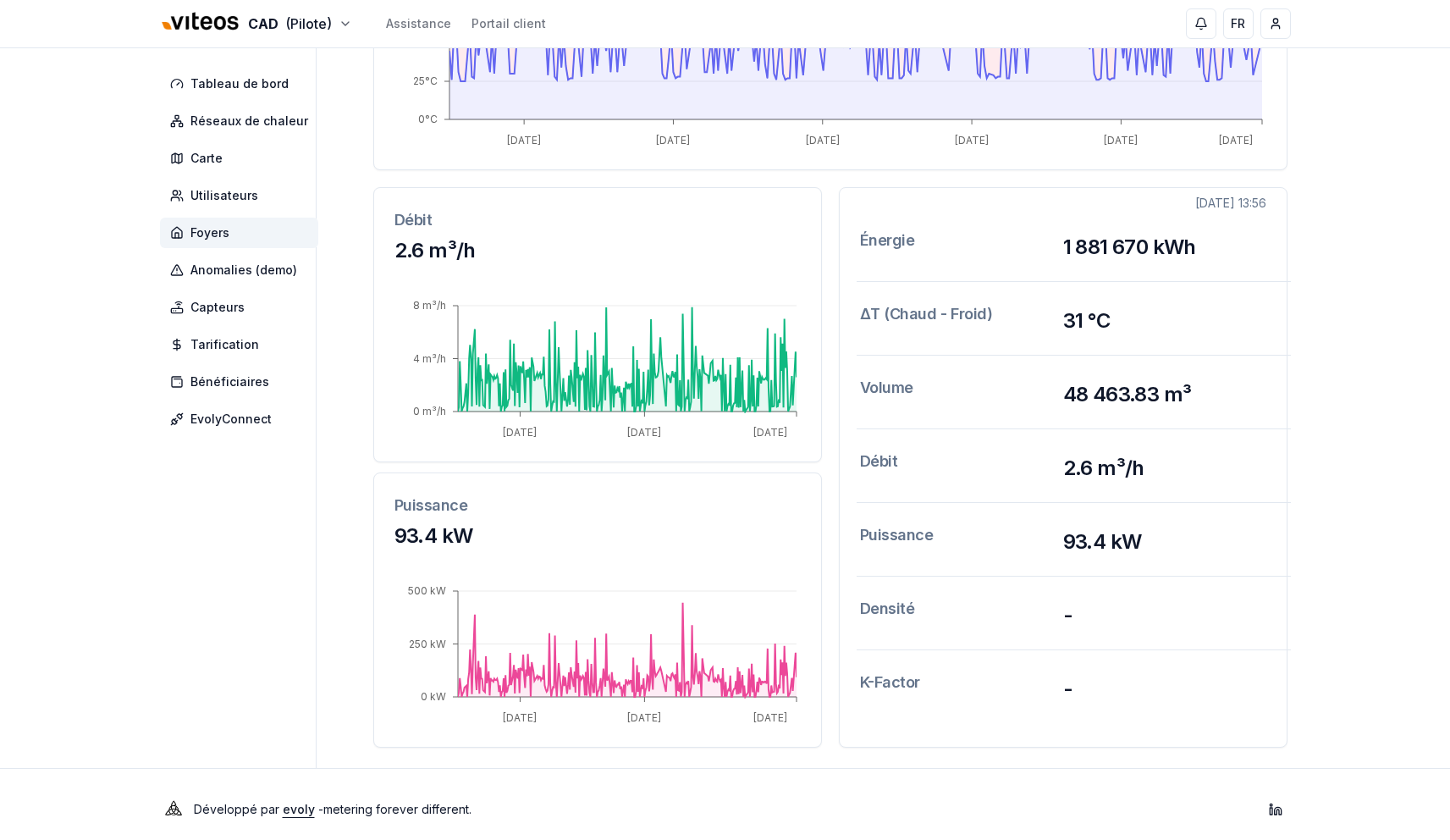
scroll to position [54, 0]
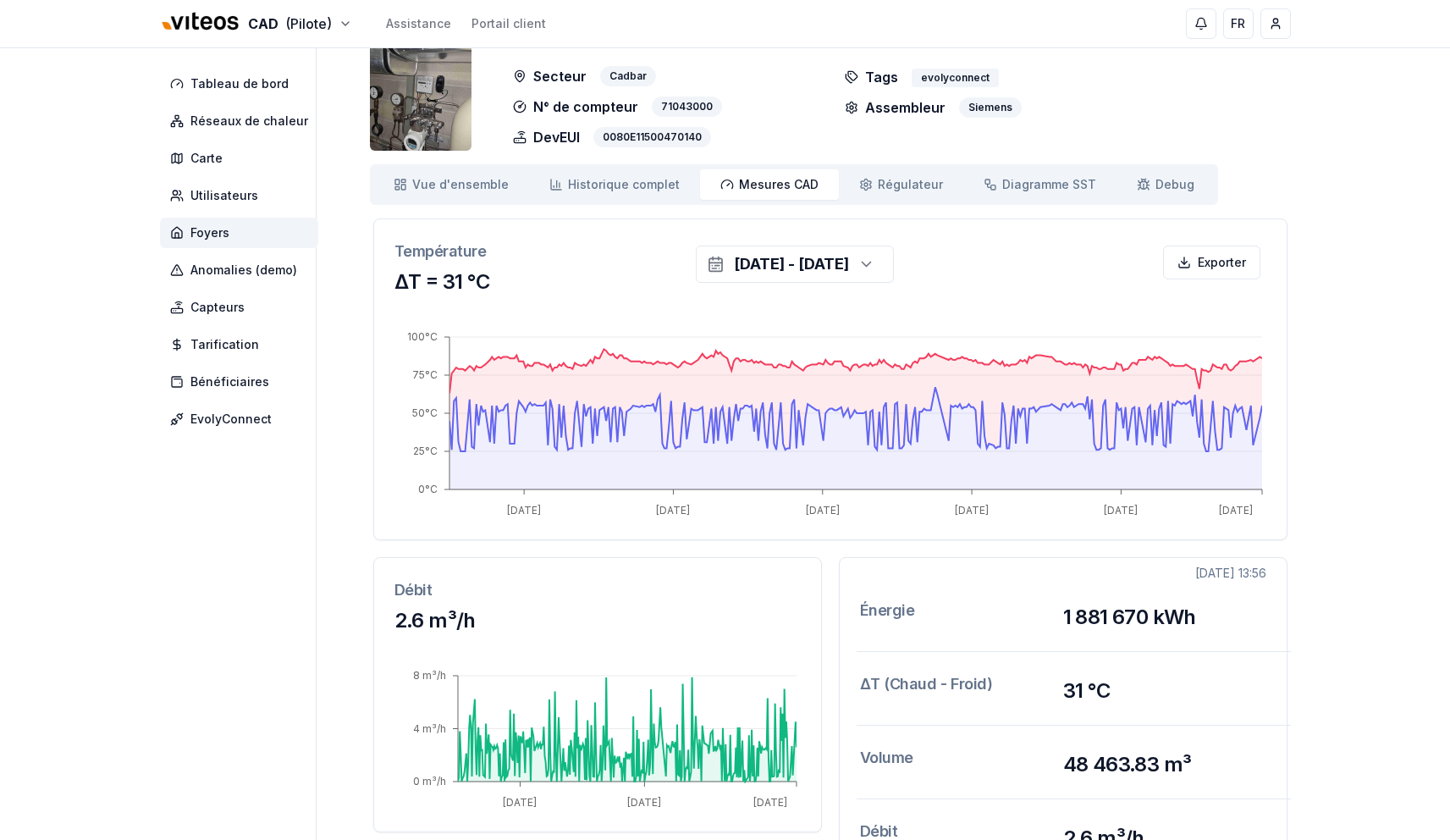
click at [851, 283] on h3 "ΔT = 31 °C" at bounding box center [830, 282] width 872 height 27
click at [849, 268] on div "[DATE] - [DATE]" at bounding box center [791, 264] width 115 height 24
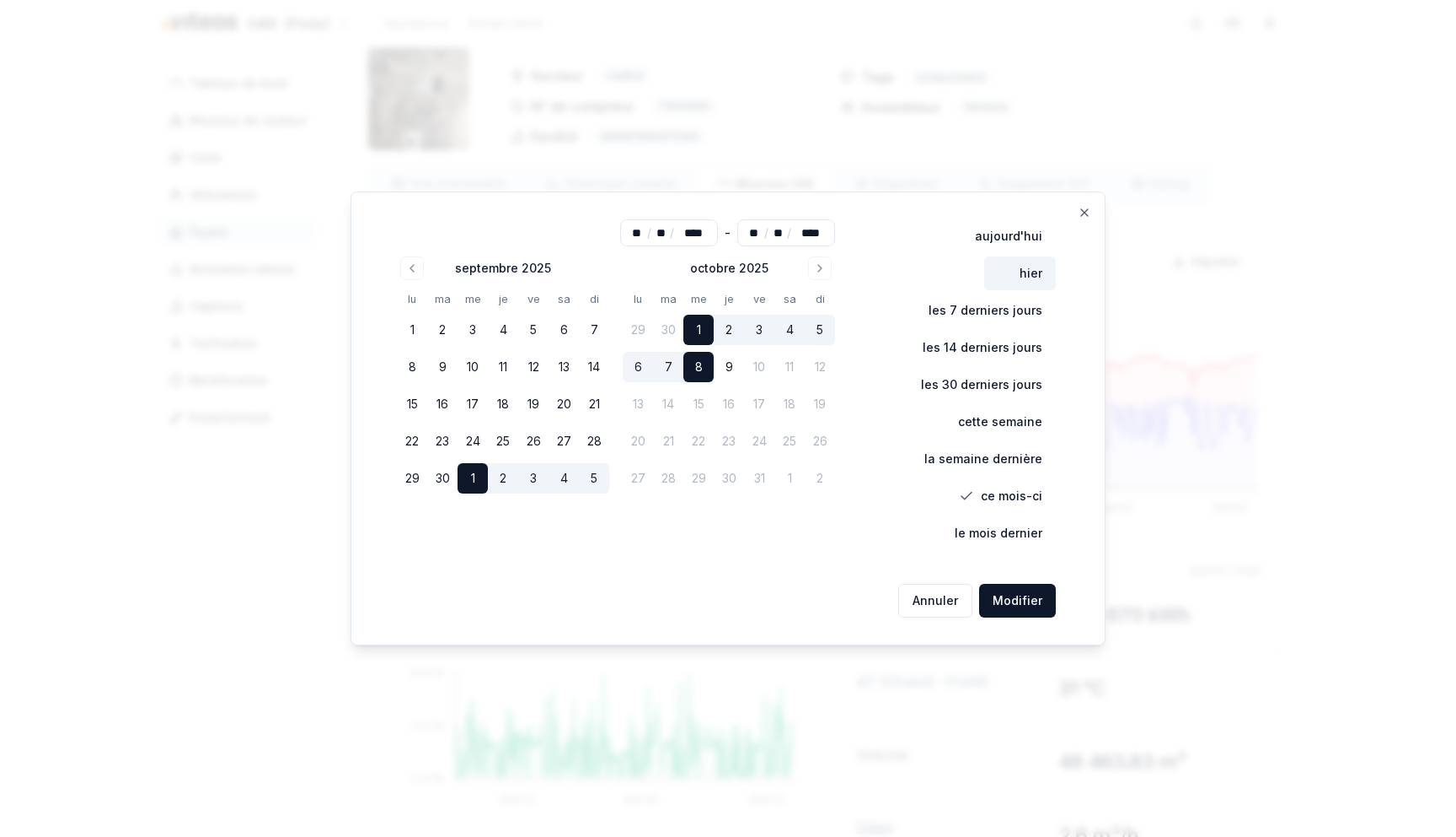
click at [1033, 279] on button "hier" at bounding box center [1020, 273] width 71 height 34
type input "**"
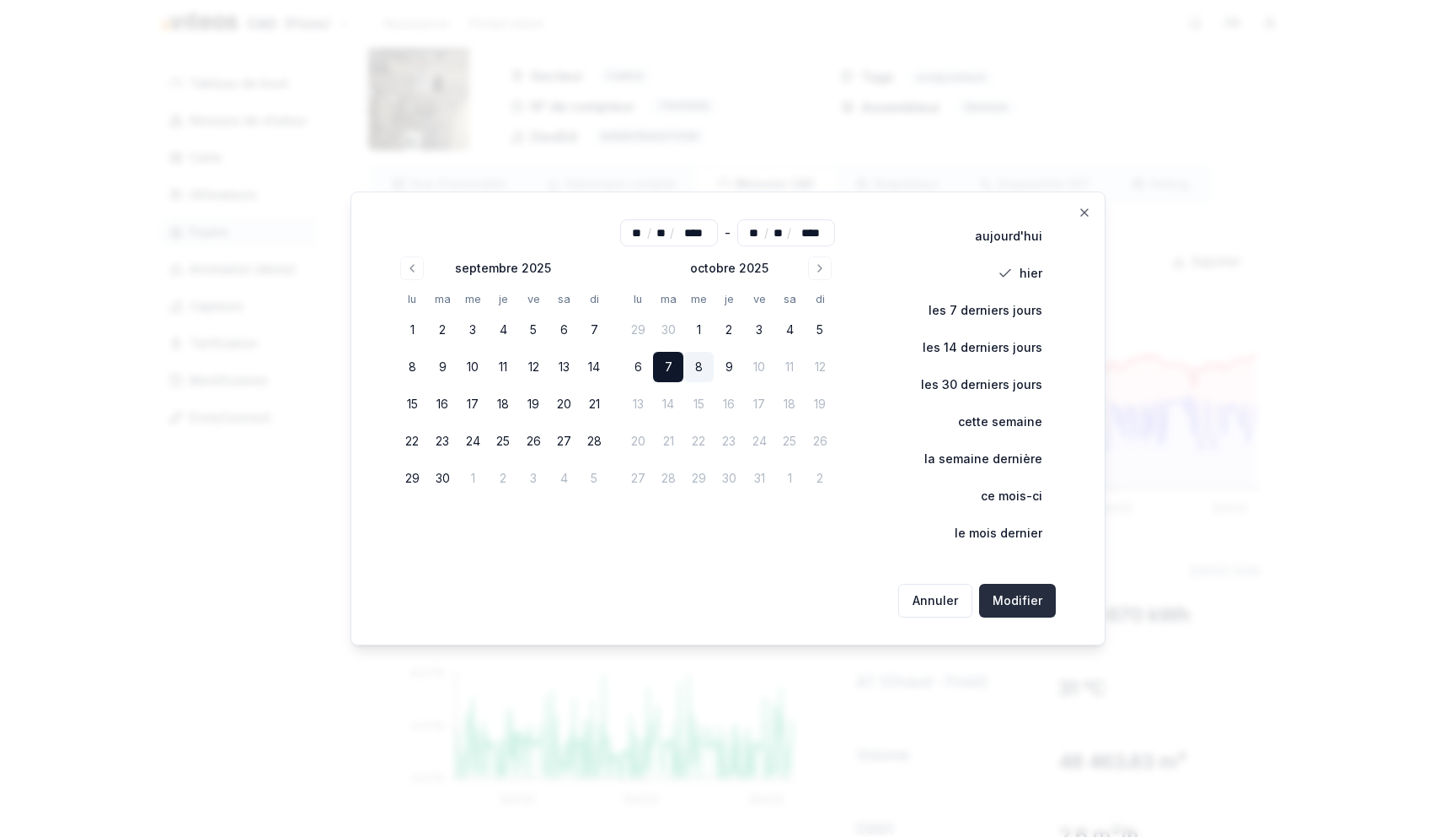
click at [1033, 602] on button "Modifier" at bounding box center [1017, 600] width 76 height 34
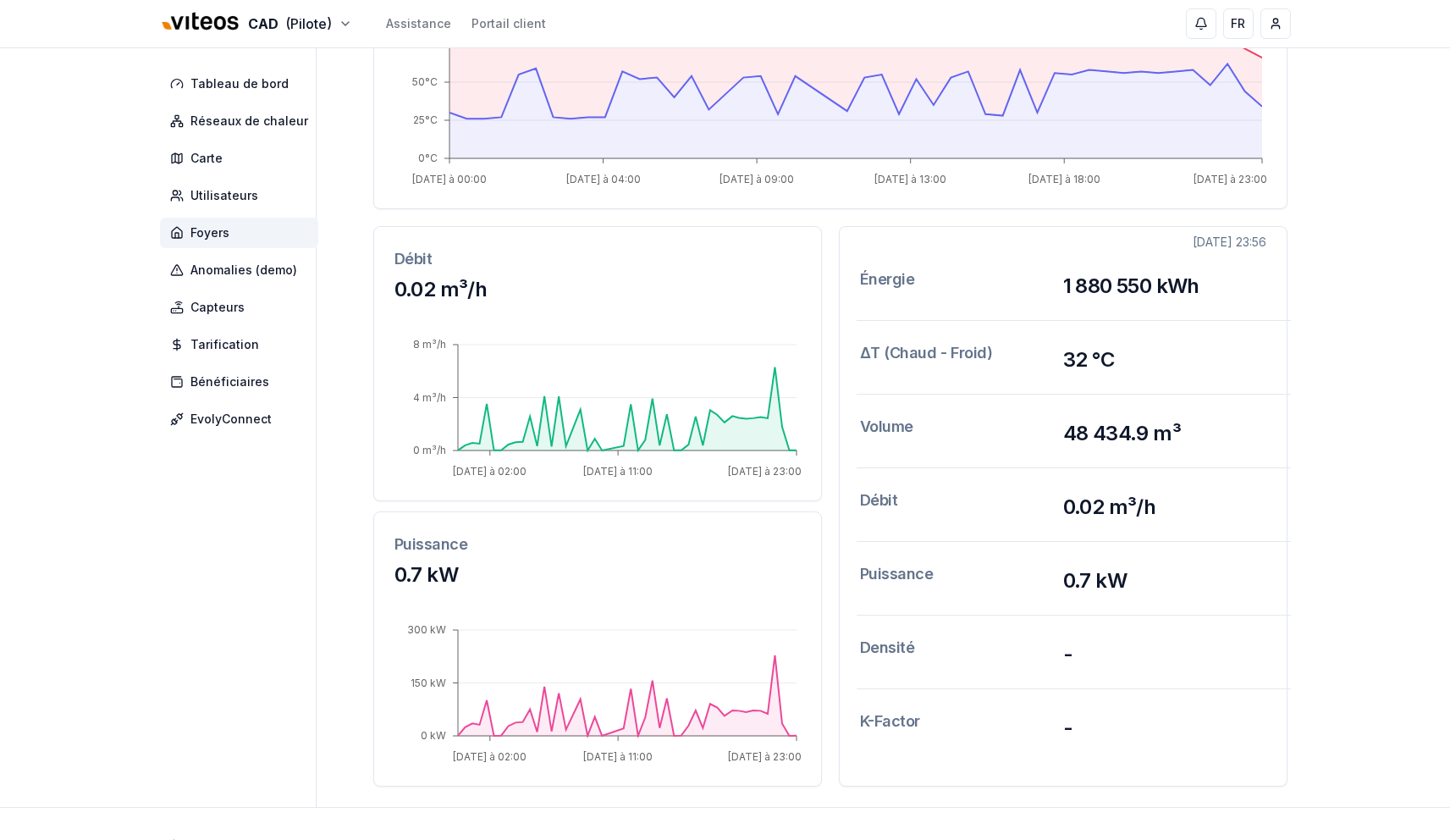
scroll to position [103, 0]
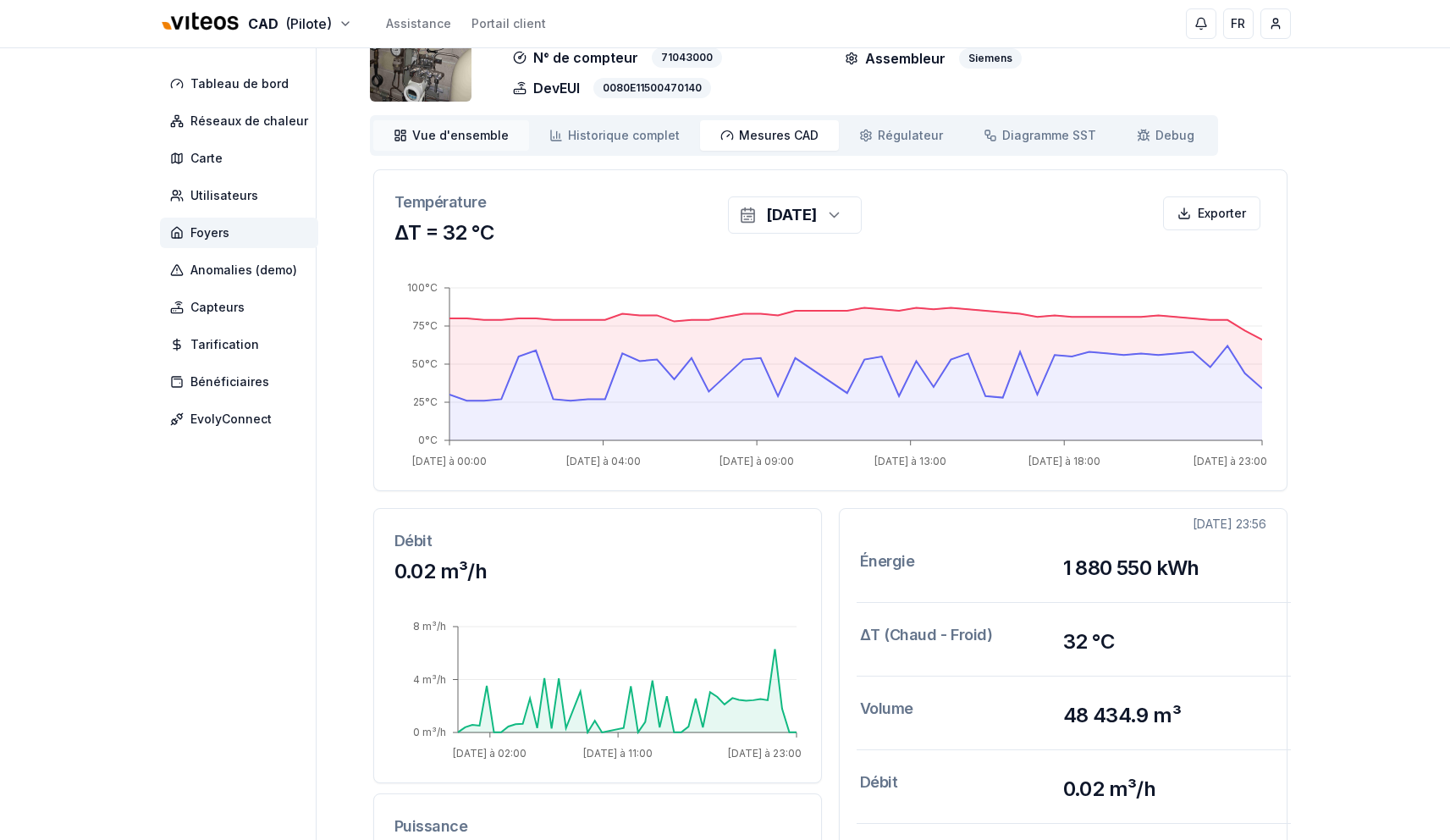
click at [446, 133] on span "Vue d'ensemble" at bounding box center [460, 135] width 97 height 17
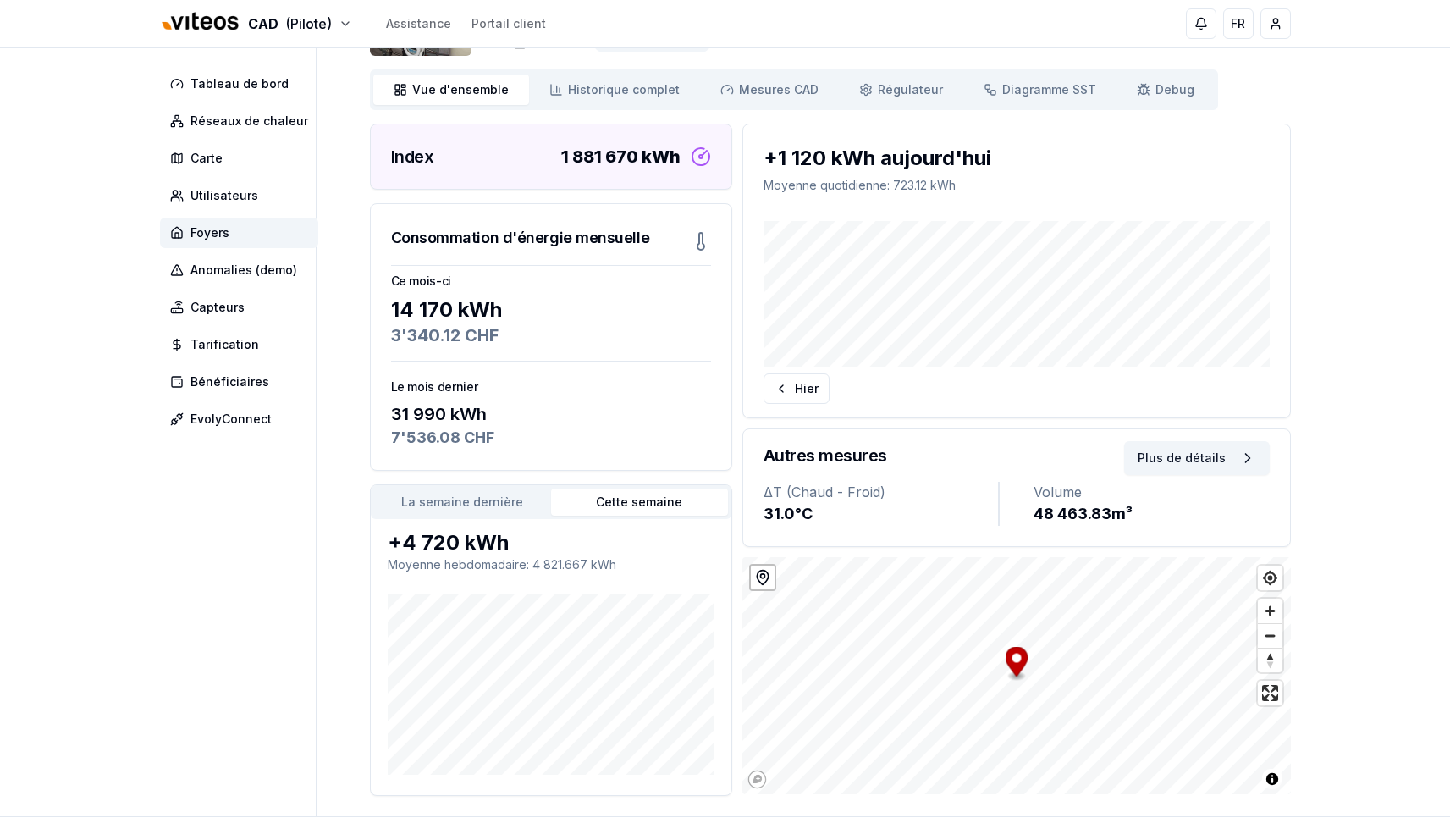
scroll to position [159, 0]
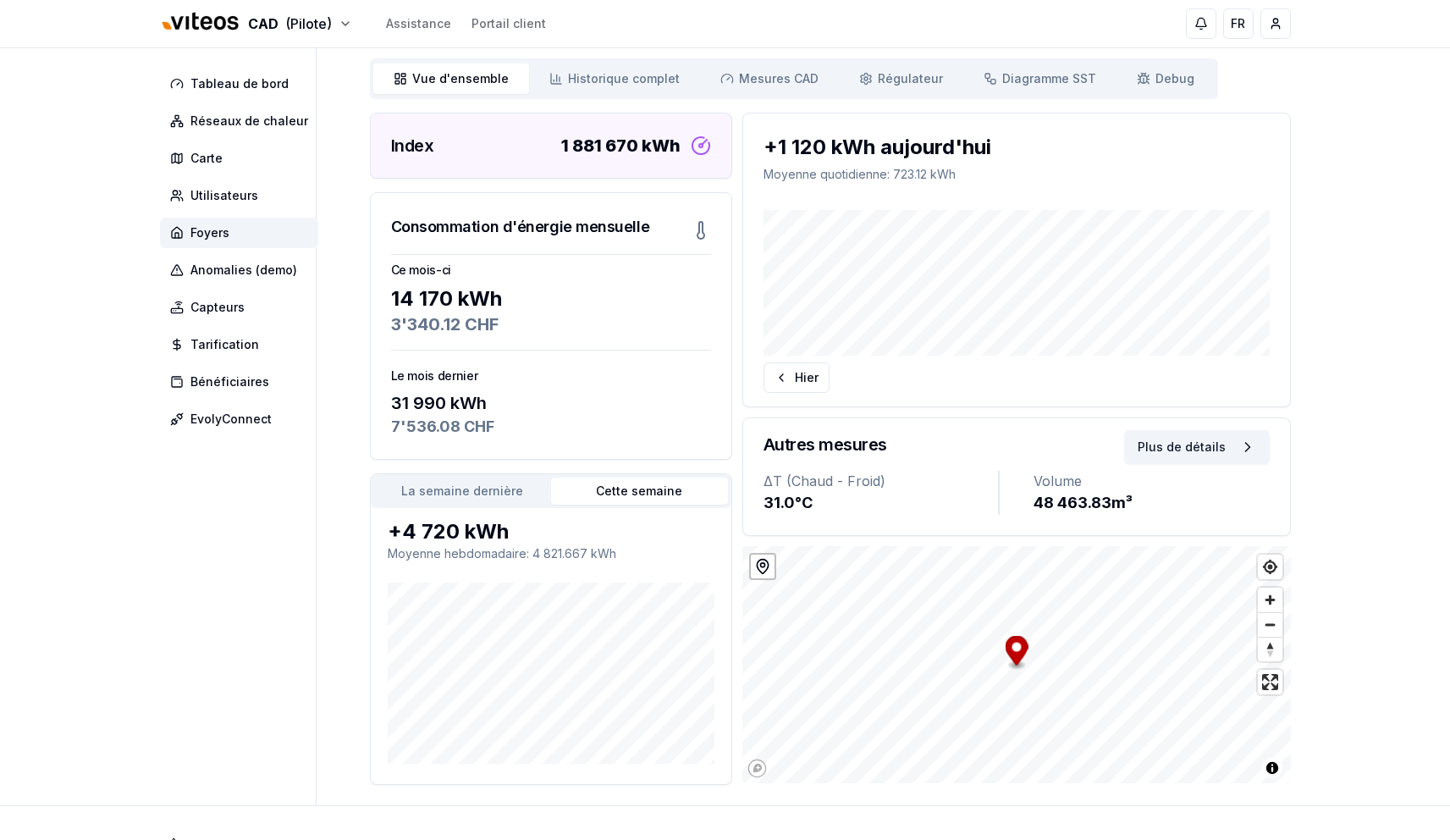
click at [489, 499] on button "La semaine dernière" at bounding box center [463, 491] width 177 height 27
click at [599, 501] on button "Cette semaine" at bounding box center [640, 491] width 177 height 27
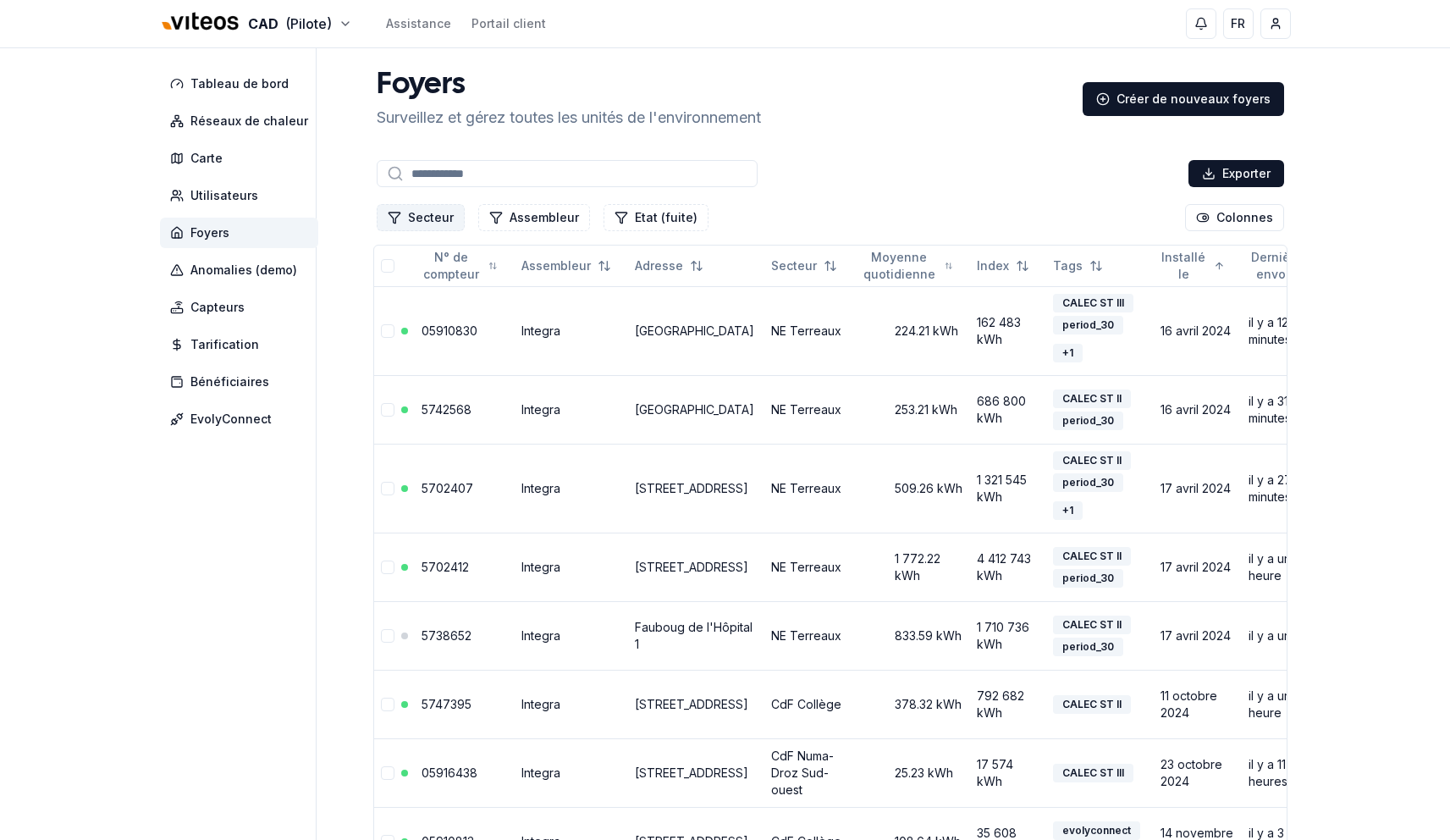
click at [399, 218] on icon "Filtrer les lignes" at bounding box center [394, 218] width 14 height 14
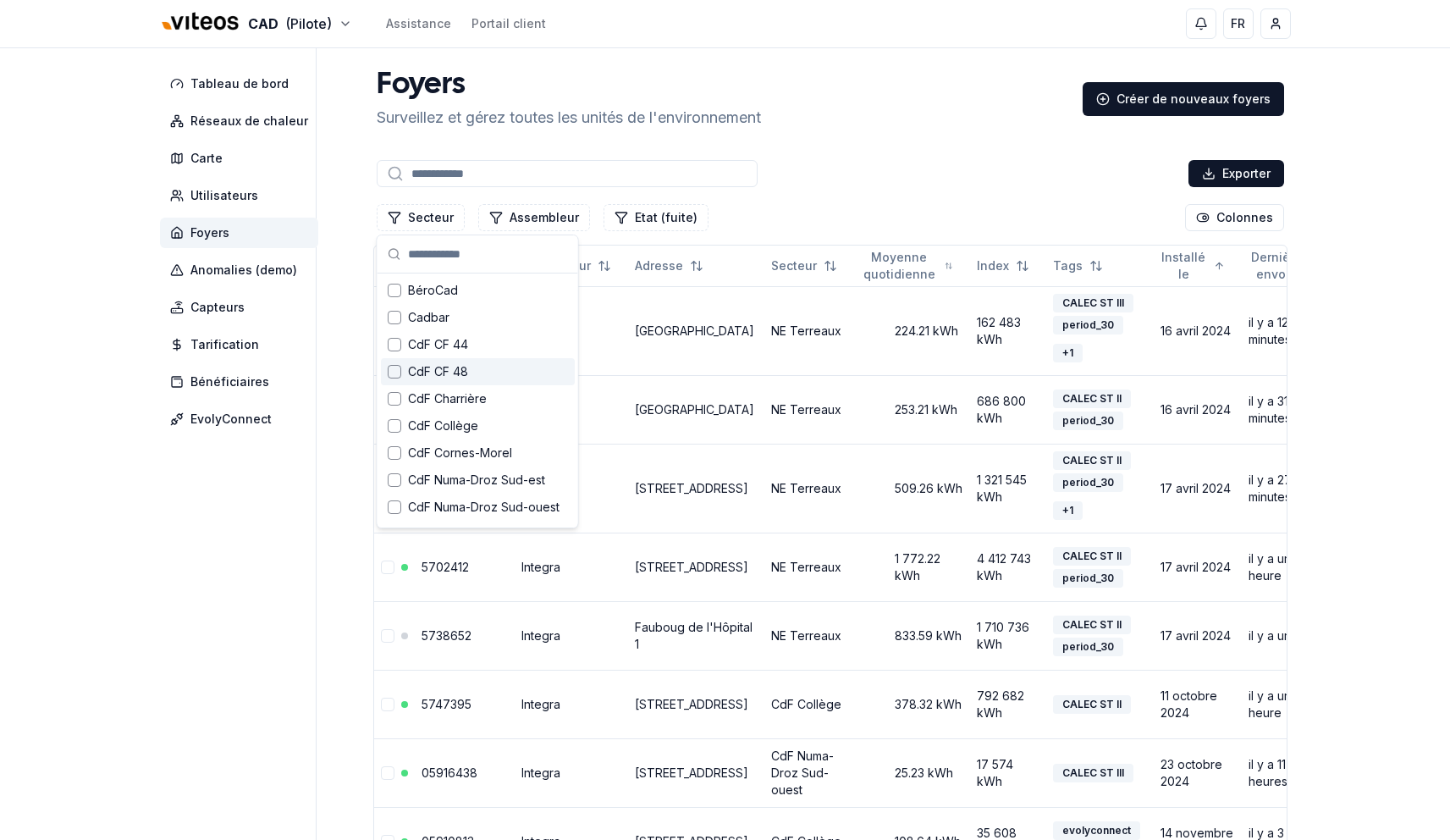
drag, startPoint x: 467, startPoint y: 369, endPoint x: 517, endPoint y: 363, distance: 50.4
click at [467, 369] on div "CdF CF 48" at bounding box center [478, 371] width 194 height 27
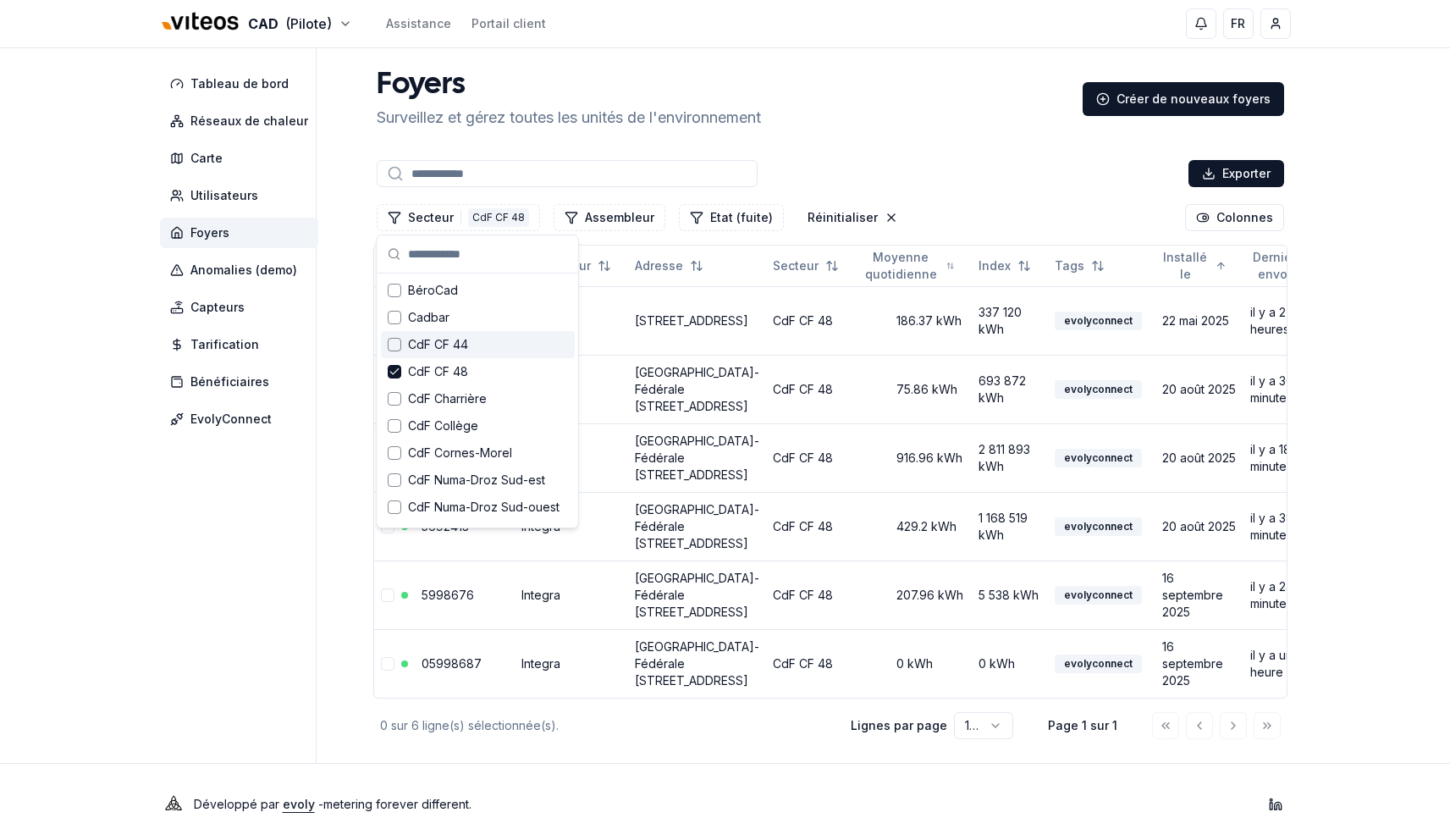
click at [1013, 168] on div "Exporter" at bounding box center [830, 173] width 914 height 34
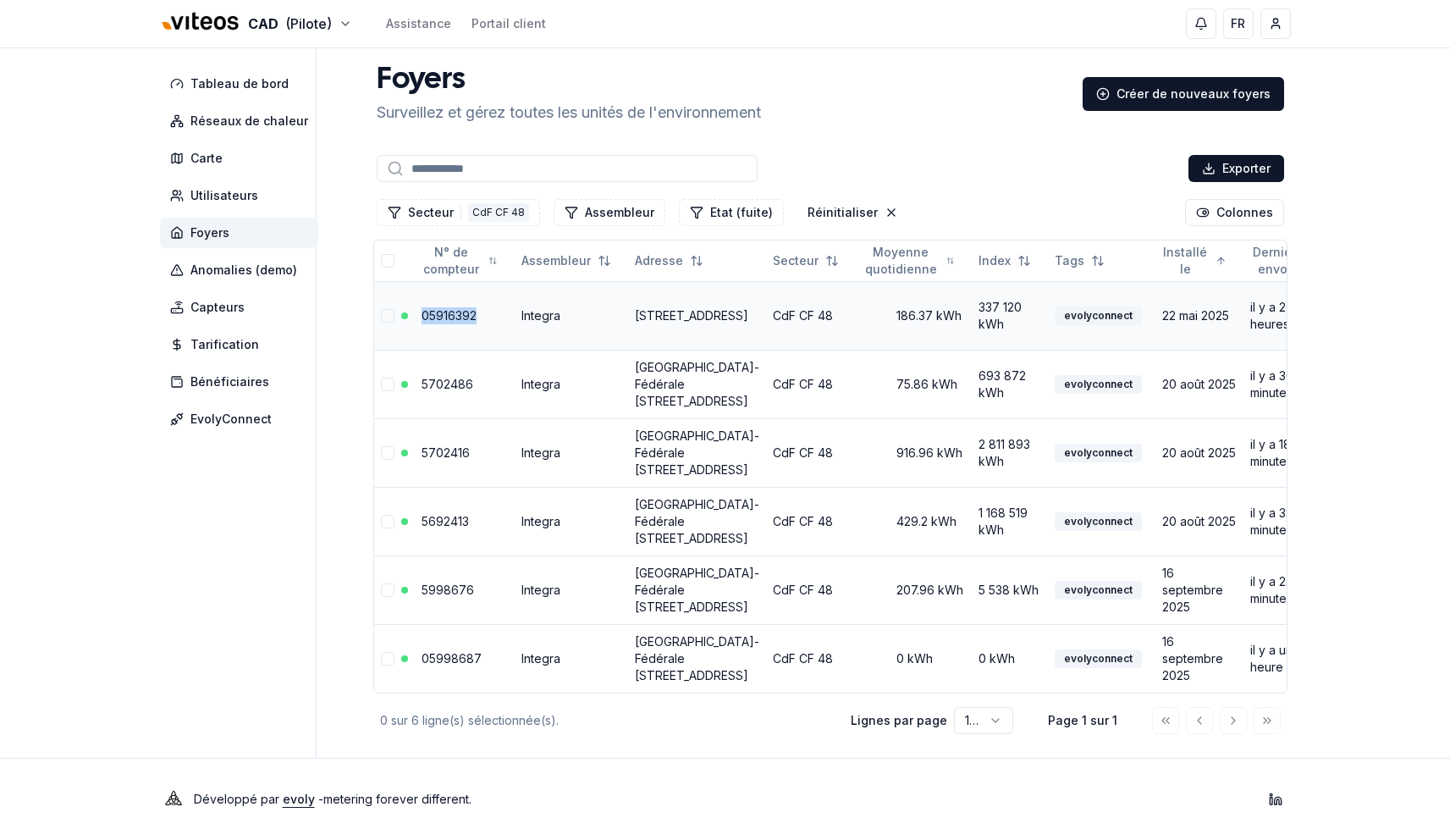
copy link "05916392"
drag, startPoint x: 461, startPoint y: 164, endPoint x: 1227, endPoint y: 0, distance: 783.4
click at [0, 0] on div "CAD (Pilote) Assistance Portail client FR Yahya Tableau de bord Réseaux de chal…" at bounding box center [725, 417] width 1450 height 845
copy link "5702486"
copy link "5998676"
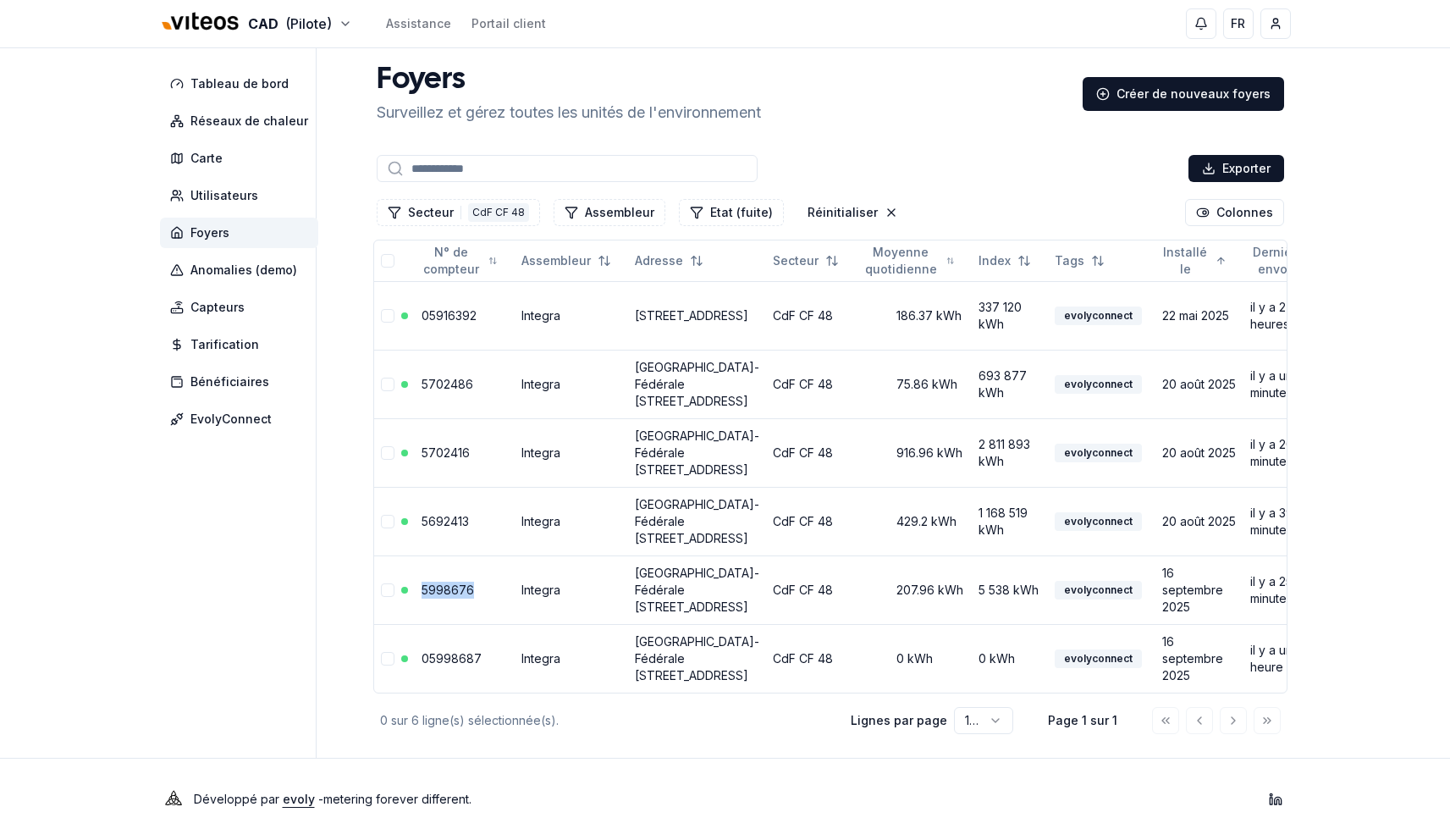
click at [459, 665] on link "05998687" at bounding box center [451, 658] width 60 height 14
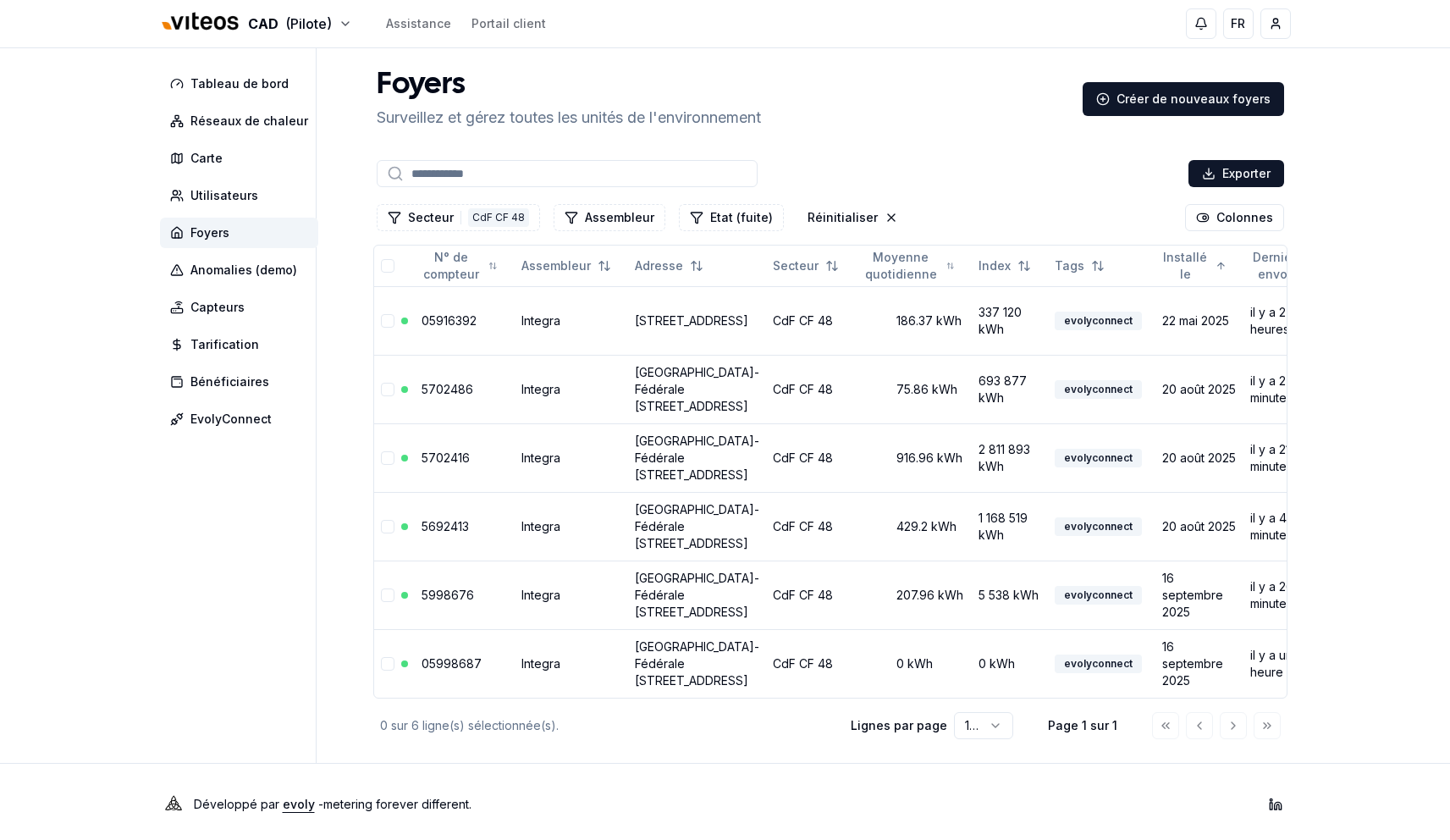
scroll to position [168, 0]
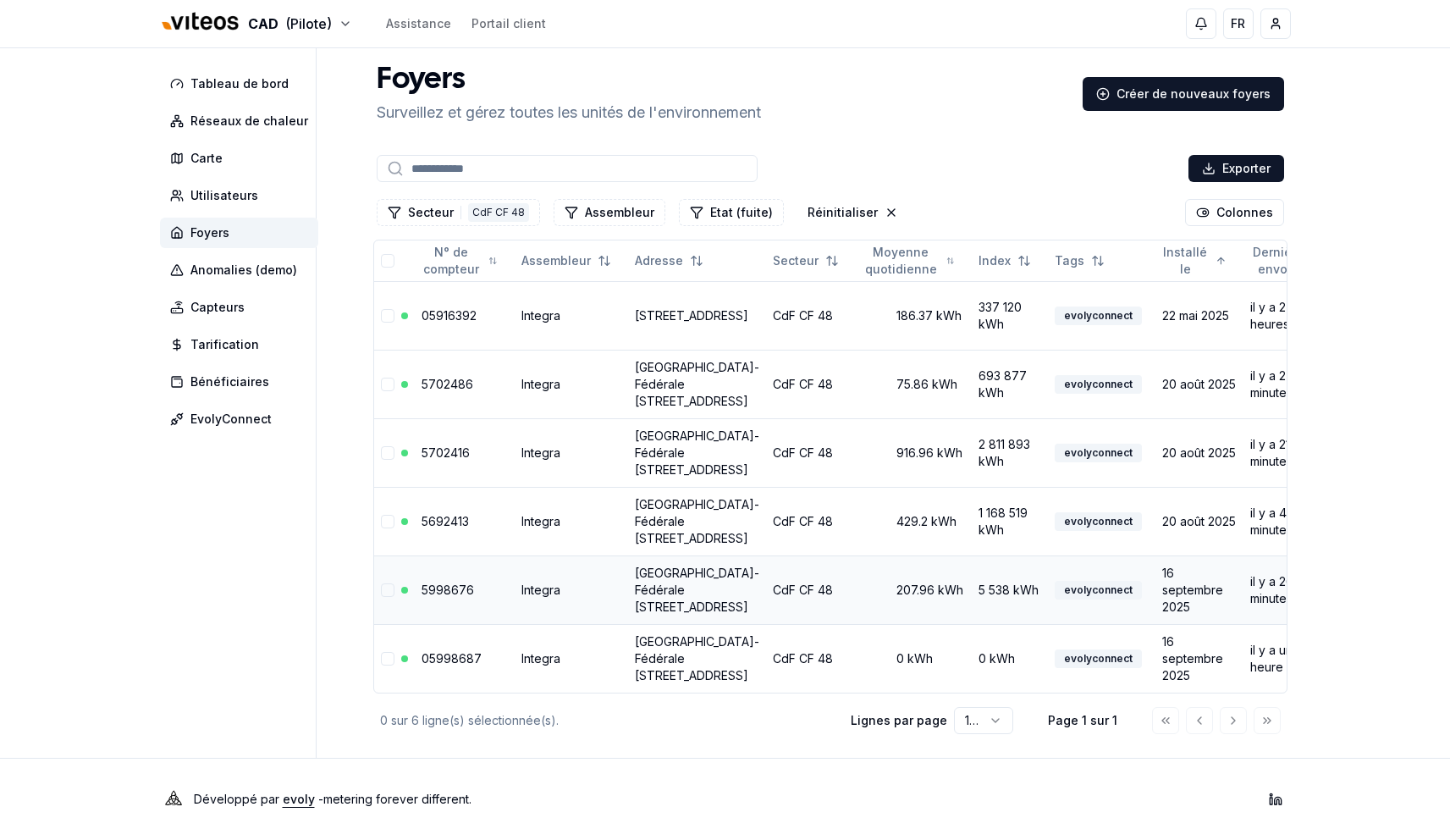
click at [448, 596] on link "5998676" at bounding box center [447, 589] width 53 height 14
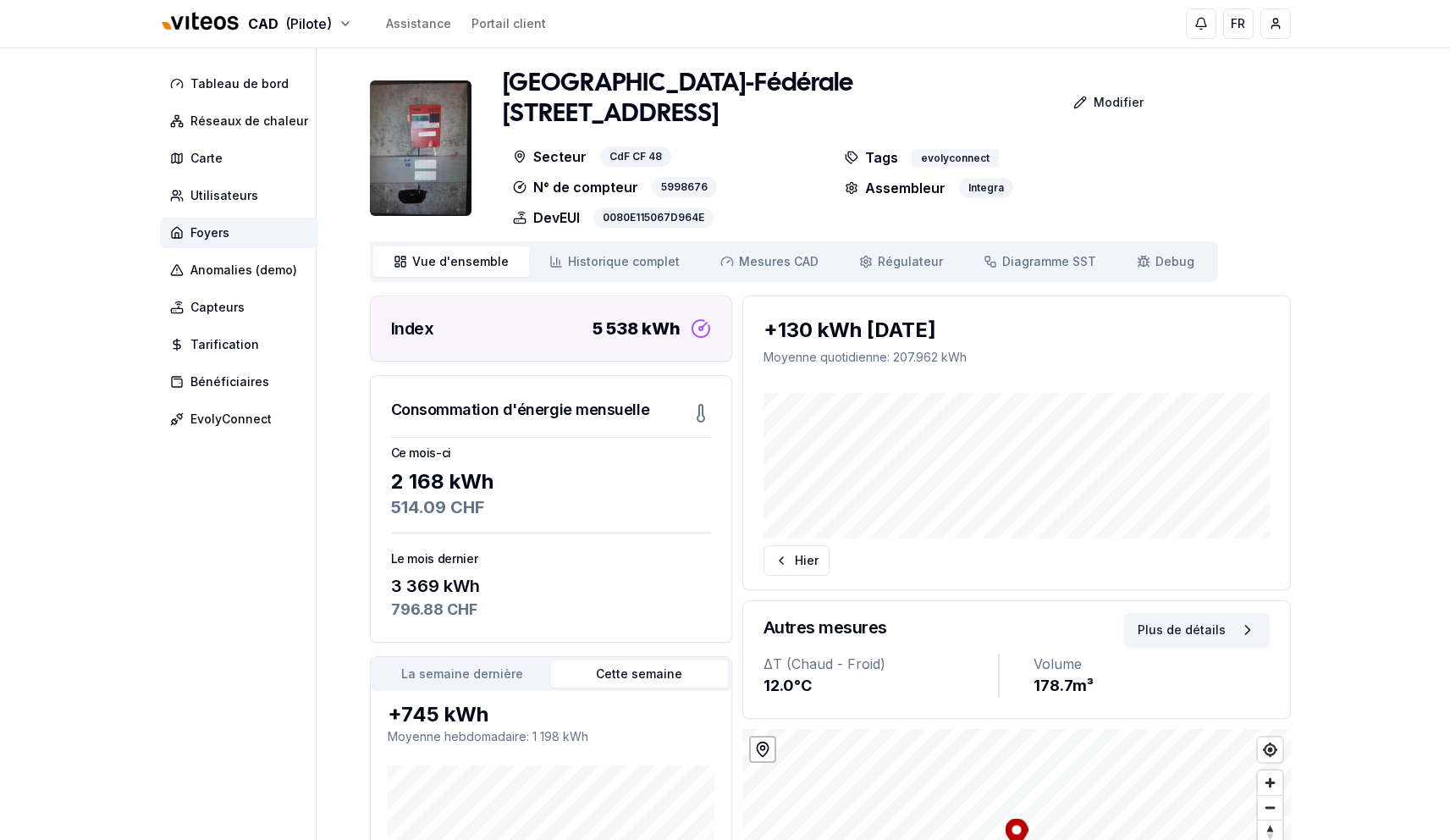
scroll to position [168, 0]
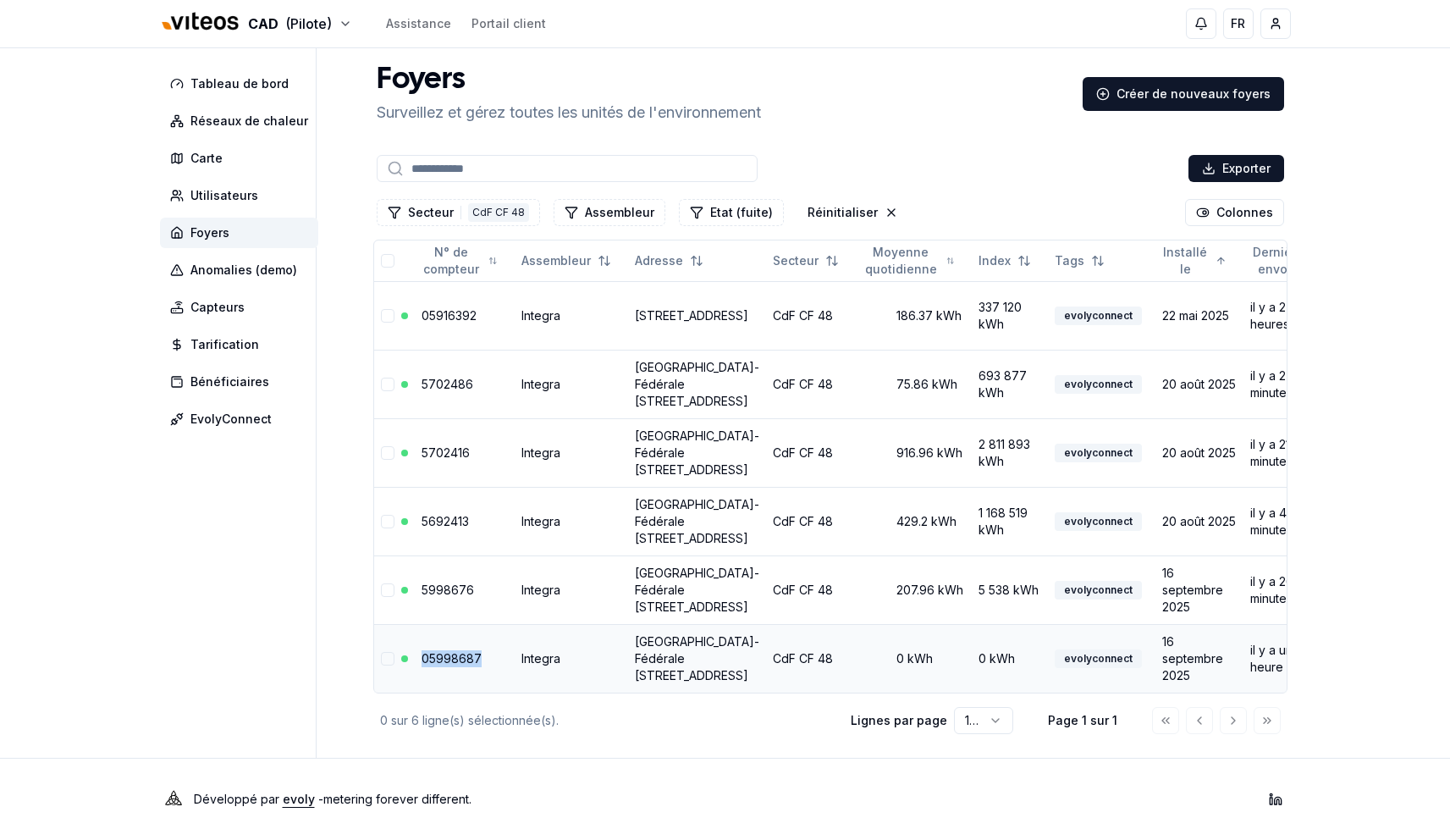
click at [428, 665] on link "05998687" at bounding box center [451, 658] width 60 height 14
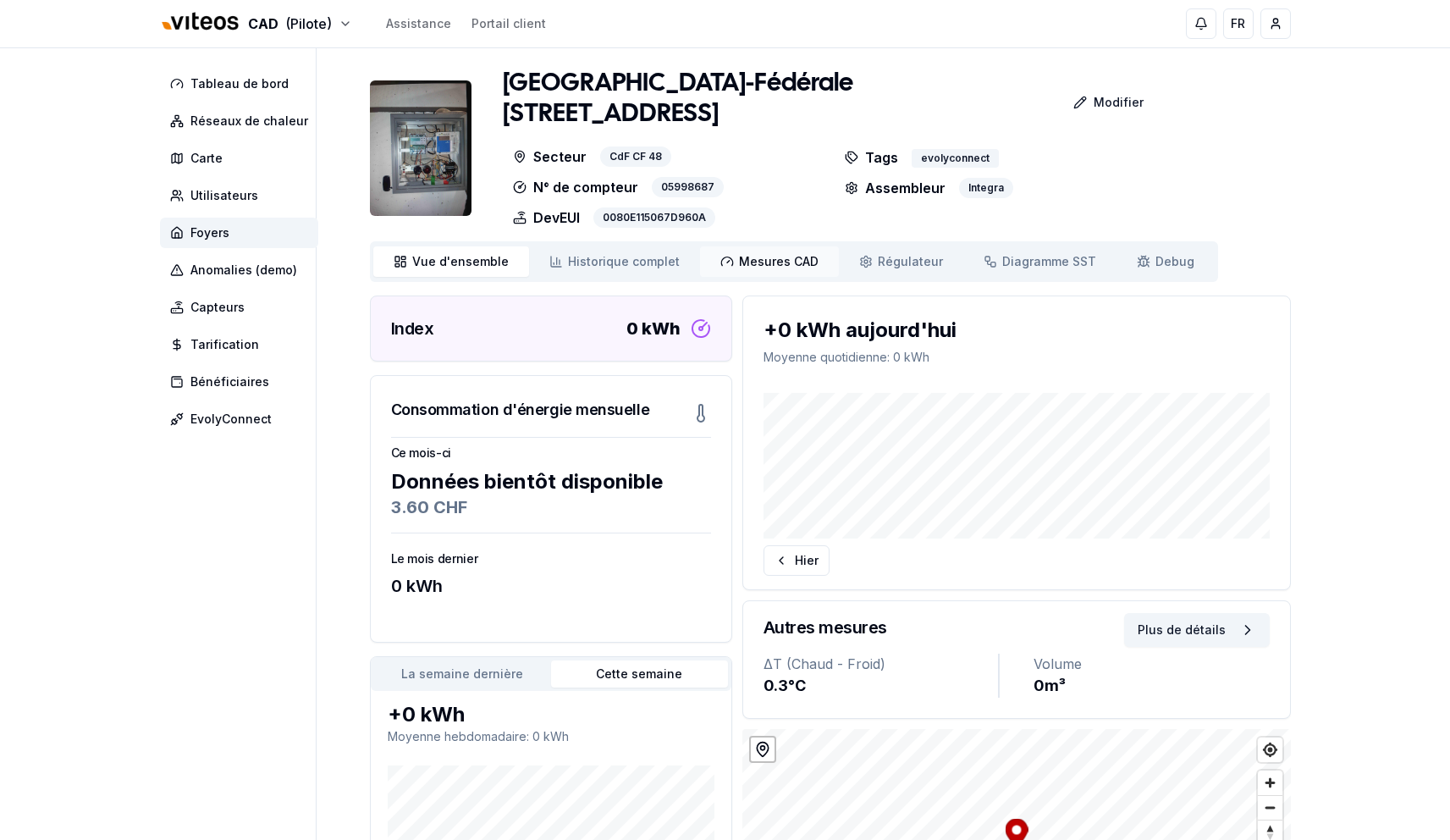
click at [743, 259] on span "Mesures CAD" at bounding box center [778, 261] width 80 height 17
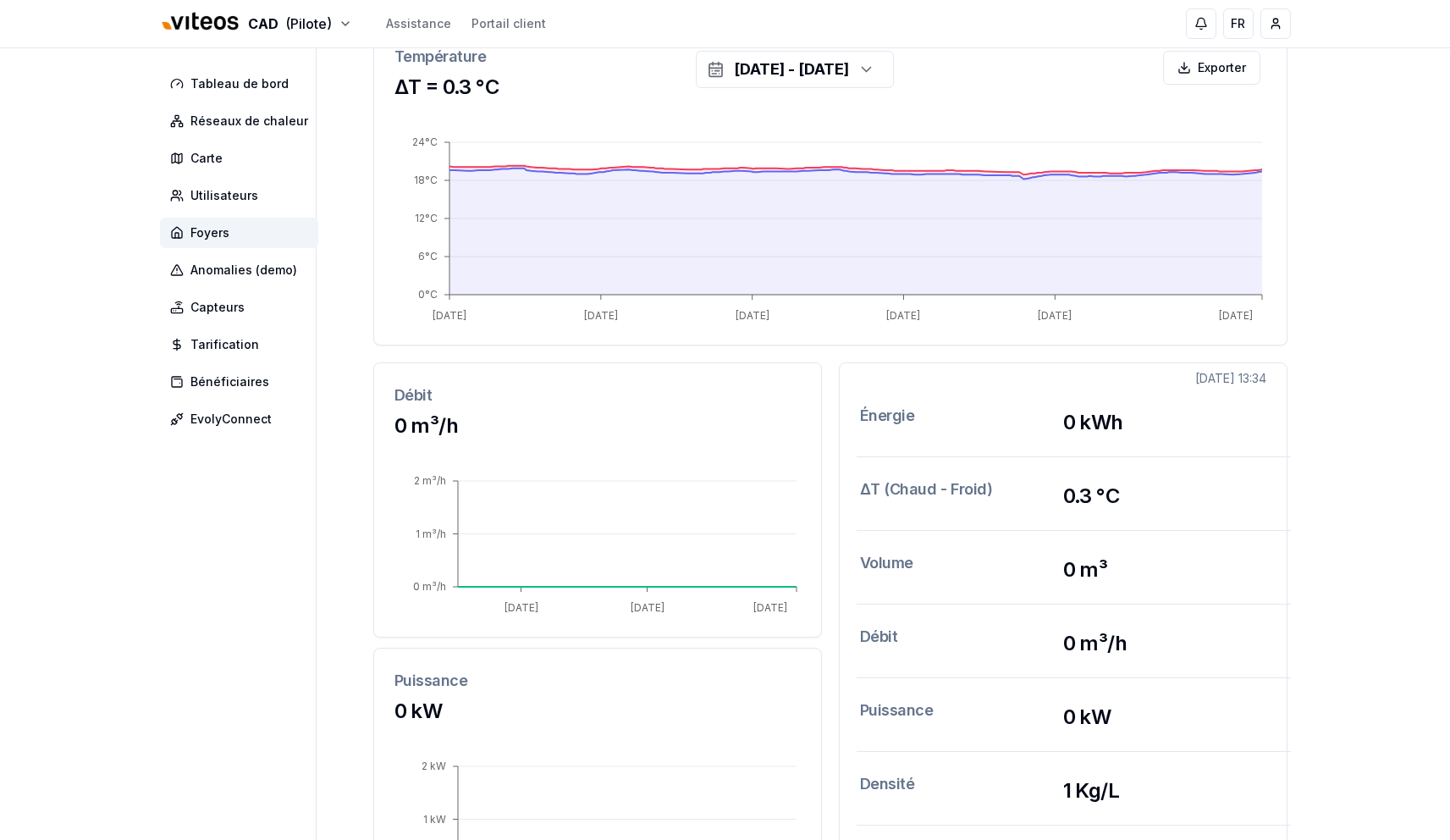
scroll to position [99, 0]
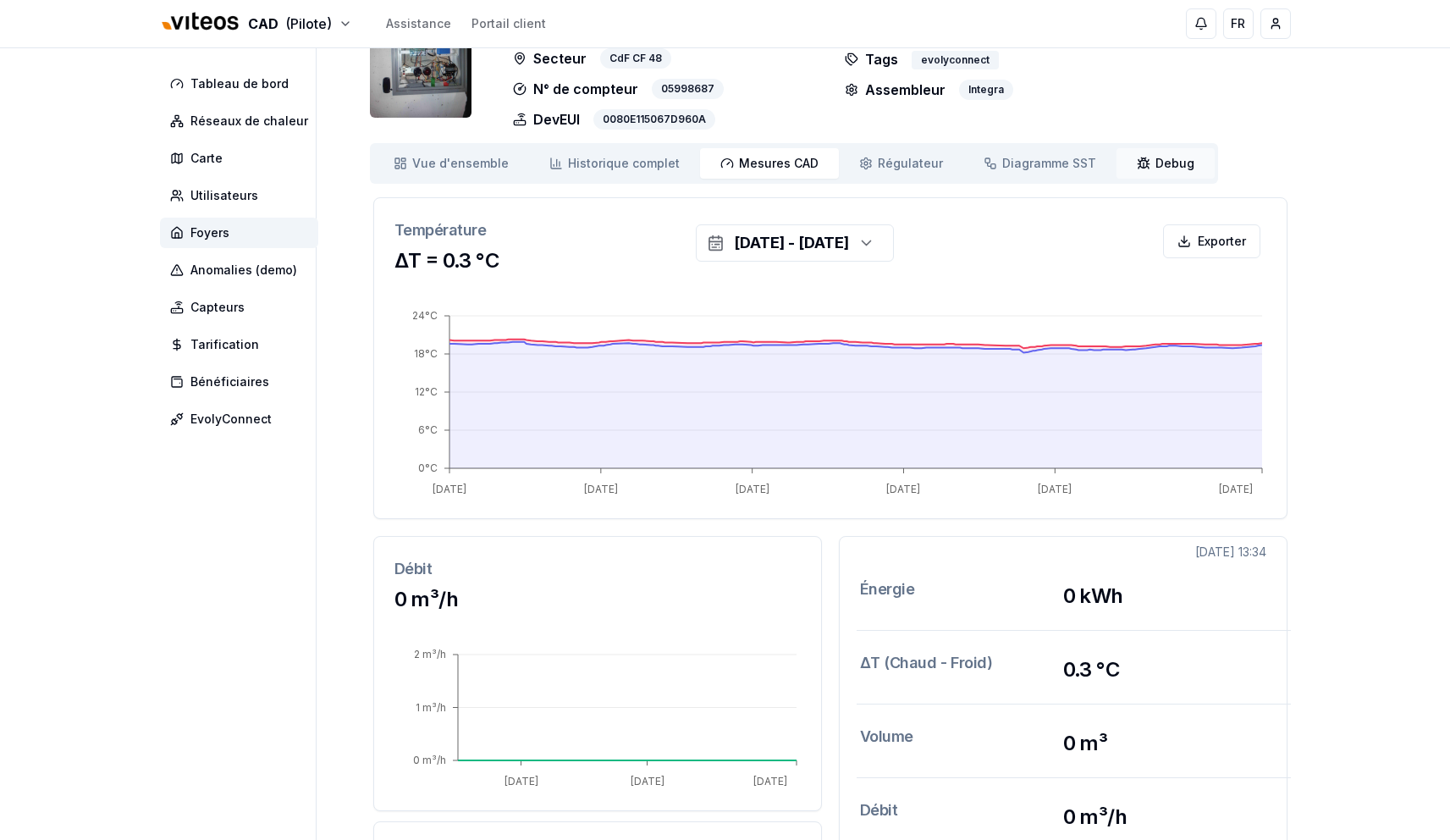
click at [1193, 162] on div "Vue d'ensemble ensemble Historique complet Historique Mesures CAD Mes. CAD Régu…" at bounding box center [794, 163] width 848 height 41
click at [1155, 159] on span "Debug" at bounding box center [1174, 163] width 39 height 17
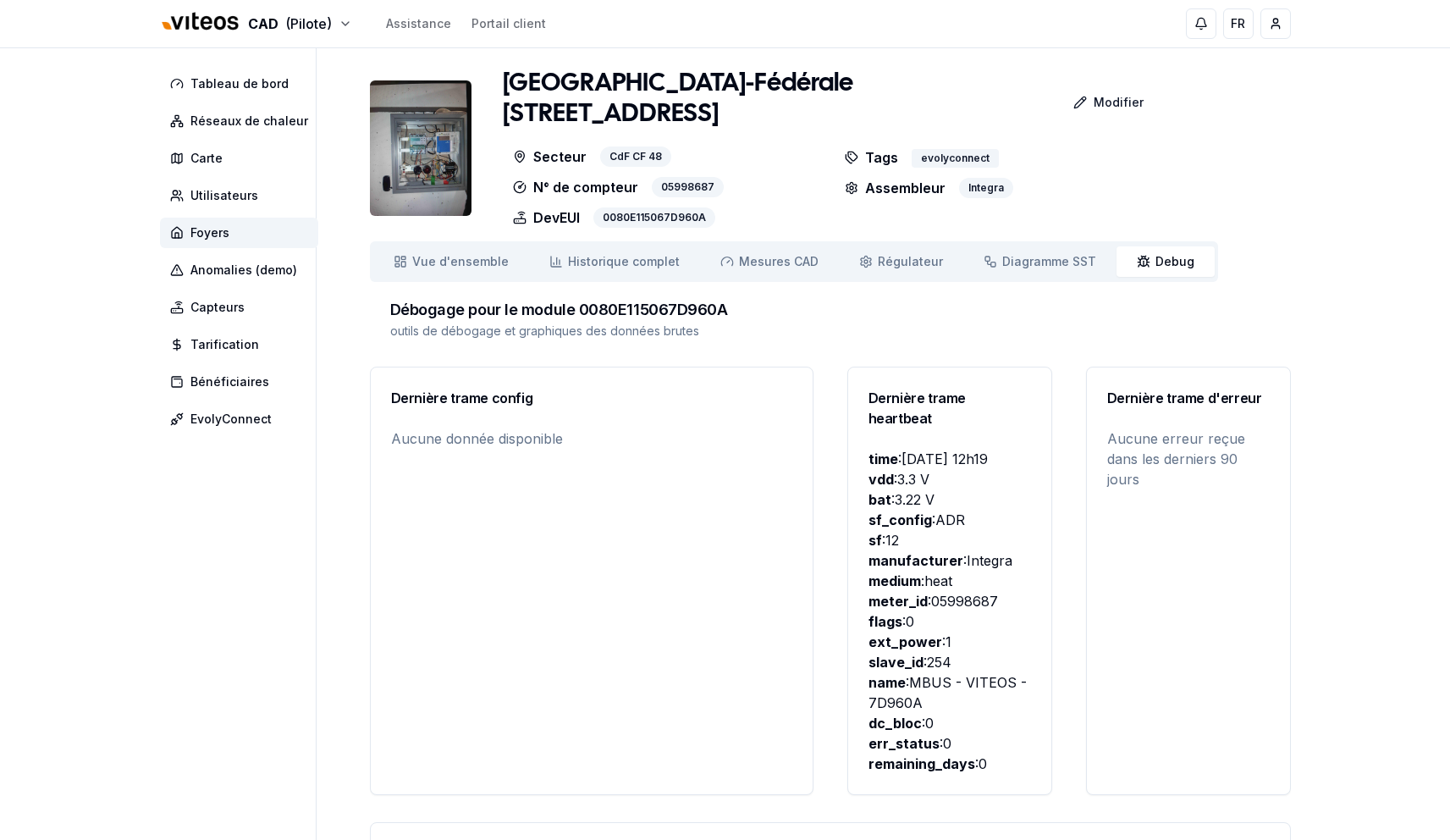
click at [442, 150] on img at bounding box center [421, 148] width 102 height 135
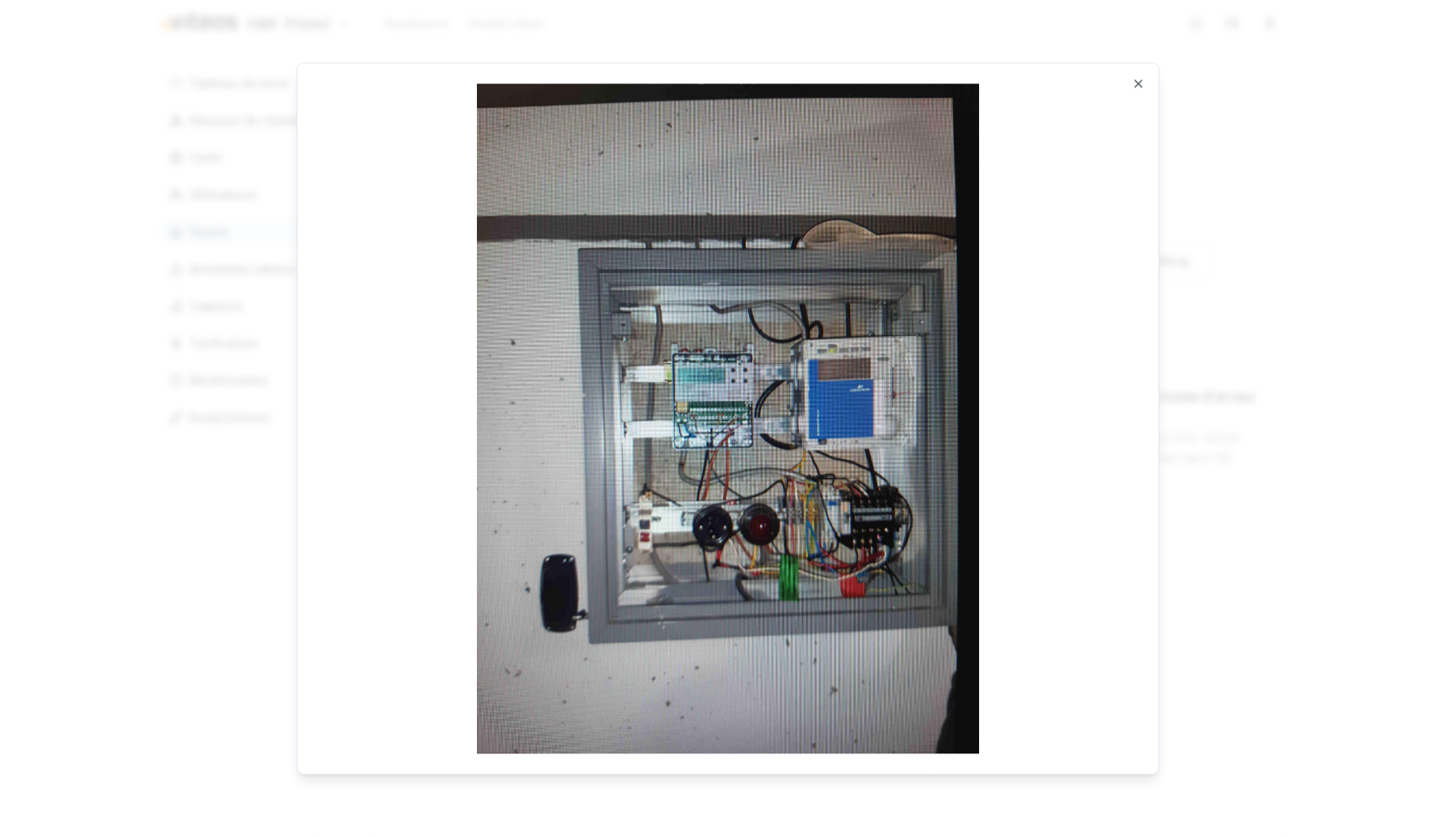
click at [1306, 234] on div at bounding box center [728, 418] width 1456 height 837
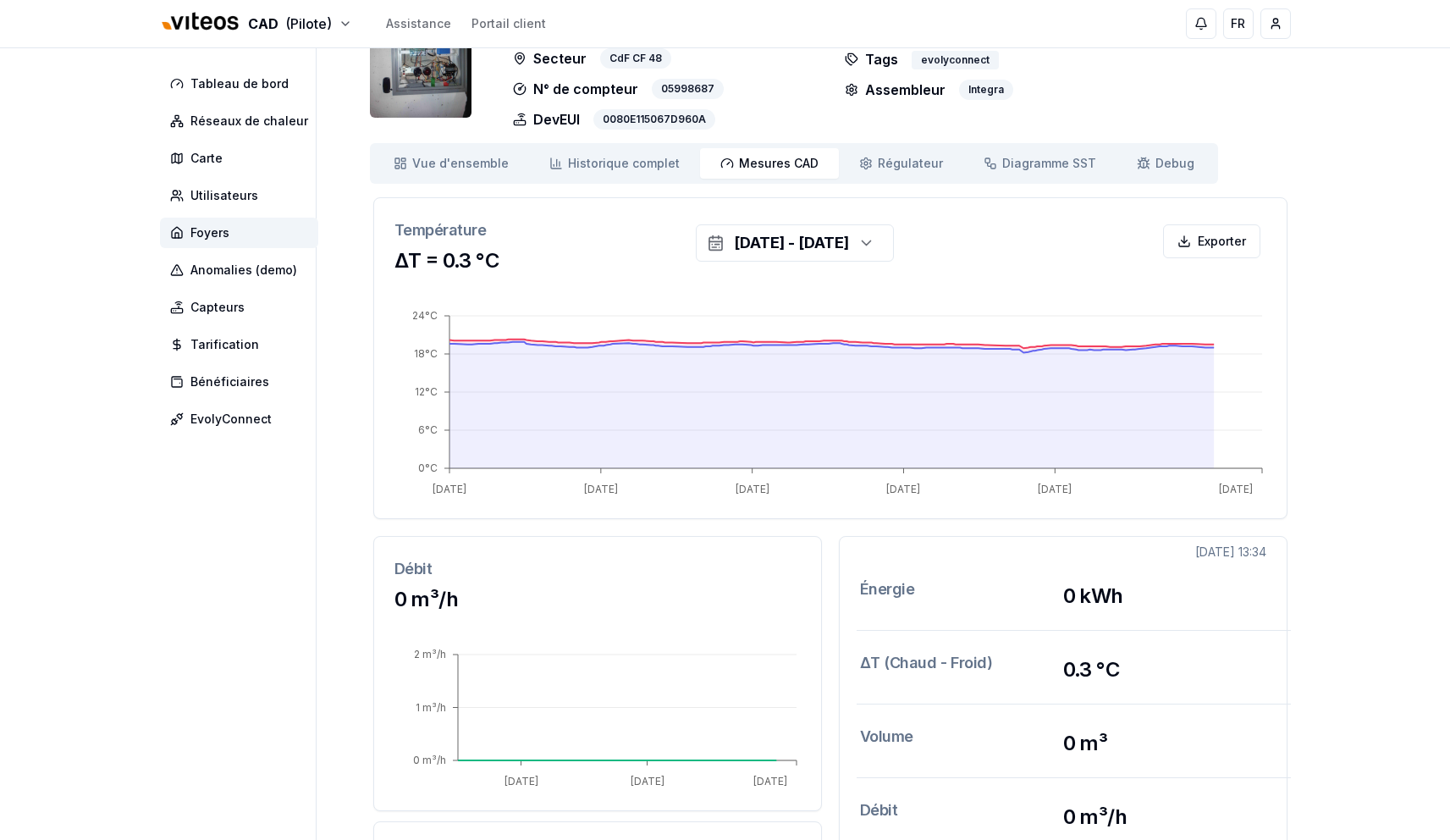
scroll to position [392, 0]
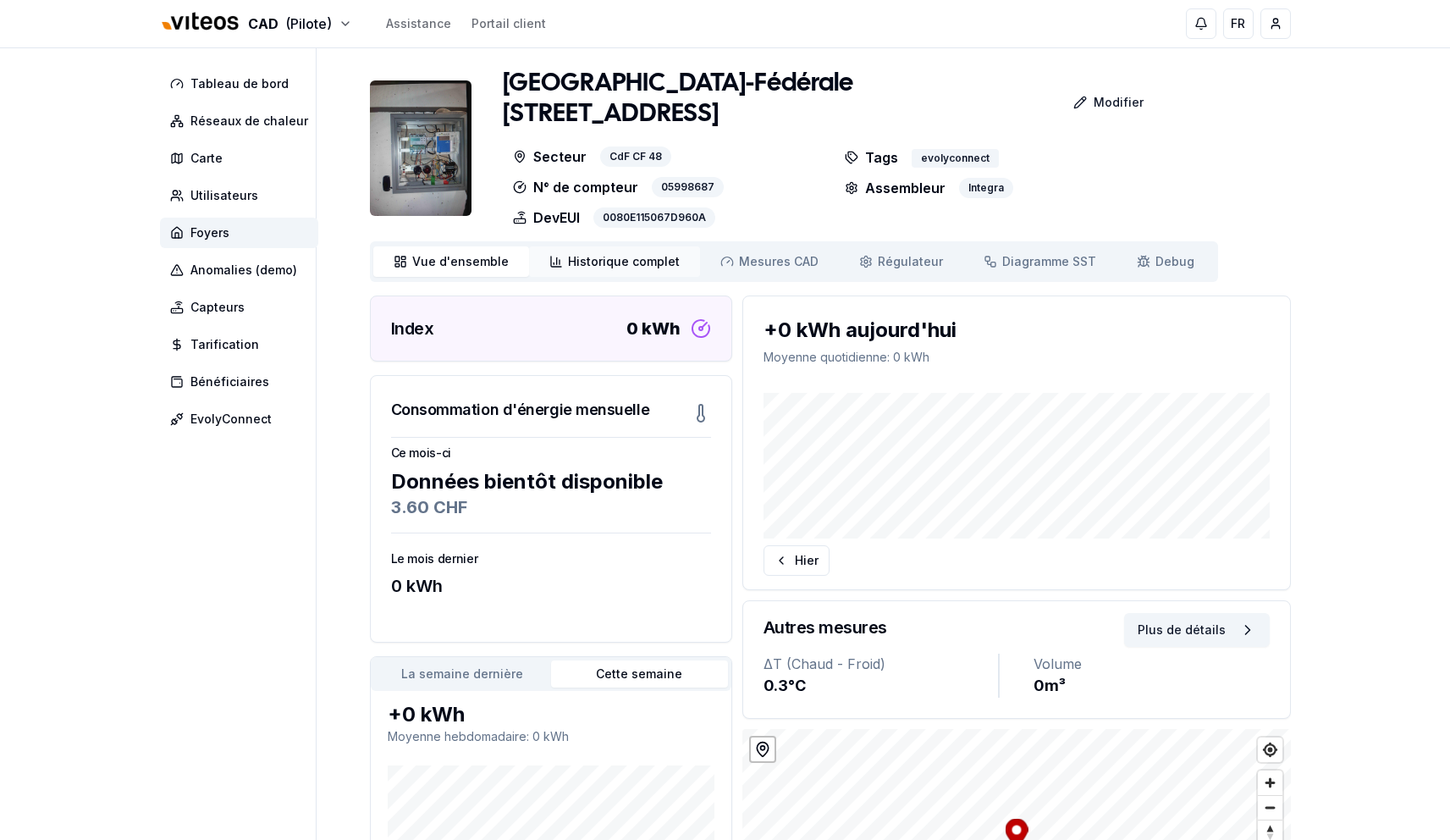
click at [607, 248] on link "Historique complet Historique" at bounding box center [614, 261] width 171 height 31
click at [224, 224] on span "Foyers" at bounding box center [209, 232] width 39 height 17
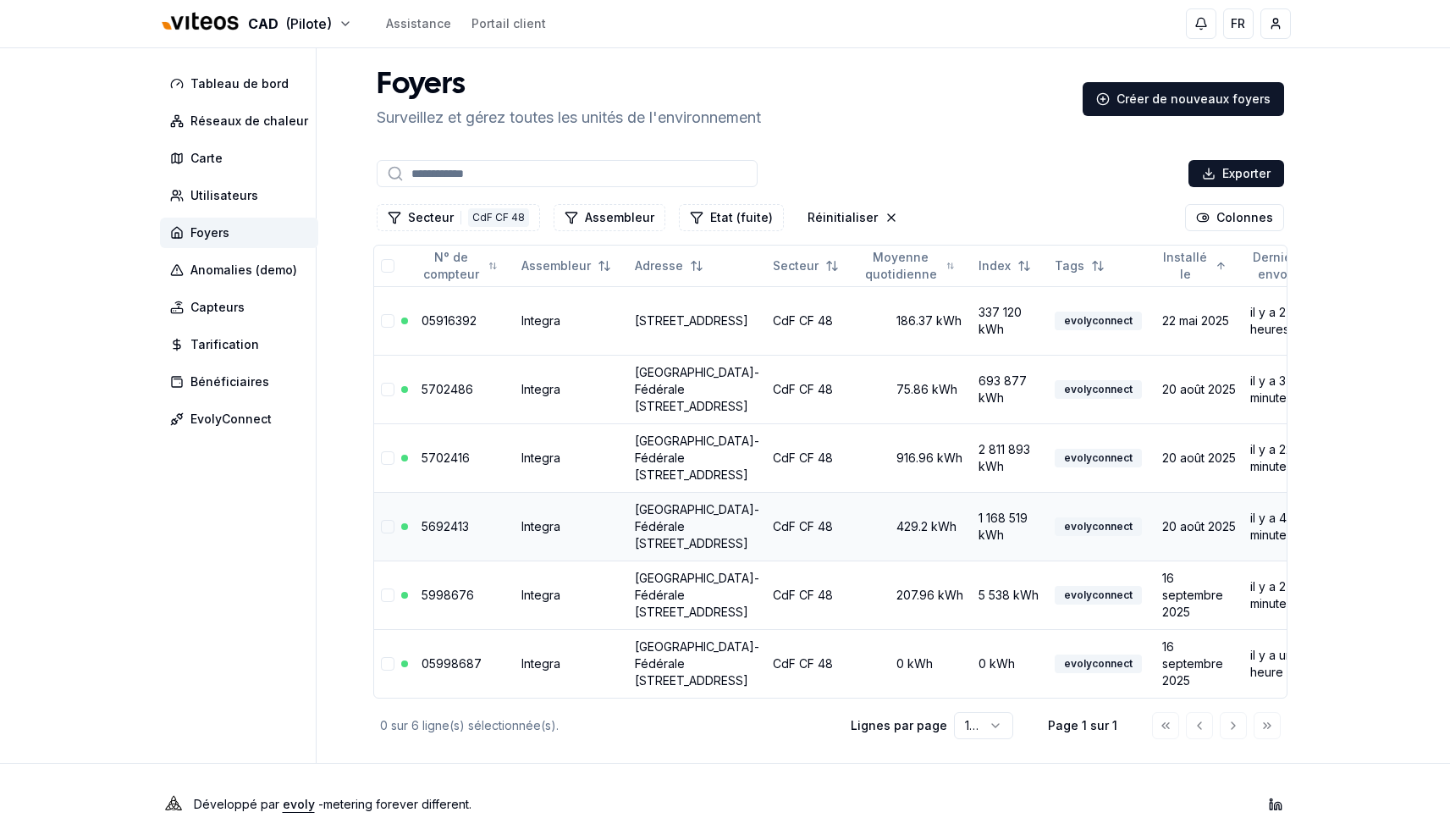
scroll to position [285, 0]
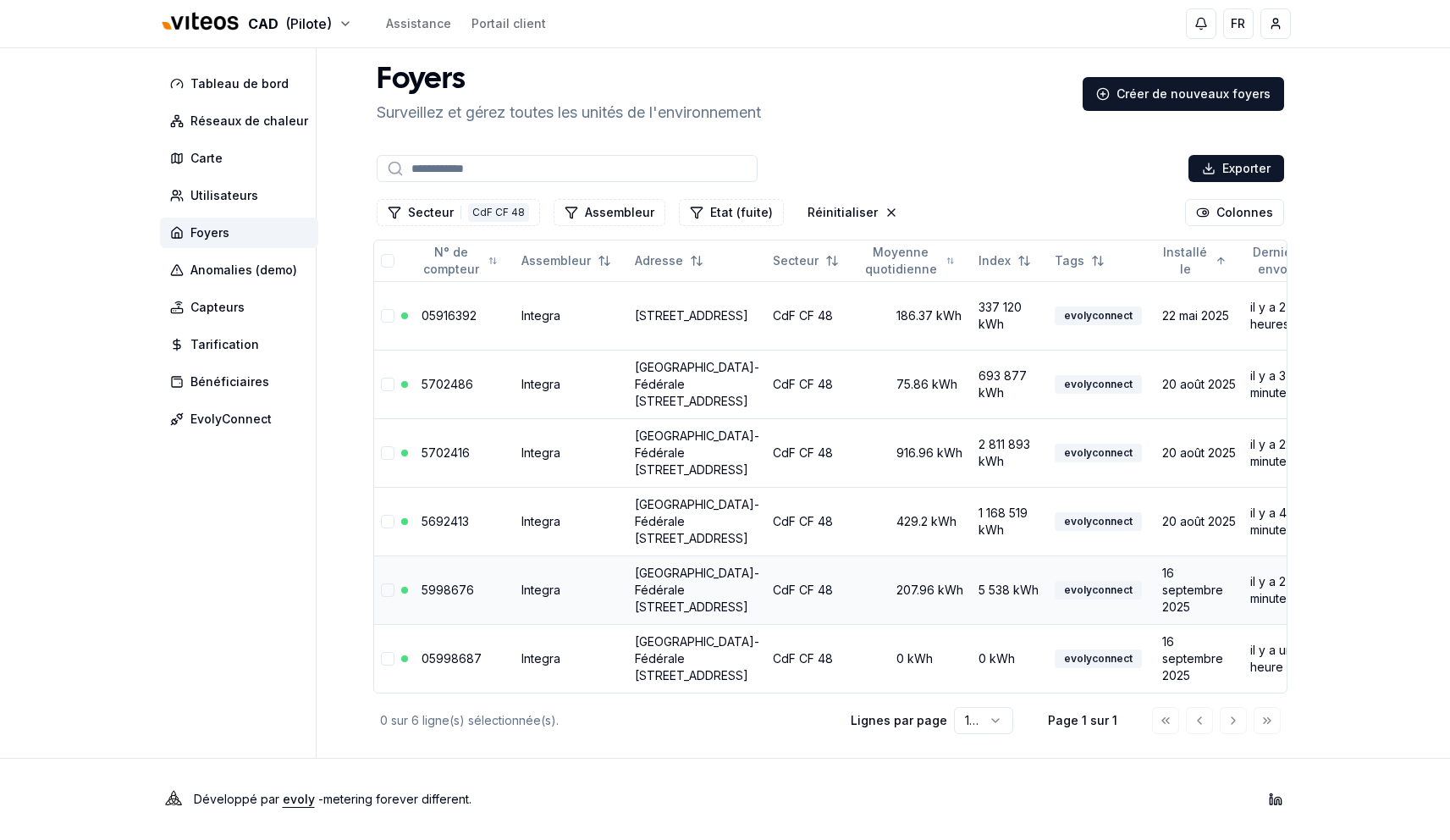
click at [443, 582] on link "5998676" at bounding box center [447, 589] width 53 height 14
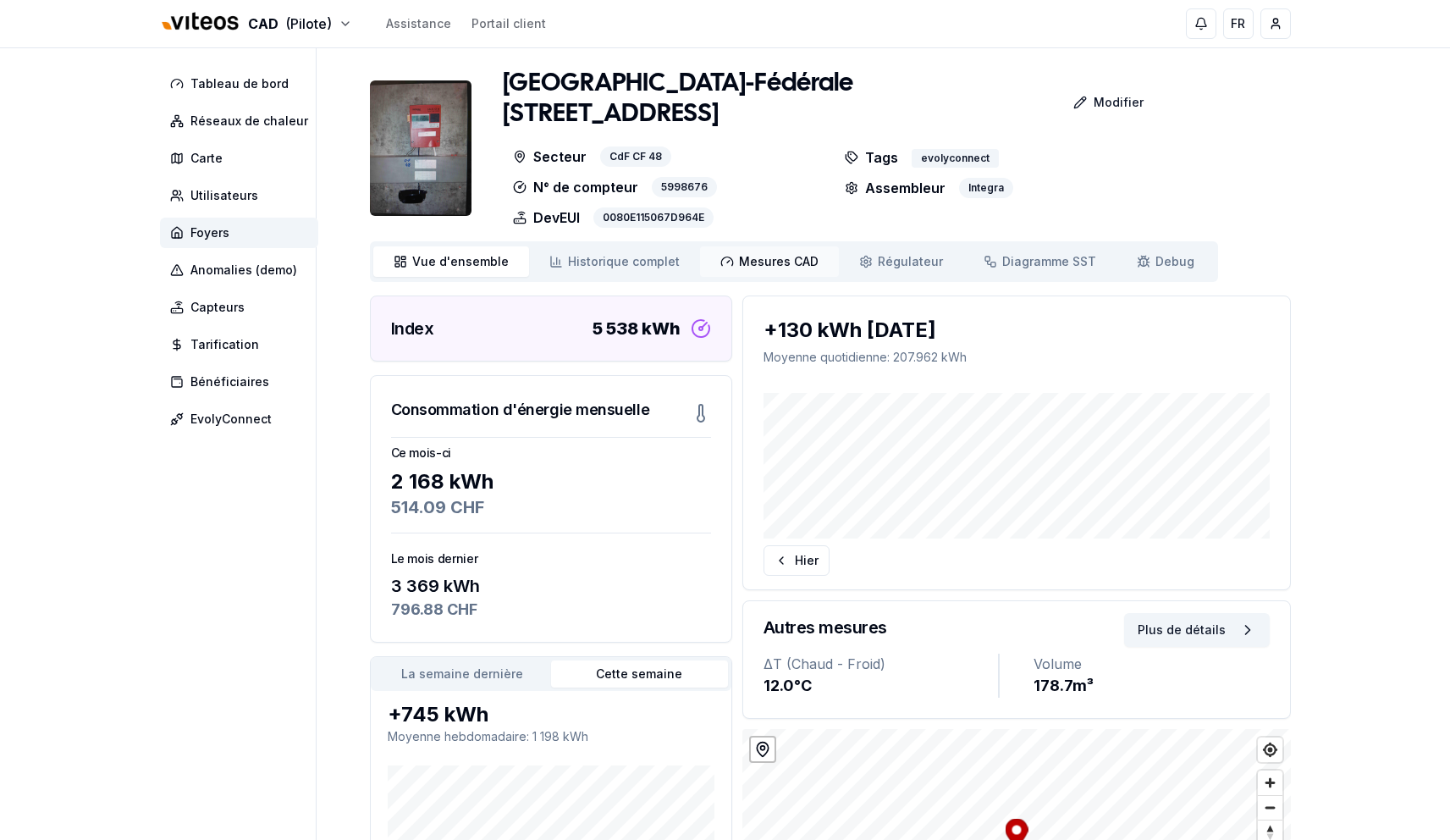
click at [738, 259] on span "Mesures CAD" at bounding box center [778, 261] width 80 height 17
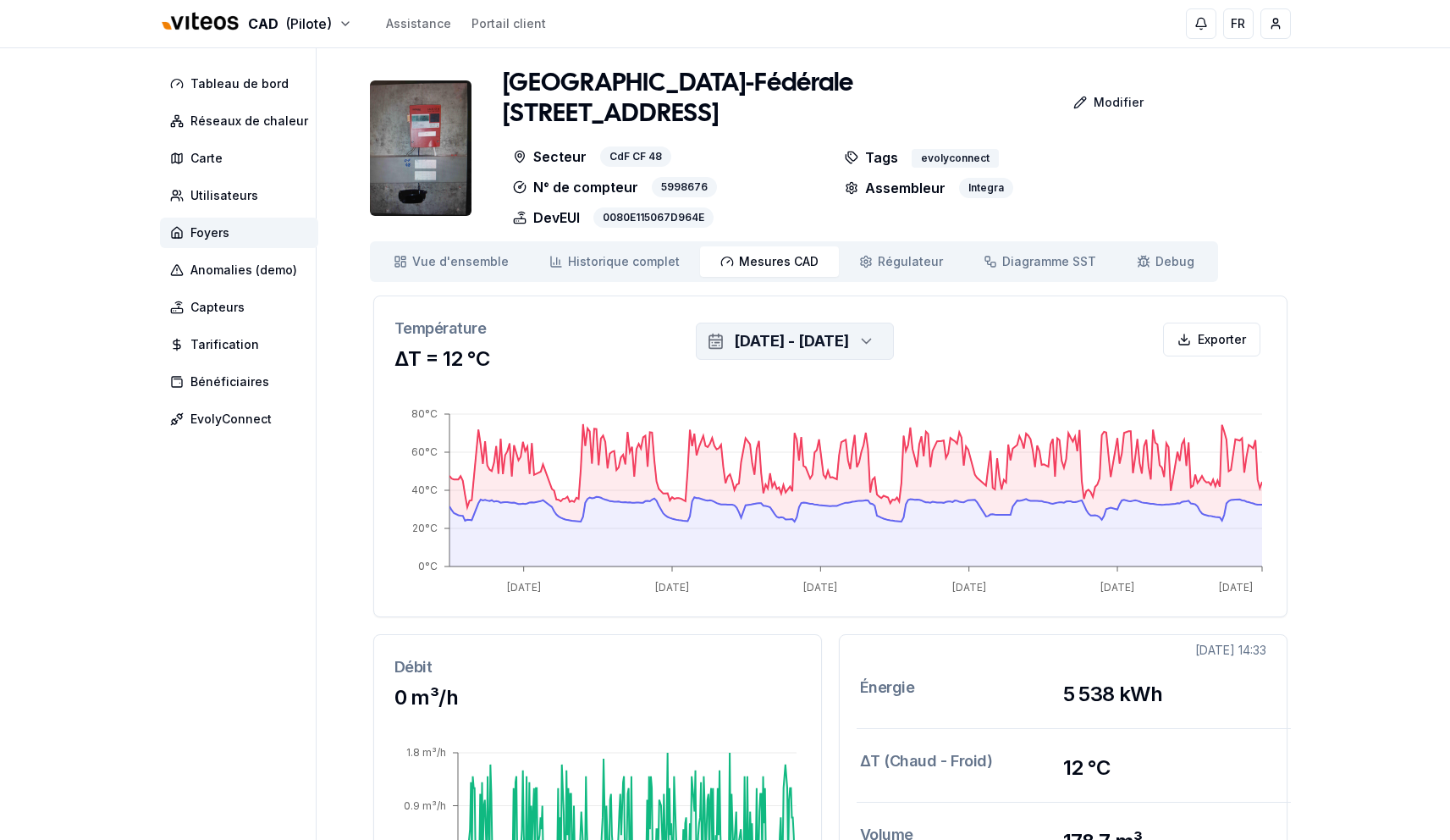
click at [801, 340] on div "1 oct. 2025 - 8 oct. 2025" at bounding box center [791, 341] width 115 height 24
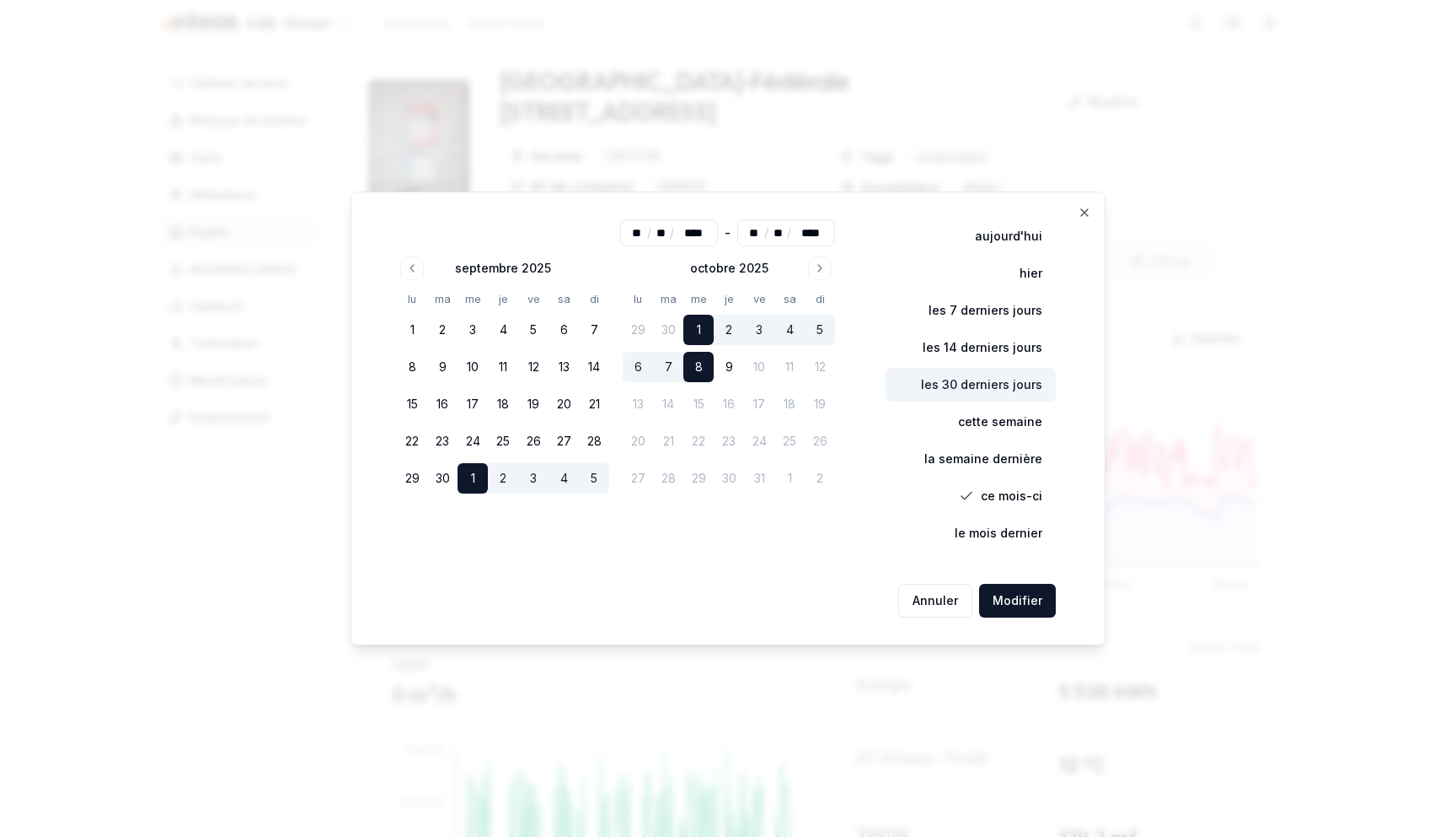
click at [1006, 384] on button "les 30 derniers jours" at bounding box center [971, 385] width 170 height 34
type input "**"
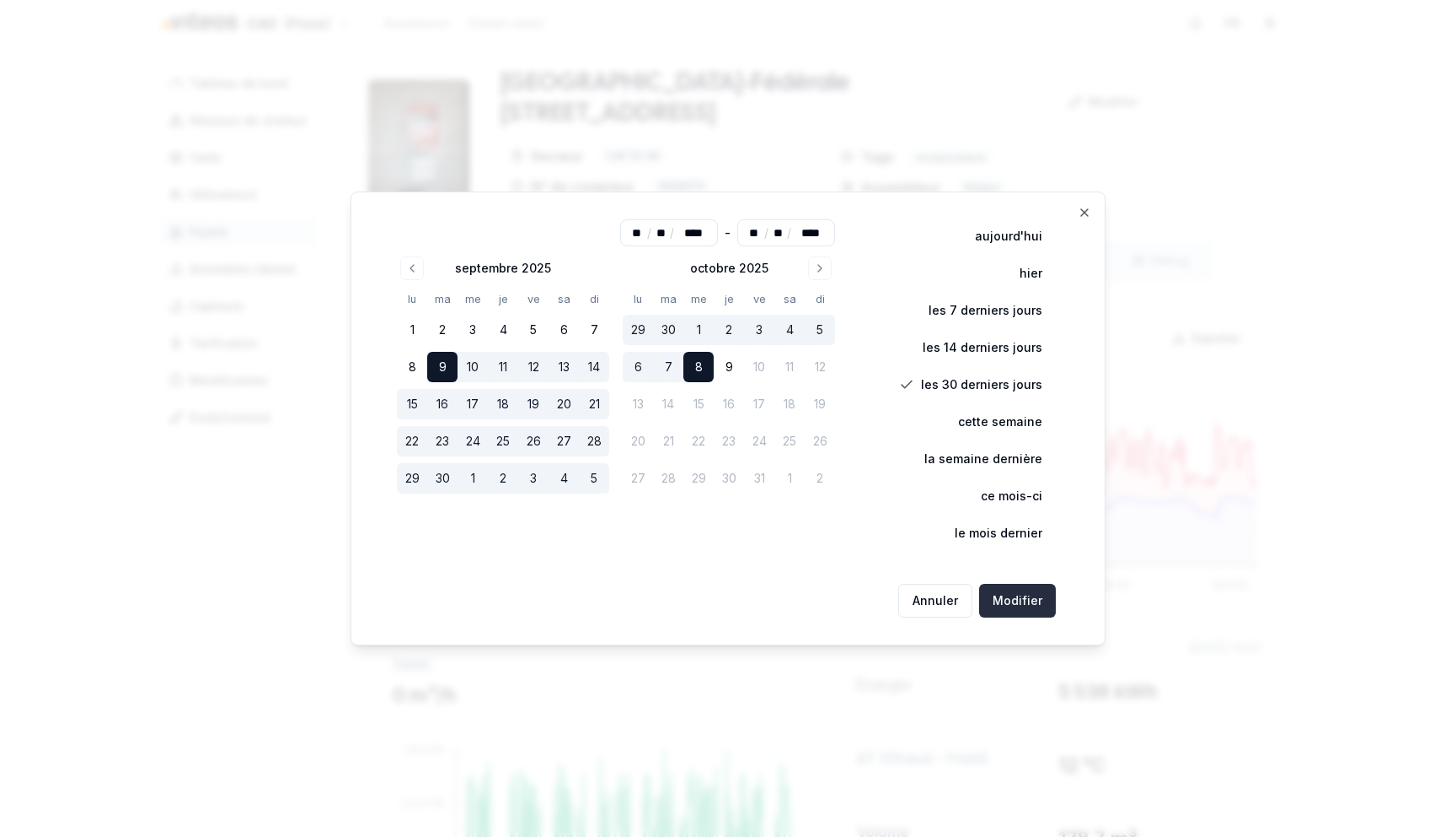
click at [1037, 598] on button "Modifier" at bounding box center [1017, 600] width 76 height 34
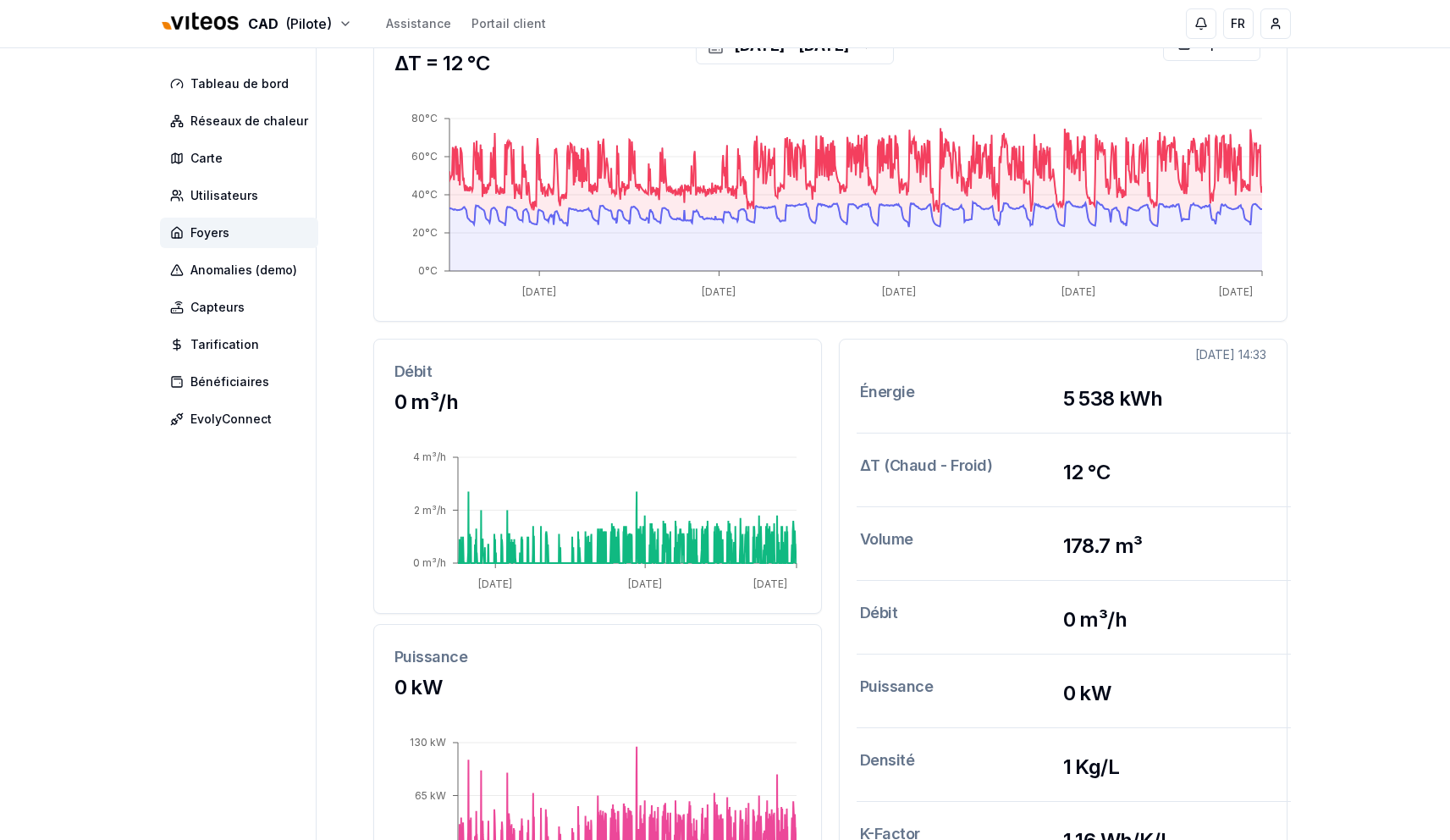
scroll to position [457, 0]
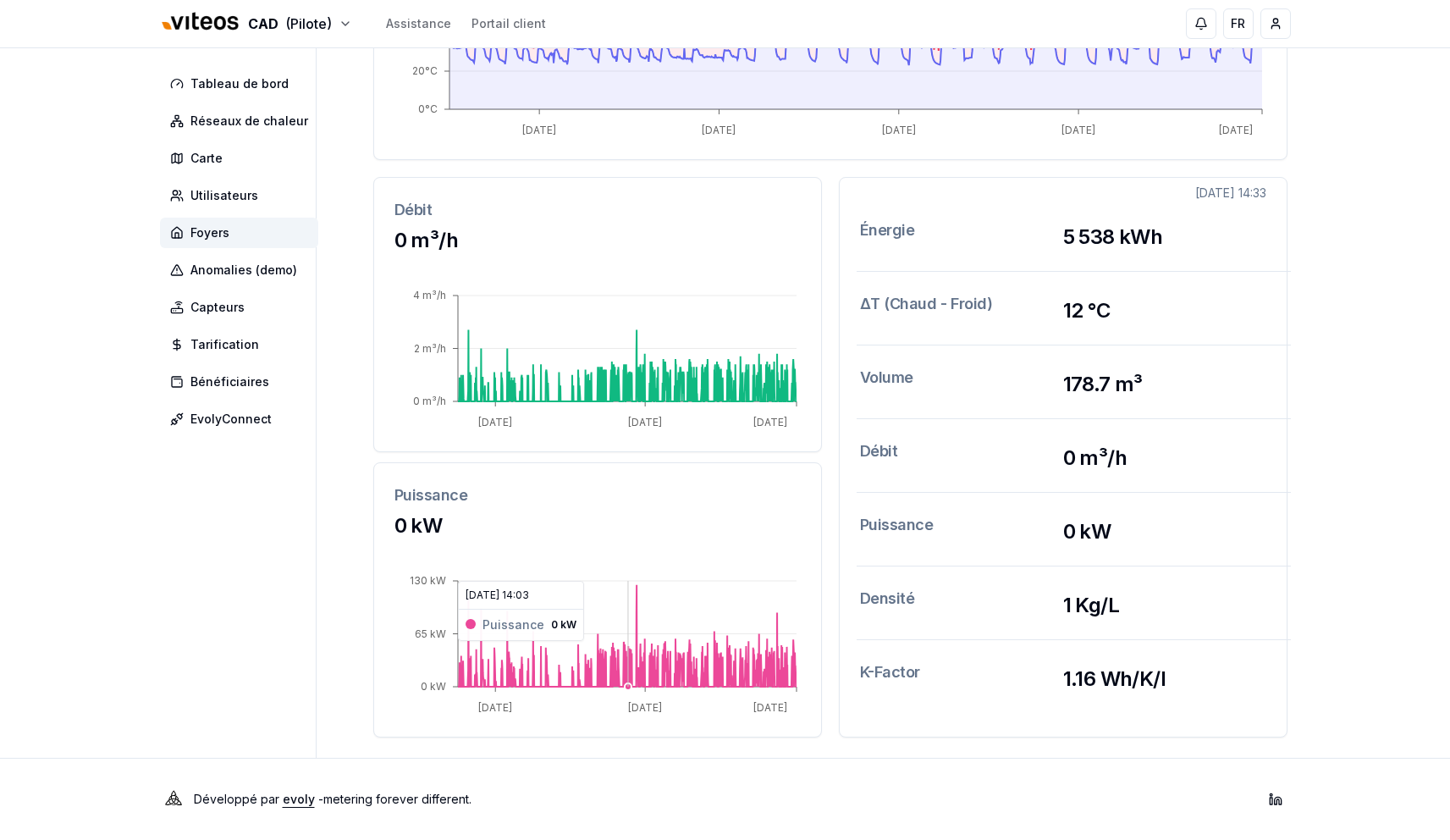
drag, startPoint x: 679, startPoint y: 649, endPoint x: 615, endPoint y: 642, distance: 64.4
click at [616, 642] on icon "15 sept. 2025 26 sept. 2025 08 oct. 2025 0 kW 65 kW 130 kW" at bounding box center [597, 637] width 406 height 156
click at [603, 630] on icon "15 sept. 2025 26 sept. 2025 08 oct. 2025 0 kW 65 kW 130 kW" at bounding box center [597, 637] width 406 height 156
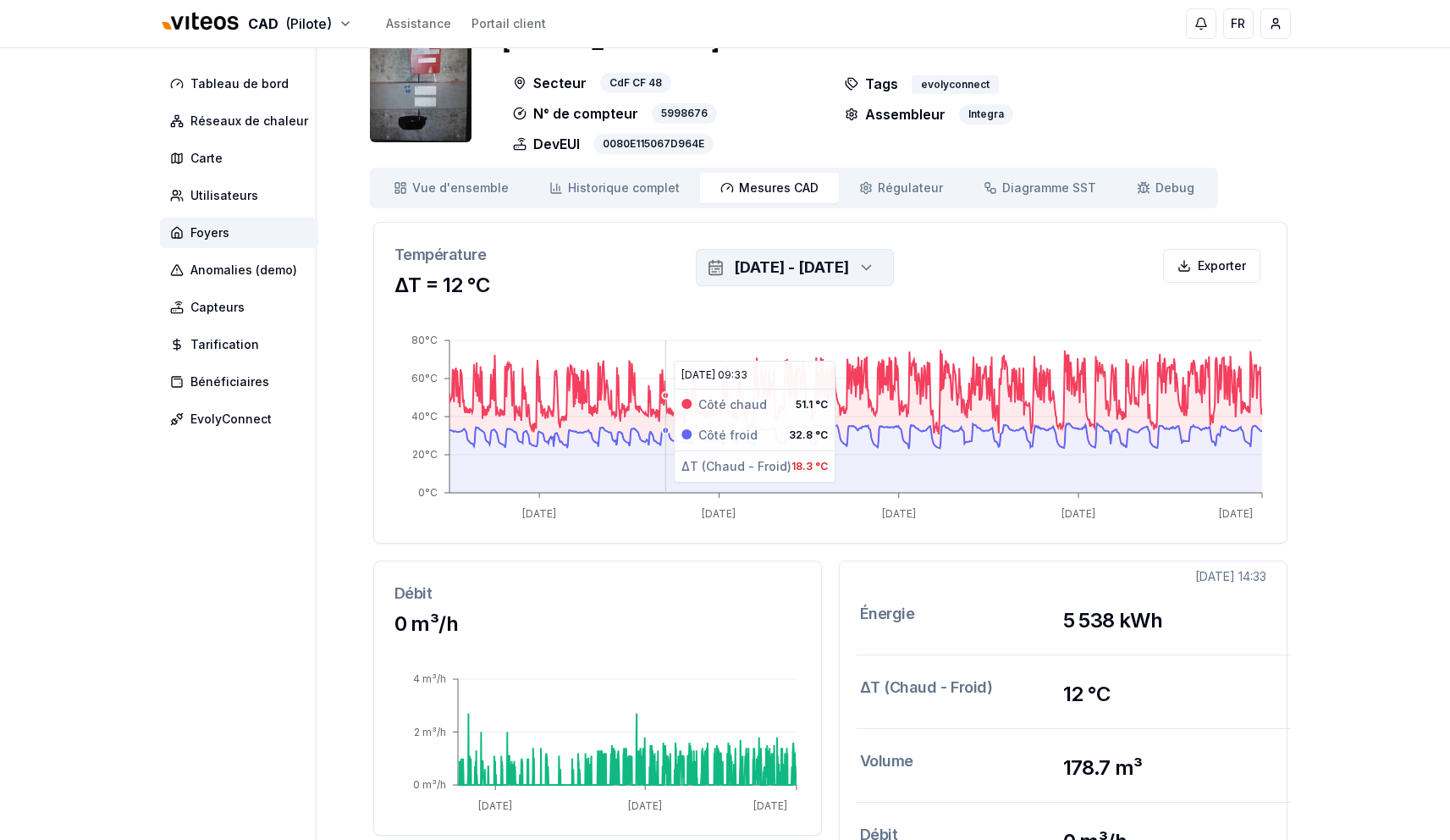
scroll to position [0, 0]
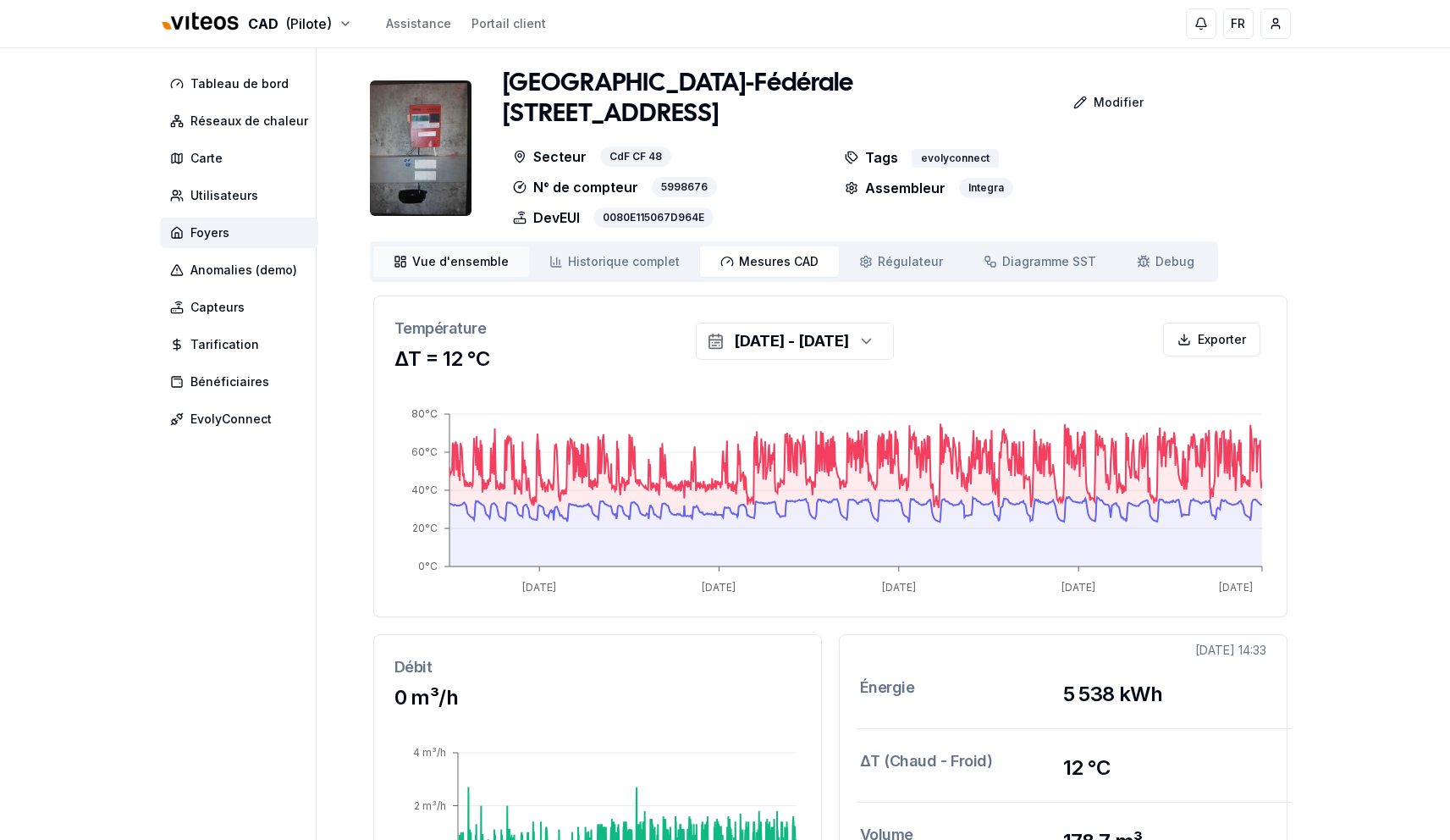
click at [470, 257] on span "Vue d'ensemble" at bounding box center [460, 261] width 97 height 17
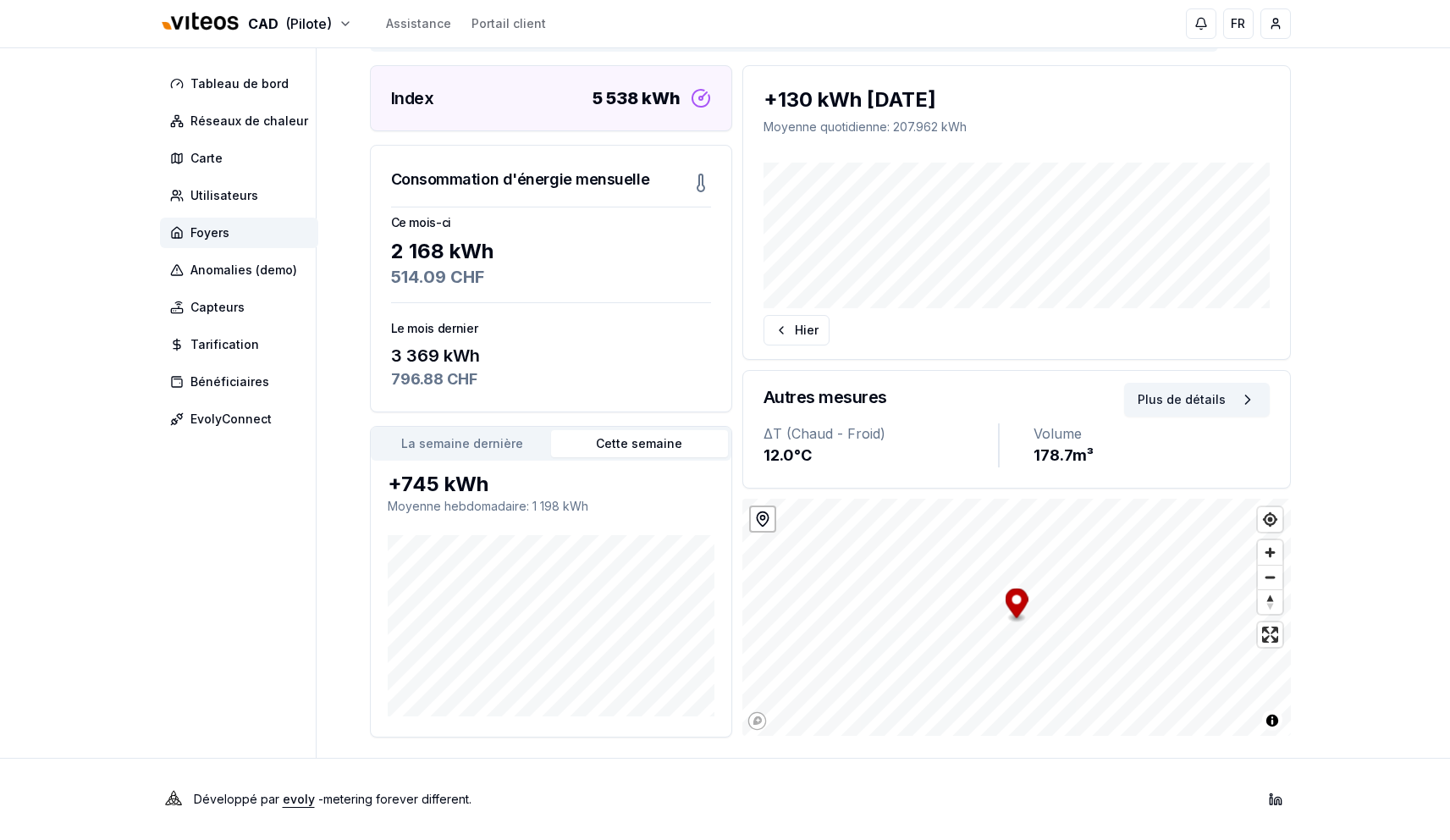
scroll to position [154, 0]
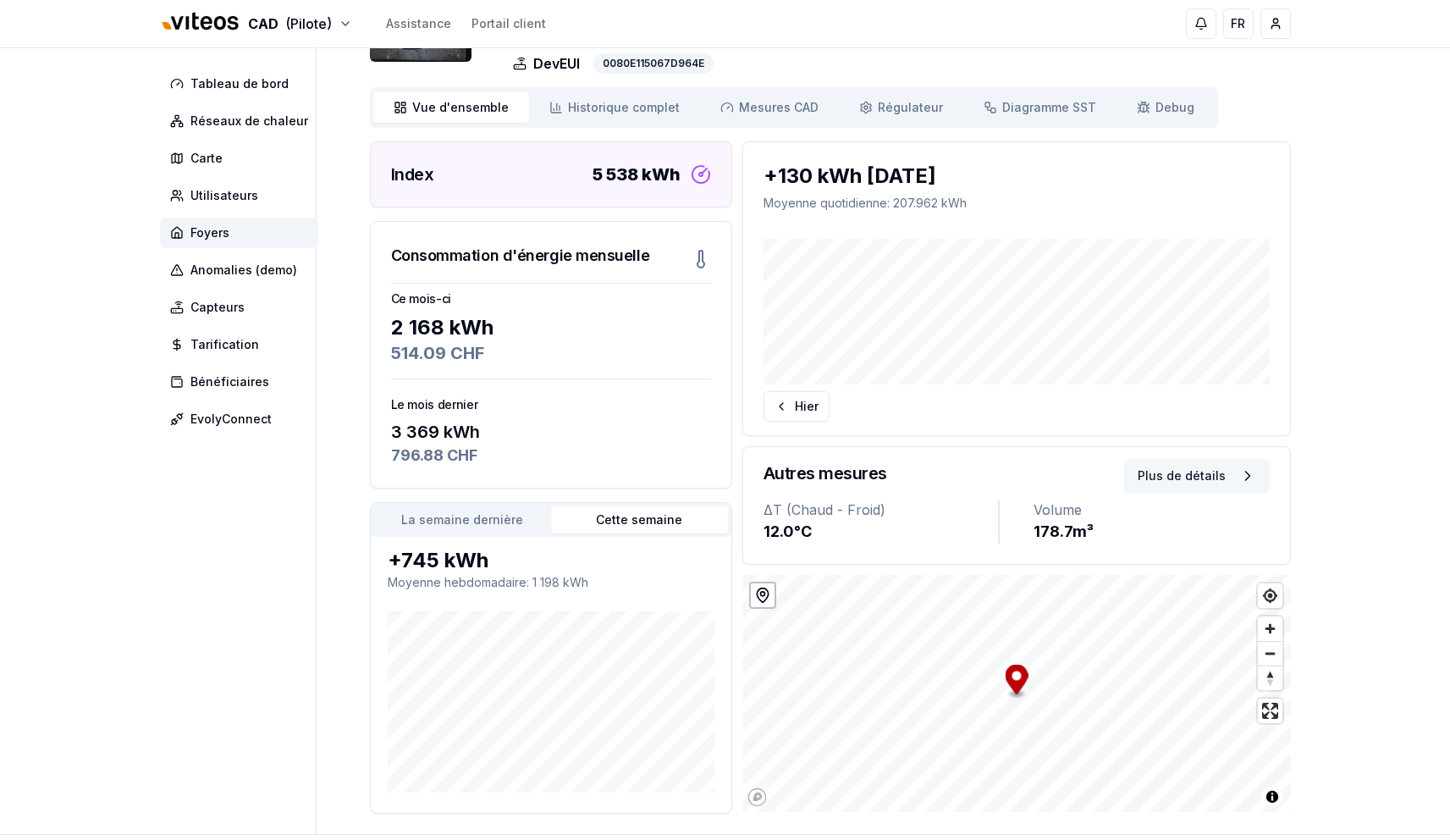
click at [1175, 472] on button "Plus de détails" at bounding box center [1196, 476] width 145 height 34
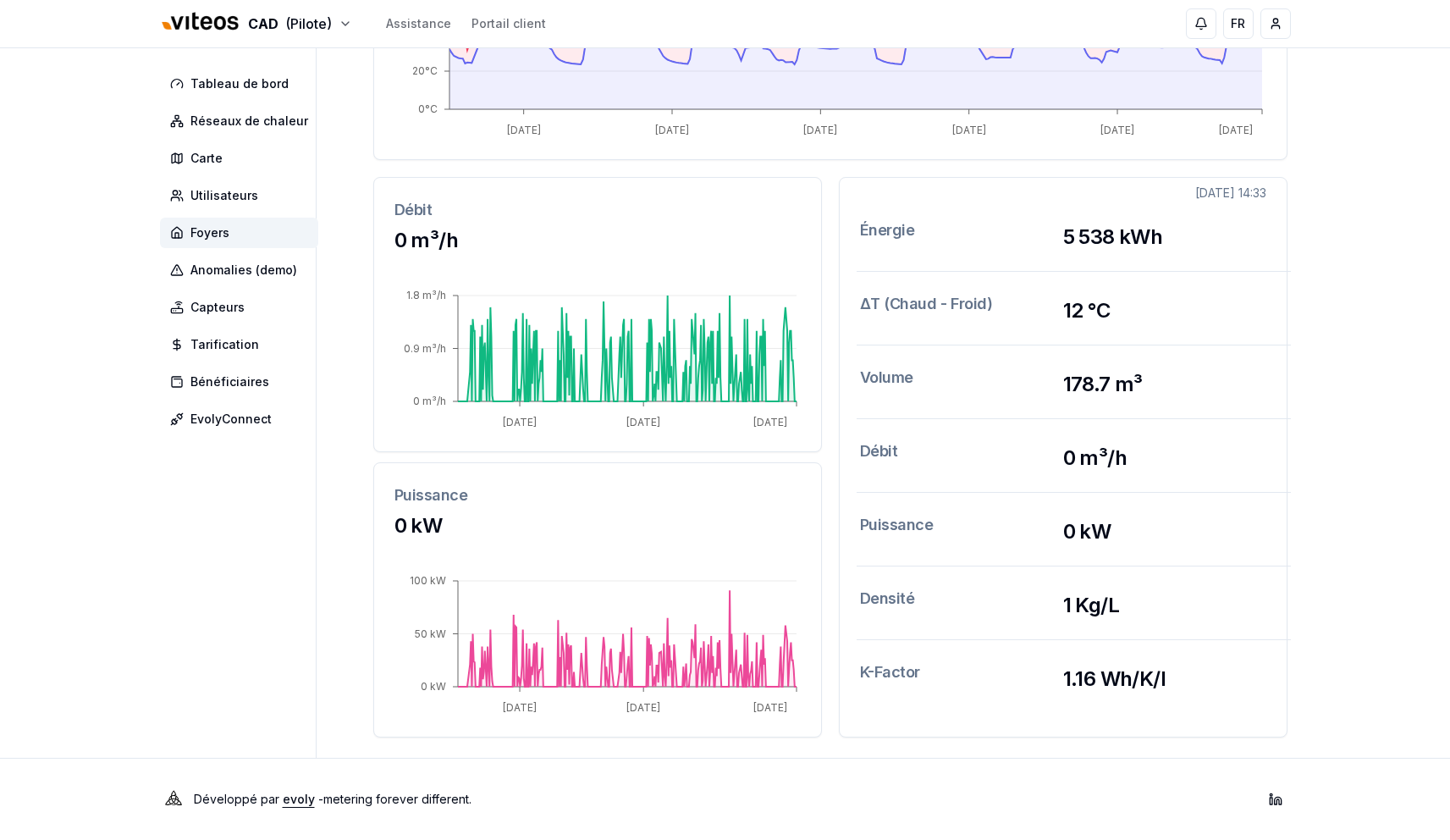
scroll to position [12, 0]
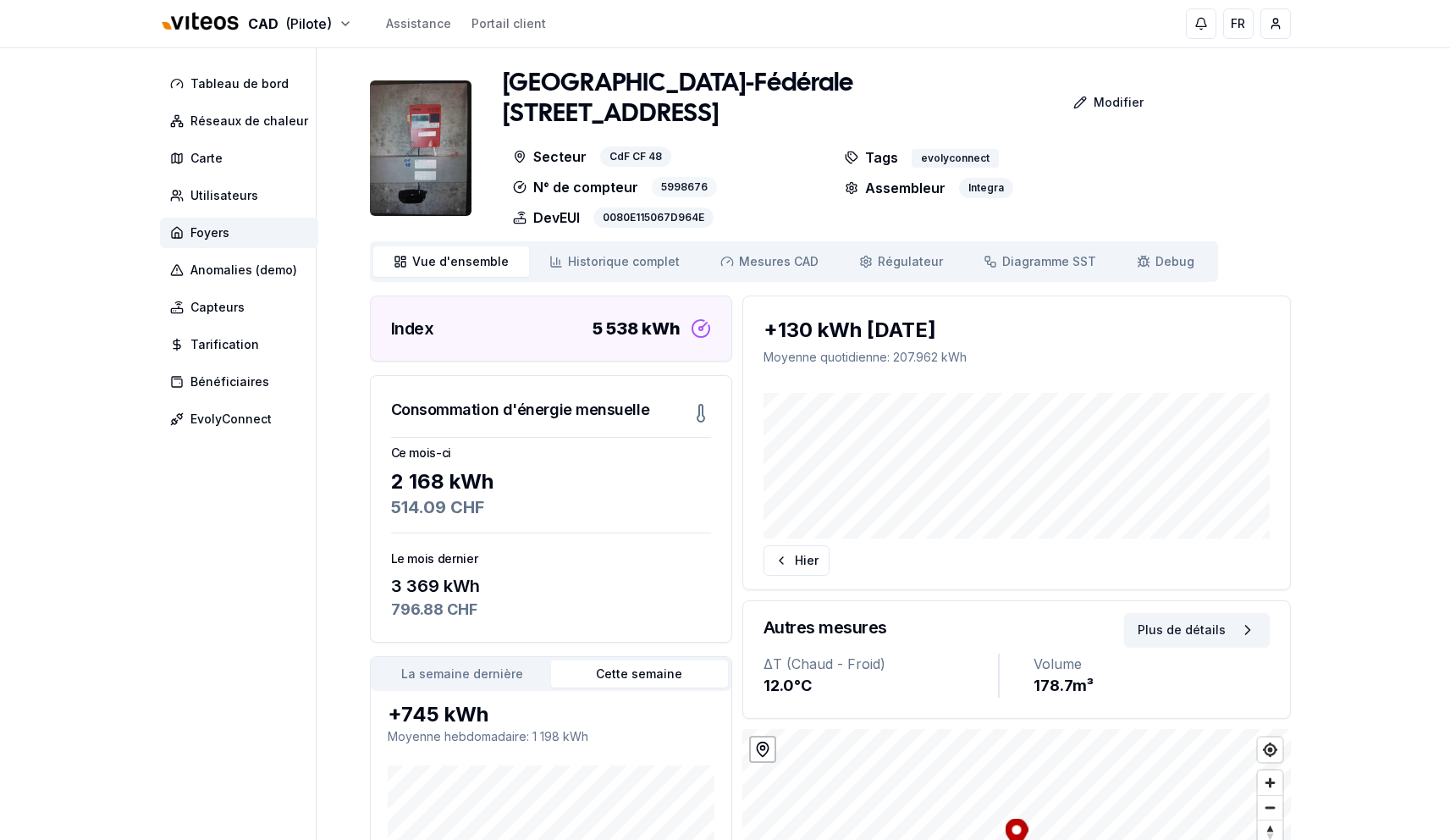
click at [693, 184] on div "5998676" at bounding box center [684, 187] width 65 height 20
copy div "5998676"
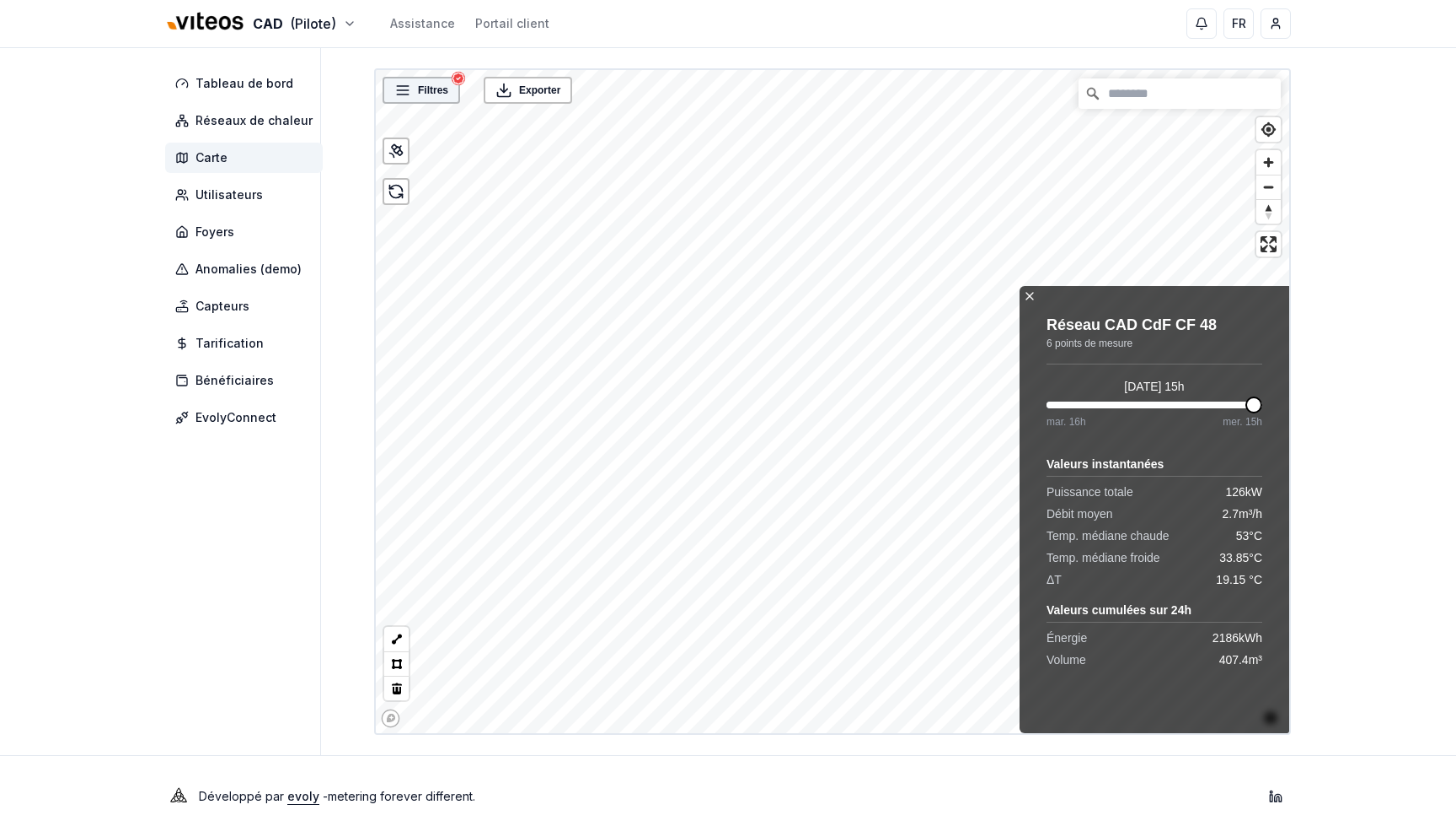
click at [431, 82] on span "Filtres" at bounding box center [433, 89] width 31 height 17
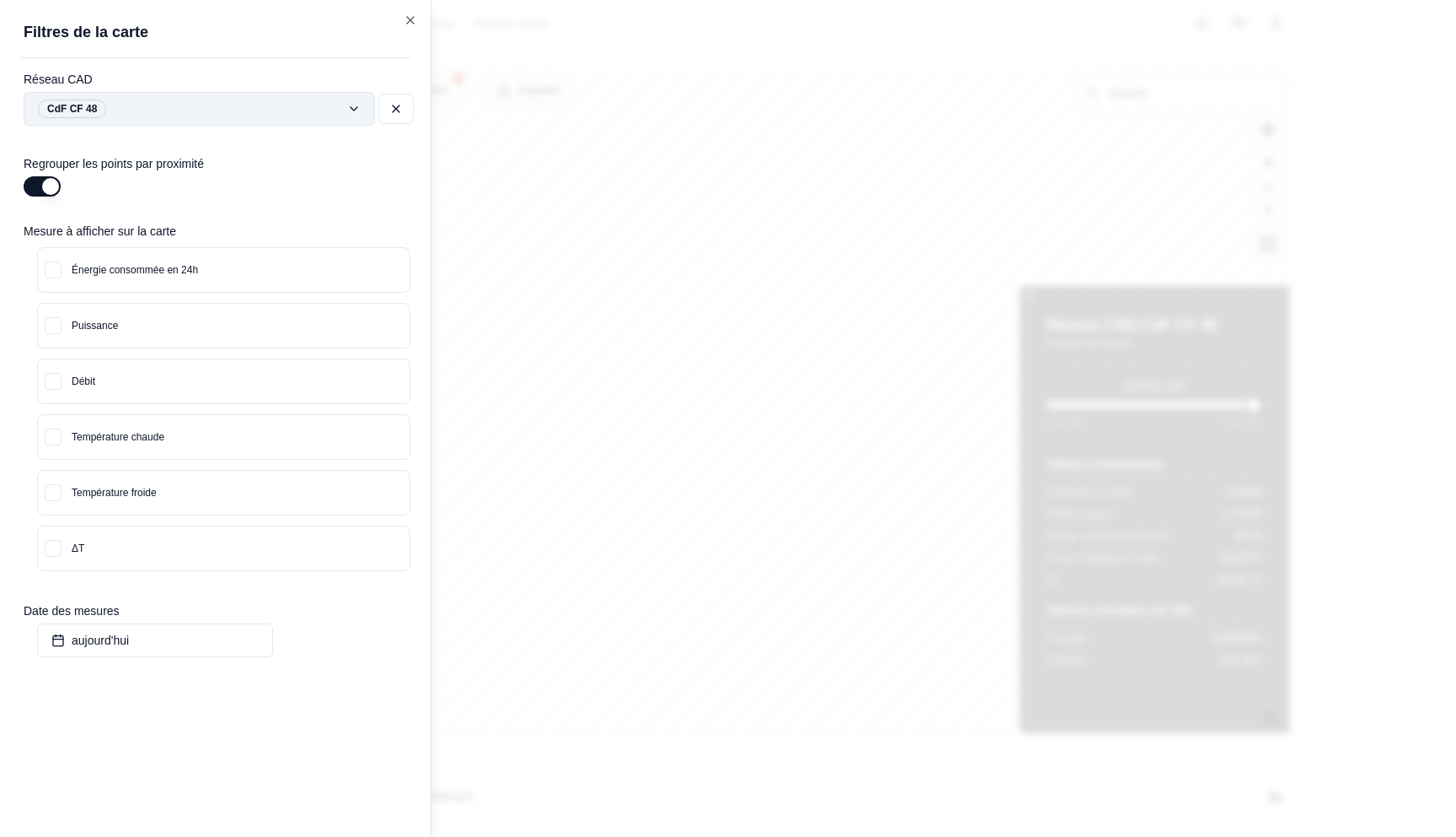
click at [375, 112] on div "Filtres © Mapbox © OpenStreetMap Improve this map Exporter Réseau CAD CdF CF 48…" at bounding box center [833, 402] width 917 height 666
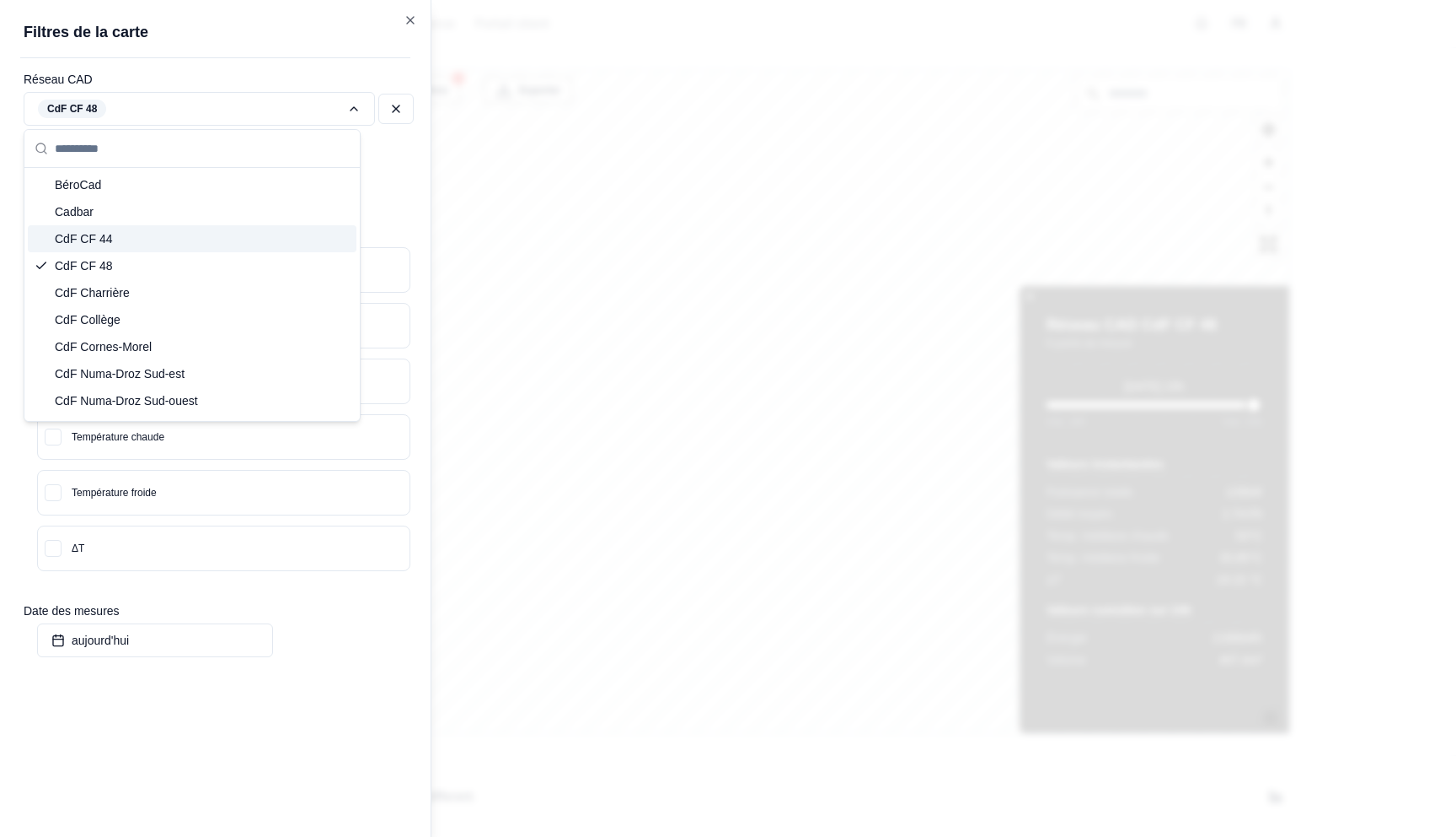
click at [167, 239] on div "CdF CF 44" at bounding box center [192, 238] width 329 height 27
click at [394, 109] on div "Filtres 5 © Mapbox © OpenStreetMap Improve this map Exporter Réseau CAD CdF CF …" at bounding box center [833, 402] width 917 height 666
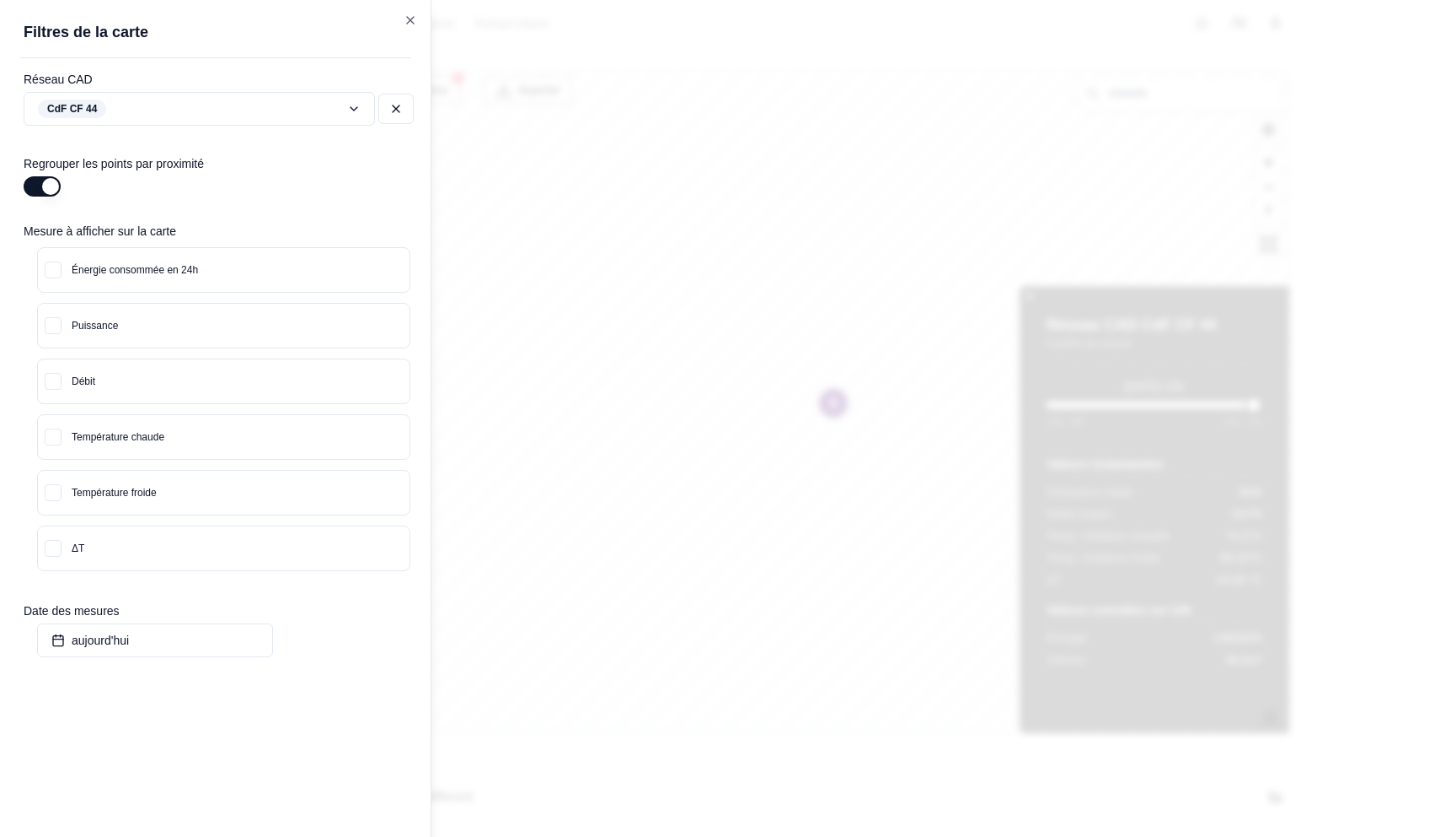
click at [797, 384] on div at bounding box center [728, 418] width 1456 height 837
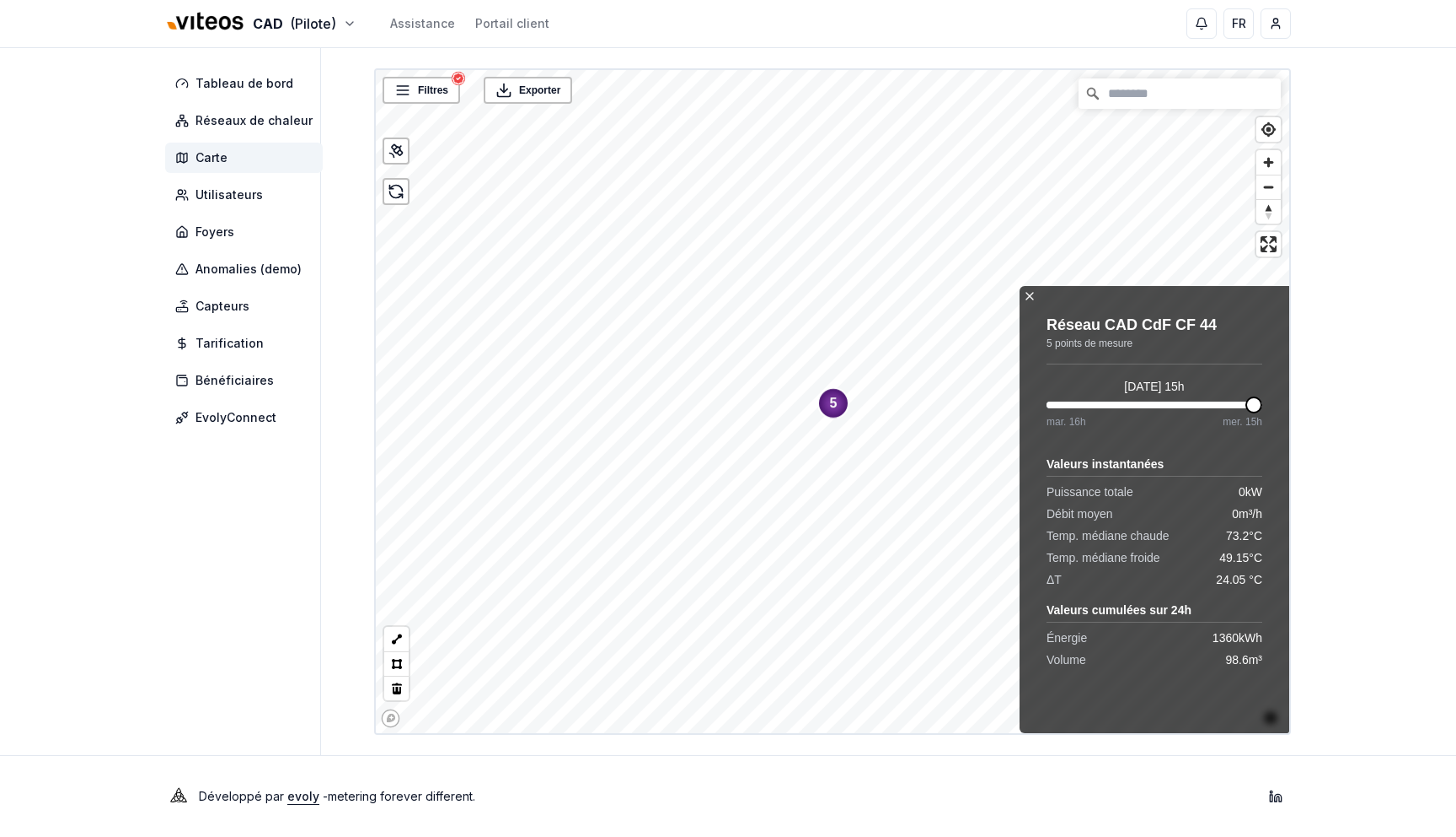
click at [834, 403] on text "5" at bounding box center [835, 404] width 8 height 14
click at [782, 405] on circle "Map marker" at bounding box center [793, 398] width 31 height 31
click at [443, 93] on span "Filtres" at bounding box center [433, 89] width 31 height 17
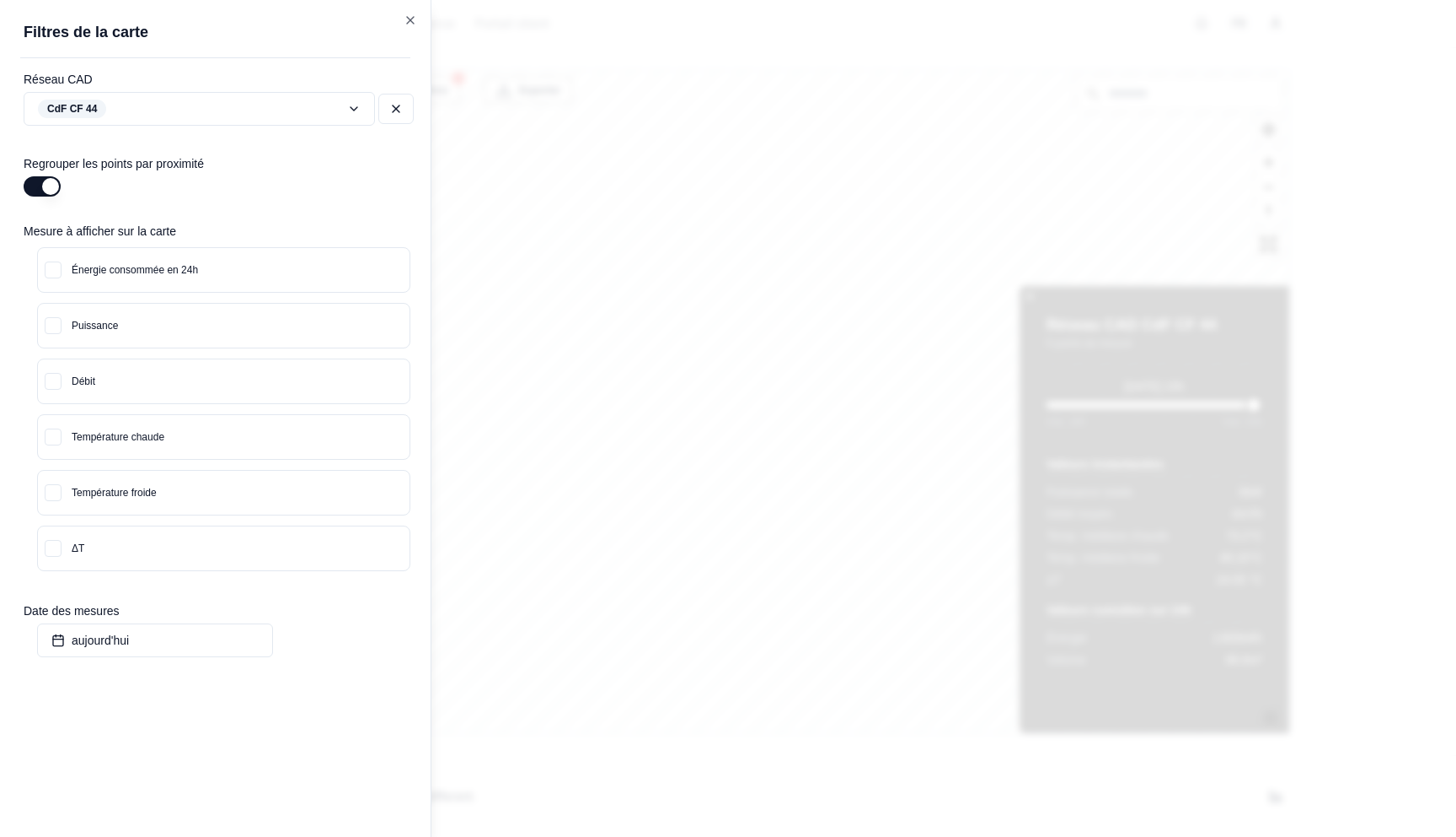
click at [256, 406] on div "Énergie consommée en 24h Puissance Débit Température chaude Température froide …" at bounding box center [227, 405] width 407 height 330
click at [242, 436] on button "Température chaude" at bounding box center [223, 436] width 372 height 44
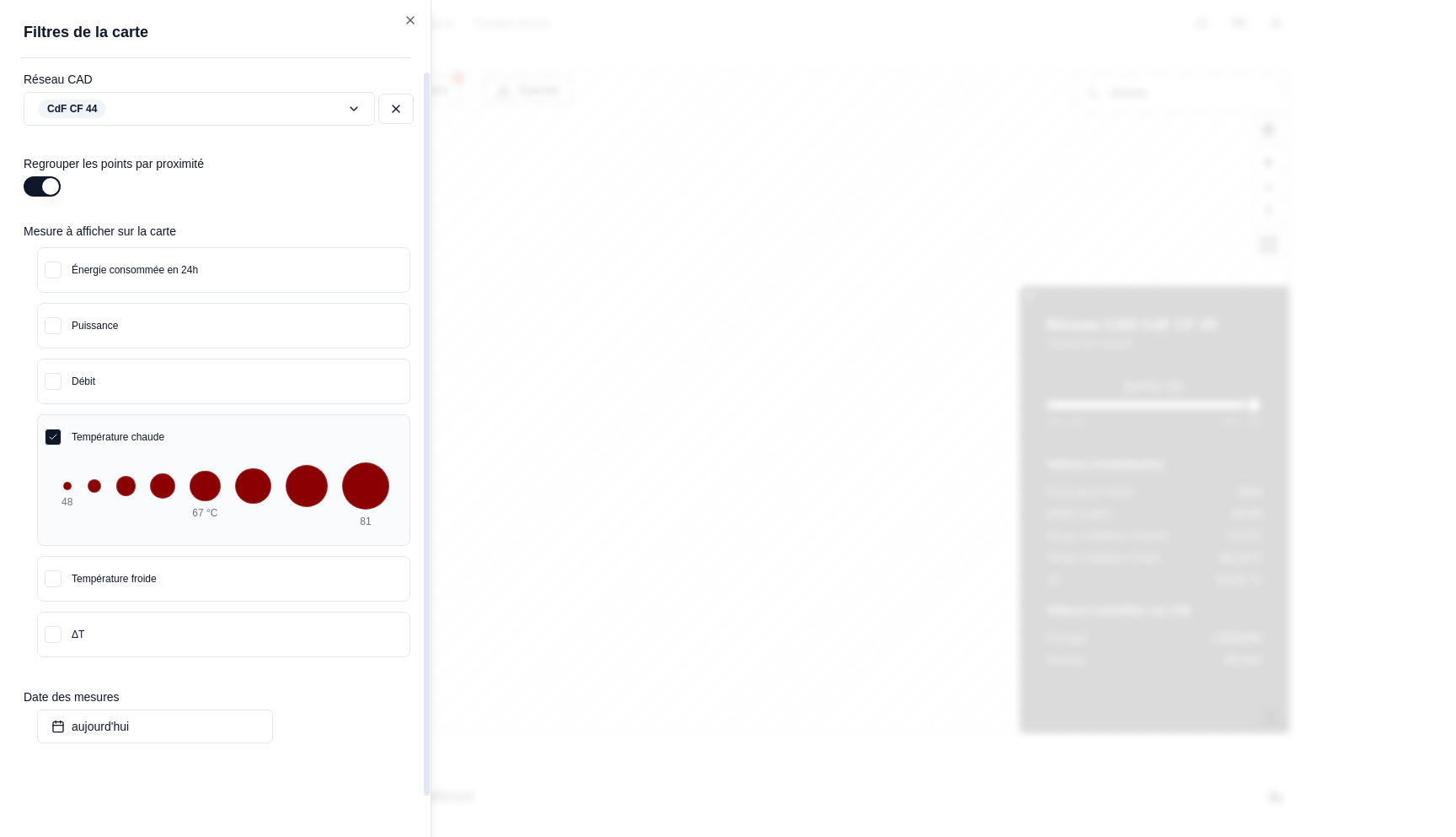
click at [258, 578] on button "Température froide" at bounding box center [223, 578] width 372 height 44
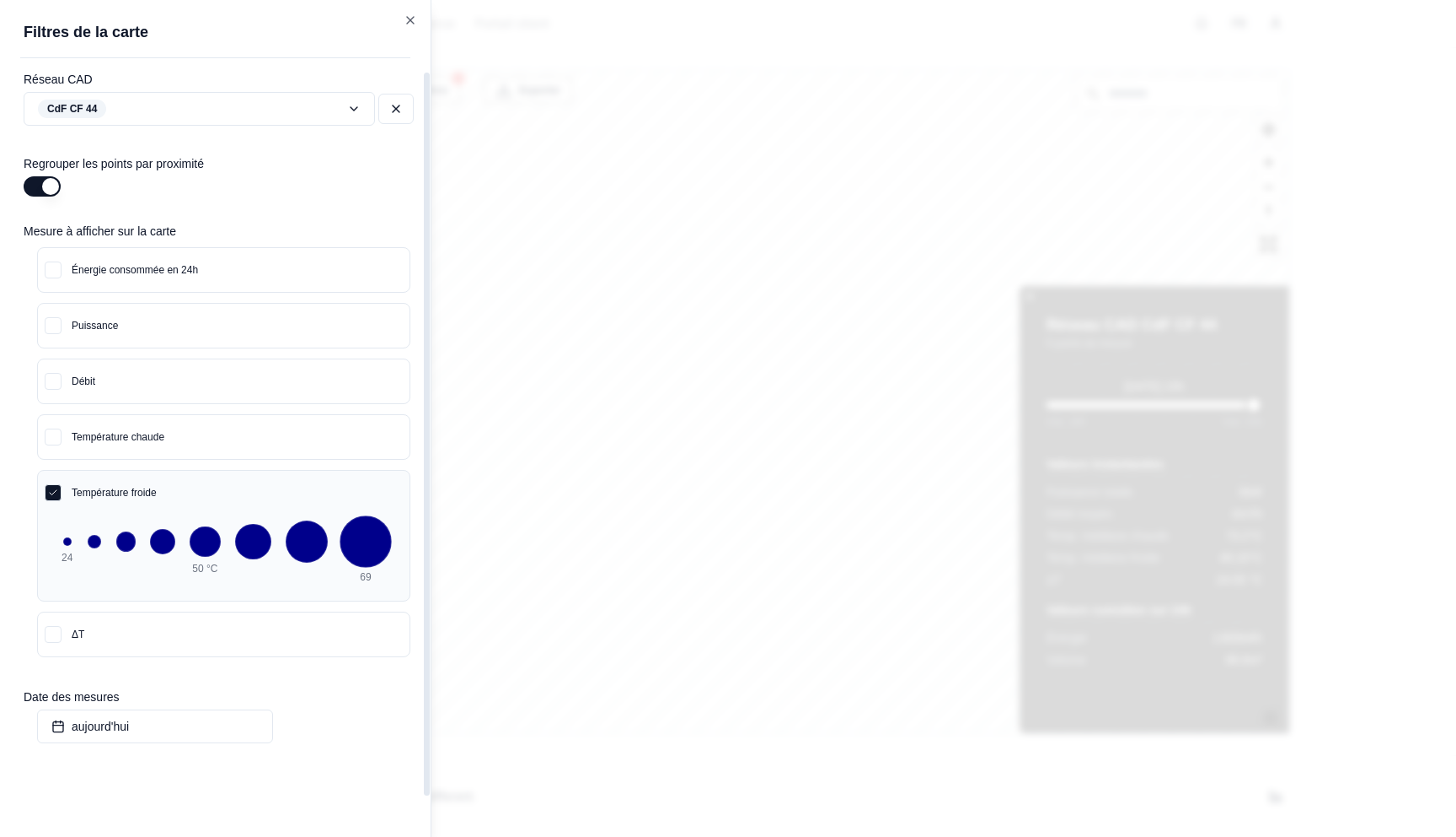
click at [358, 538] on div at bounding box center [366, 541] width 53 height 53
click at [268, 560] on div "56" at bounding box center [253, 550] width 37 height 55
click at [257, 555] on div at bounding box center [254, 540] width 40 height 40
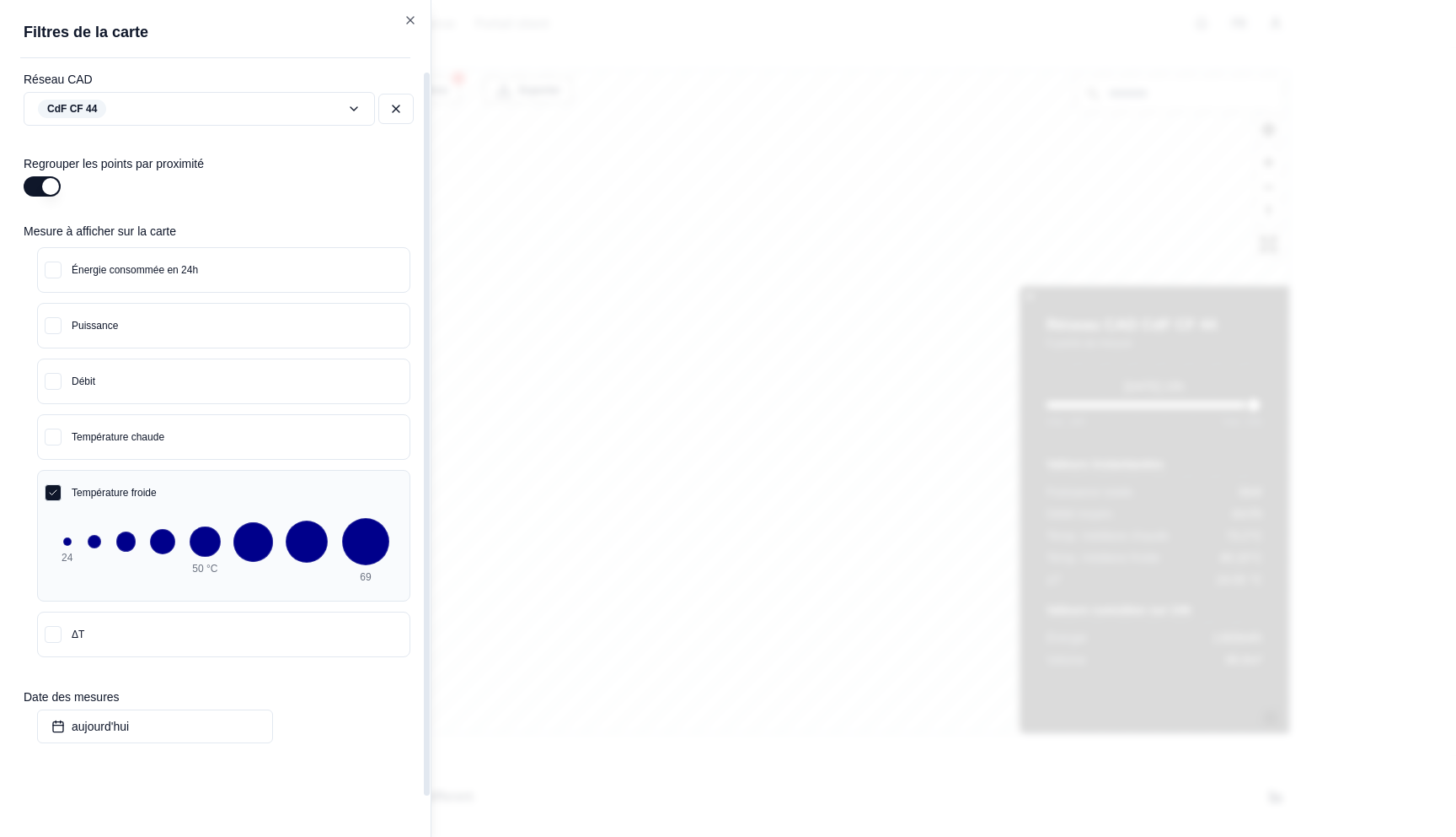
click at [257, 555] on div at bounding box center [254, 540] width 40 height 40
click at [250, 637] on button "ΔT" at bounding box center [223, 634] width 372 height 44
